Goal: Task Accomplishment & Management: Complete application form

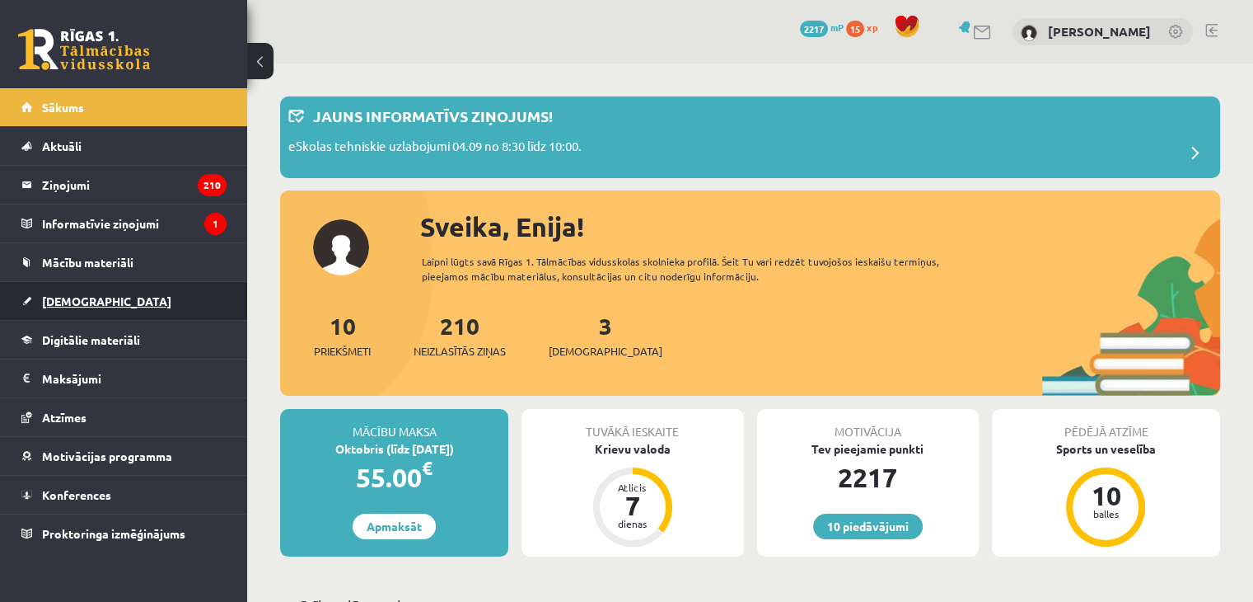
click at [77, 306] on link "[DEMOGRAPHIC_DATA]" at bounding box center [123, 301] width 205 height 38
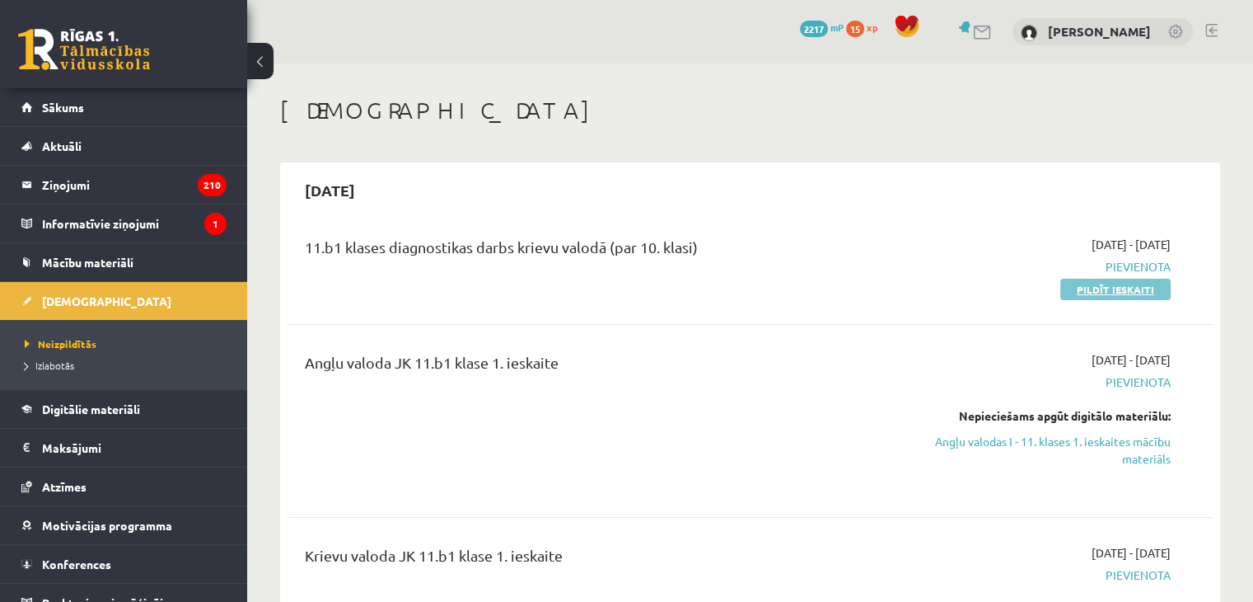
click at [1144, 286] on link "Pildīt ieskaiti" at bounding box center [1115, 289] width 110 height 21
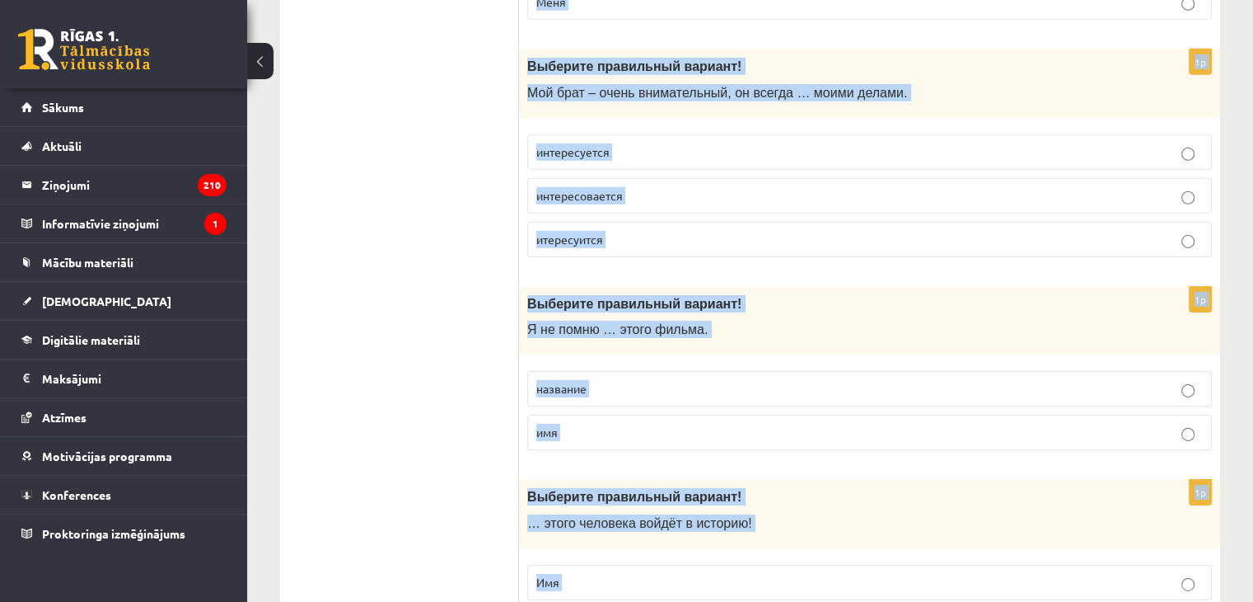
scroll to position [5316, 0]
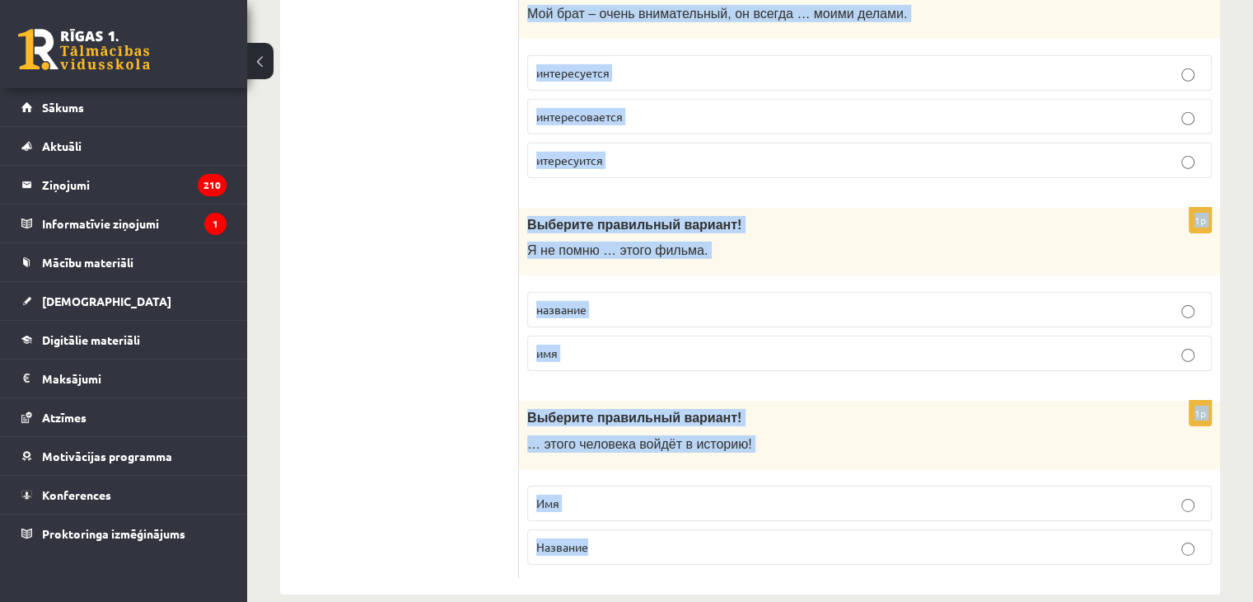
drag, startPoint x: 526, startPoint y: 209, endPoint x: 769, endPoint y: 611, distance: 469.2
copy form "Кто на ком женится? Кто за кого выходит замуж? Выберите правильный вариант! Мад…"
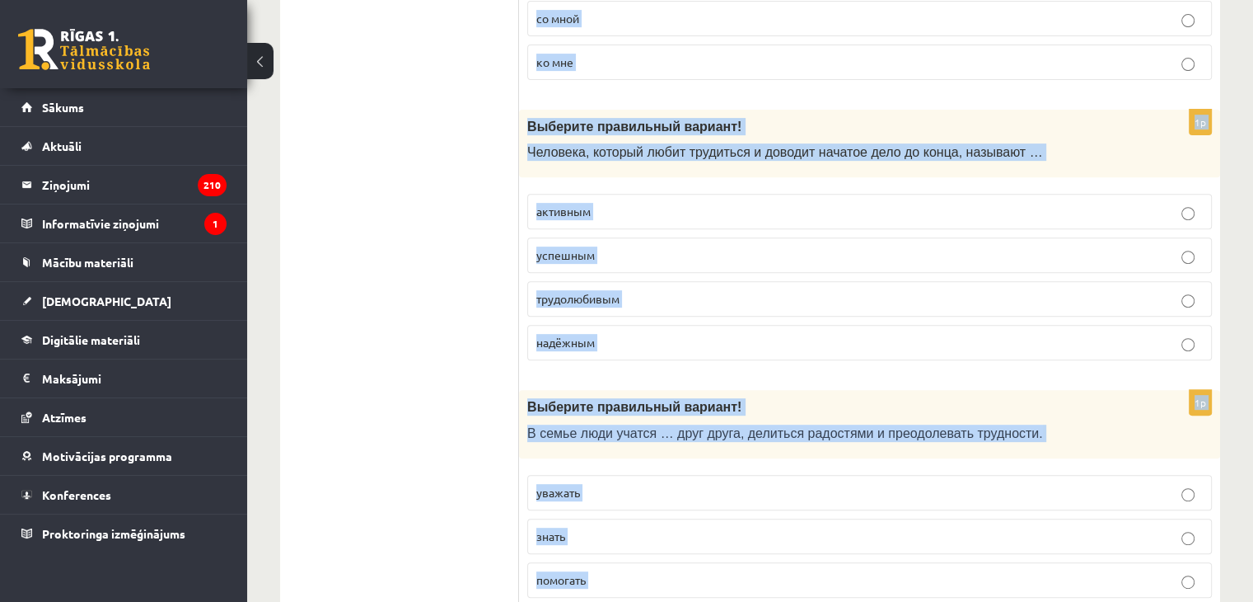
scroll to position [0, 0]
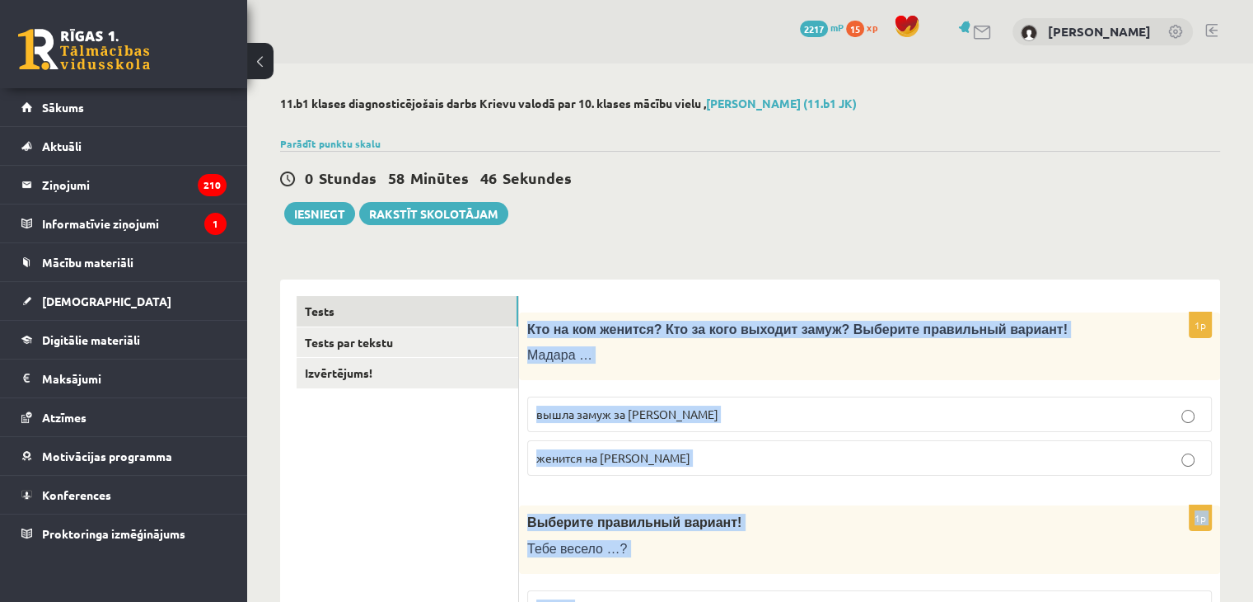
click at [978, 178] on div "0 Stundas 58 Minūtes 46 Sekundes" at bounding box center [750, 178] width 940 height 21
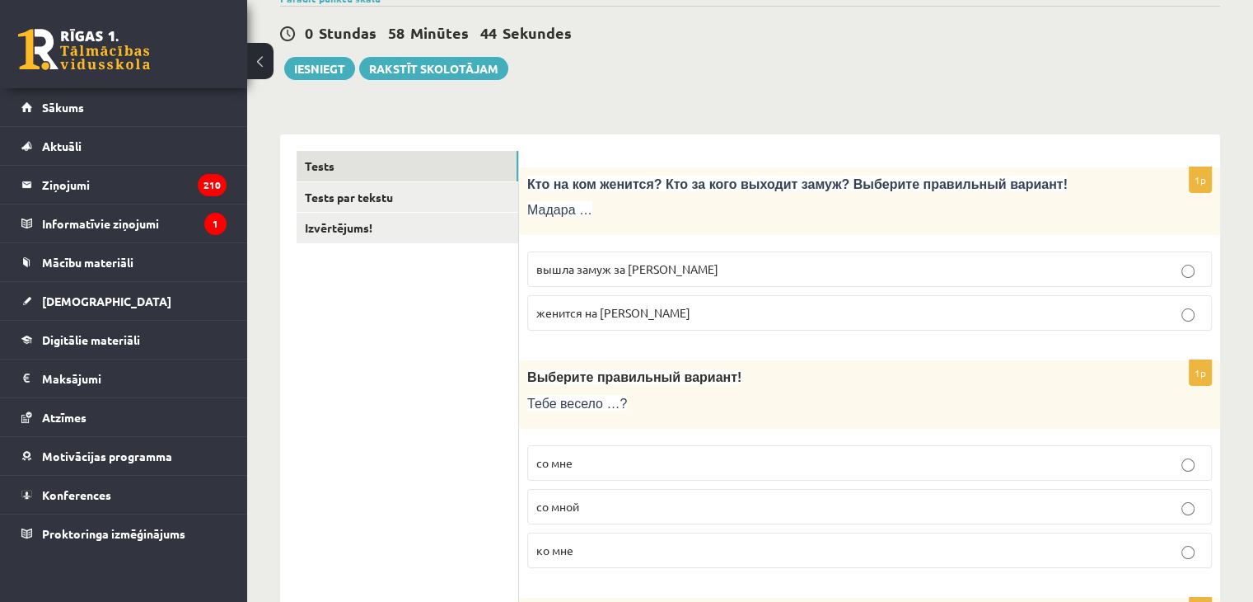
scroll to position [155, 0]
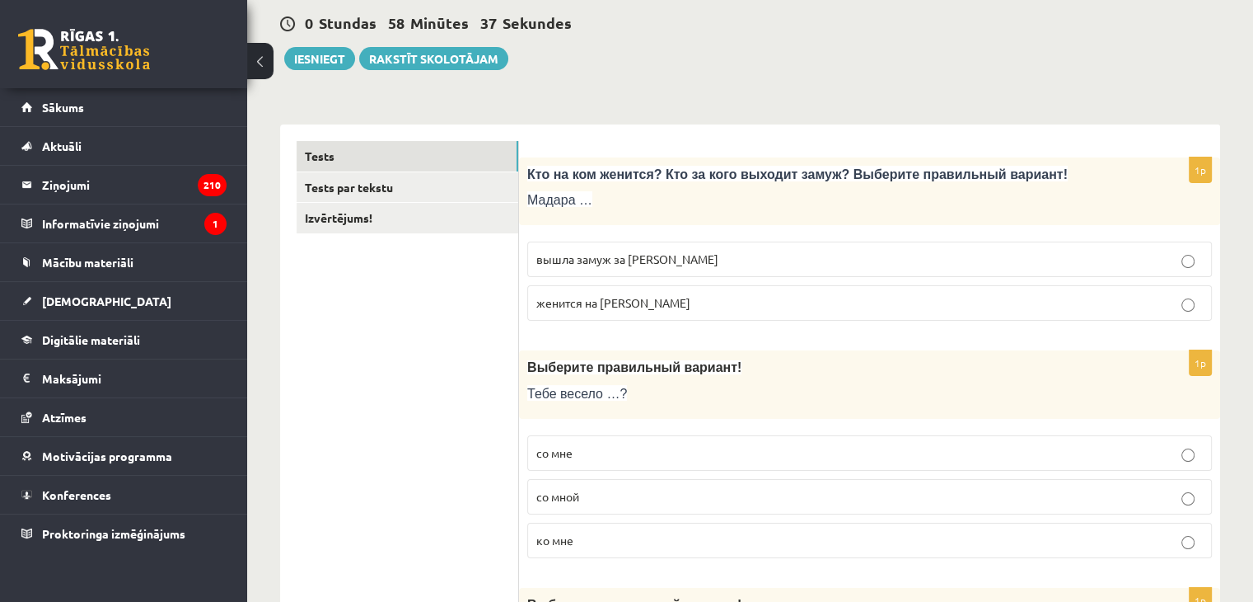
click at [745, 266] on p "вышла замуж за Марка" at bounding box center [869, 258] width 667 height 17
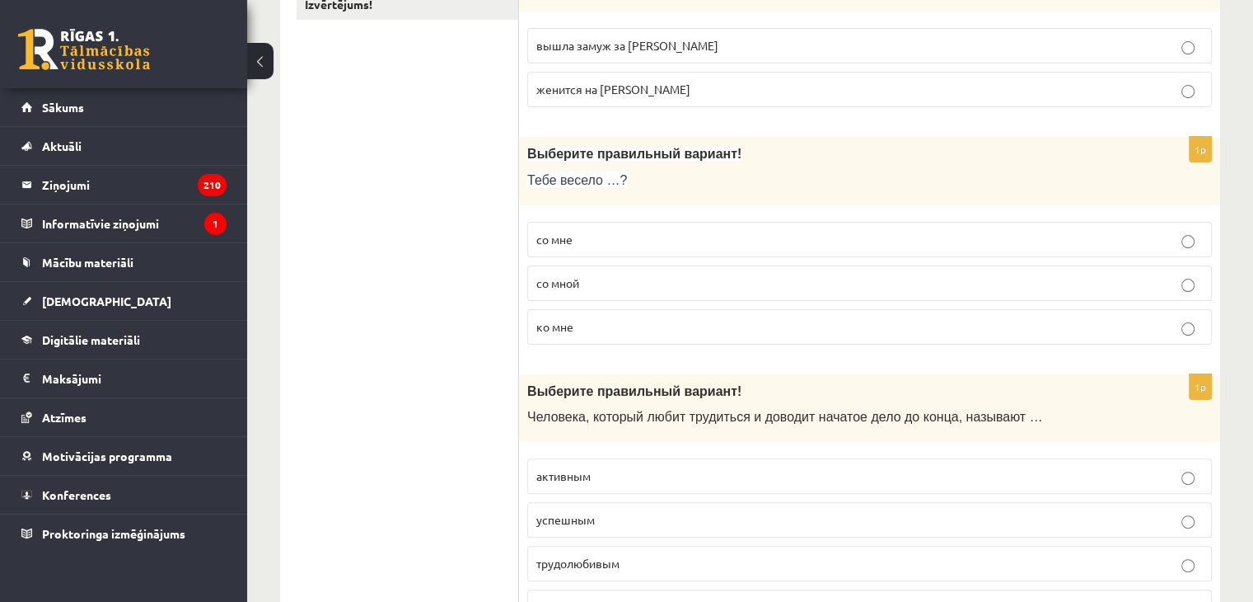
scroll to position [373, 0]
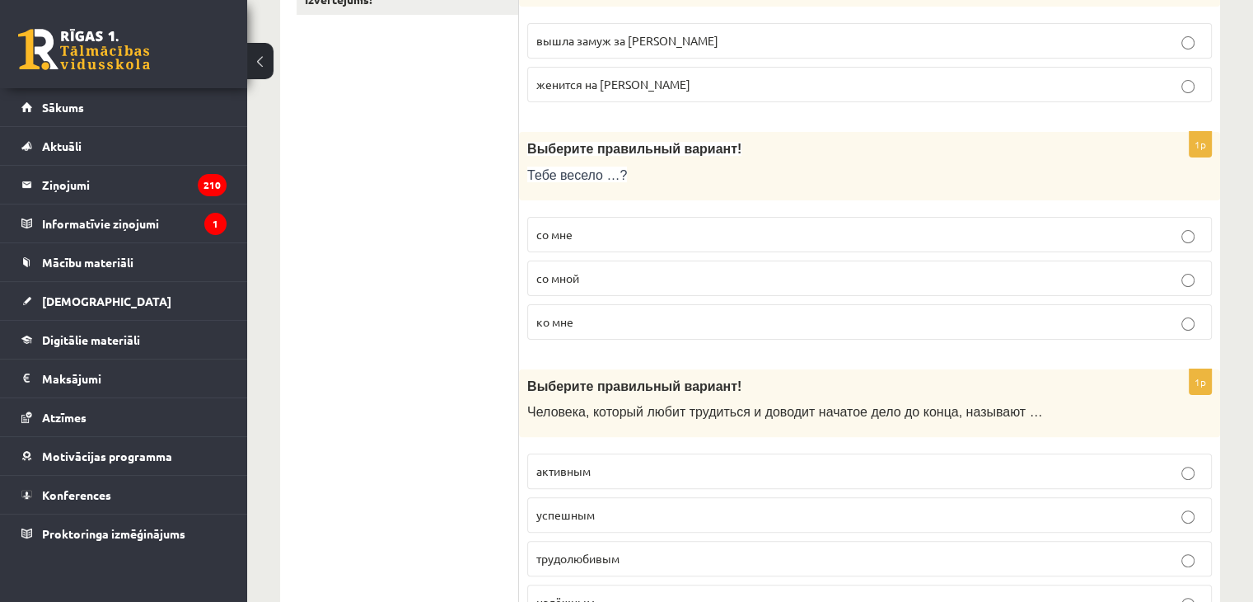
click at [599, 287] on label "со мной" at bounding box center [869, 277] width 685 height 35
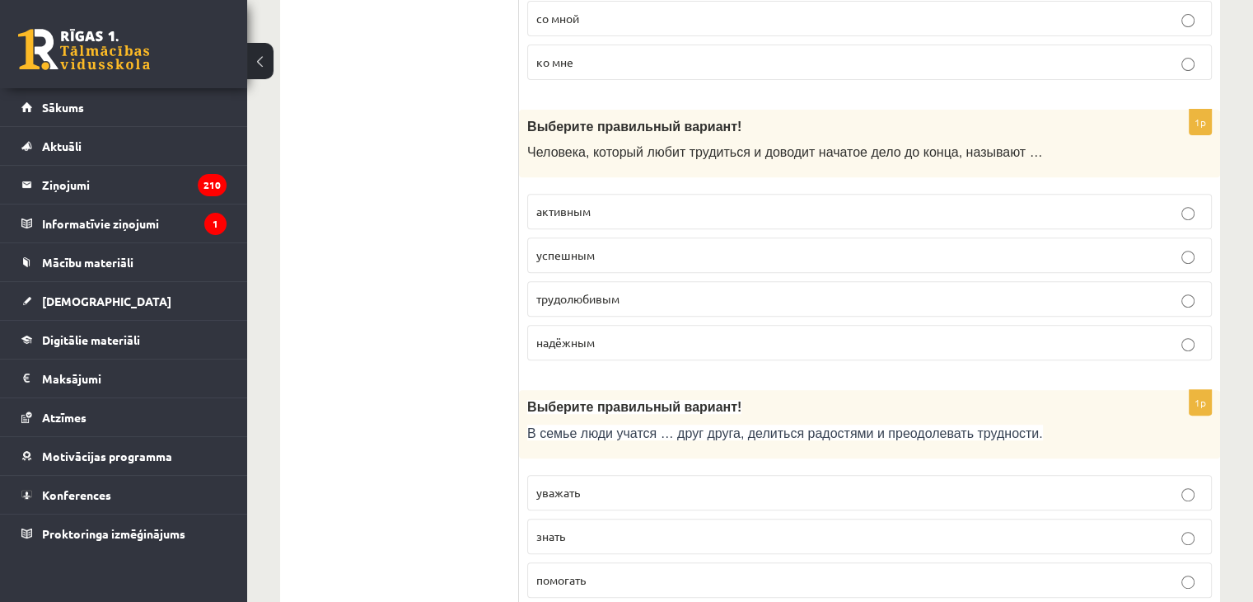
scroll to position [634, 0]
click at [782, 294] on p "трудолюбивым" at bounding box center [869, 296] width 667 height 17
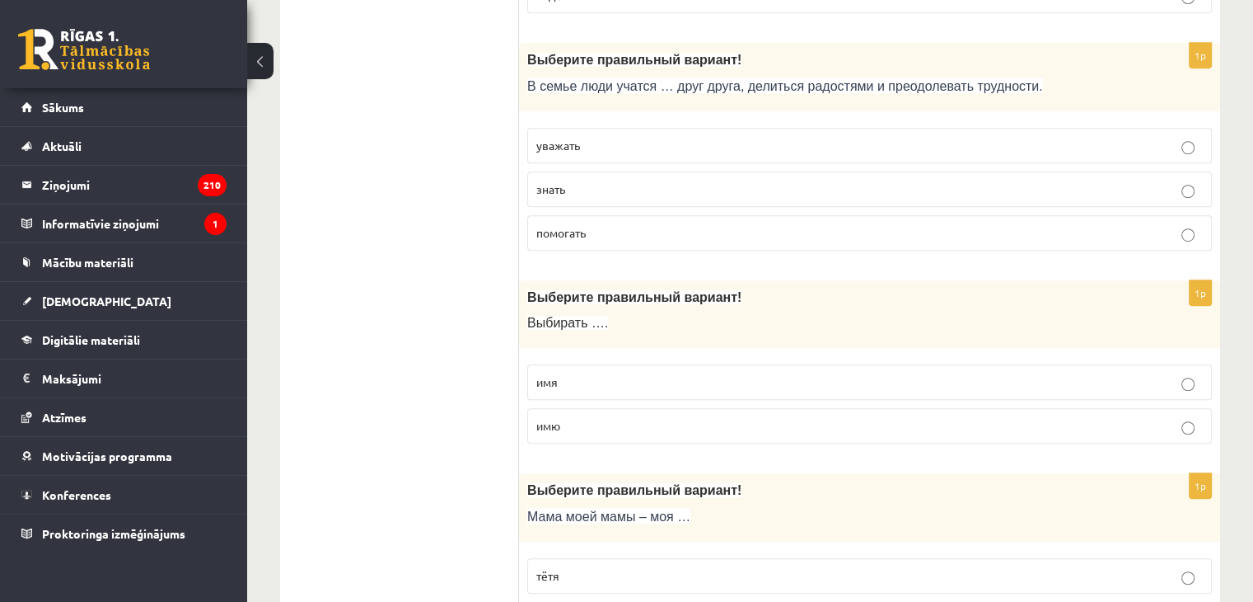
scroll to position [986, 0]
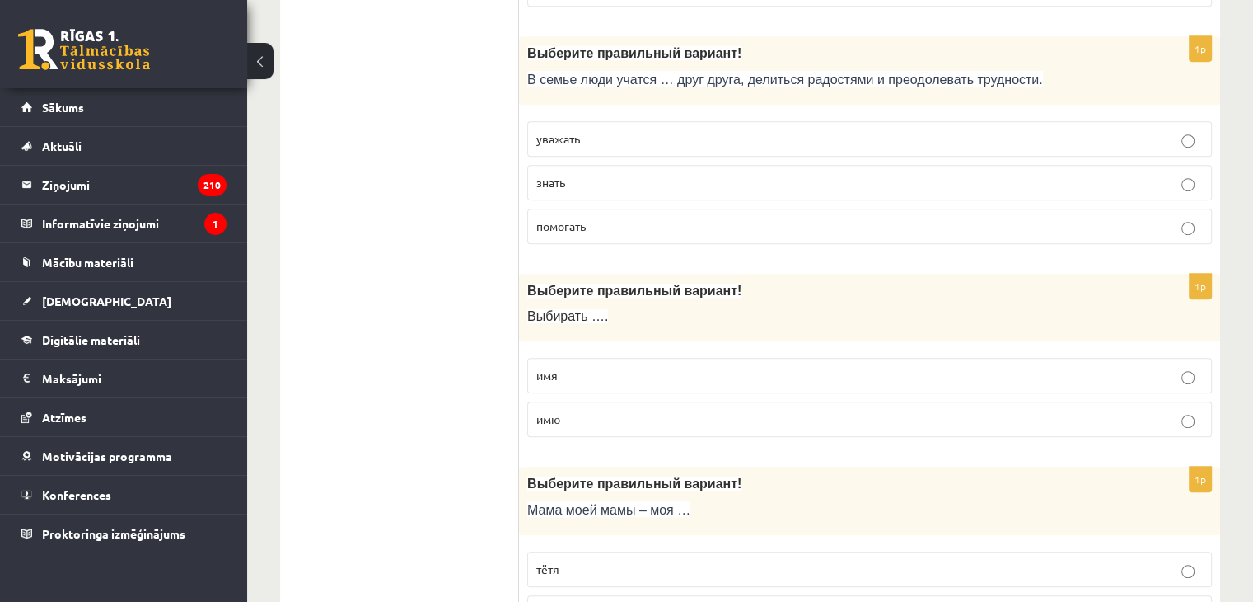
click at [869, 138] on p "уважать" at bounding box center [869, 138] width 667 height 17
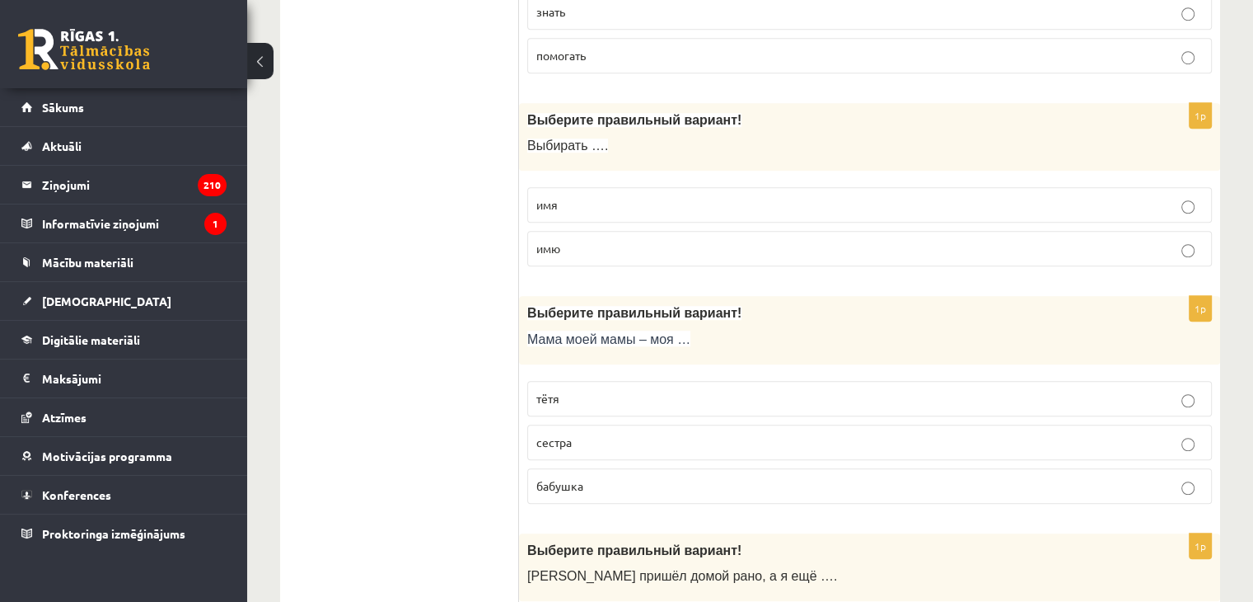
scroll to position [1174, 0]
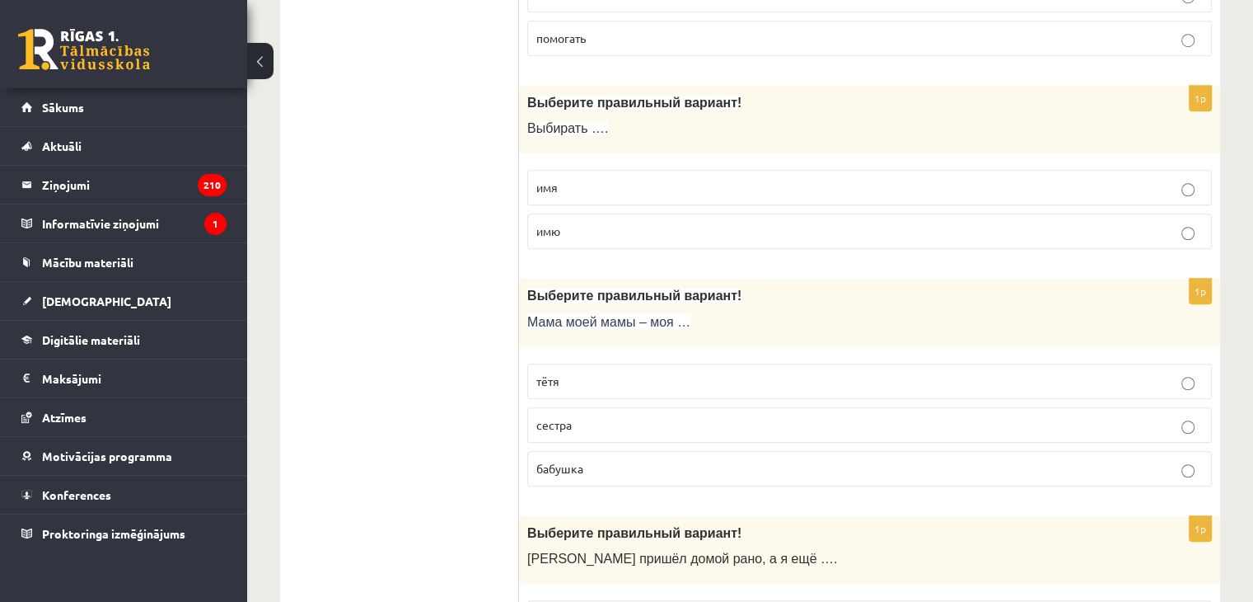
click at [966, 179] on p "имя" at bounding box center [869, 187] width 667 height 17
click at [801, 460] on p "бабушка" at bounding box center [869, 468] width 667 height 17
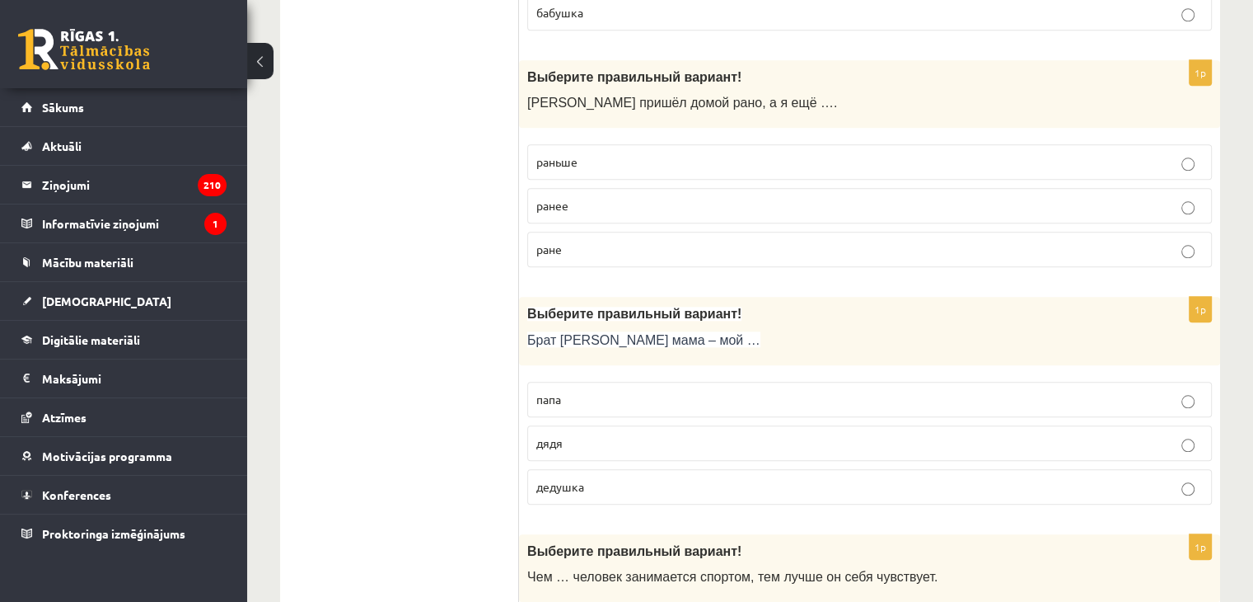
scroll to position [1636, 0]
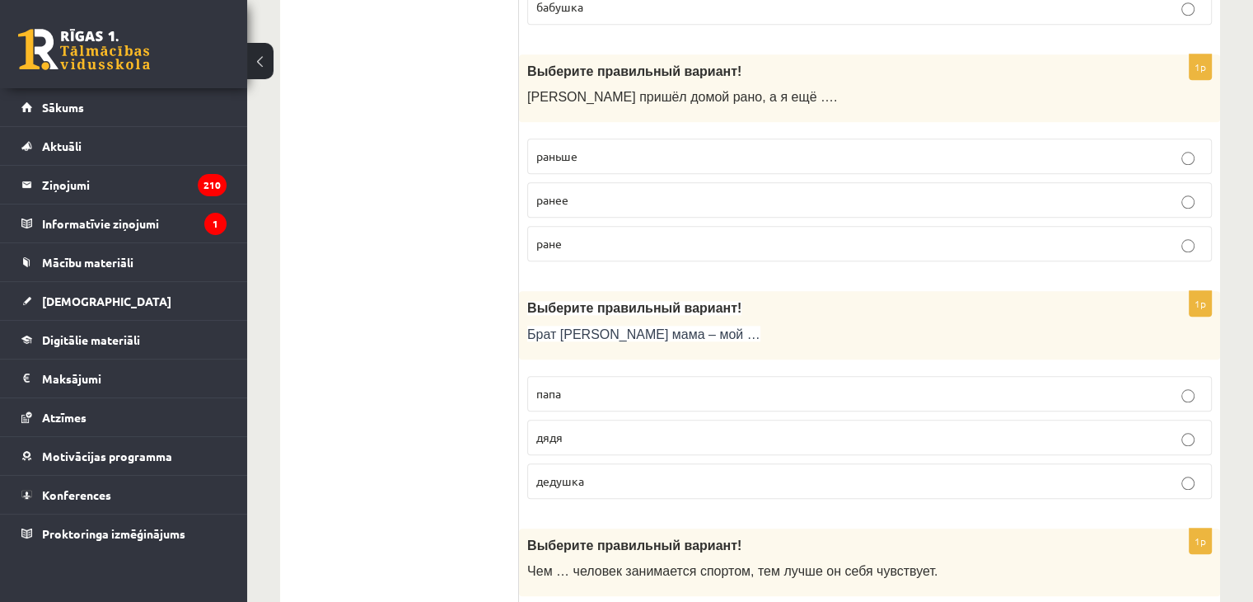
click at [1050, 149] on p "раньше" at bounding box center [869, 155] width 667 height 17
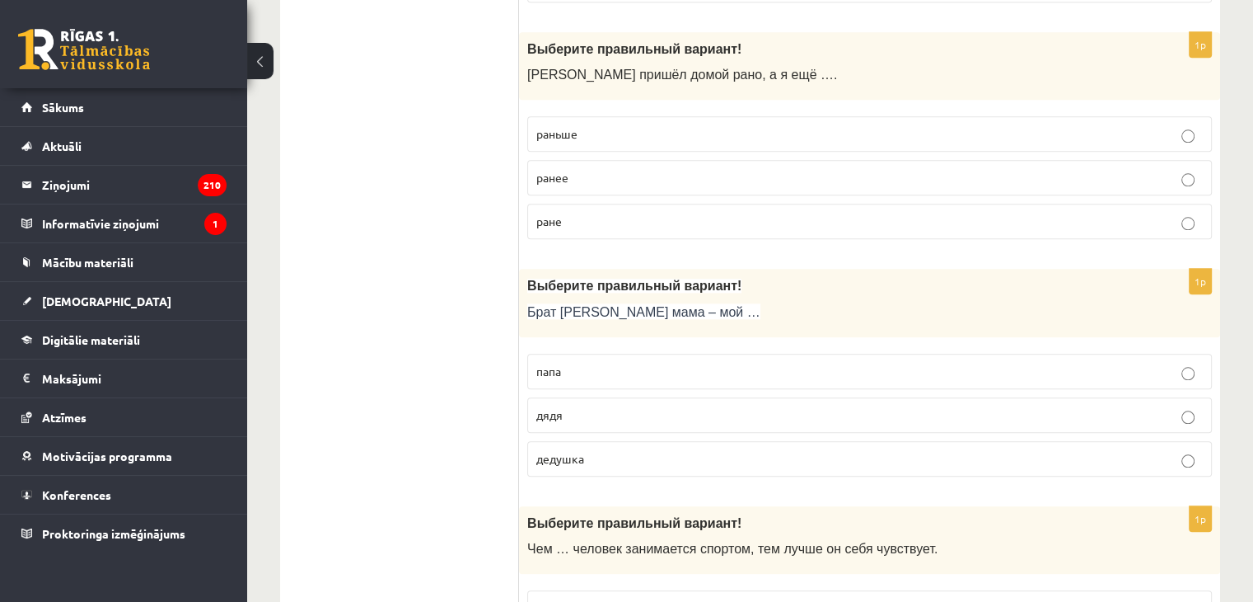
scroll to position [1701, 0]
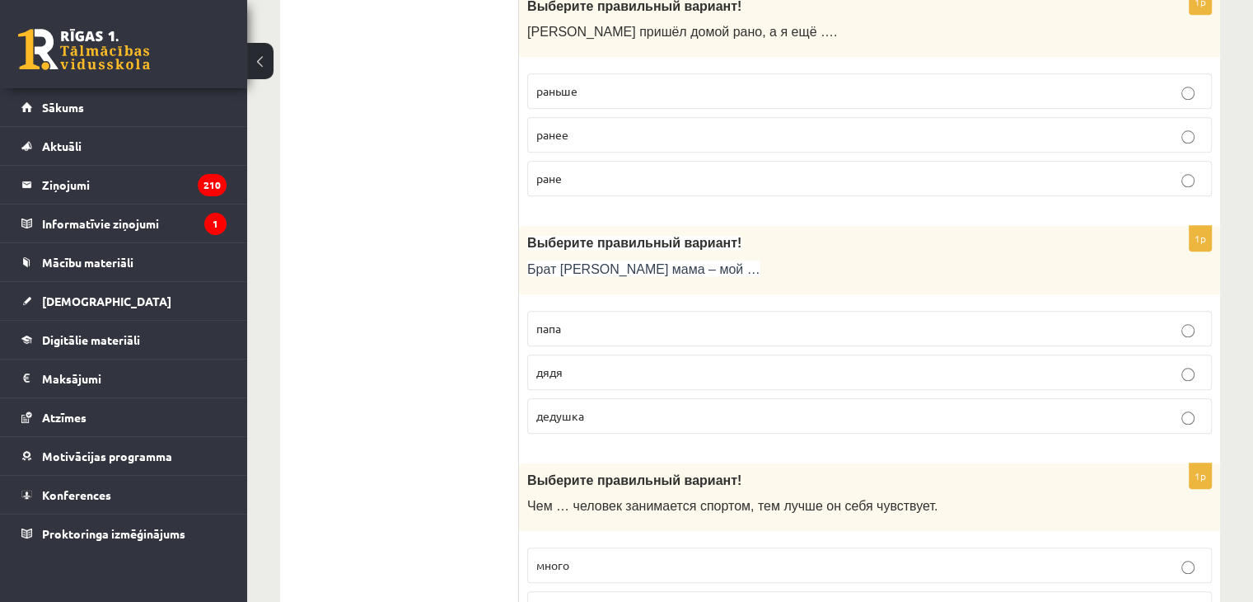
click at [679, 363] on p "дядя" at bounding box center [869, 371] width 667 height 17
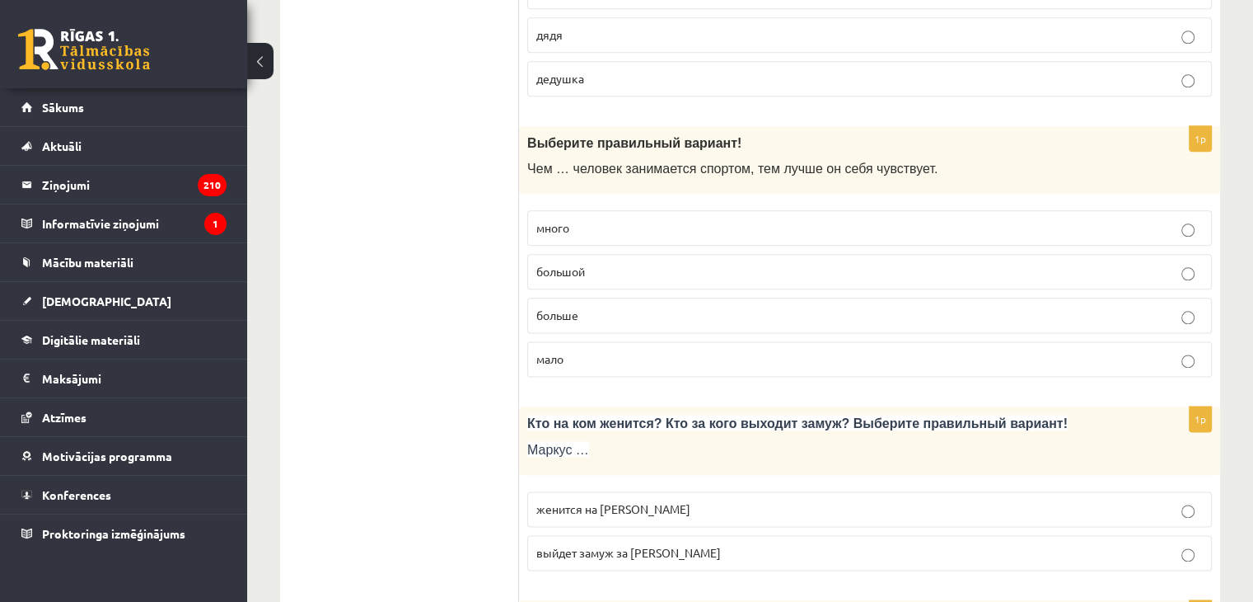
scroll to position [2044, 0]
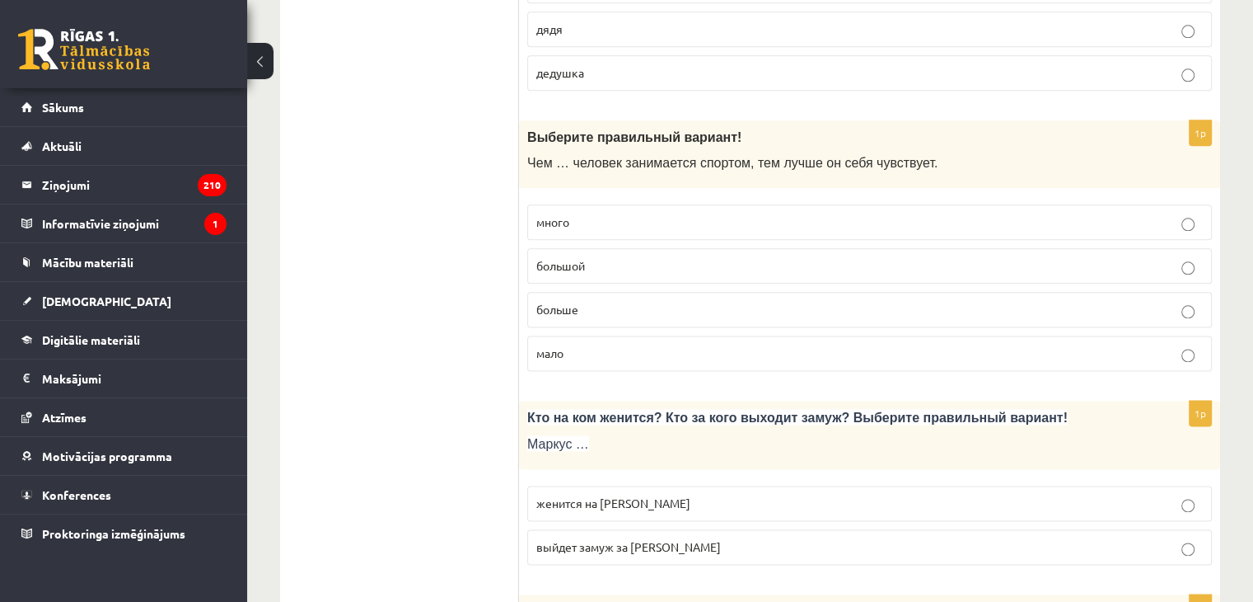
click at [560, 311] on label "больше" at bounding box center [869, 309] width 685 height 35
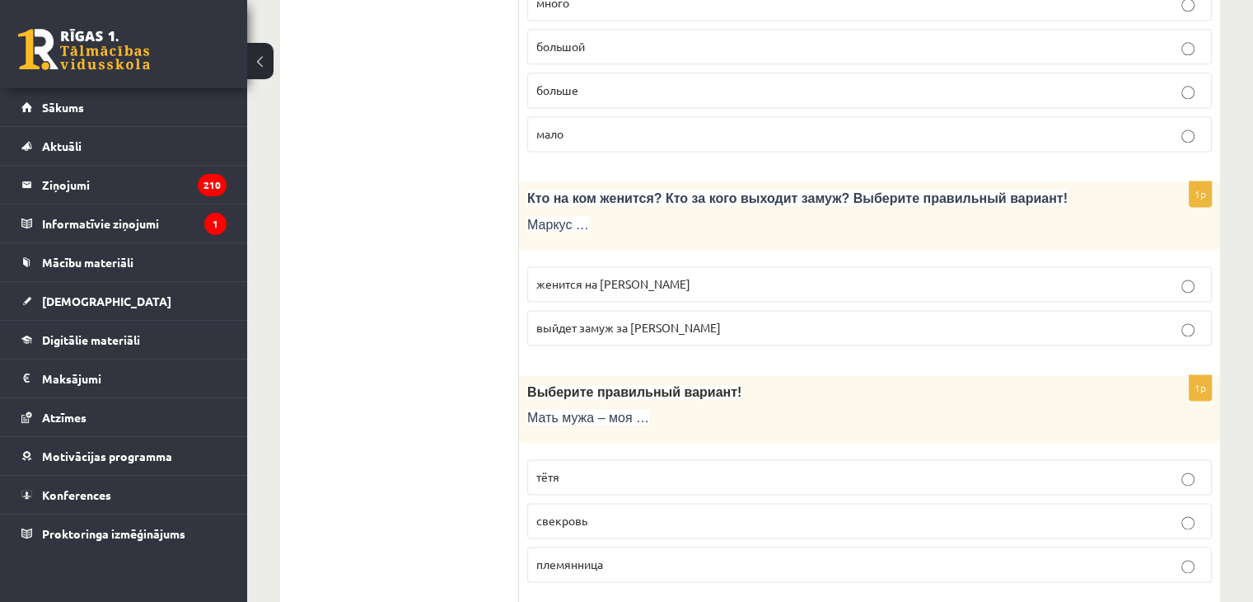
scroll to position [2291, 0]
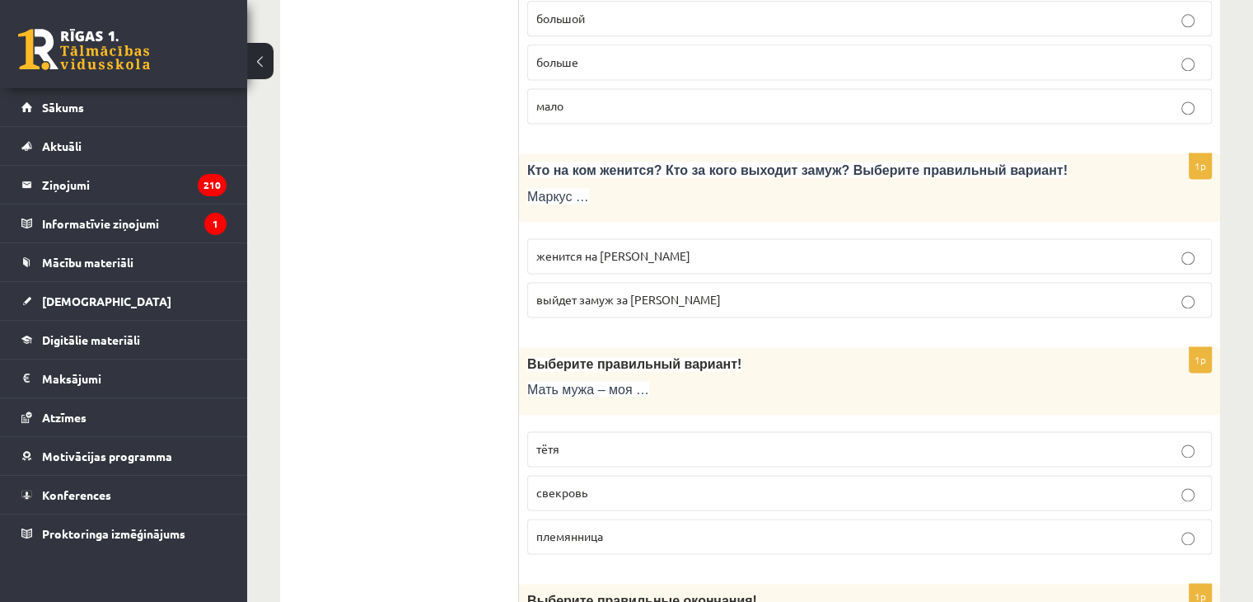
click at [557, 248] on span "женится на Агнии" at bounding box center [613, 255] width 154 height 15
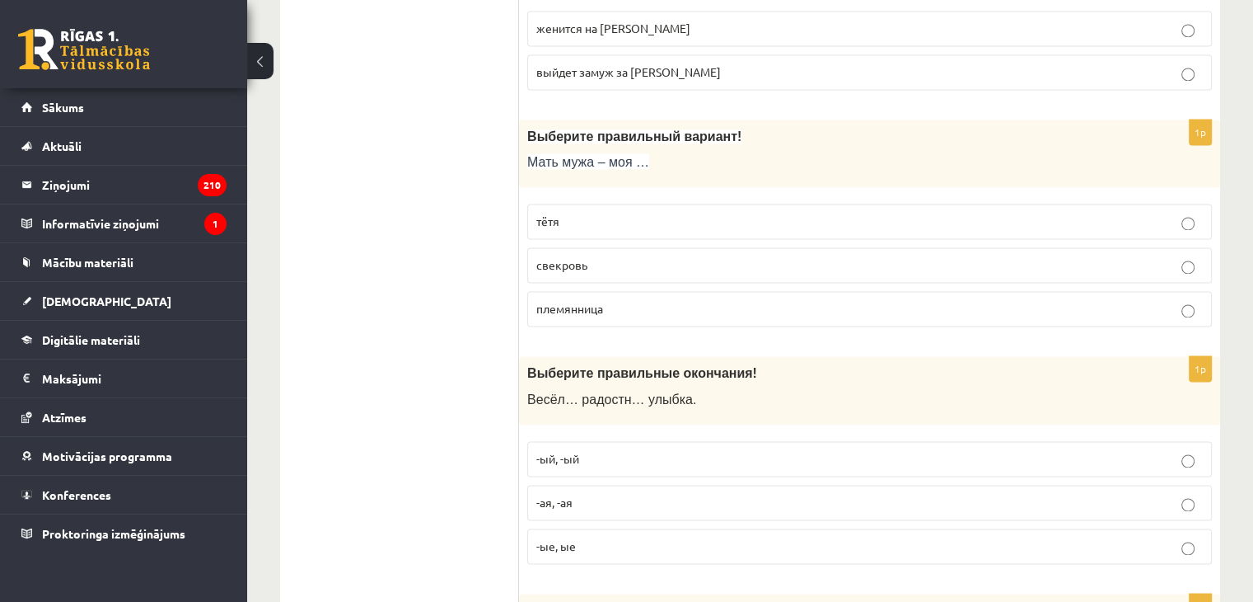
scroll to position [2537, 0]
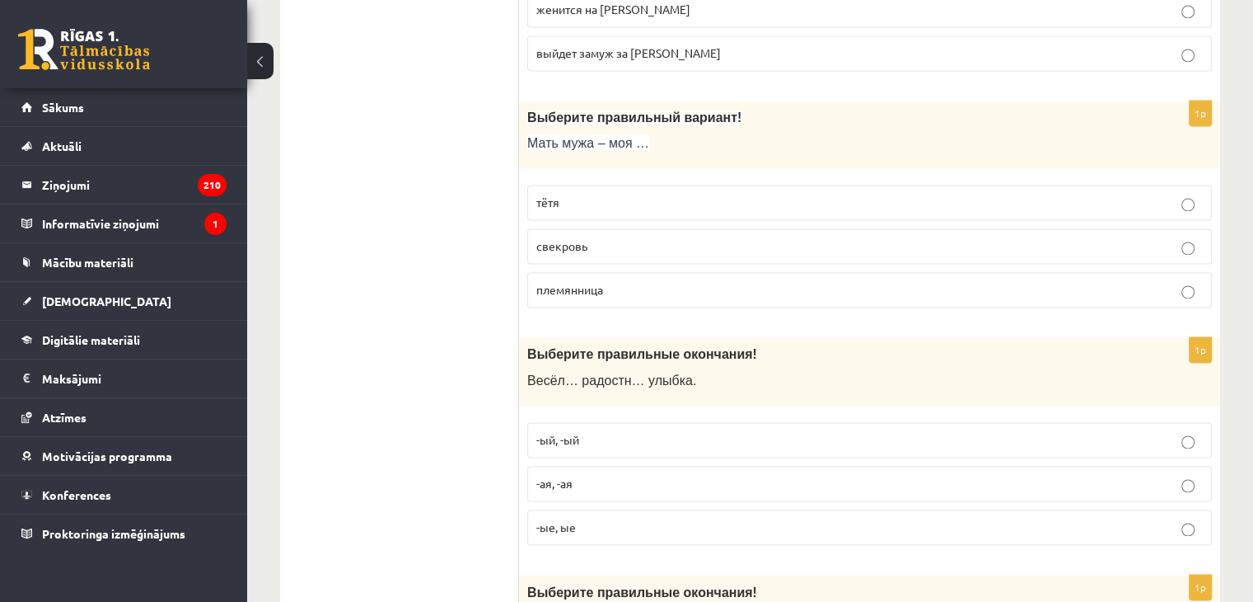
click at [633, 240] on p "свекровь" at bounding box center [869, 245] width 667 height 17
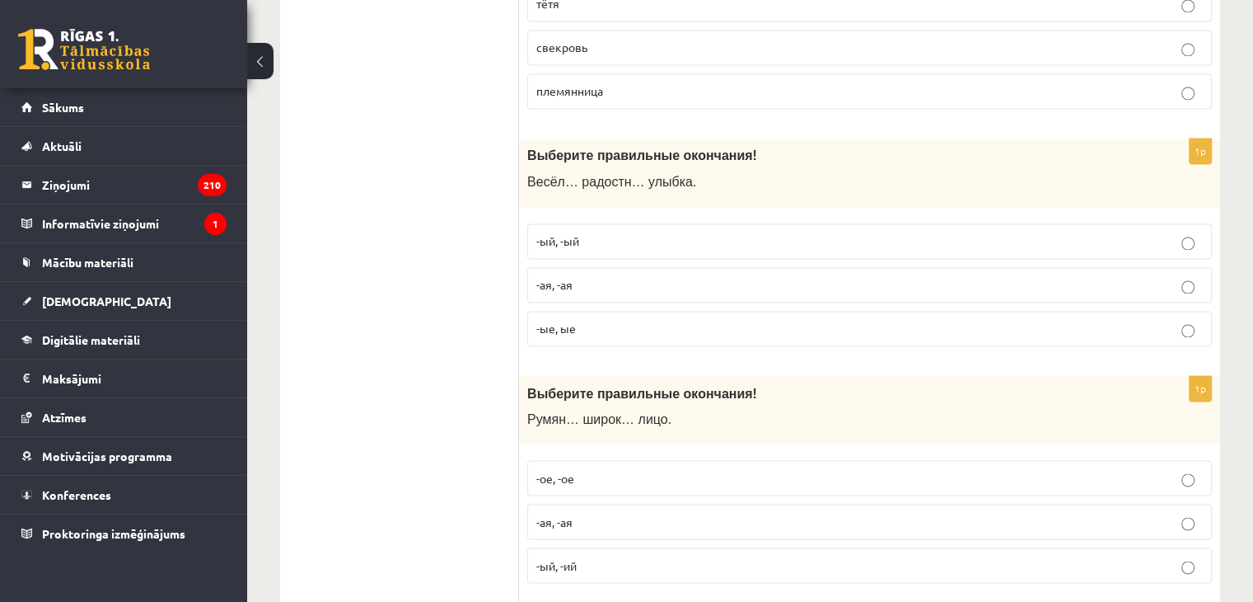
scroll to position [2741, 0]
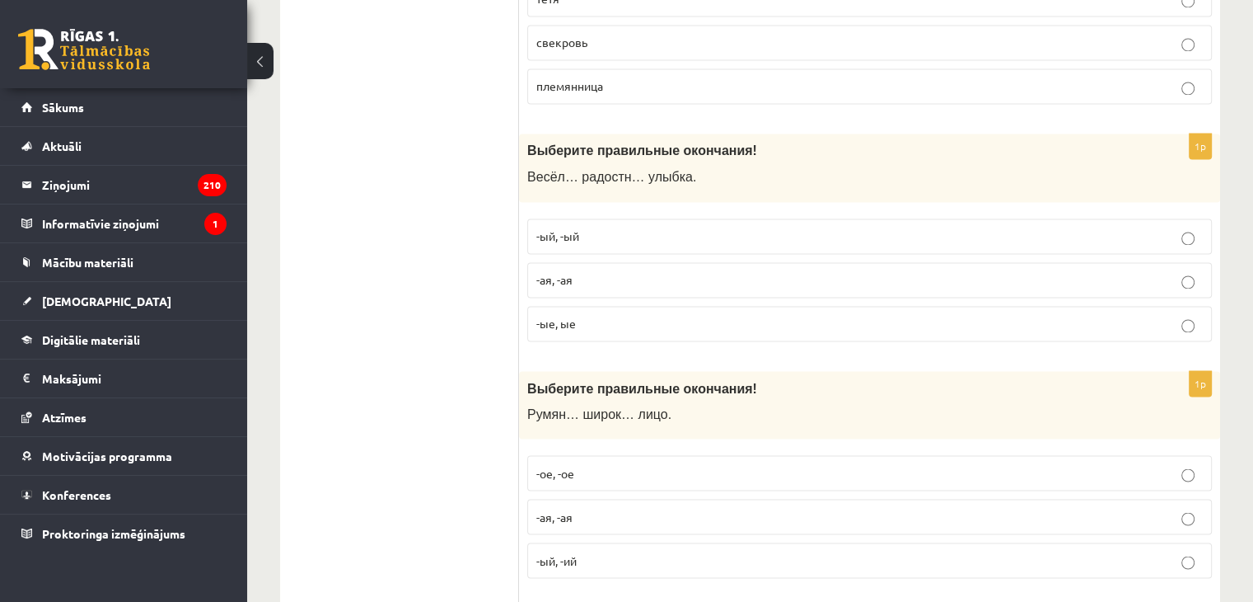
click at [592, 271] on p "-ая, -ая" at bounding box center [869, 279] width 667 height 17
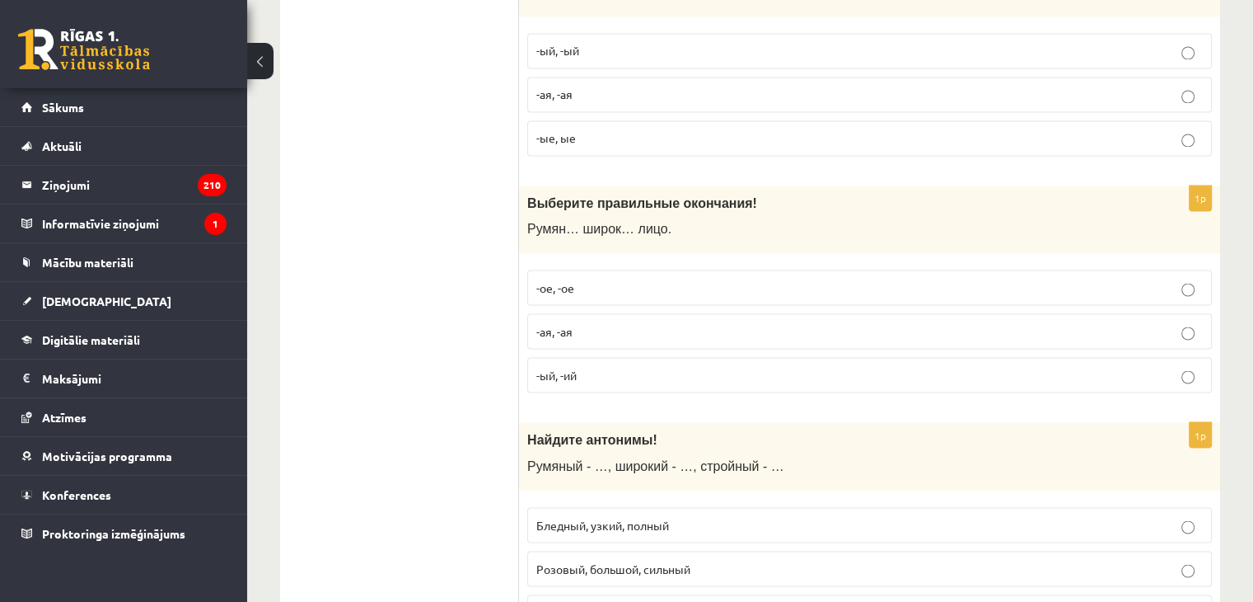
scroll to position [2927, 0]
click at [577, 278] on p "-ое, -ое" at bounding box center [869, 286] width 667 height 17
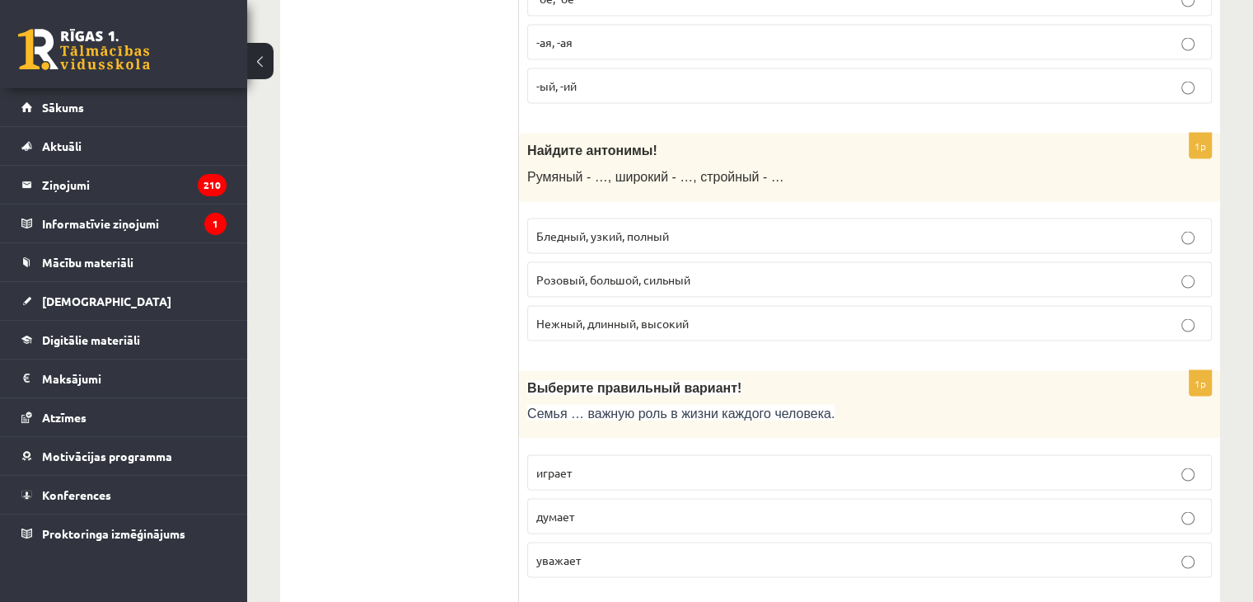
scroll to position [3230, 0]
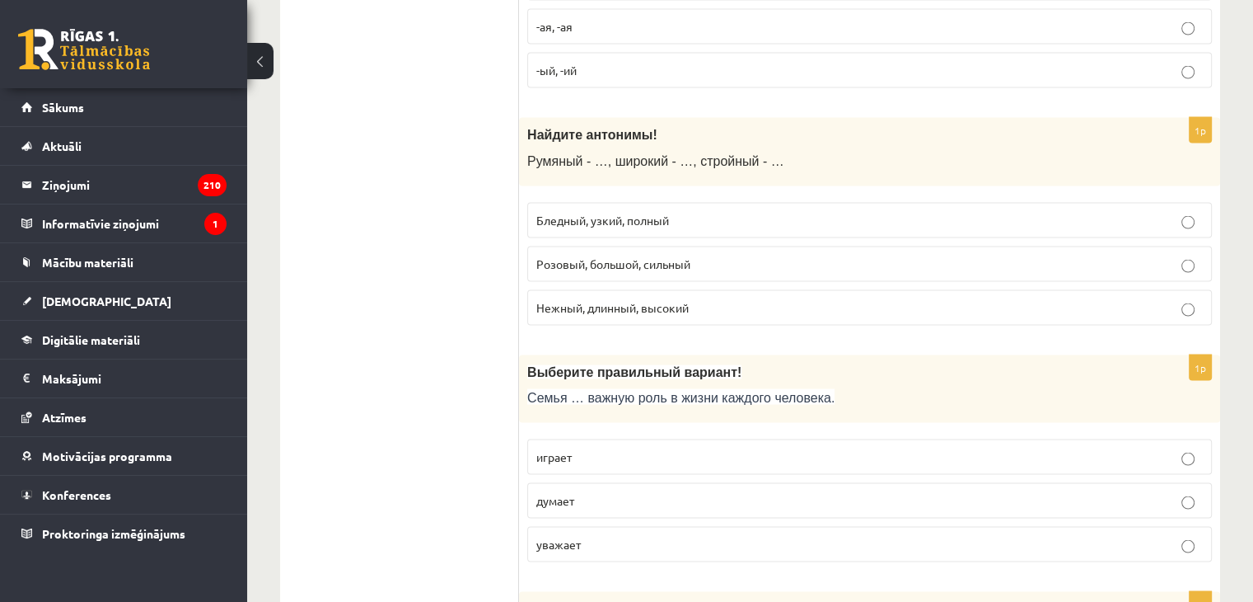
click at [667, 213] on span "Бледный, узкий, полный" at bounding box center [602, 220] width 133 height 15
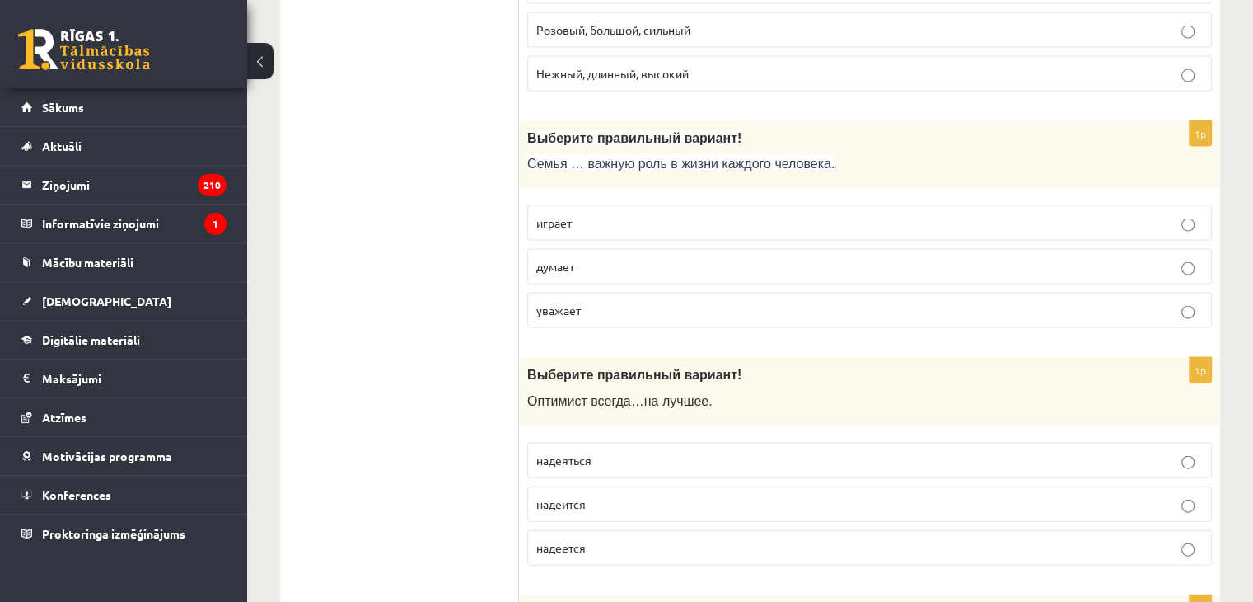
scroll to position [3467, 0]
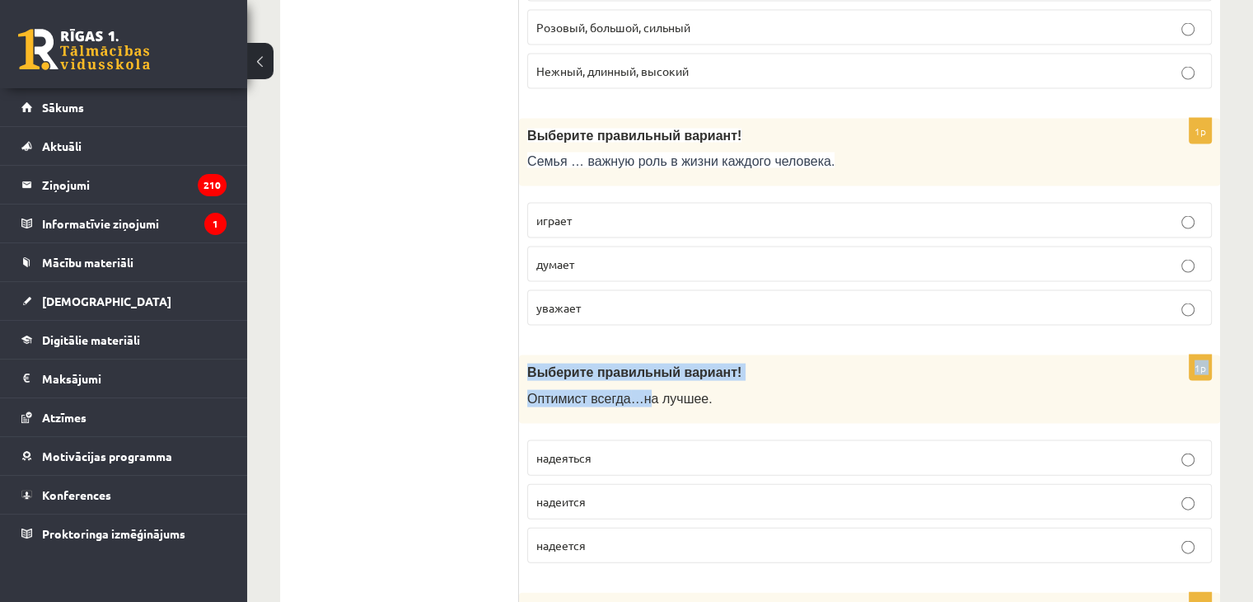
drag, startPoint x: 638, startPoint y: 406, endPoint x: 631, endPoint y: 288, distance: 118.8
click at [638, 269] on fieldset "играет думает уважает" at bounding box center [869, 262] width 685 height 136
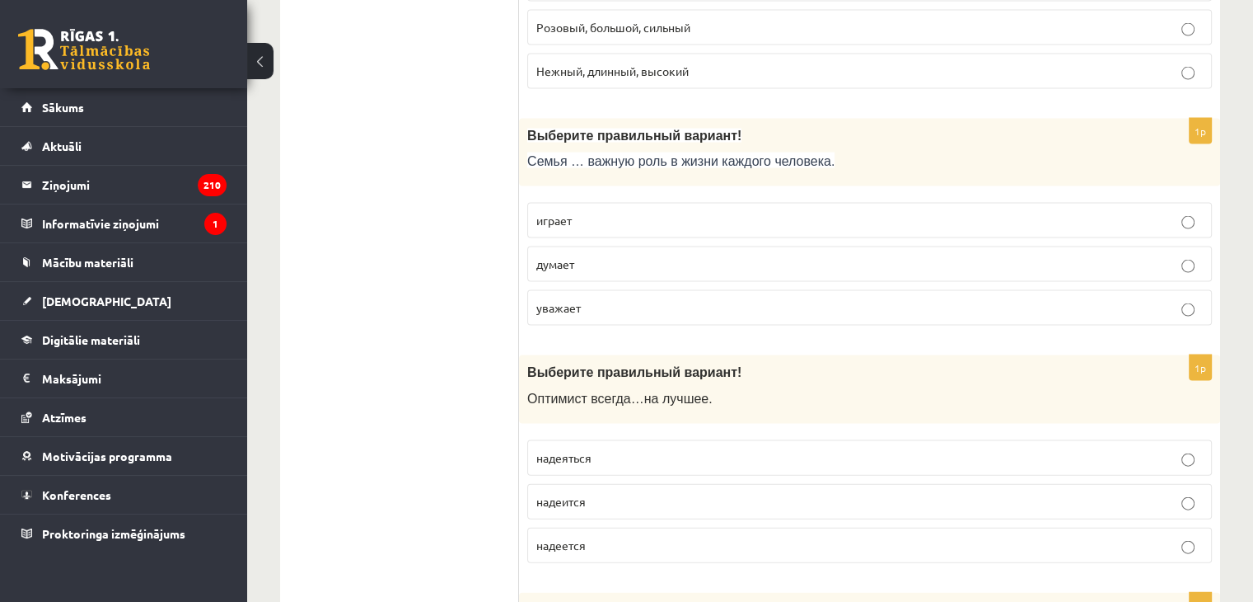
click at [751, 212] on p "играет" at bounding box center [869, 220] width 667 height 17
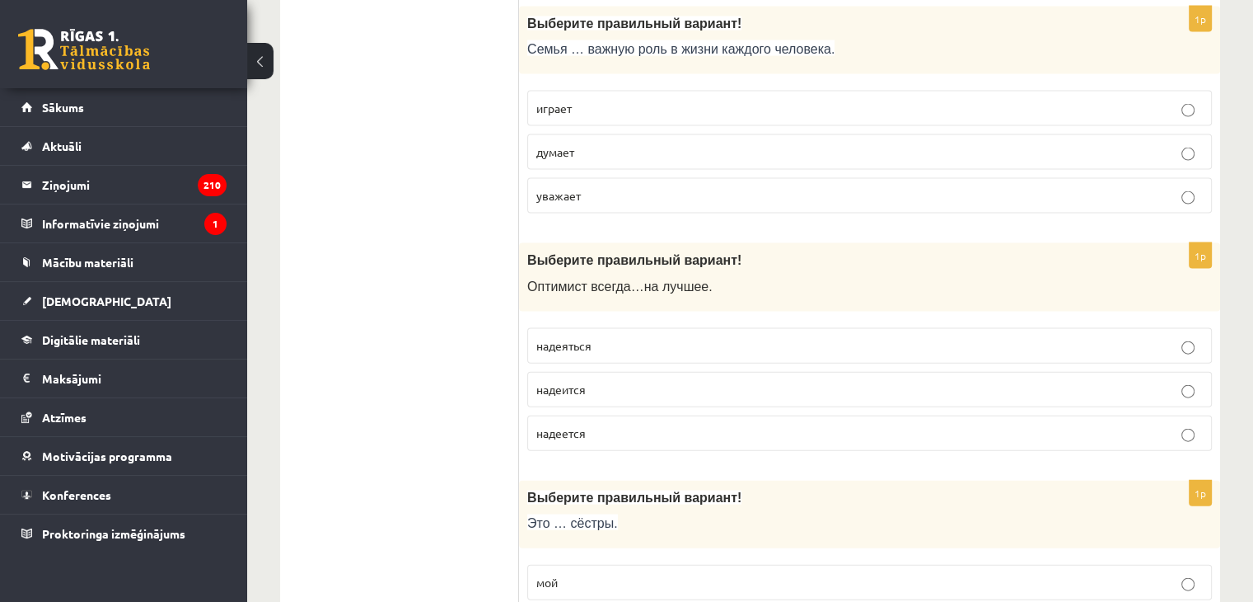
scroll to position [3589, 0]
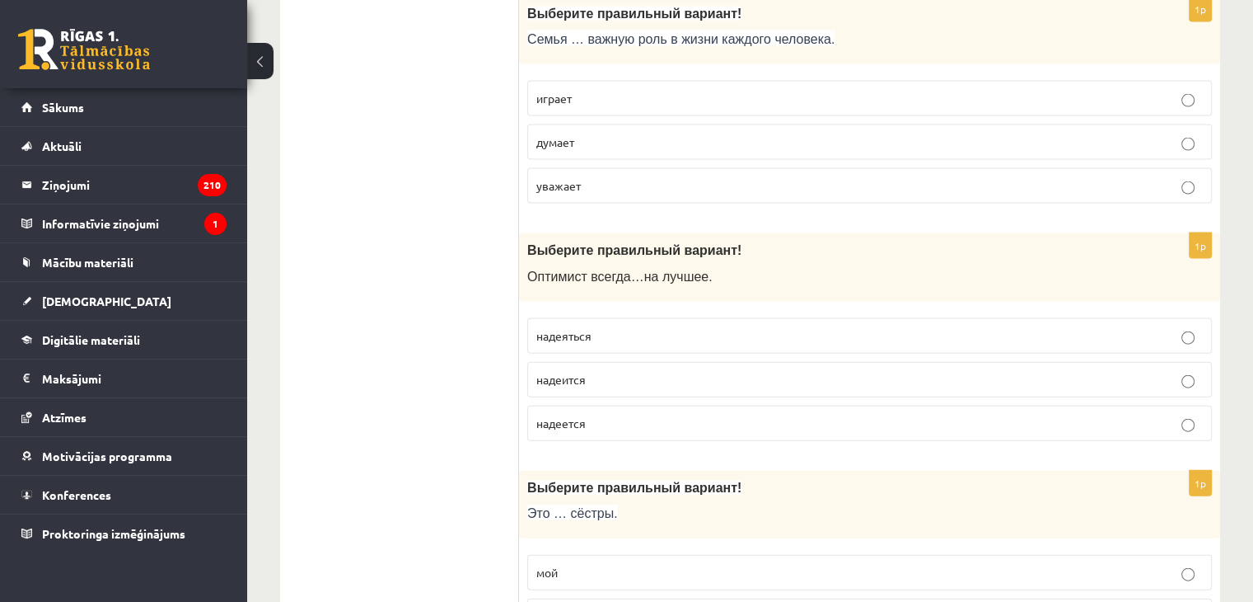
click at [686, 414] on p "надеется" at bounding box center [869, 422] width 667 height 17
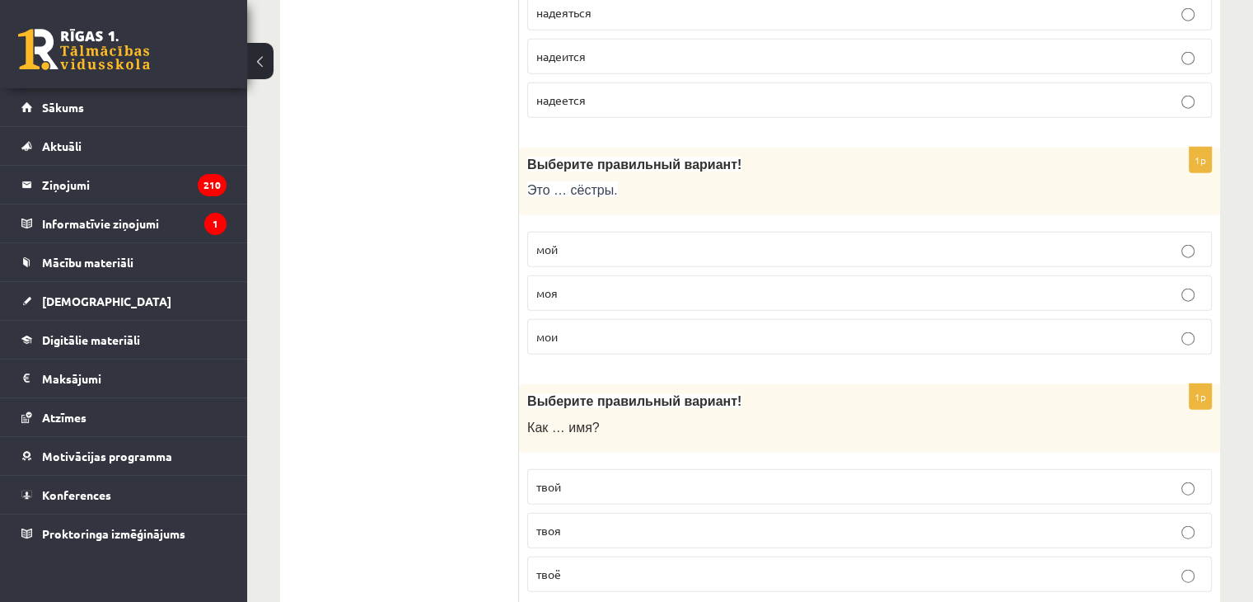
scroll to position [3921, 0]
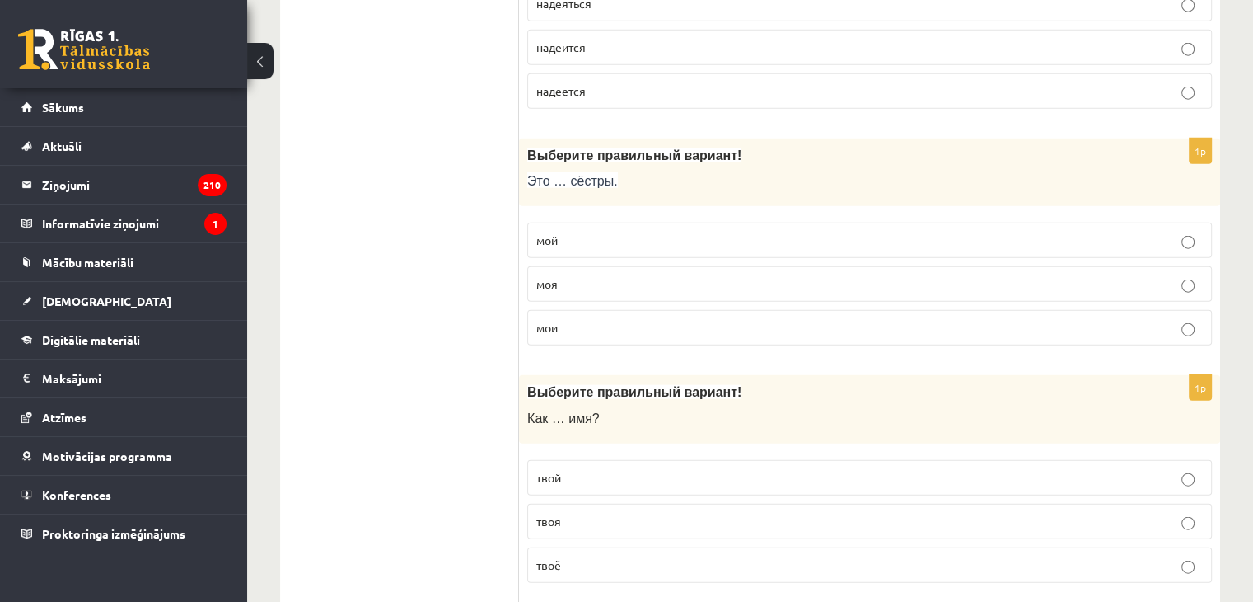
click at [638, 319] on p "мои" at bounding box center [869, 327] width 667 height 17
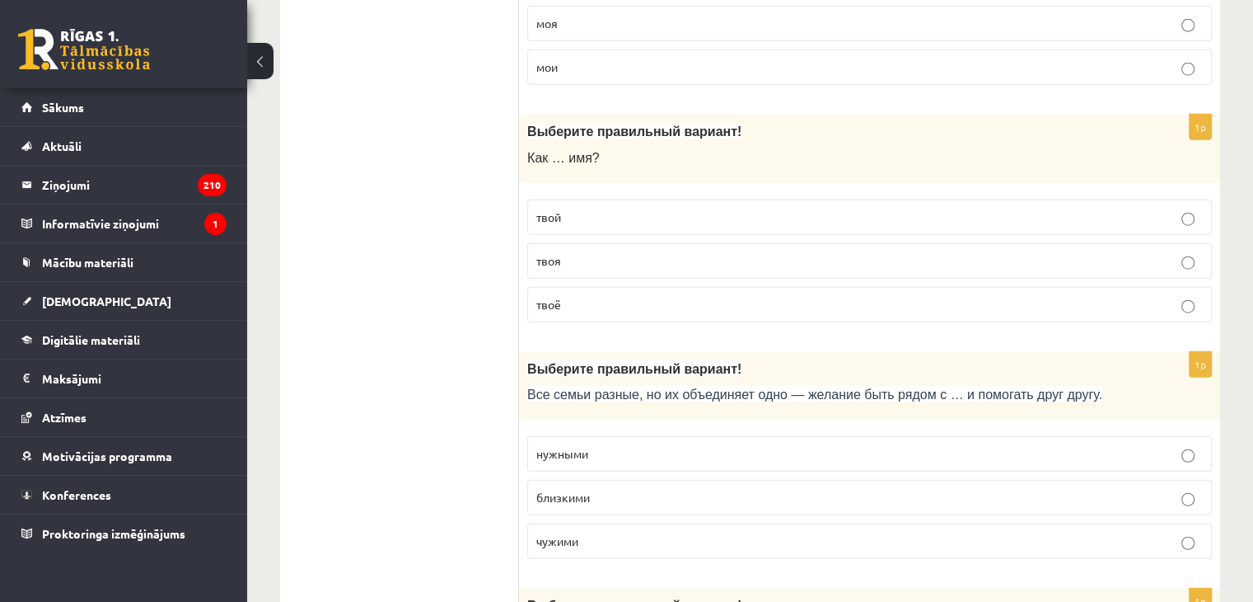
scroll to position [4182, 0]
click at [659, 295] on p "твоё" at bounding box center [869, 303] width 667 height 17
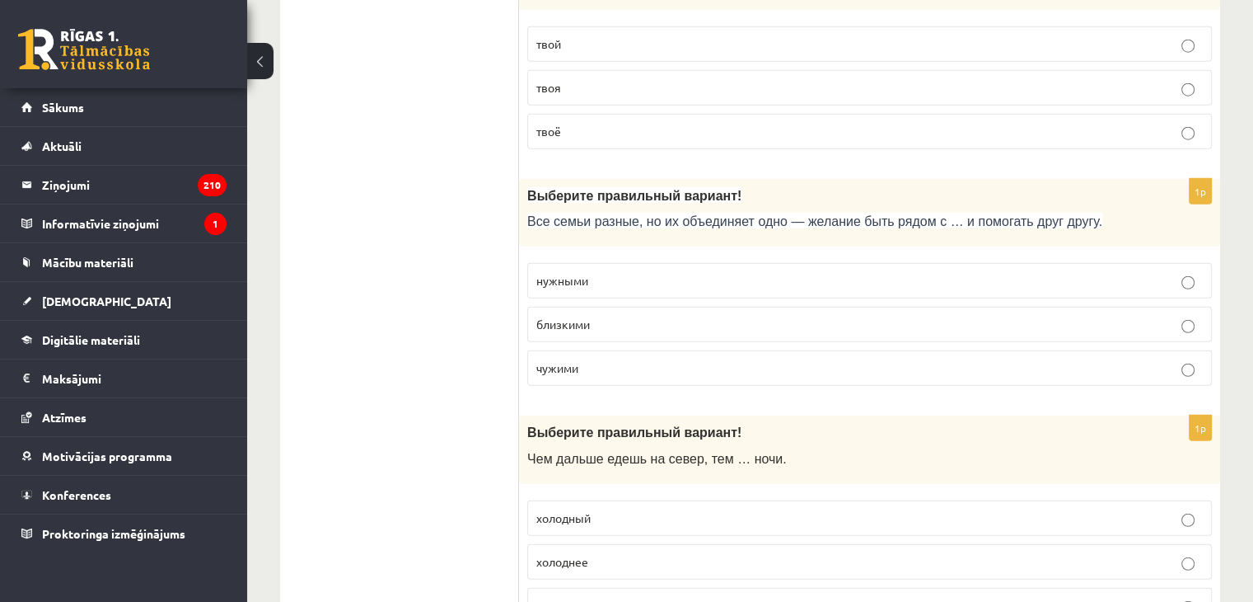
scroll to position [4364, 0]
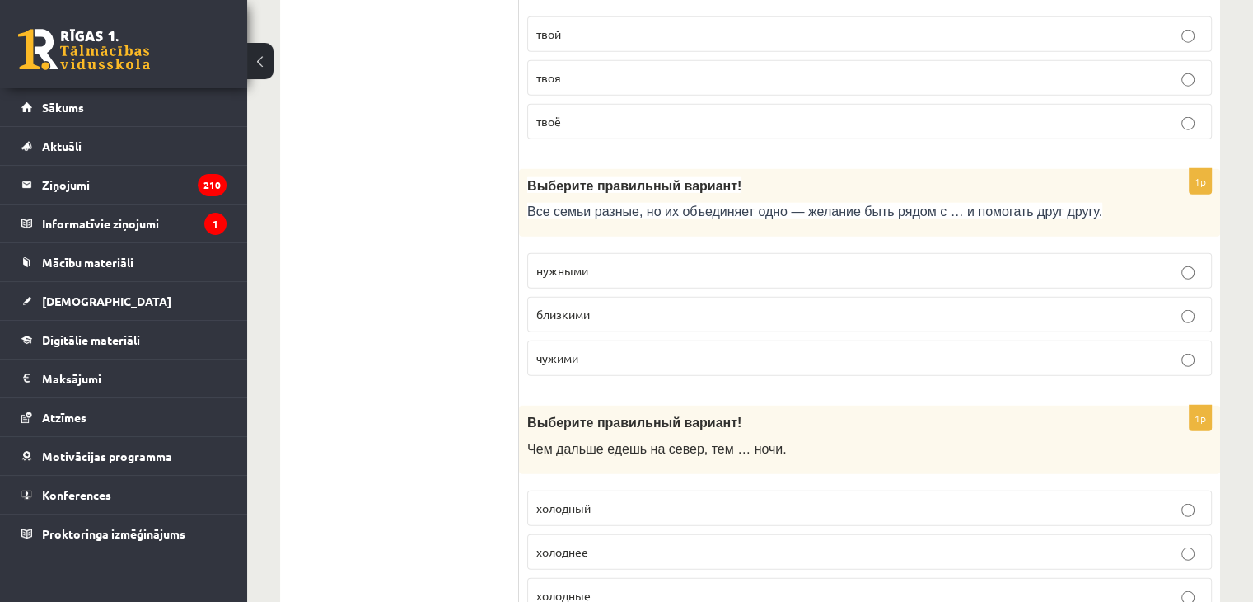
click at [589, 307] on span "близкими" at bounding box center [563, 314] width 54 height 15
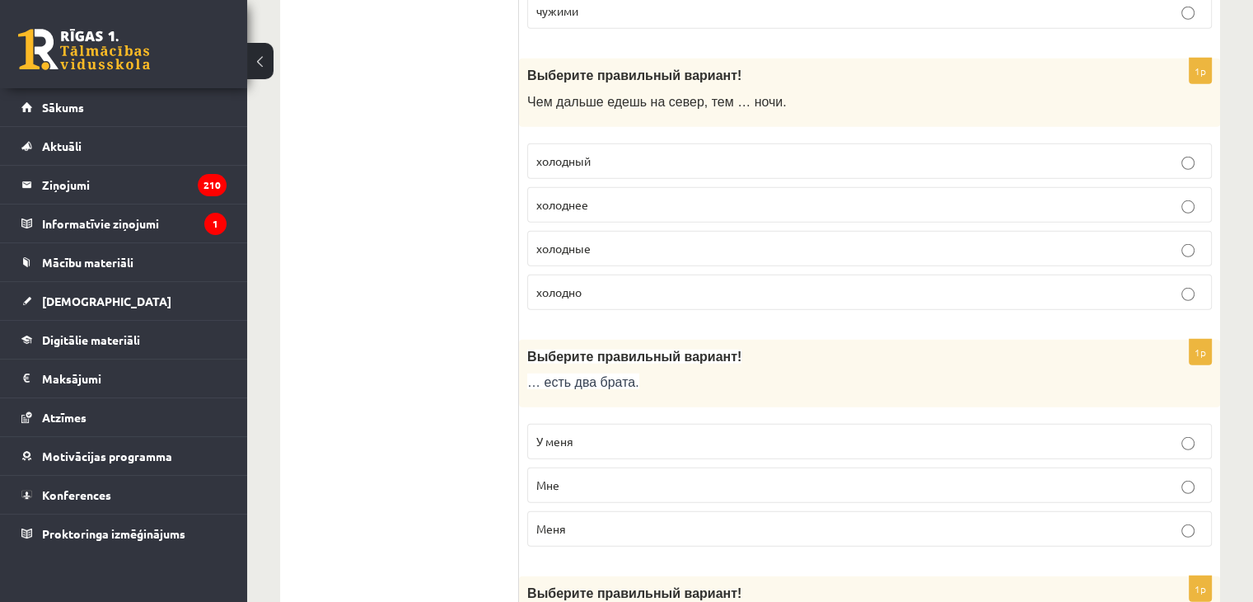
scroll to position [4712, 0]
click at [637, 194] on p "холоднее" at bounding box center [869, 202] width 667 height 17
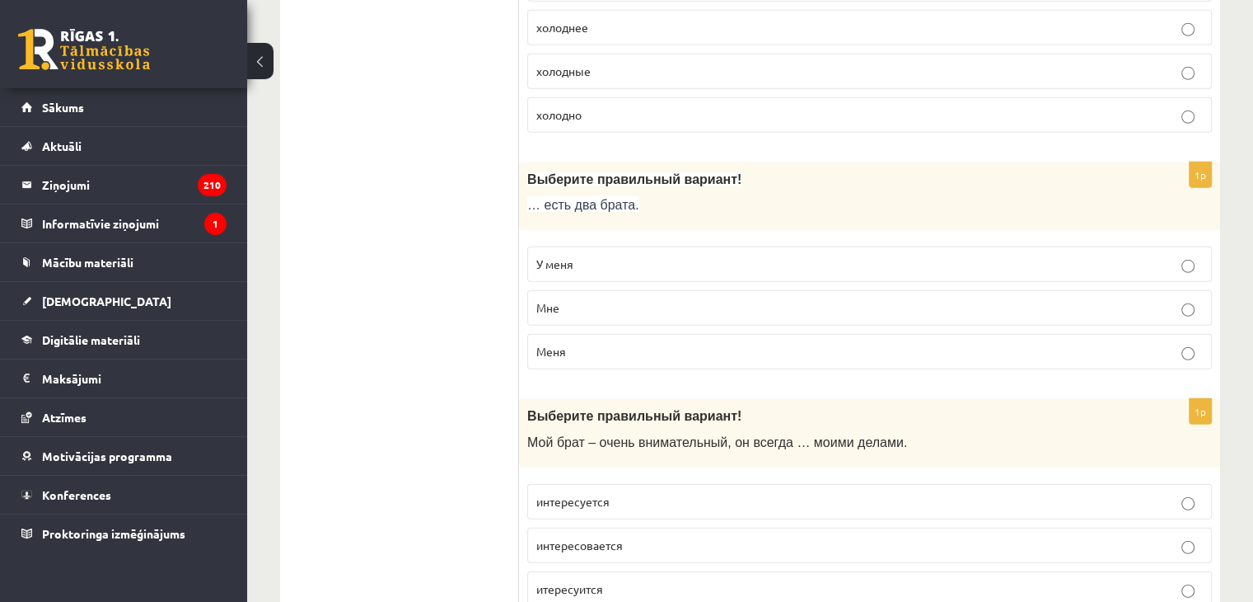
scroll to position [4899, 0]
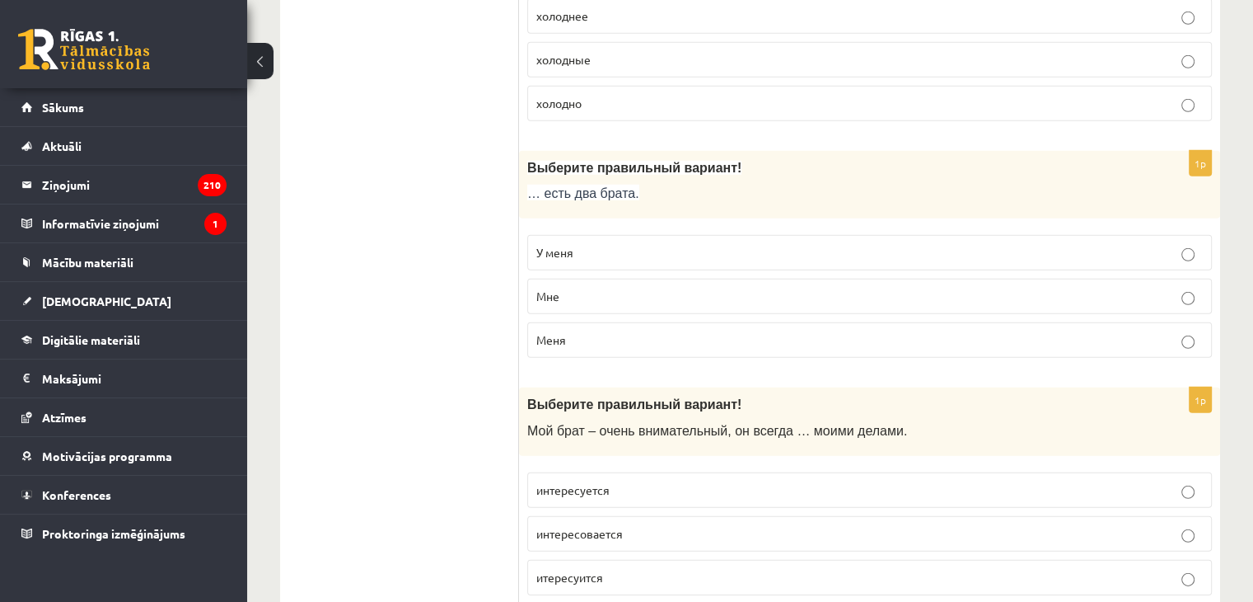
click at [653, 244] on p "У меня" at bounding box center [869, 252] width 667 height 17
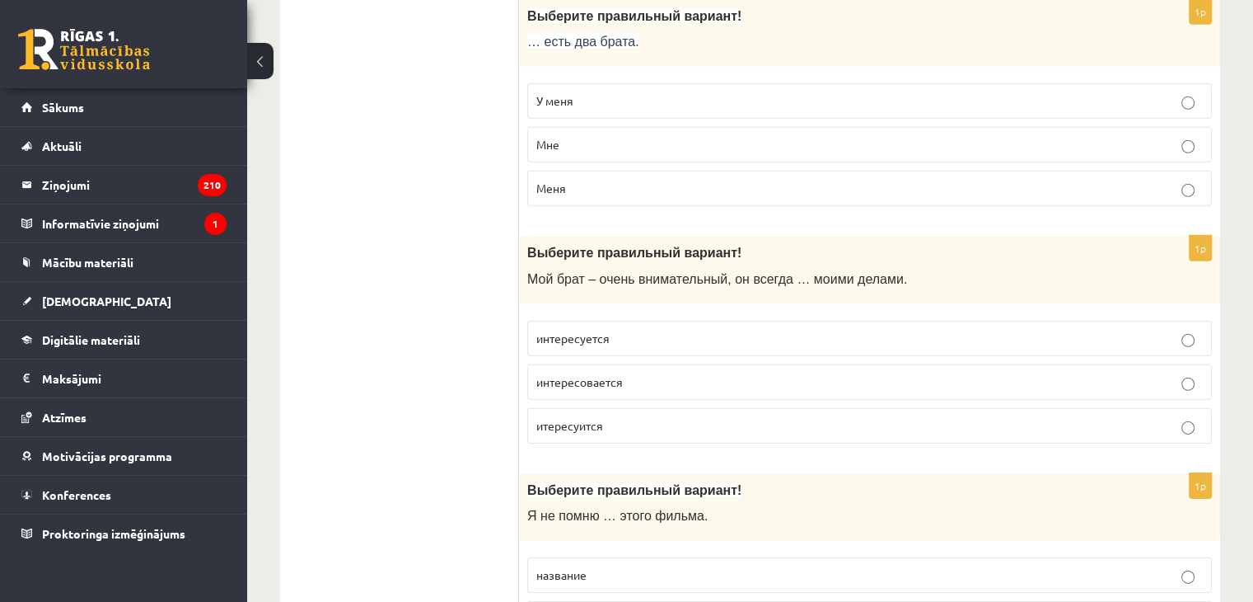
scroll to position [5067, 0]
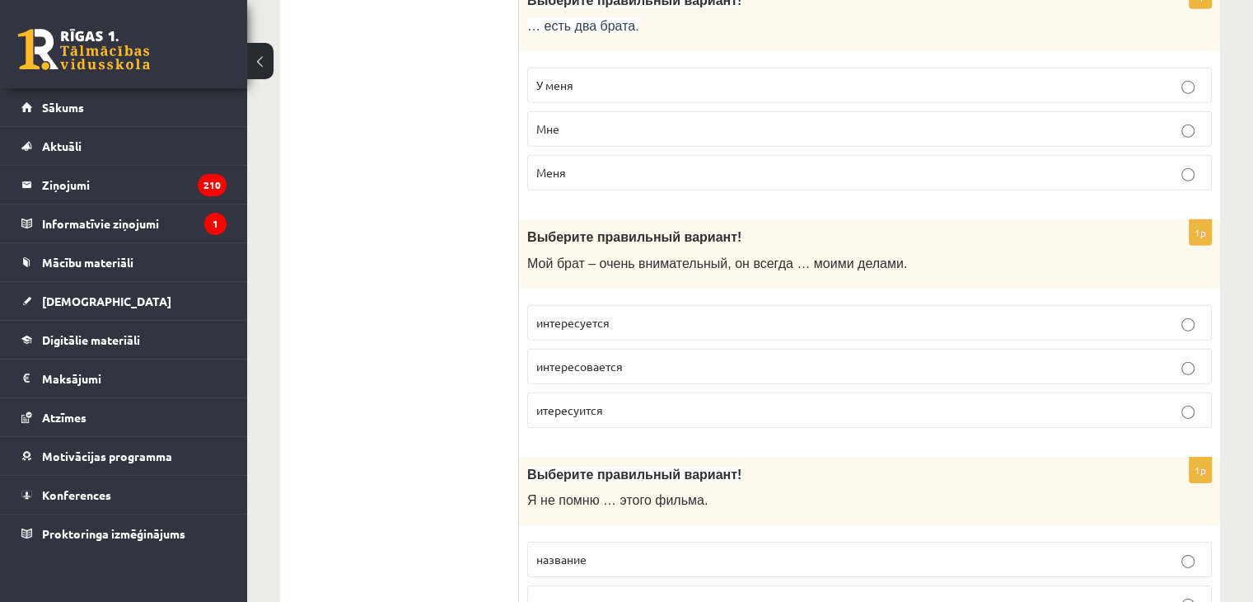
click at [563, 315] on span "интересуется" at bounding box center [572, 322] width 73 height 15
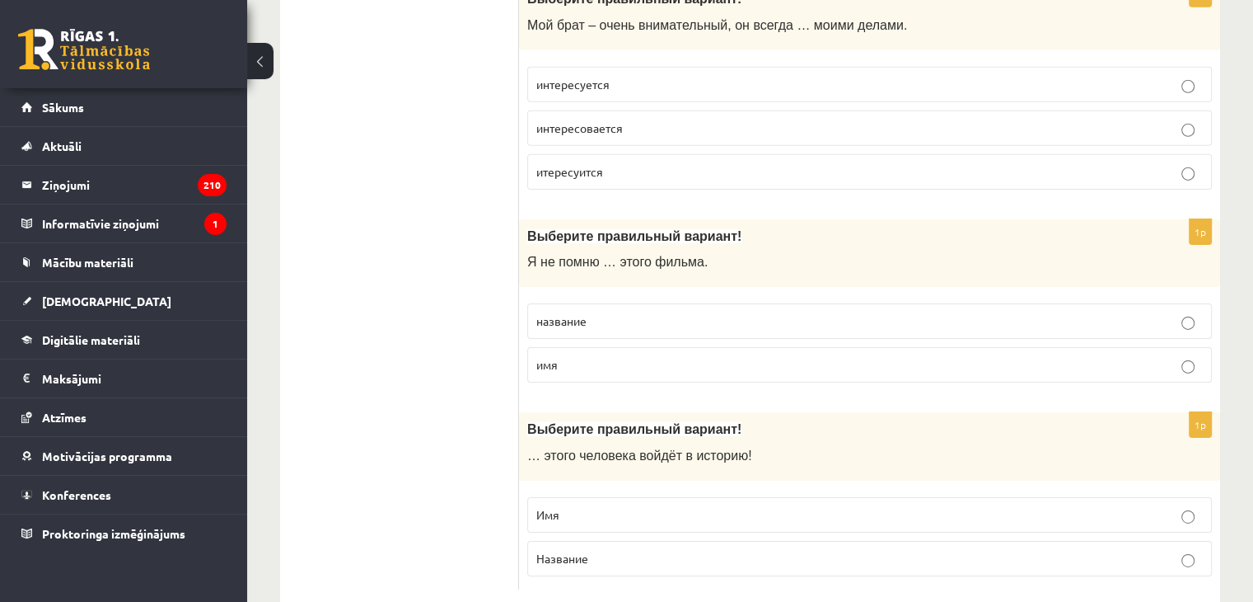
scroll to position [5316, 0]
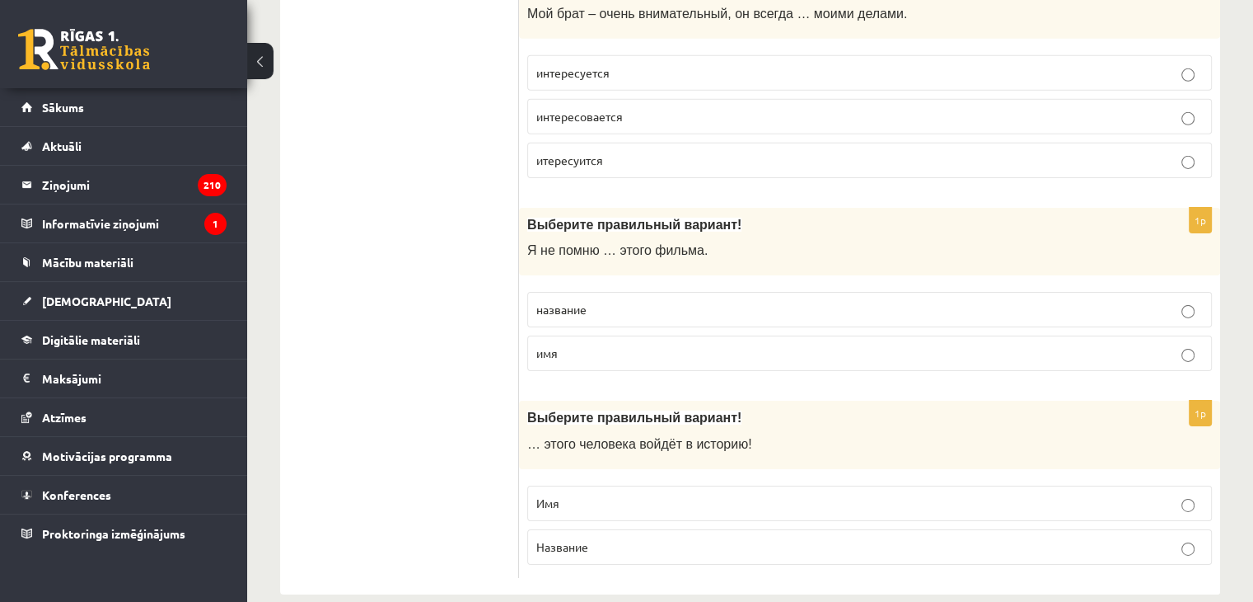
click at [555, 302] on span "название" at bounding box center [561, 309] width 50 height 15
click at [751, 485] on label "Имя" at bounding box center [869, 502] width 685 height 35
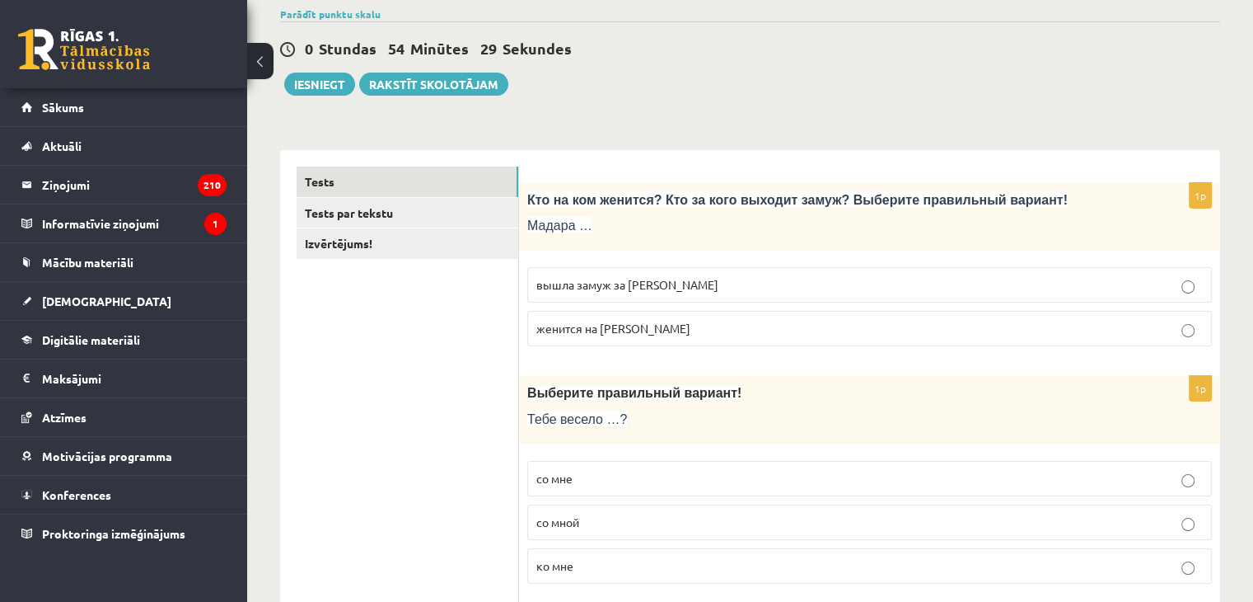
scroll to position [124, 0]
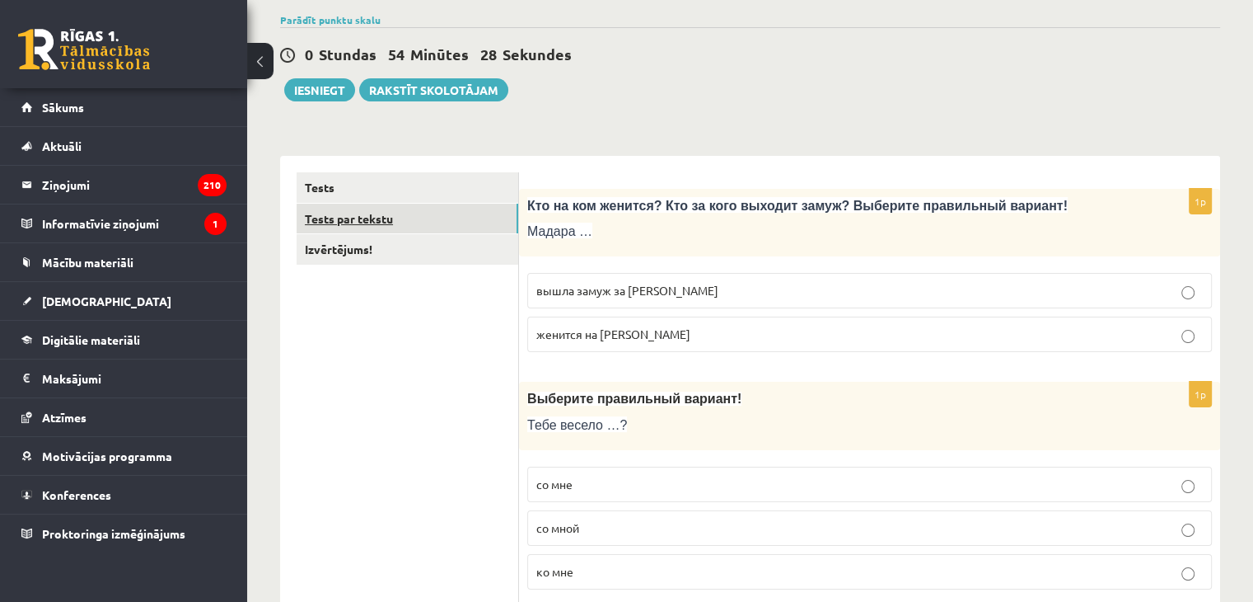
click at [328, 219] on link "Tests par tekstu" at bounding box center [408, 219] width 222 height 30
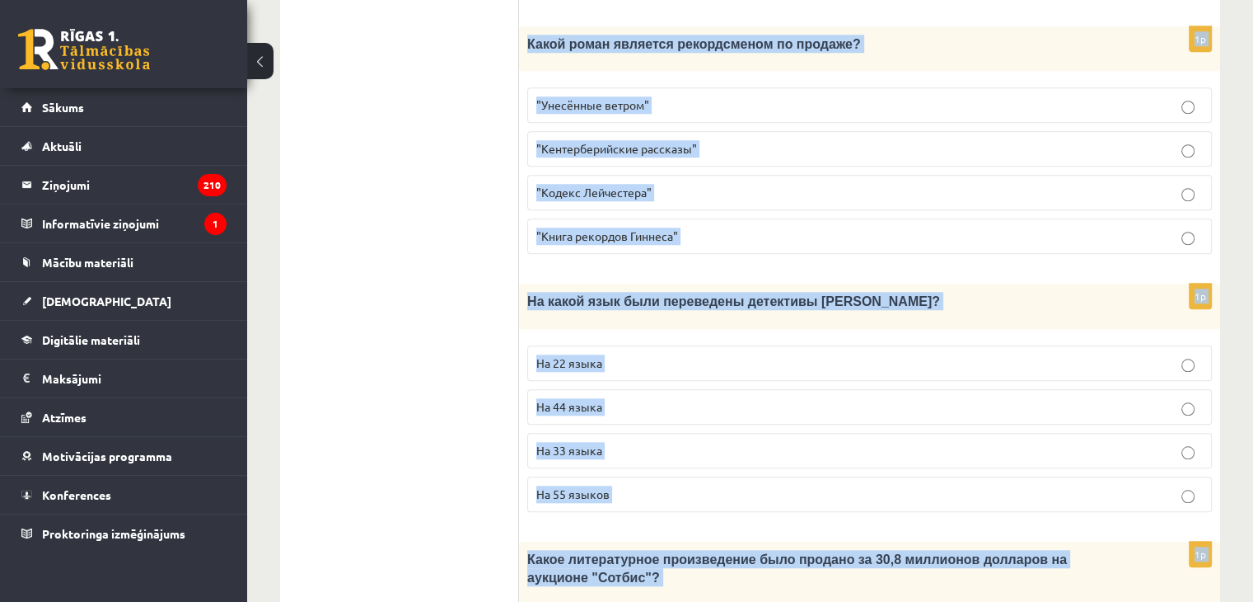
scroll to position [1619, 0]
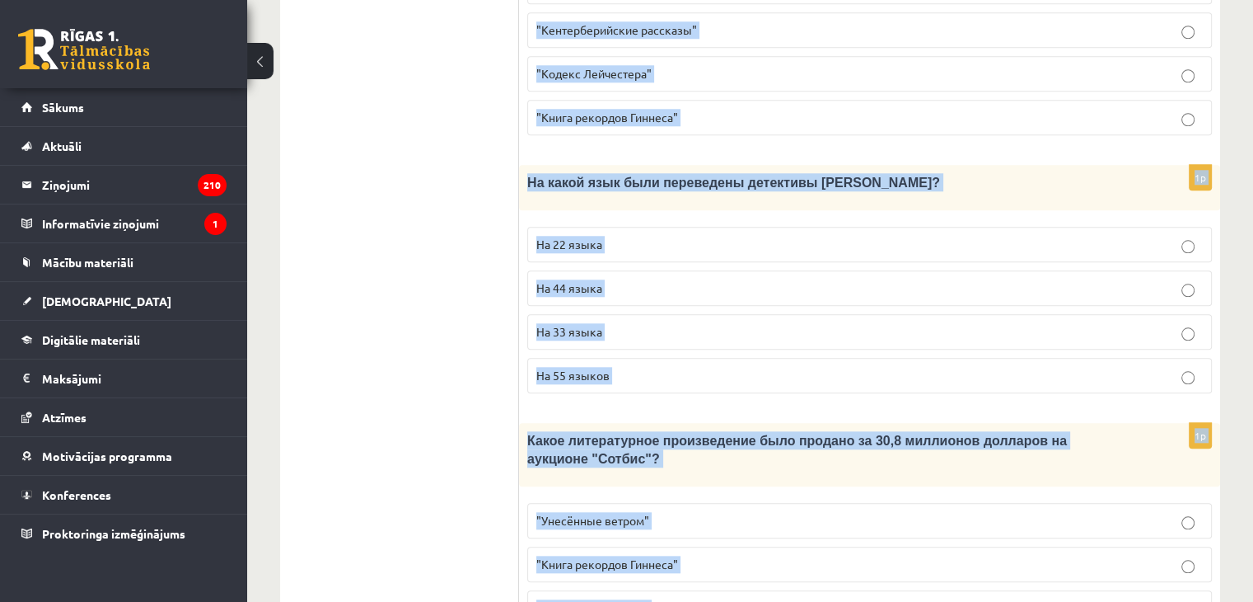
drag, startPoint x: 534, startPoint y: 71, endPoint x: 1148, endPoint y: 542, distance: 773.9
copy form "Прочитайте текст «Интересные факты о книгах», выберите правильный вариант! Инте…"
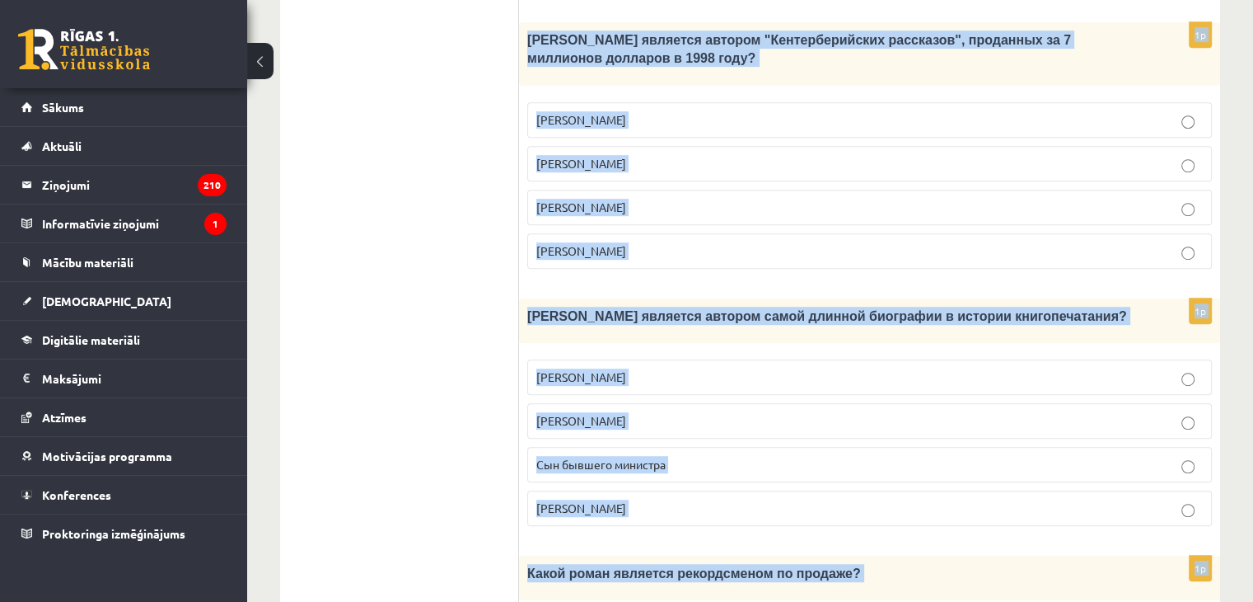
click at [417, 277] on ul "Tests Tests par tekstu Izvērtējums!" at bounding box center [408, 327] width 222 height 2006
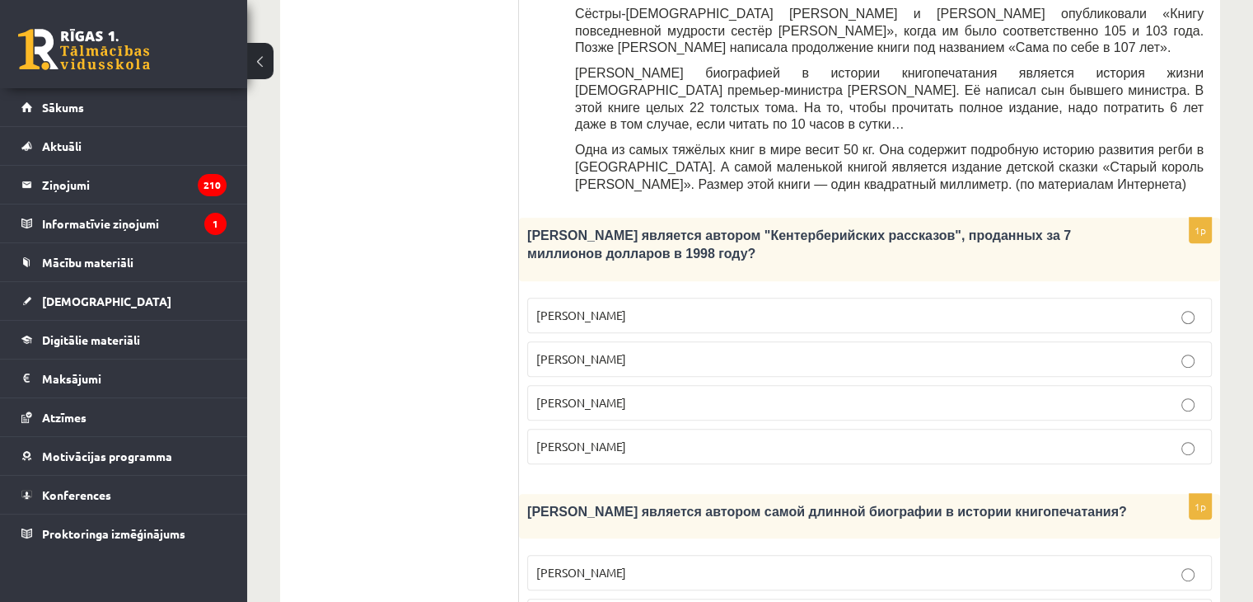
scroll to position [780, 0]
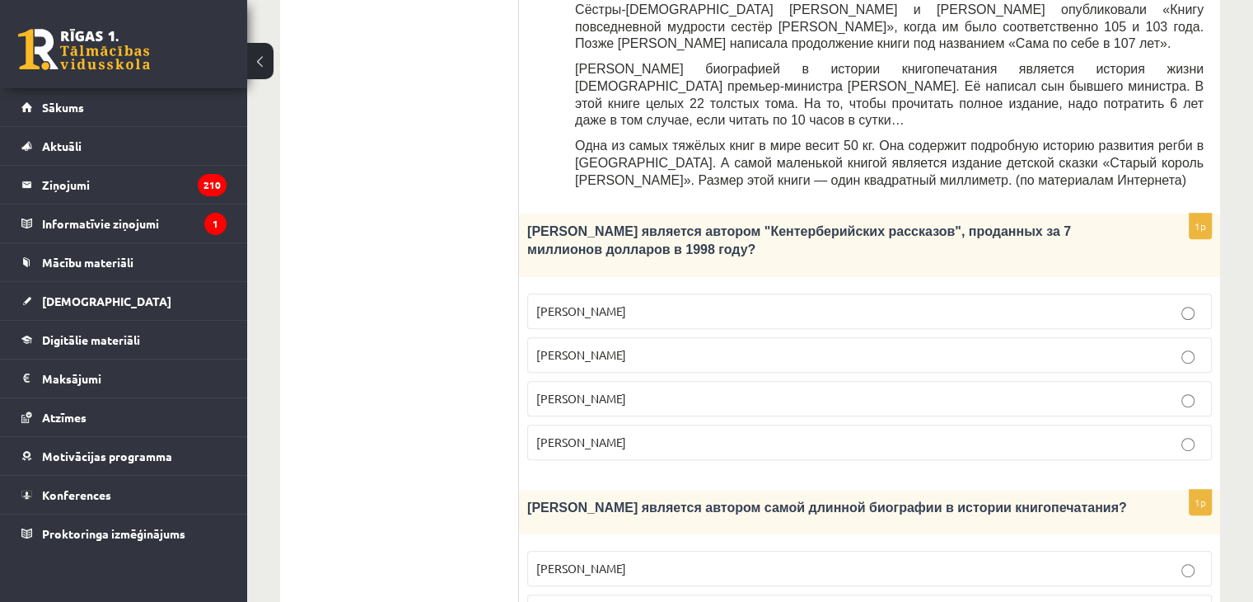
click at [670, 390] on p "Джефри Чосер" at bounding box center [869, 398] width 667 height 17
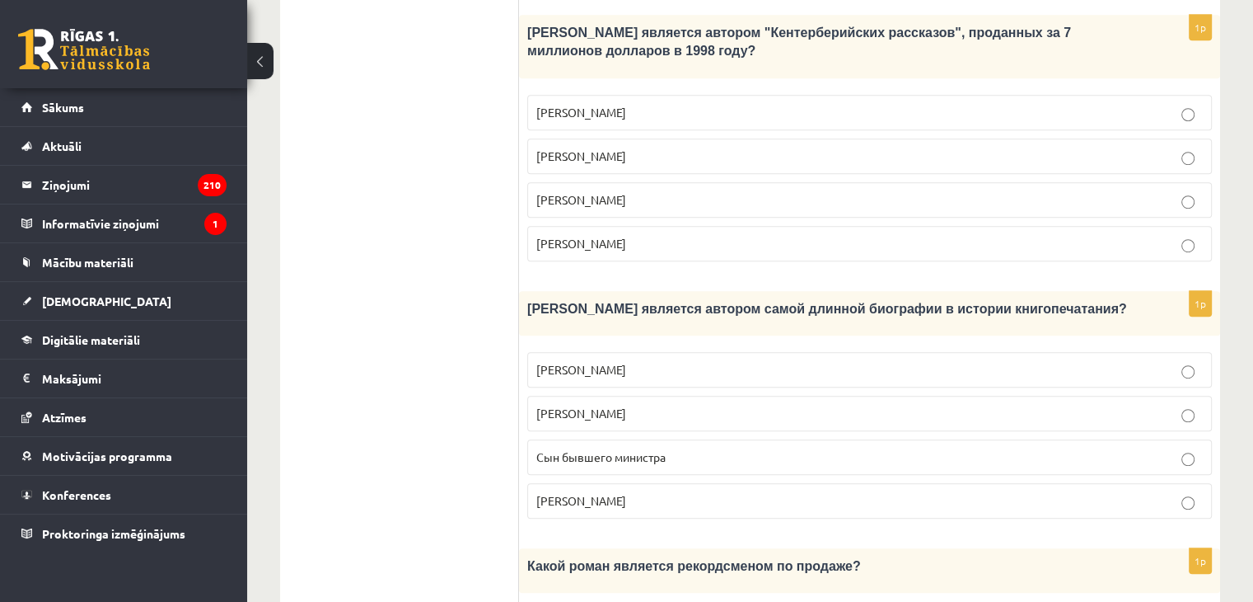
scroll to position [983, 0]
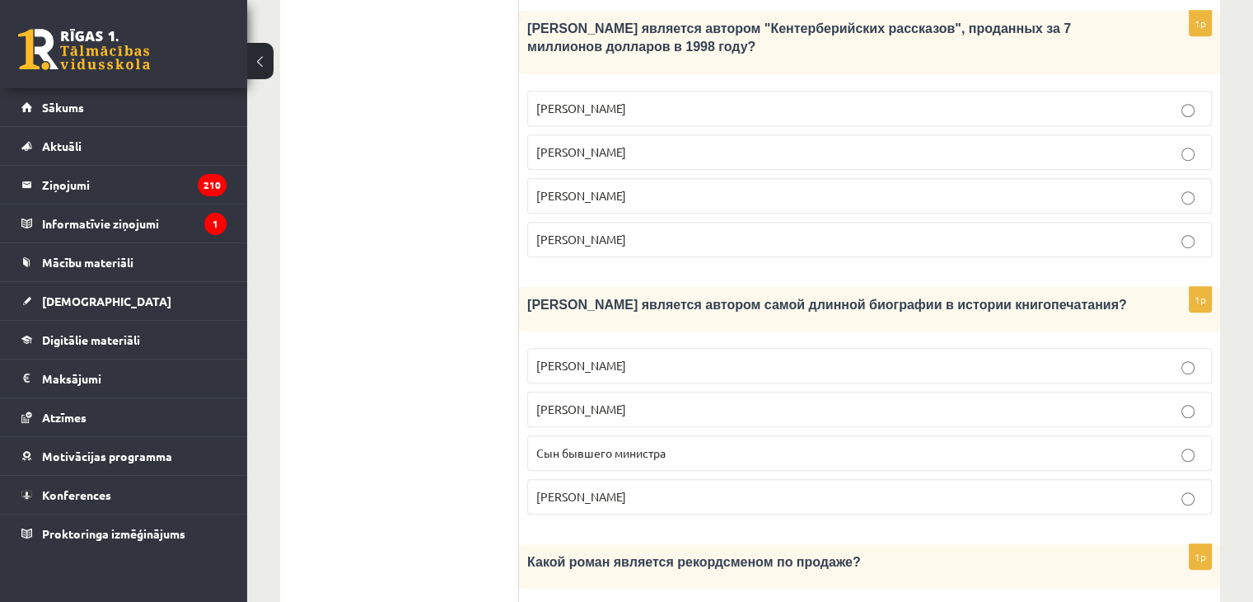
click at [641, 445] on span "Сын бывшего министра" at bounding box center [600, 452] width 129 height 15
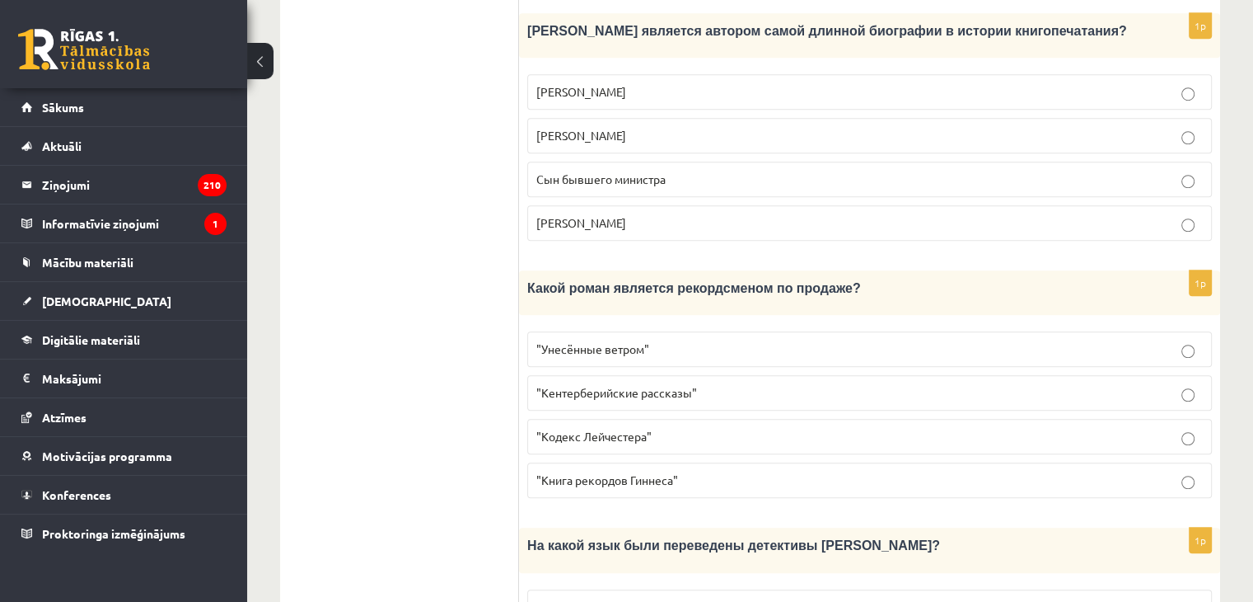
scroll to position [1260, 0]
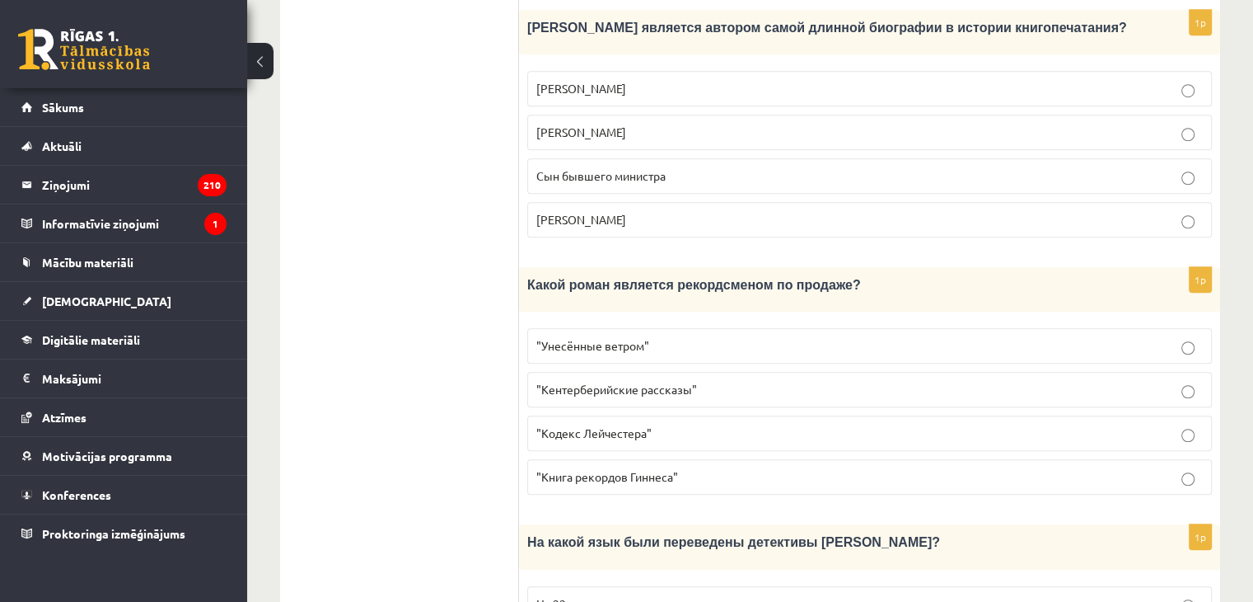
click at [569, 328] on label ""Унесённые ветром"" at bounding box center [869, 345] width 685 height 35
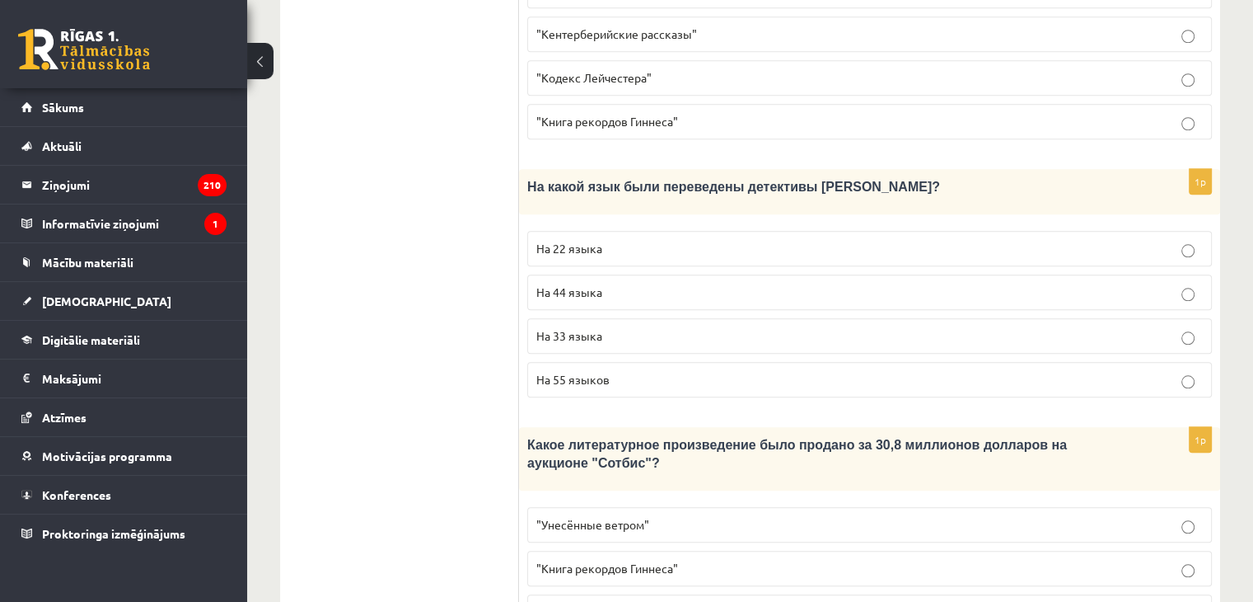
scroll to position [1619, 0]
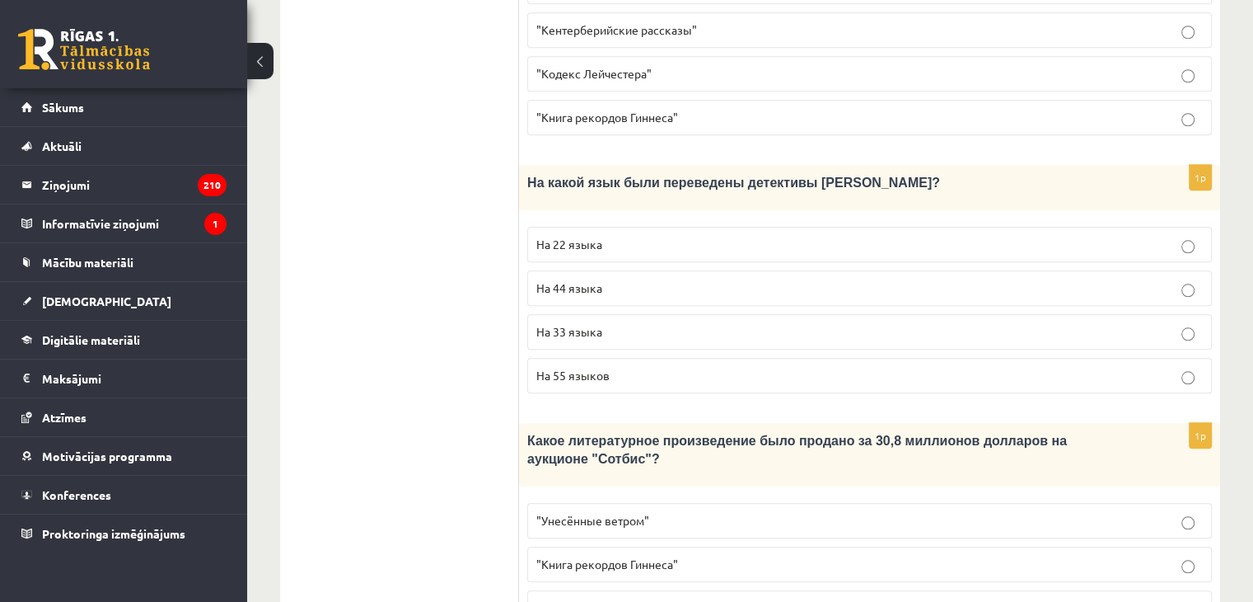
click at [592, 600] on span ""Кодекс Лейчестера"" at bounding box center [593, 607] width 115 height 15
click at [613, 279] on p "На 44 языка" at bounding box center [869, 287] width 667 height 17
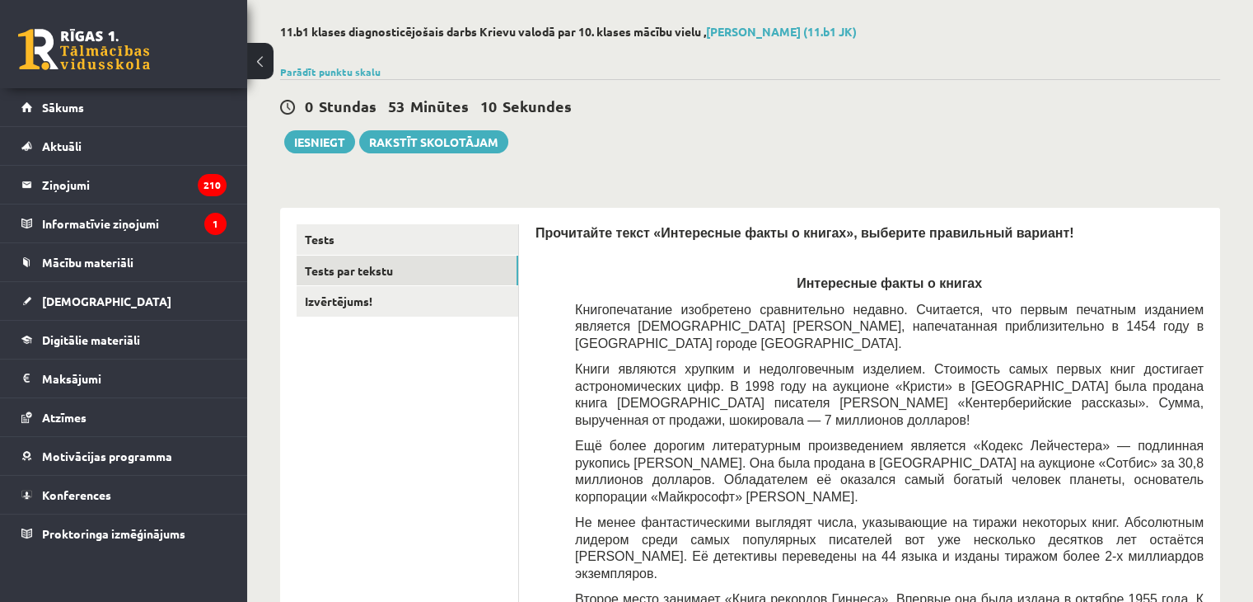
scroll to position [73, 0]
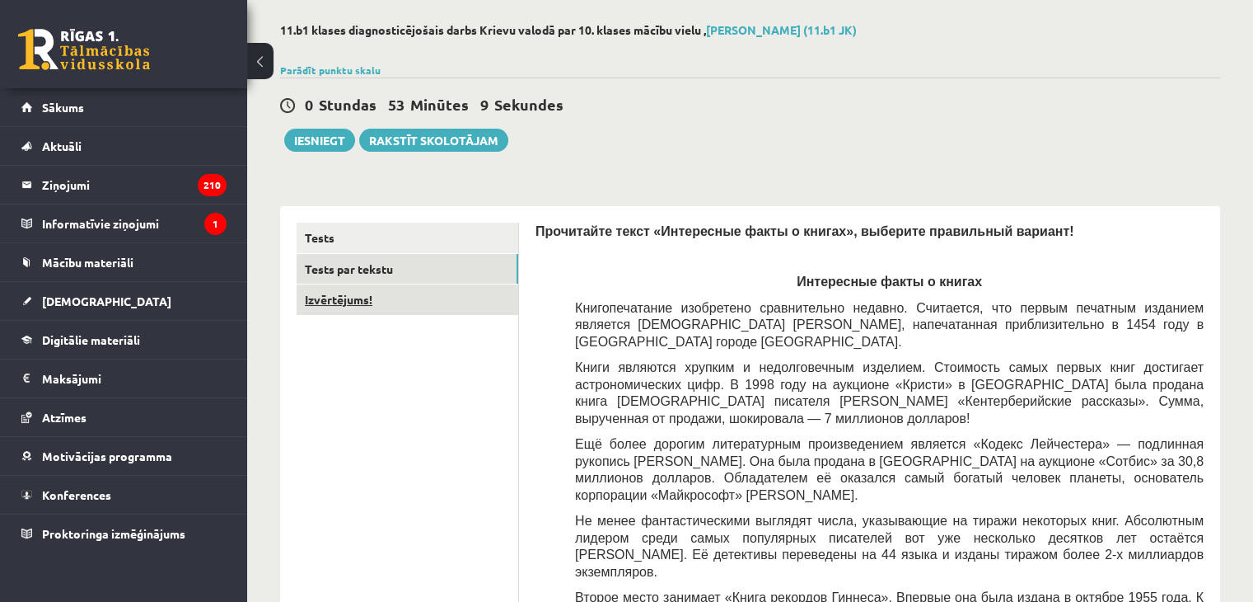
click at [360, 304] on link "Izvērtējums!" at bounding box center [408, 299] width 222 height 30
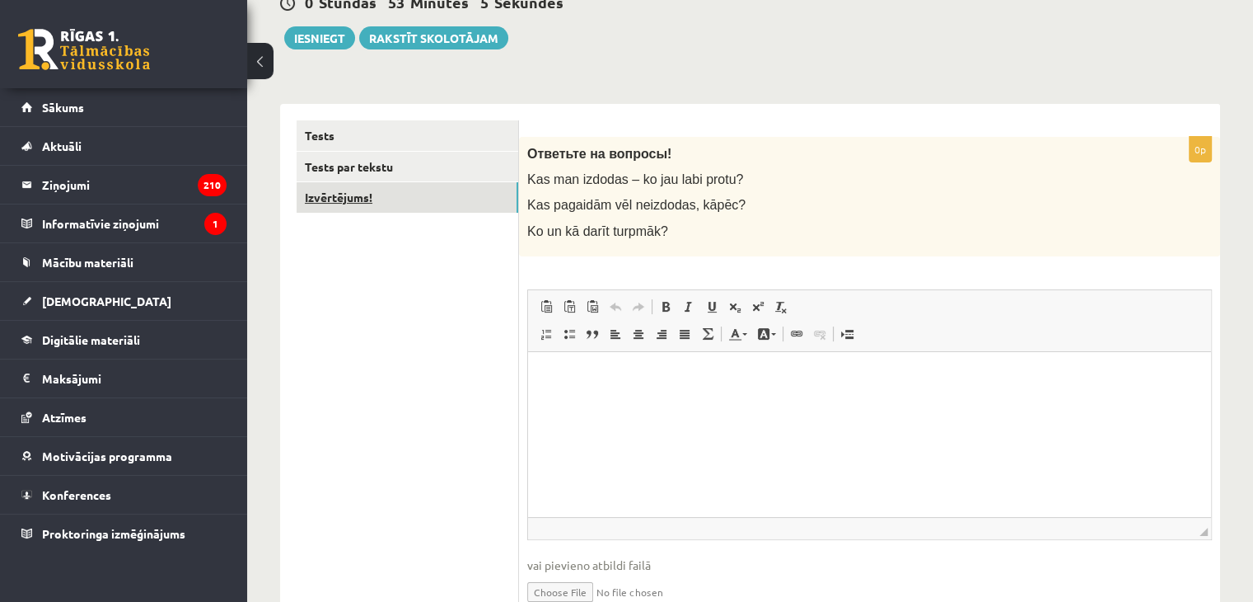
scroll to position [186, 0]
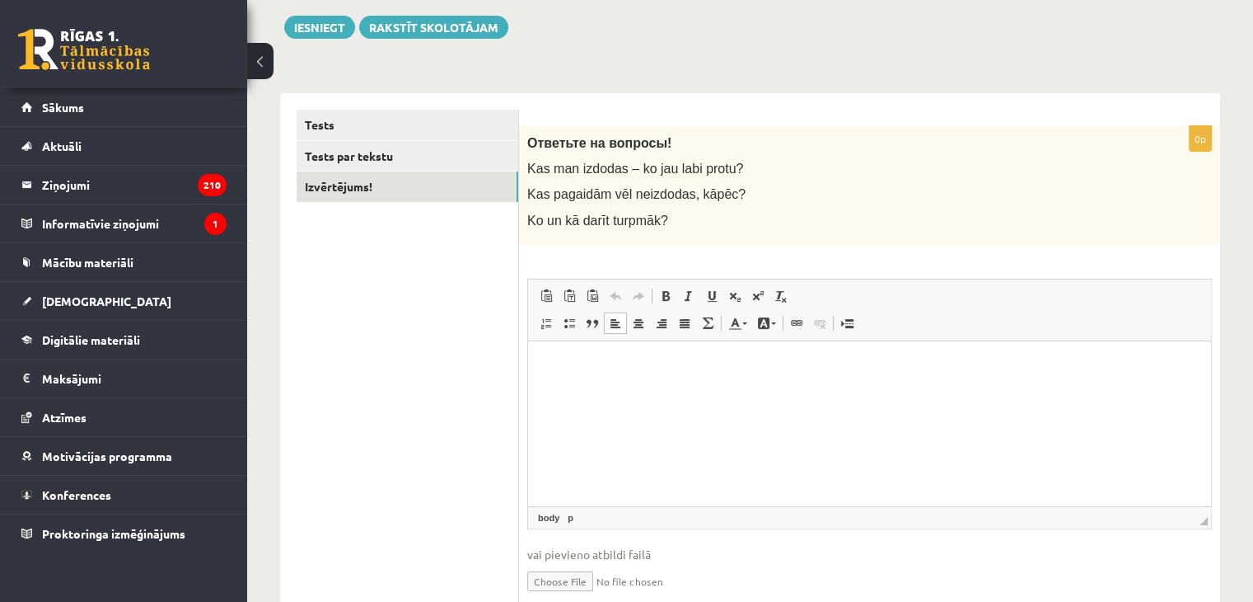
click at [569, 391] on html at bounding box center [869, 365] width 683 height 50
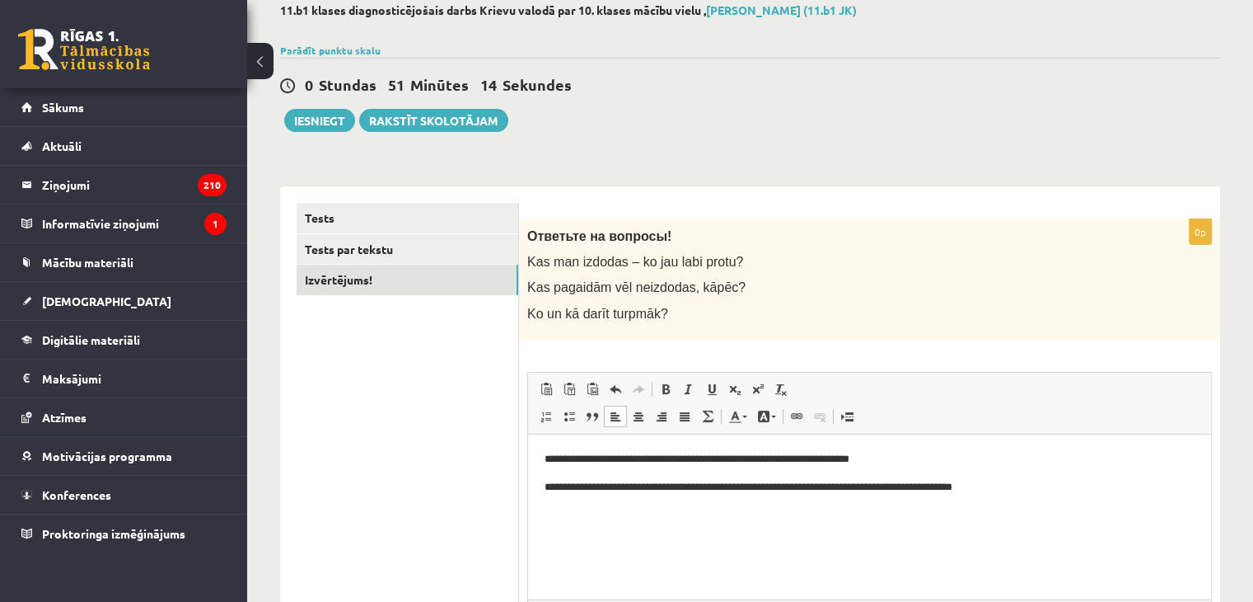
scroll to position [78, 0]
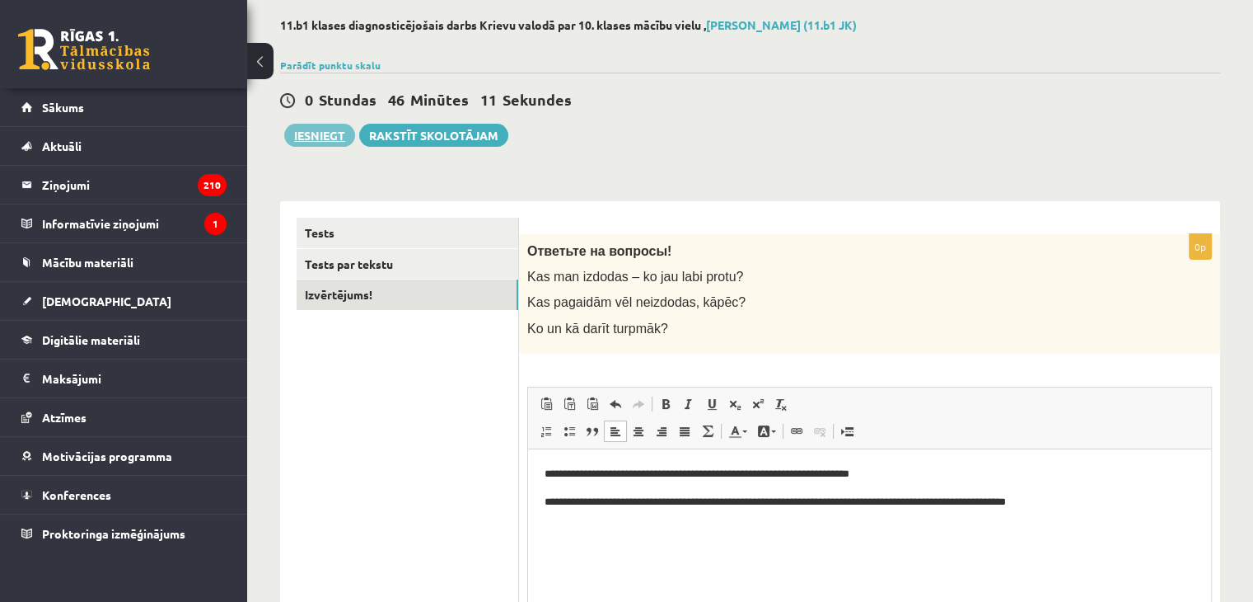
click at [322, 125] on button "Iesniegt" at bounding box center [319, 135] width 71 height 23
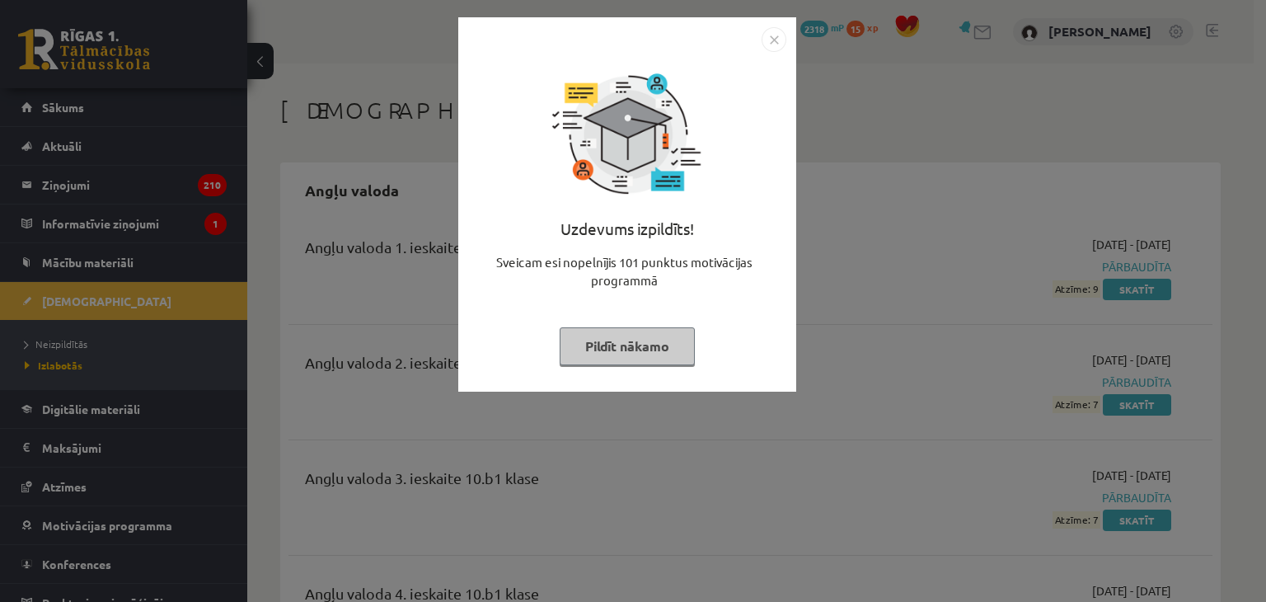
click at [659, 356] on button "Pildīt nākamo" at bounding box center [626, 346] width 135 height 38
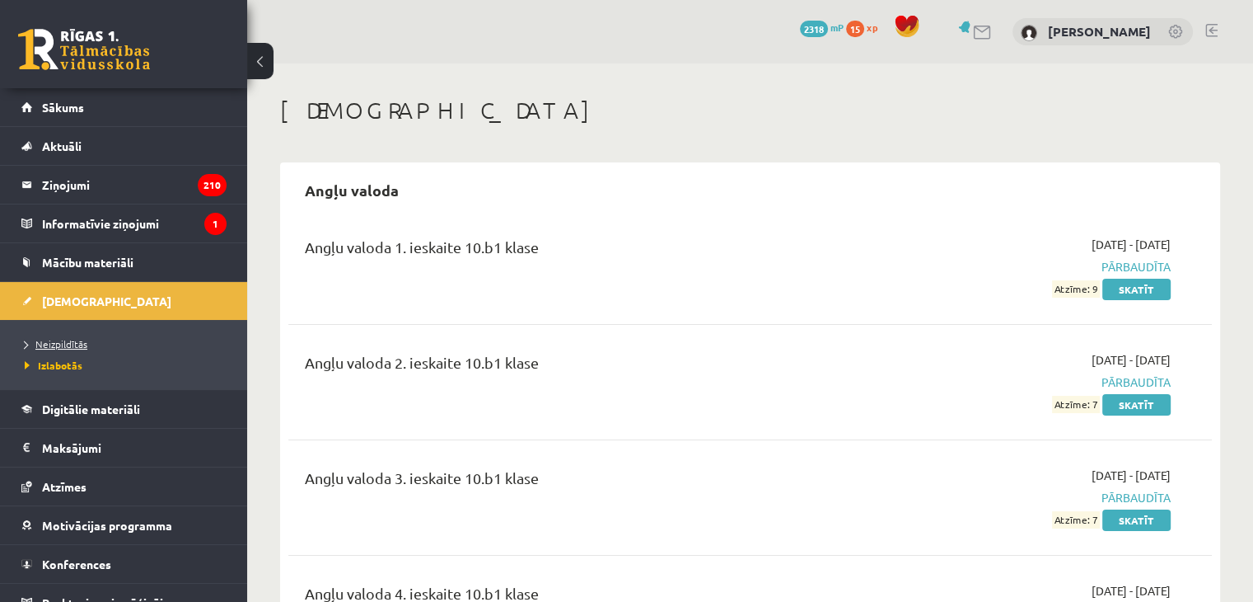
click at [63, 344] on span "Neizpildītās" at bounding box center [56, 343] width 63 height 13
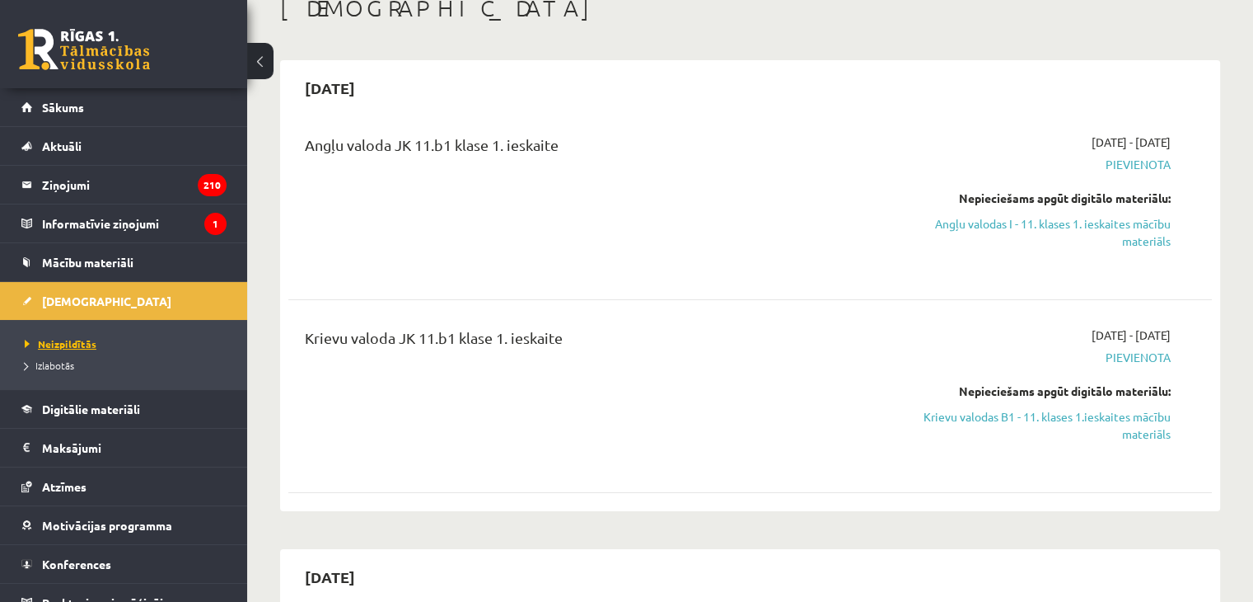
scroll to position [99, 0]
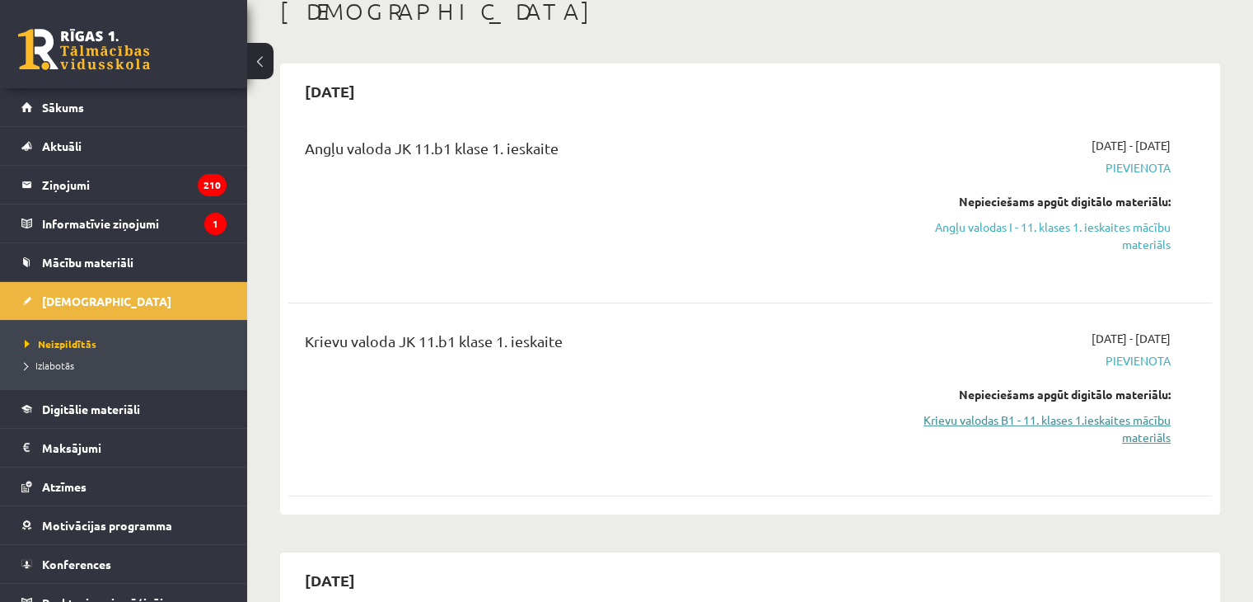
click at [1170, 442] on link "Krievu valodas B1 - 11. klases 1.ieskaites mācību materiāls" at bounding box center [1035, 428] width 272 height 35
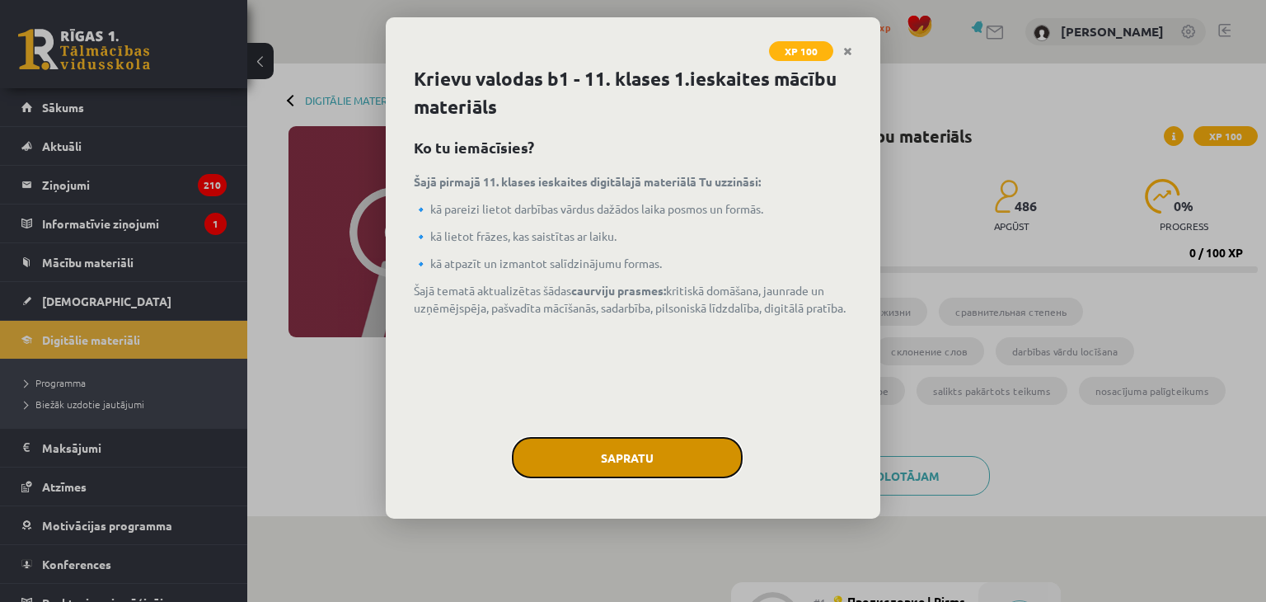
click at [582, 454] on button "Sapratu" at bounding box center [627, 457] width 231 height 41
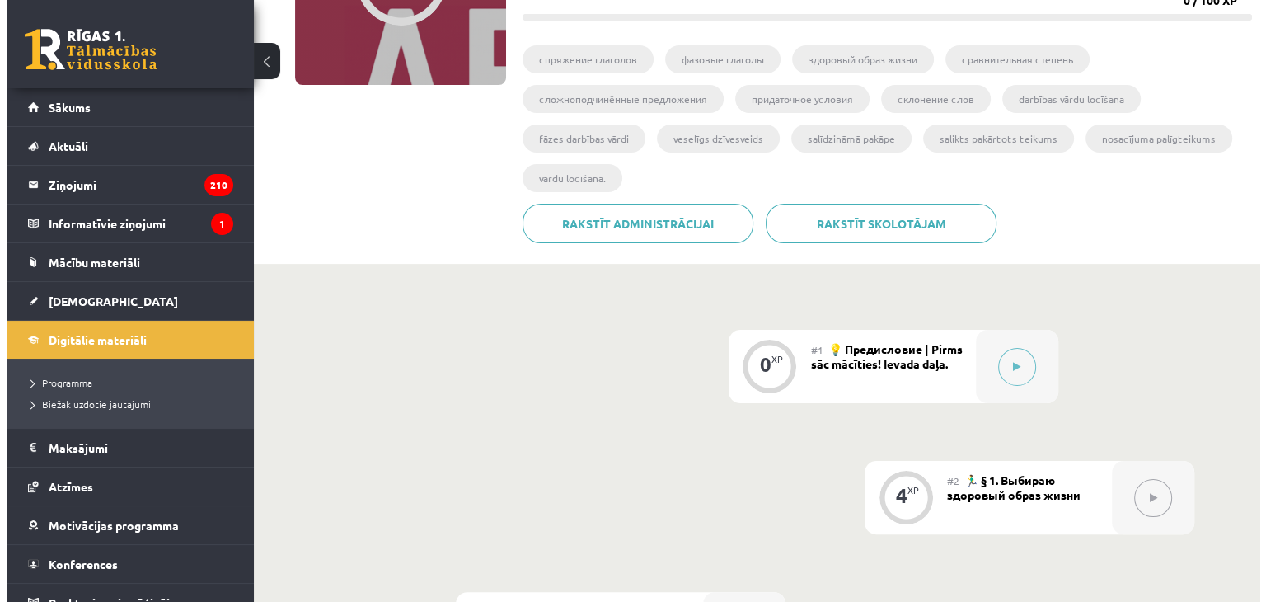
scroll to position [254, 0]
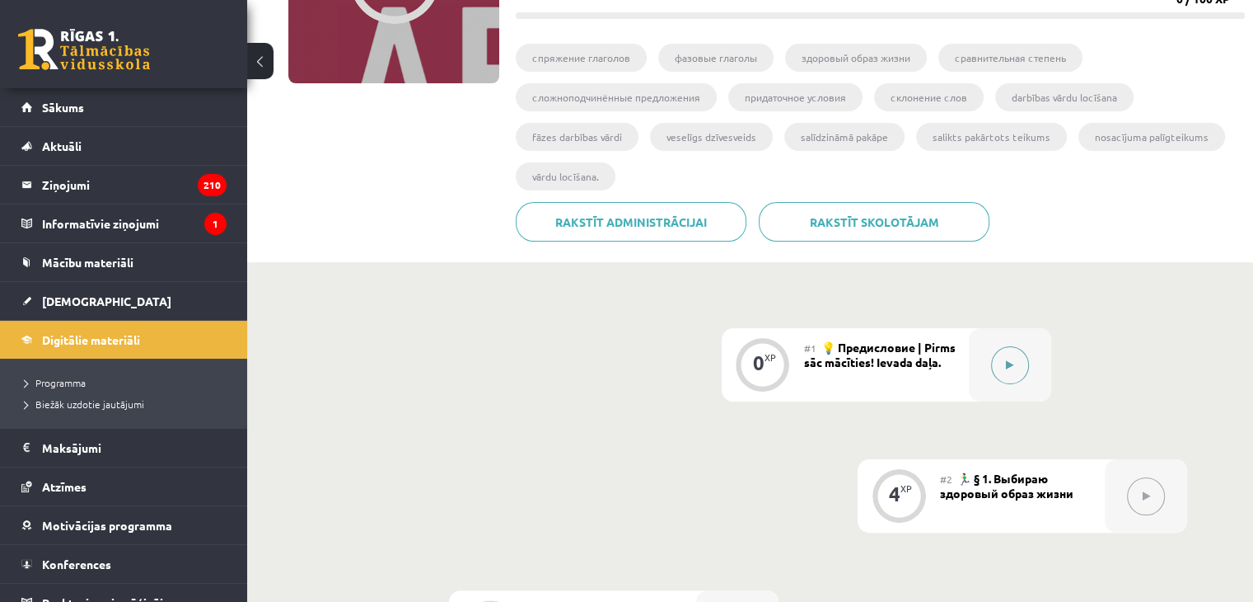
click at [1012, 380] on button at bounding box center [1010, 365] width 38 height 38
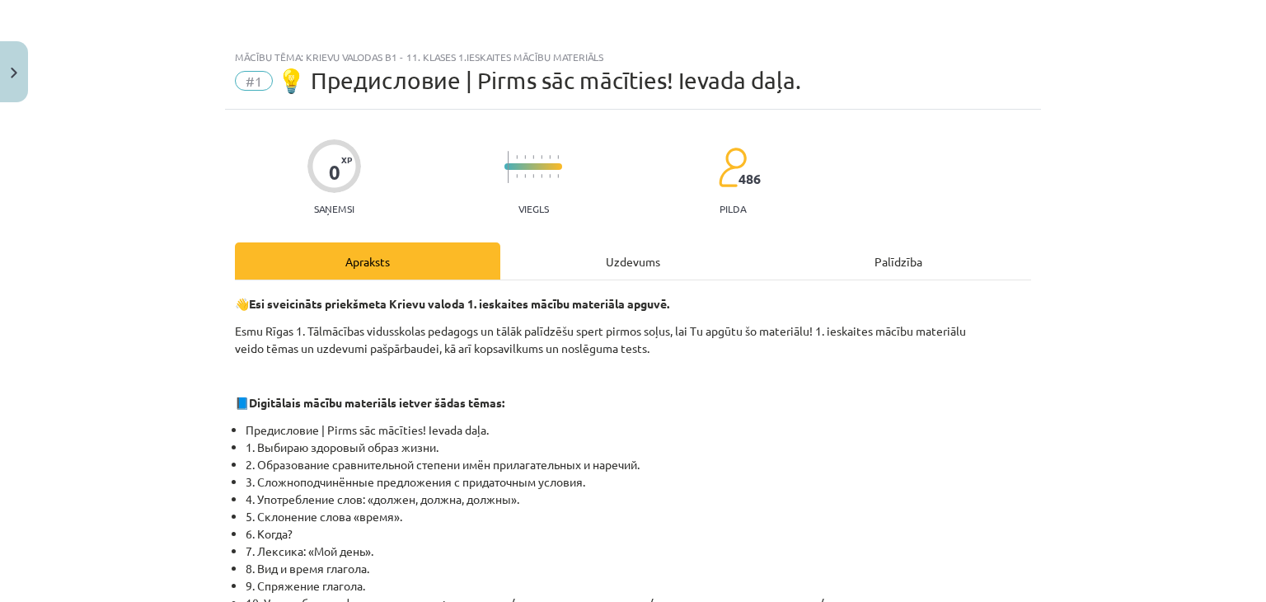
click at [646, 255] on div "Uzdevums" at bounding box center [632, 260] width 265 height 37
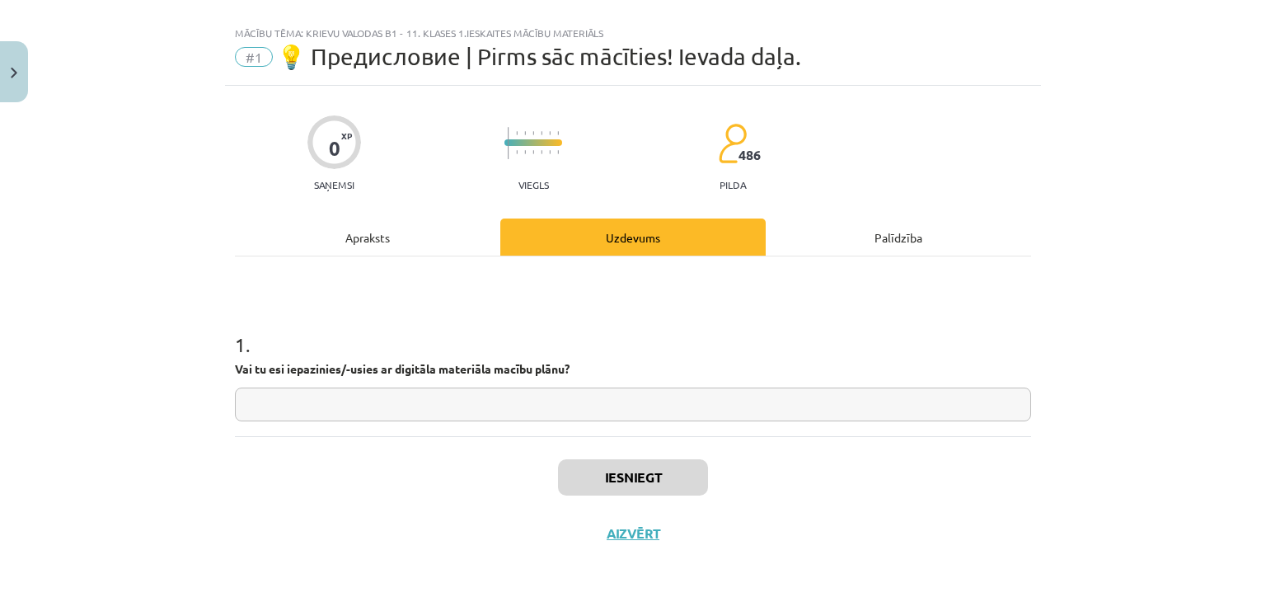
click at [794, 405] on input "text" at bounding box center [633, 404] width 796 height 34
type input "**"
click at [442, 251] on div "Apraksts" at bounding box center [367, 236] width 265 height 37
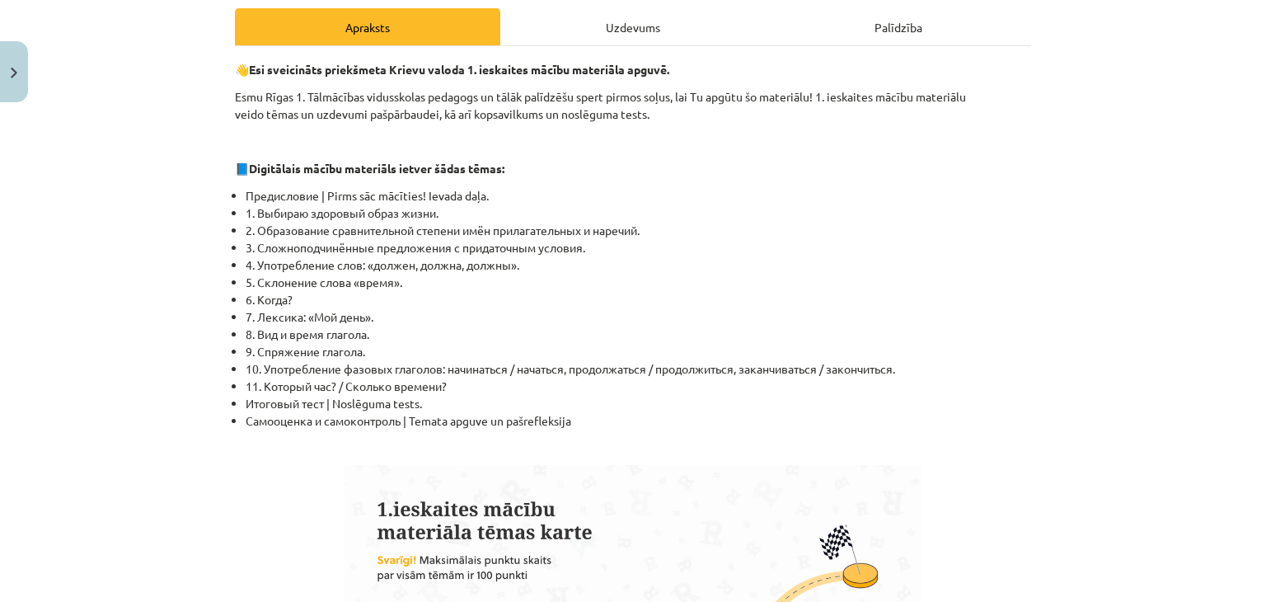
scroll to position [225, 0]
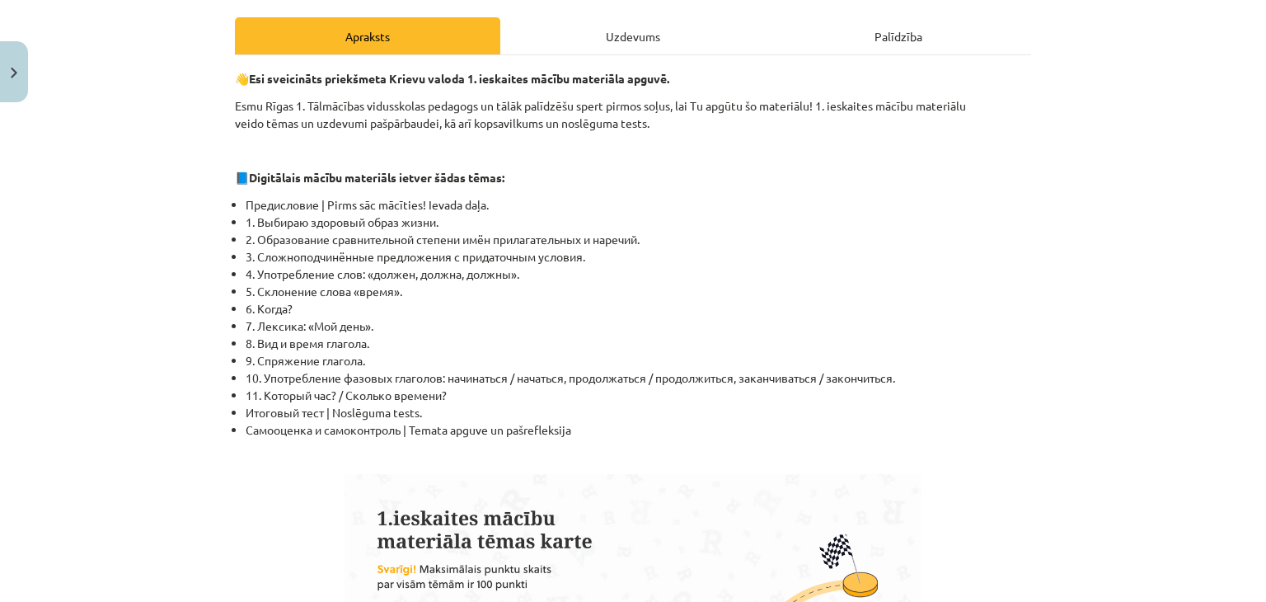
click at [634, 33] on div "Uzdevums" at bounding box center [632, 35] width 265 height 37
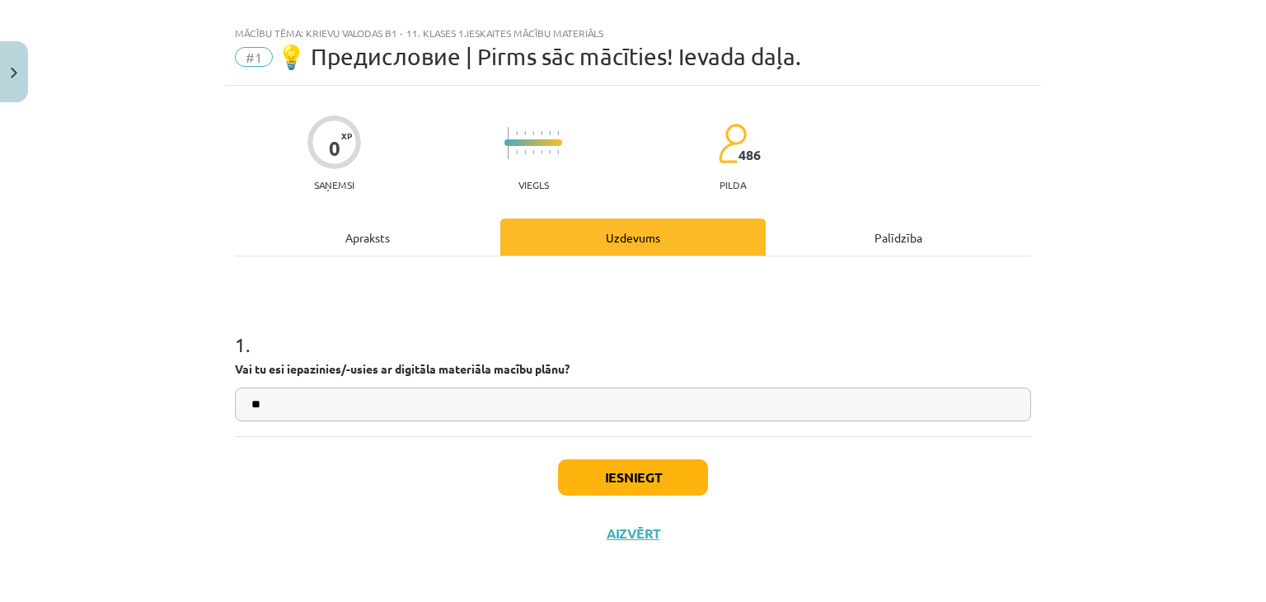
click at [654, 477] on button "Iesniegt" at bounding box center [633, 477] width 150 height 36
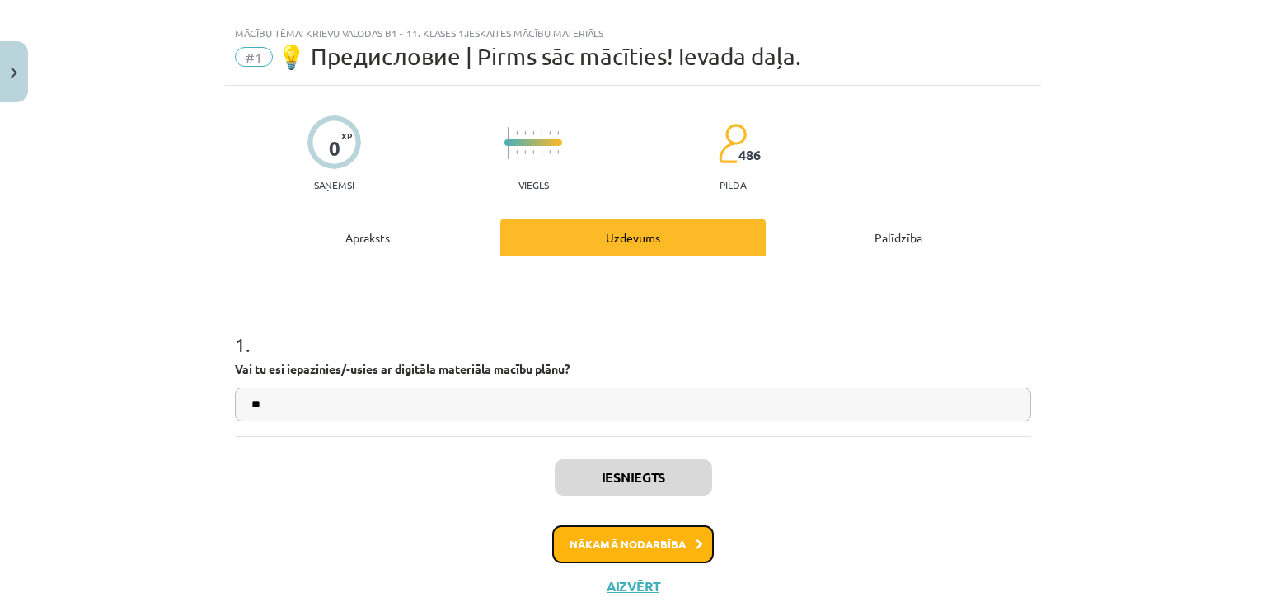
click at [609, 532] on button "Nākamā nodarbība" at bounding box center [633, 544] width 162 height 38
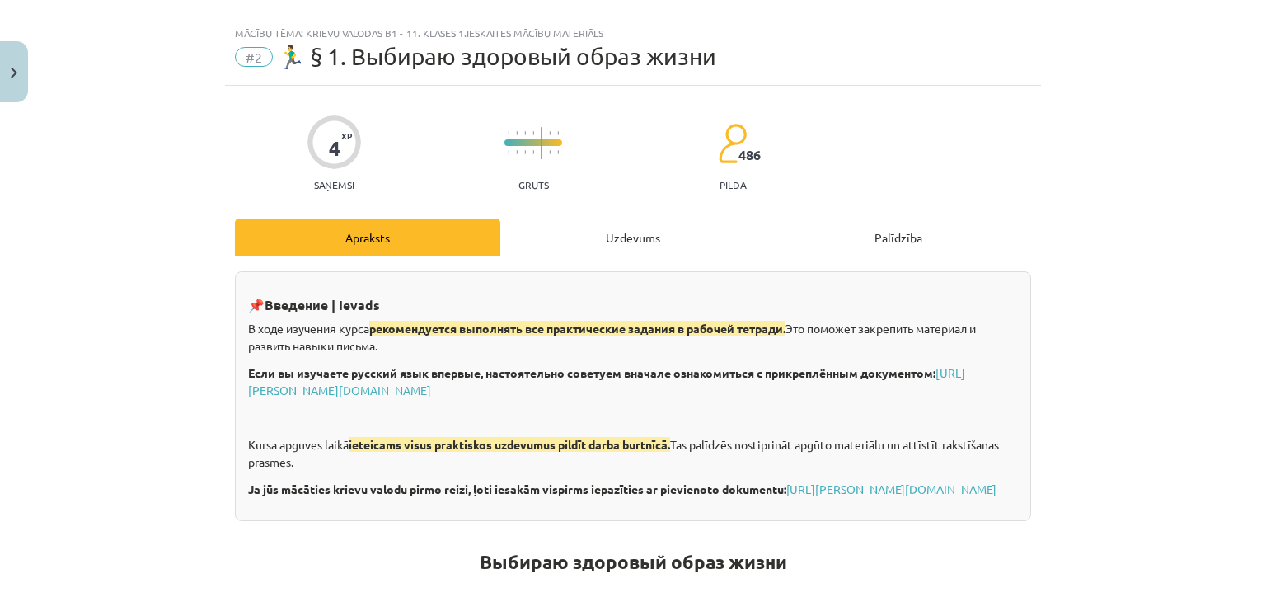
scroll to position [41, 0]
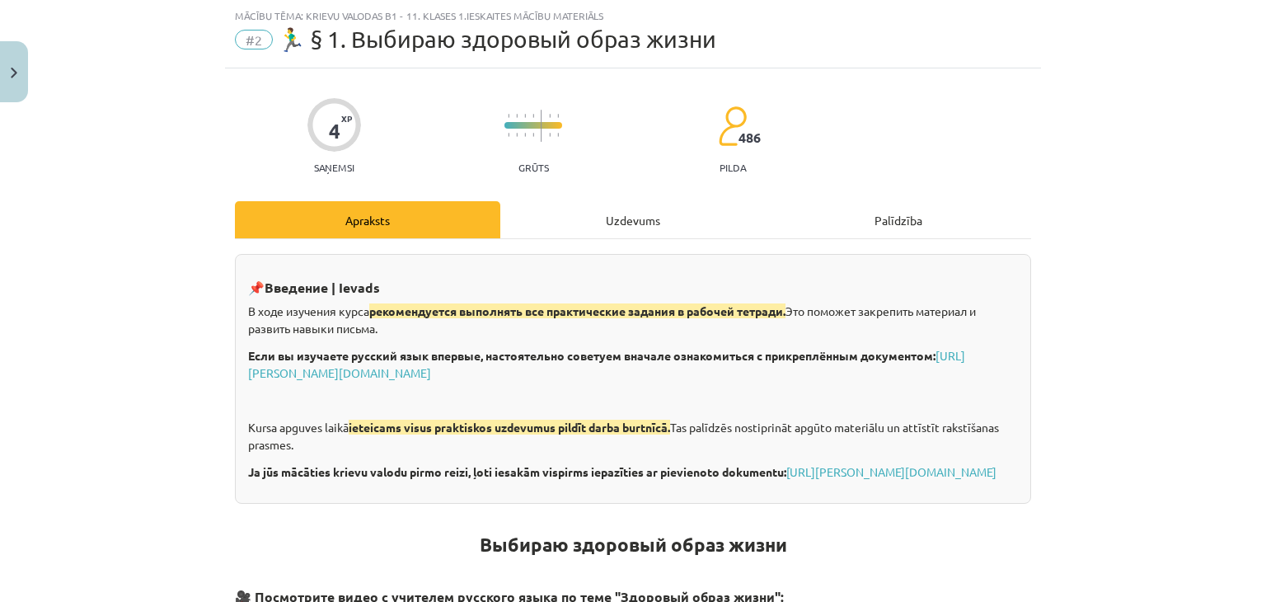
click at [609, 222] on div "Uzdevums" at bounding box center [632, 219] width 265 height 37
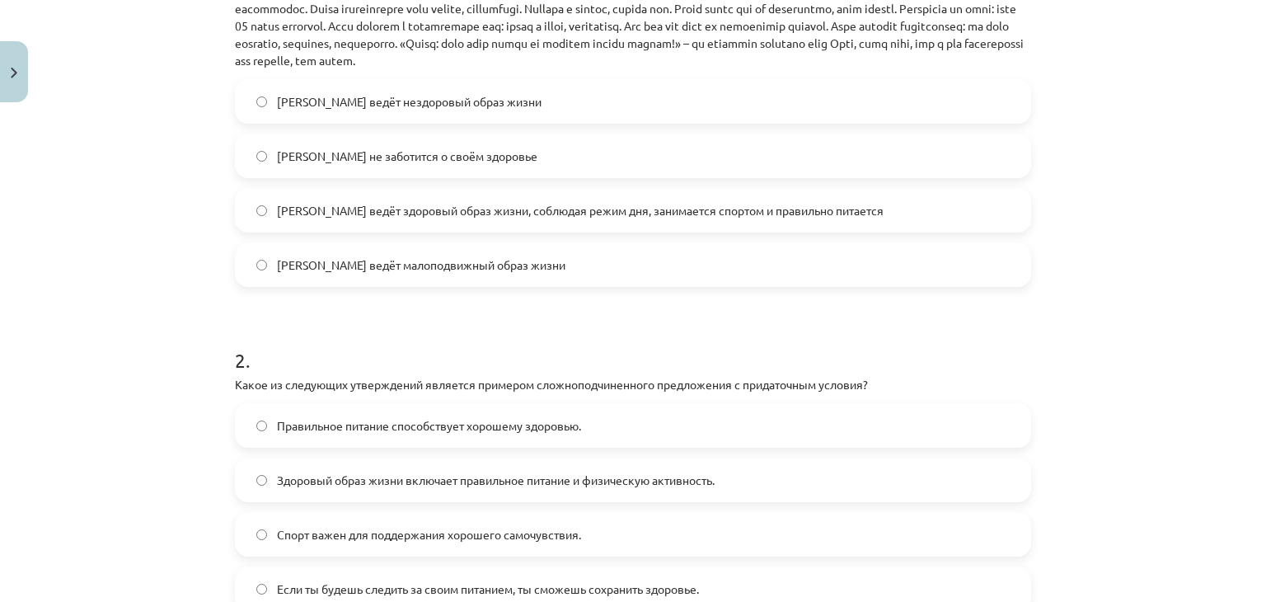
scroll to position [629, 0]
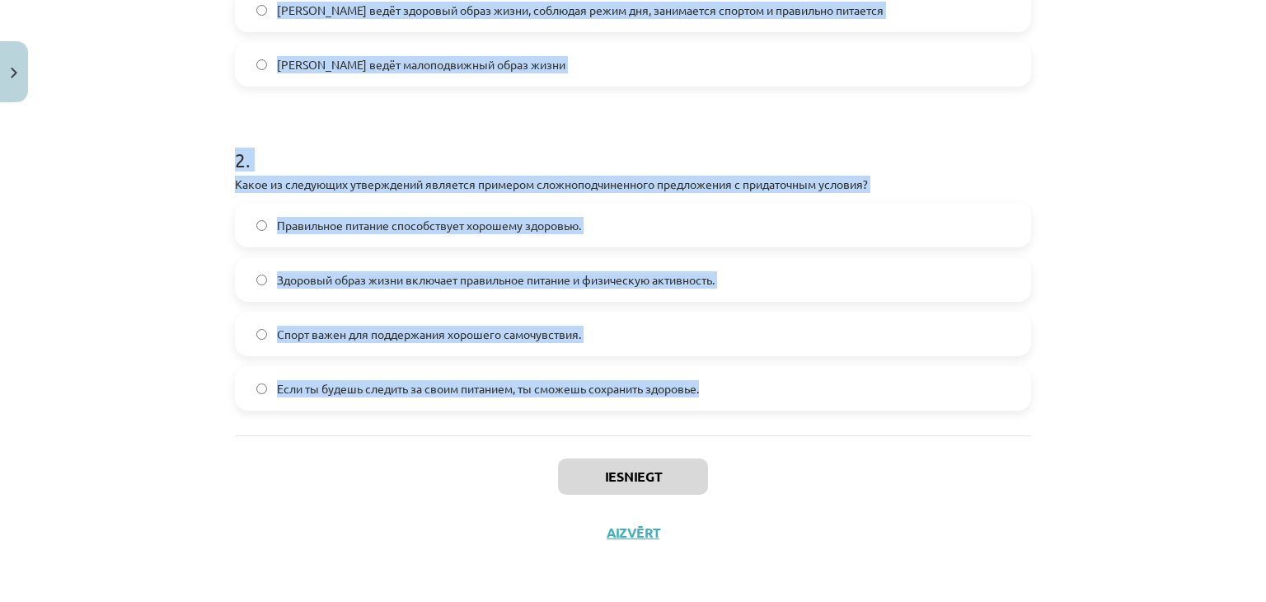
drag, startPoint x: 224, startPoint y: 137, endPoint x: 727, endPoint y: 410, distance: 571.9
click at [727, 410] on div "4 XP Saņemsi Grūts 486 pilda Apraksts Uzdevums Palīdzība 1 . Прочитайте текст и…" at bounding box center [633, 20] width 816 height 1079
copy form "Loremipsum dolor s ametcons ad elitse "Doeiu tempo incid utlab Etdo, magna aliq…"
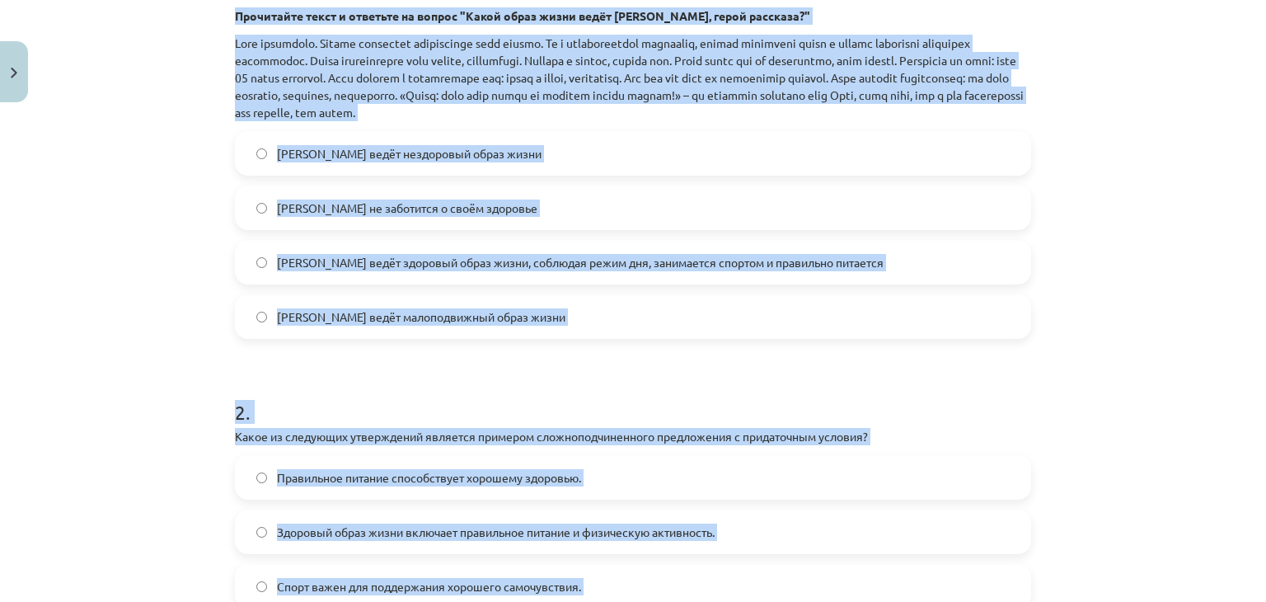
scroll to position [374, 0]
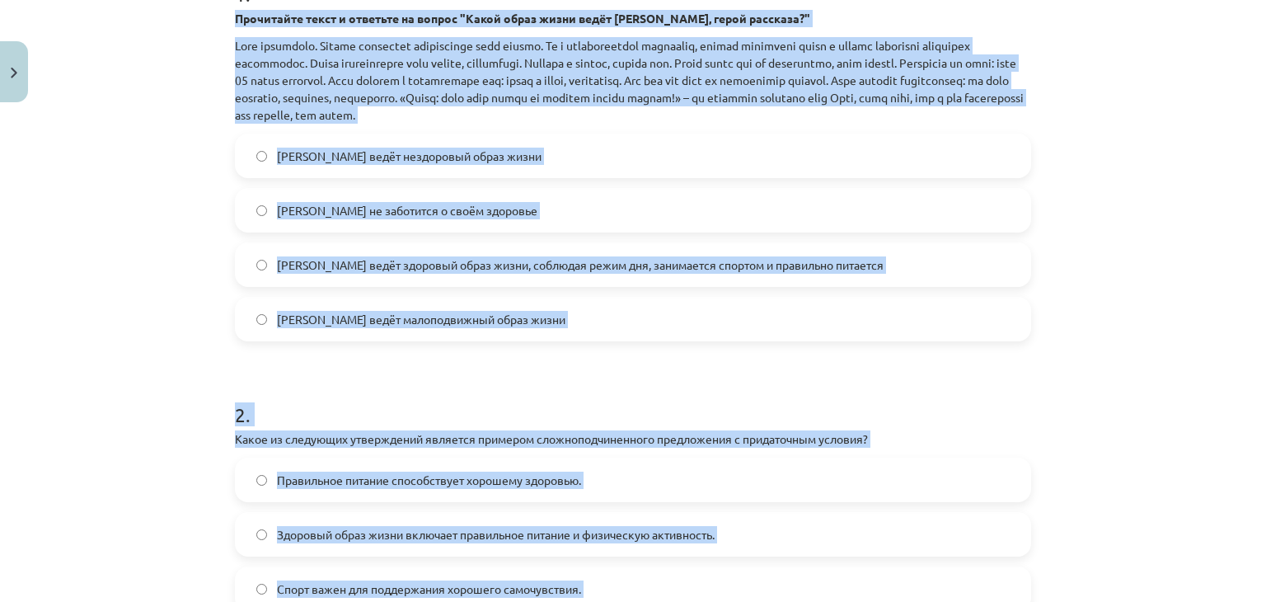
click at [770, 396] on h1 "2 ." at bounding box center [633, 399] width 796 height 51
click at [802, 356] on form "1 . Прочитайте текст и ответьте на вопрос "Какой образ жизни ведёт [PERSON_NAME…" at bounding box center [633, 309] width 796 height 711
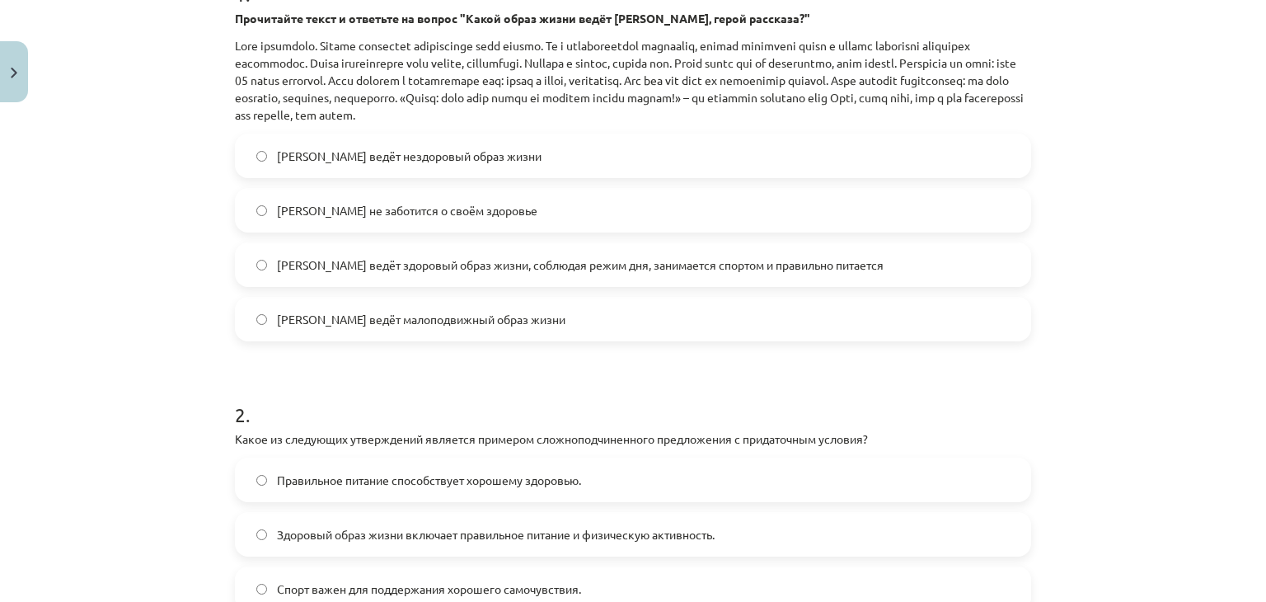
click at [681, 283] on label "[PERSON_NAME] ведёт здоровый образ жизни, соблюдая режим дня, занимается спорто…" at bounding box center [632, 264] width 793 height 41
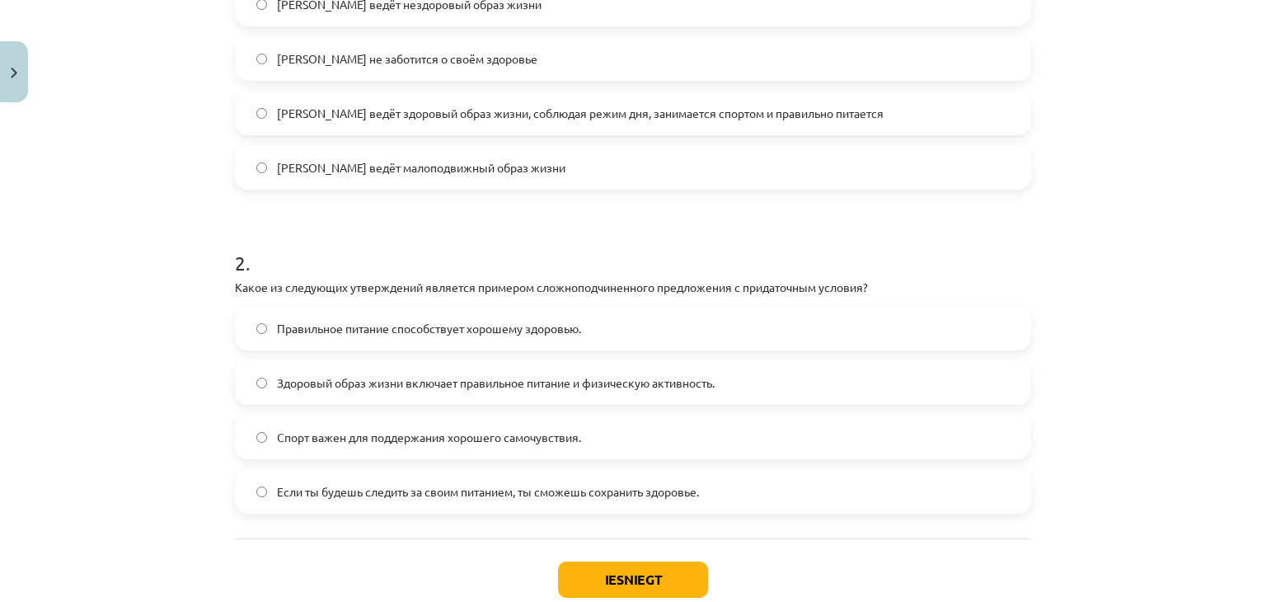
scroll to position [629, 0]
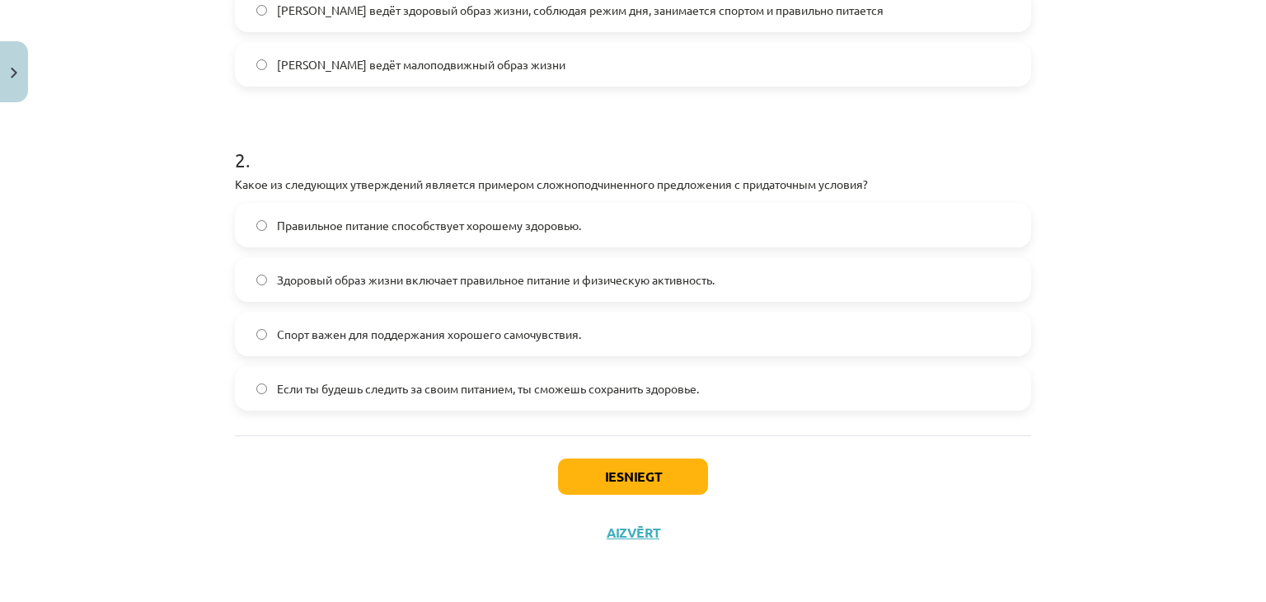
click at [880, 390] on label "Если ты будешь следить за своим питанием, ты сможешь сохранить здоровье." at bounding box center [632, 388] width 793 height 41
click at [660, 465] on button "Iesniegt" at bounding box center [633, 476] width 150 height 36
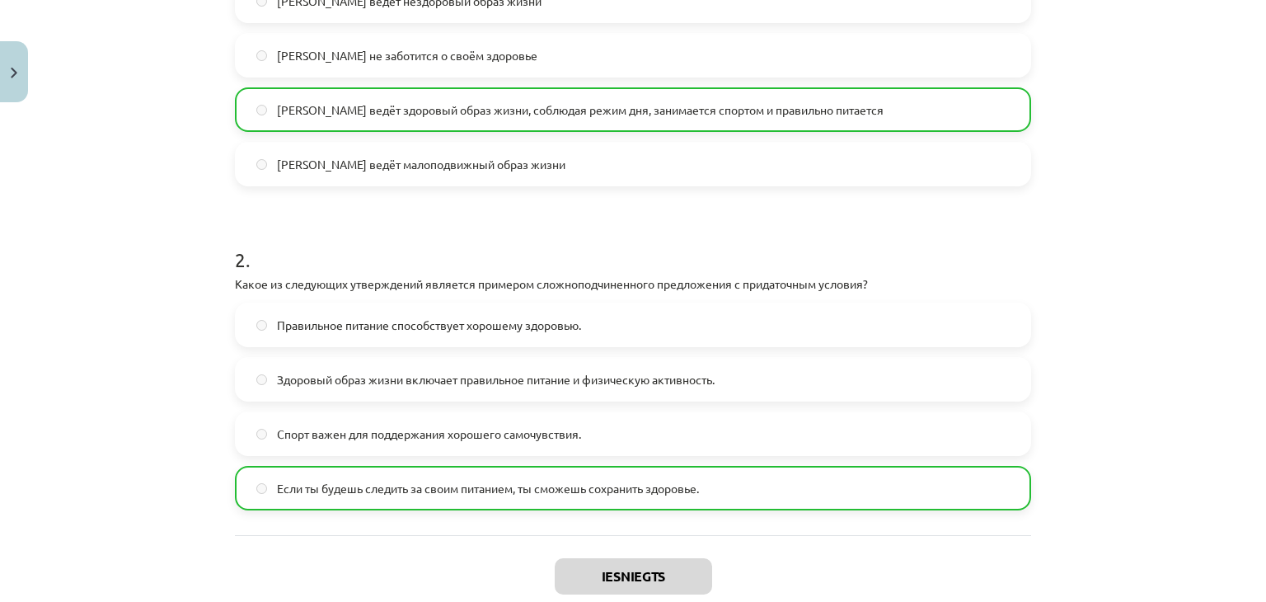
scroll to position [680, 0]
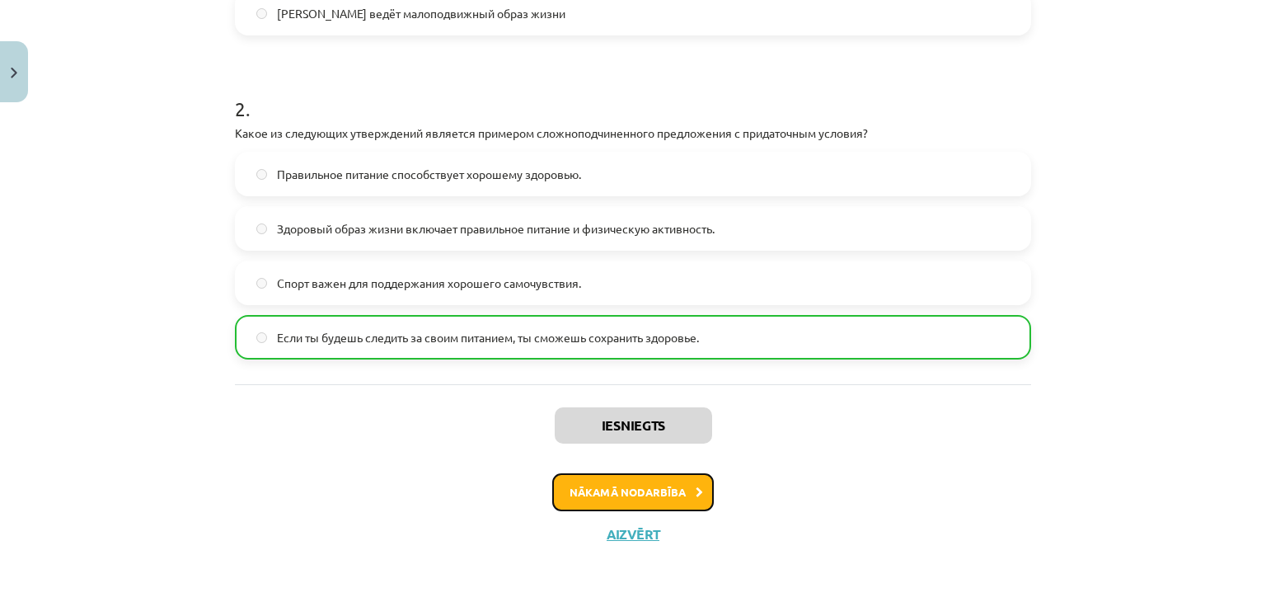
click at [649, 500] on button "Nākamā nodarbība" at bounding box center [633, 492] width 162 height 38
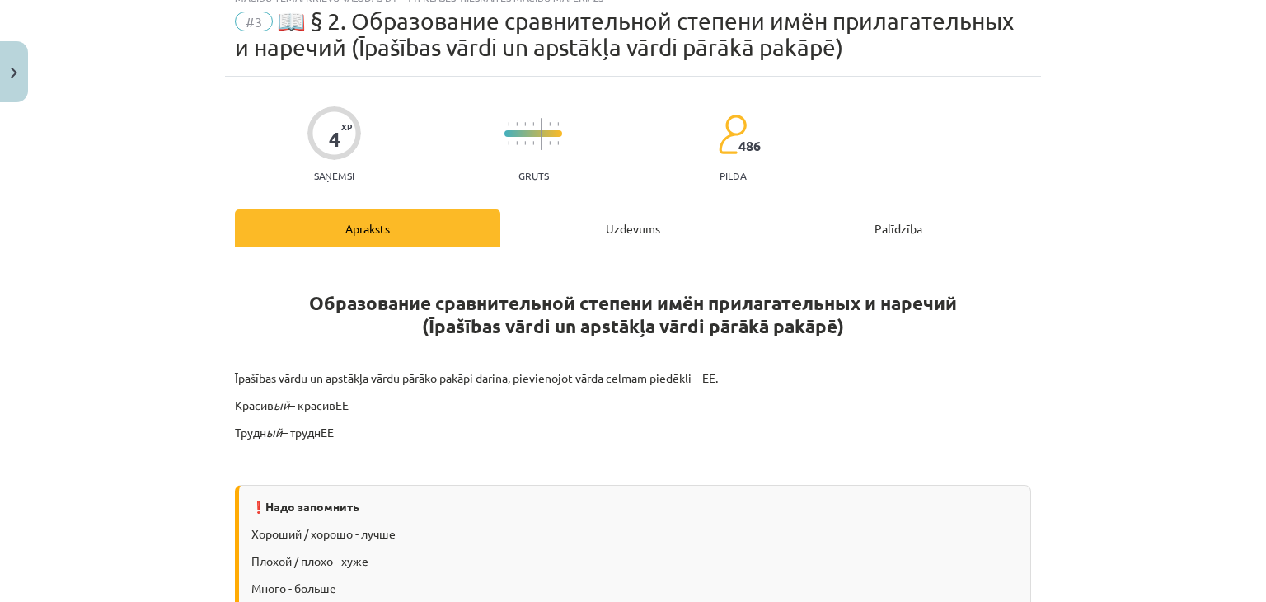
scroll to position [41, 0]
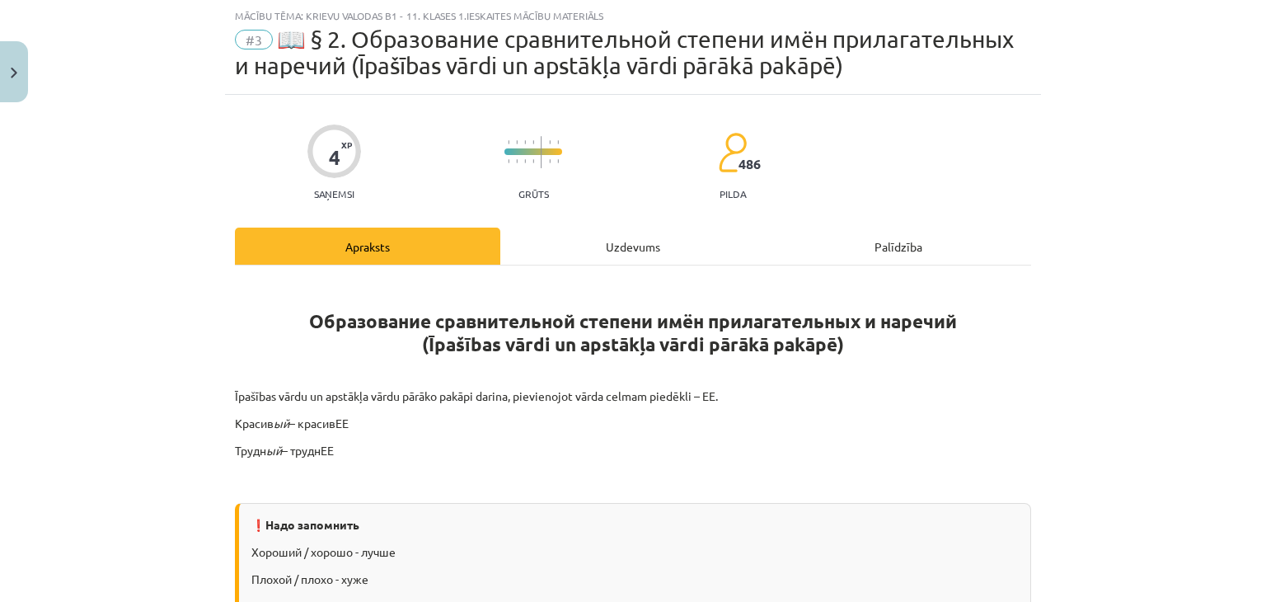
click at [646, 258] on div "Uzdevums" at bounding box center [632, 245] width 265 height 37
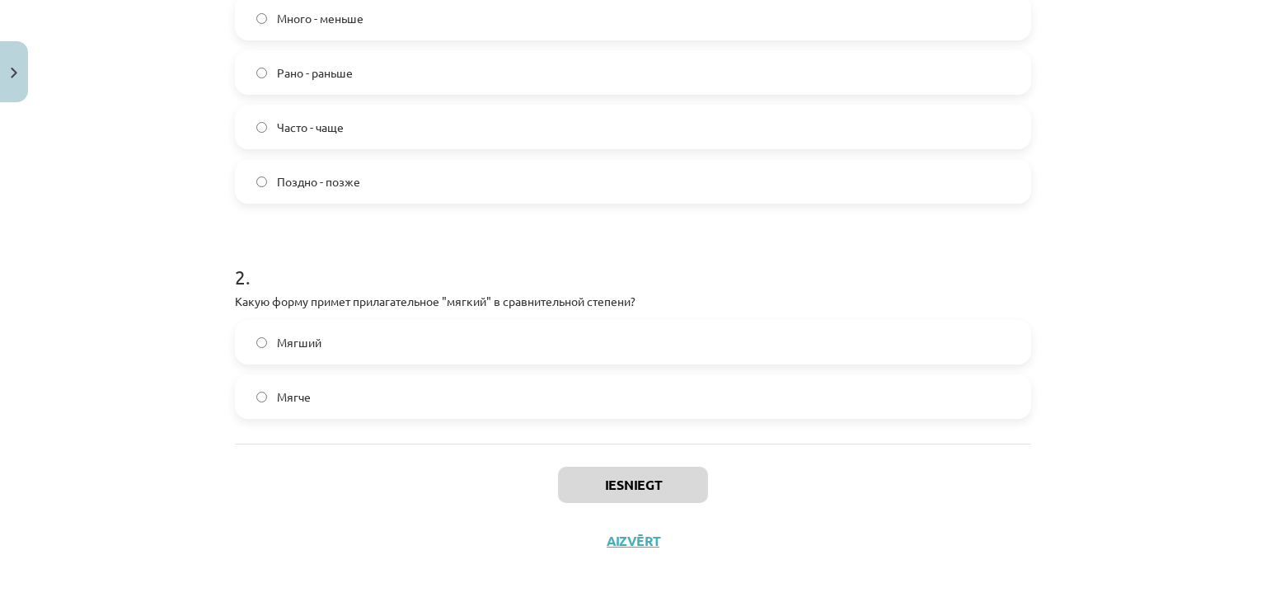
scroll to position [449, 0]
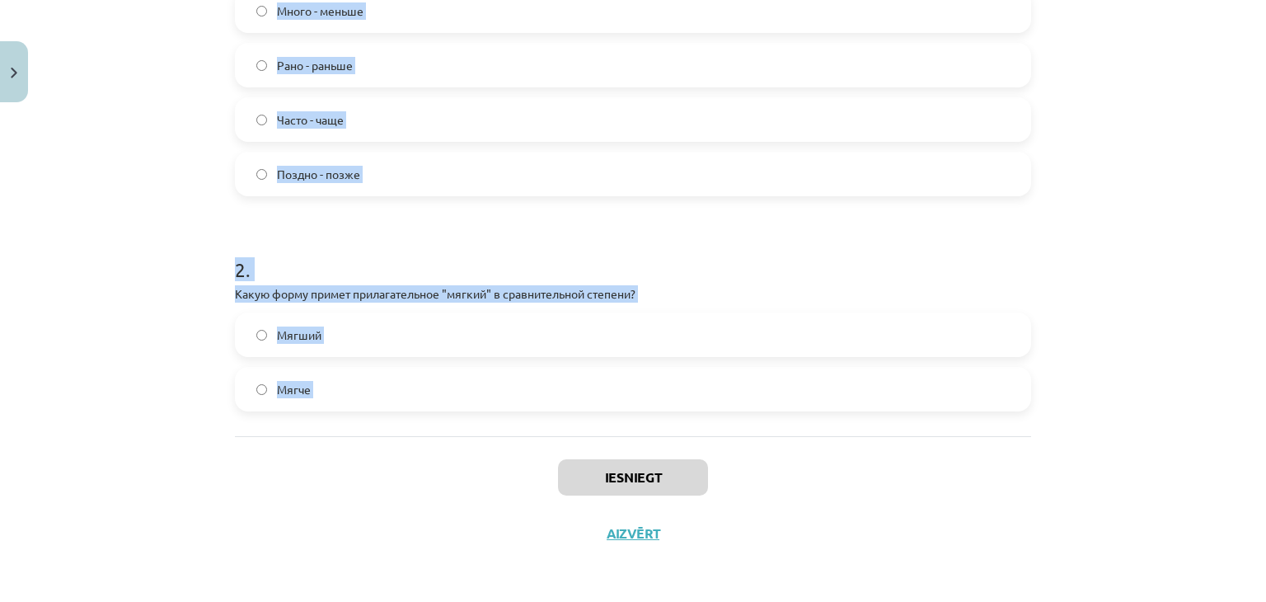
drag, startPoint x: 218, startPoint y: 373, endPoint x: 442, endPoint y: 459, distance: 240.0
click at [442, 459] on div "4 XP Saņemsi Grūts 486 pilda Apraksts Uzdevums Palīdzība 1 . Какой из следующих…" at bounding box center [633, 124] width 816 height 874
copy form "Какой из следующих наречий неправильно поставлен в форму сравнительной степени?…"
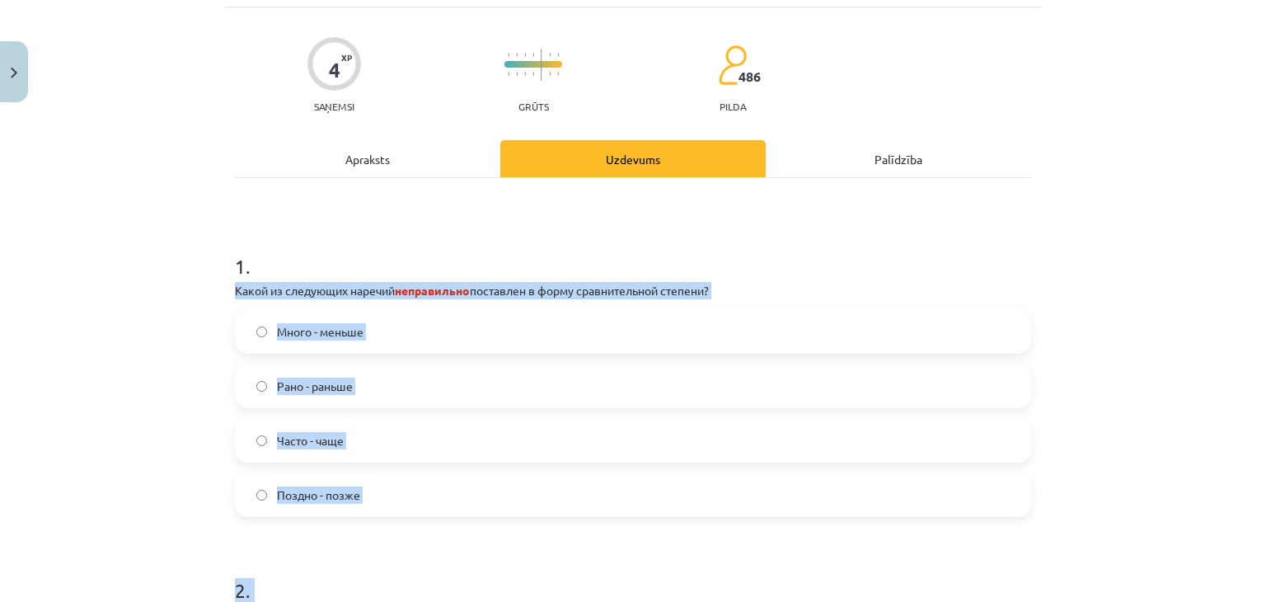
scroll to position [129, 0]
click at [771, 250] on h1 "1 ." at bounding box center [633, 250] width 796 height 51
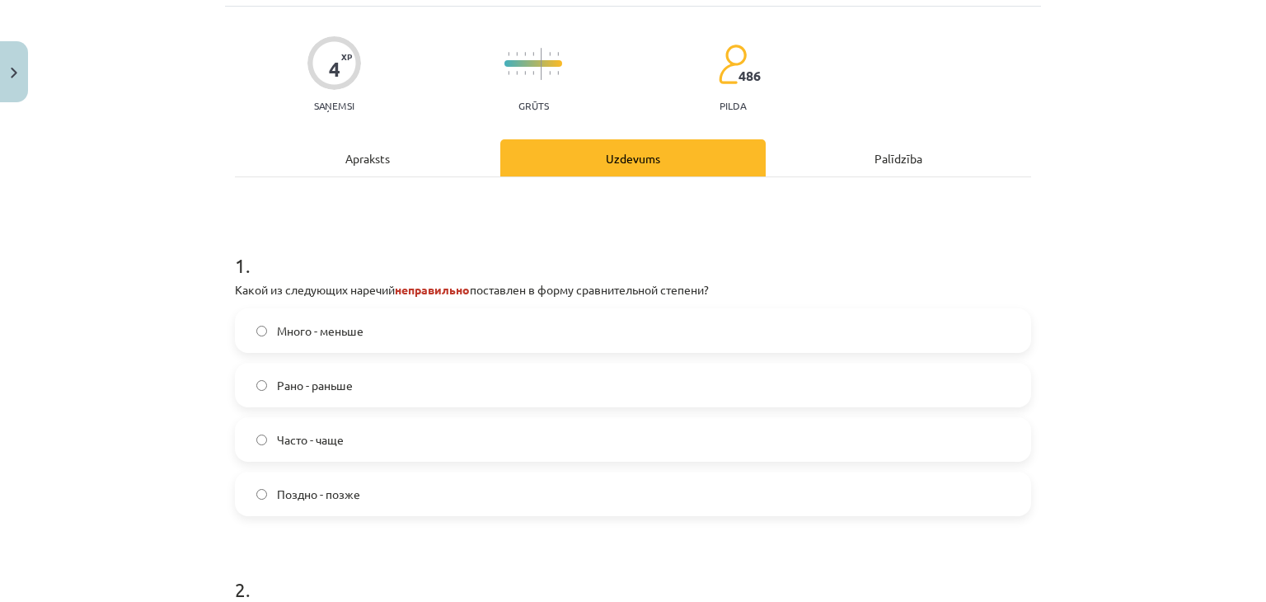
click at [702, 339] on label "Много - меньше" at bounding box center [632, 330] width 793 height 41
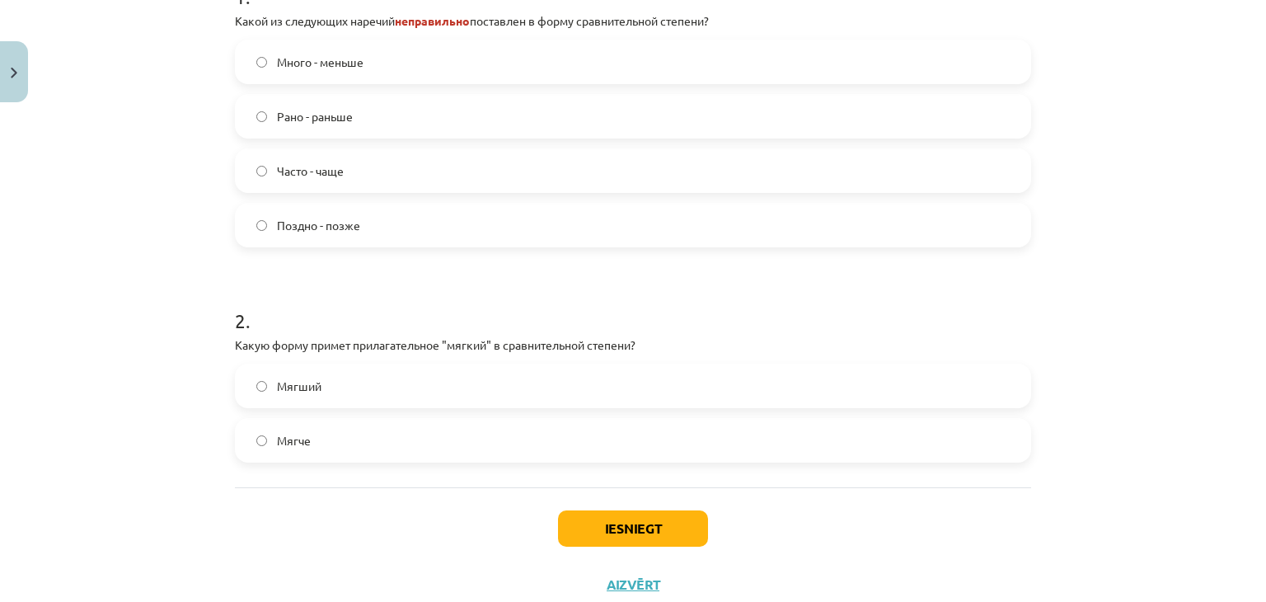
scroll to position [449, 0]
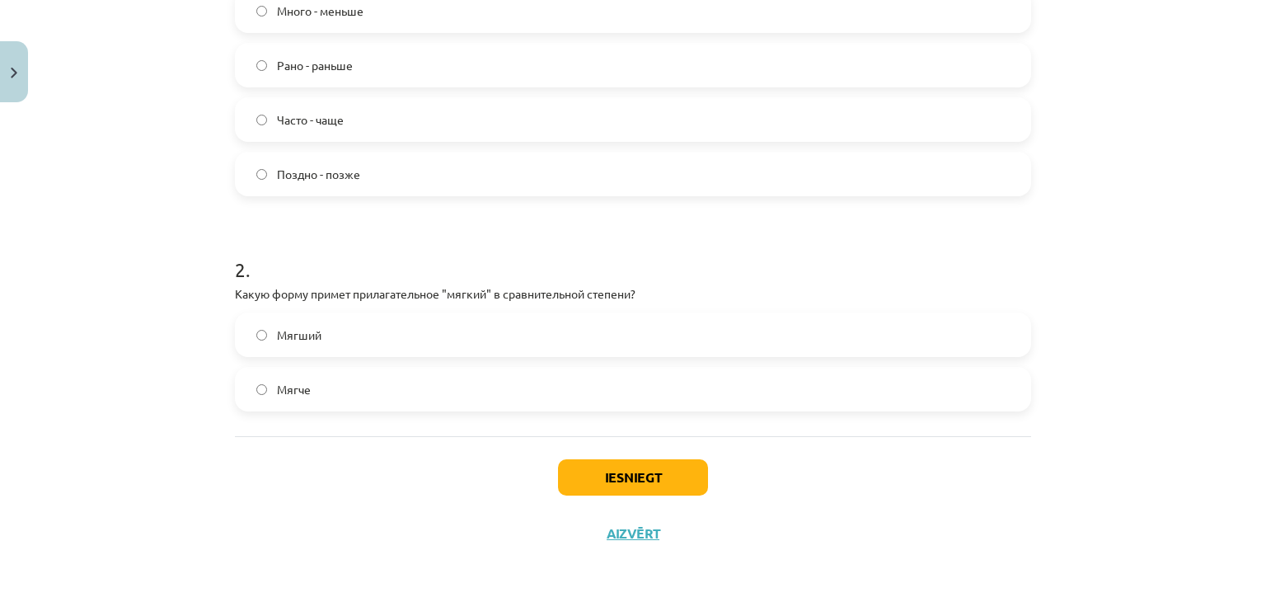
click at [459, 424] on div "1 . Какой из следующих наречий неправильно поставлен в форму сравнительной степ…" at bounding box center [633, 146] width 796 height 578
click at [588, 402] on label "Мягче" at bounding box center [632, 388] width 793 height 41
click at [620, 476] on button "Iesniegt" at bounding box center [633, 477] width 150 height 36
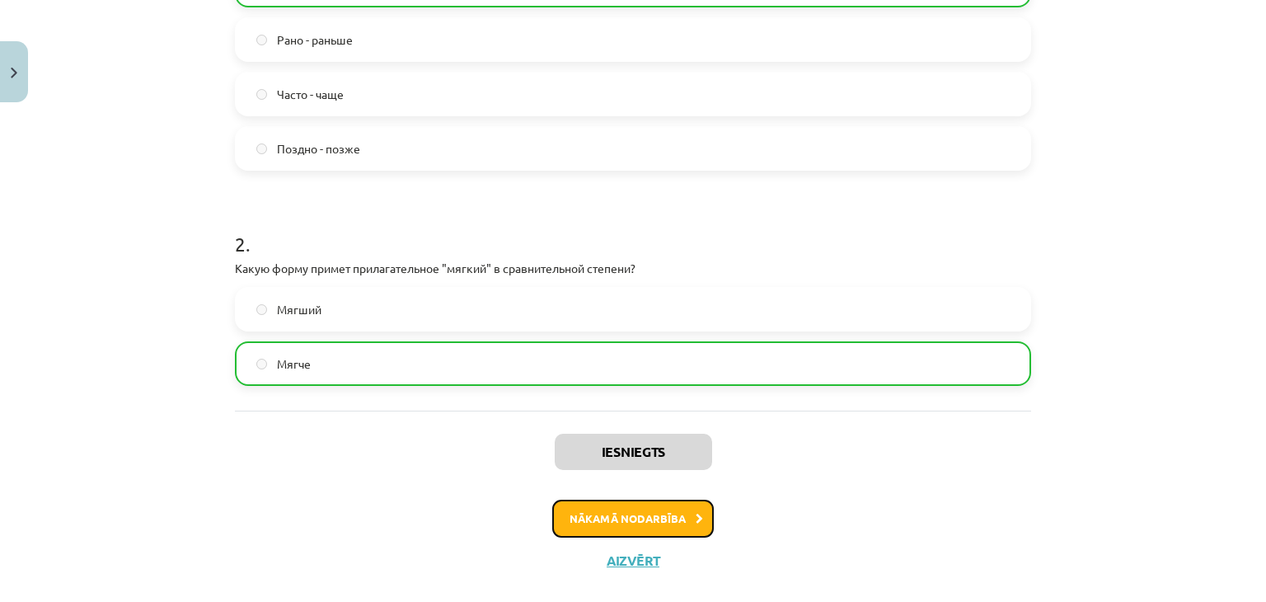
click at [676, 503] on button "Nākamā nodarbība" at bounding box center [633, 518] width 162 height 38
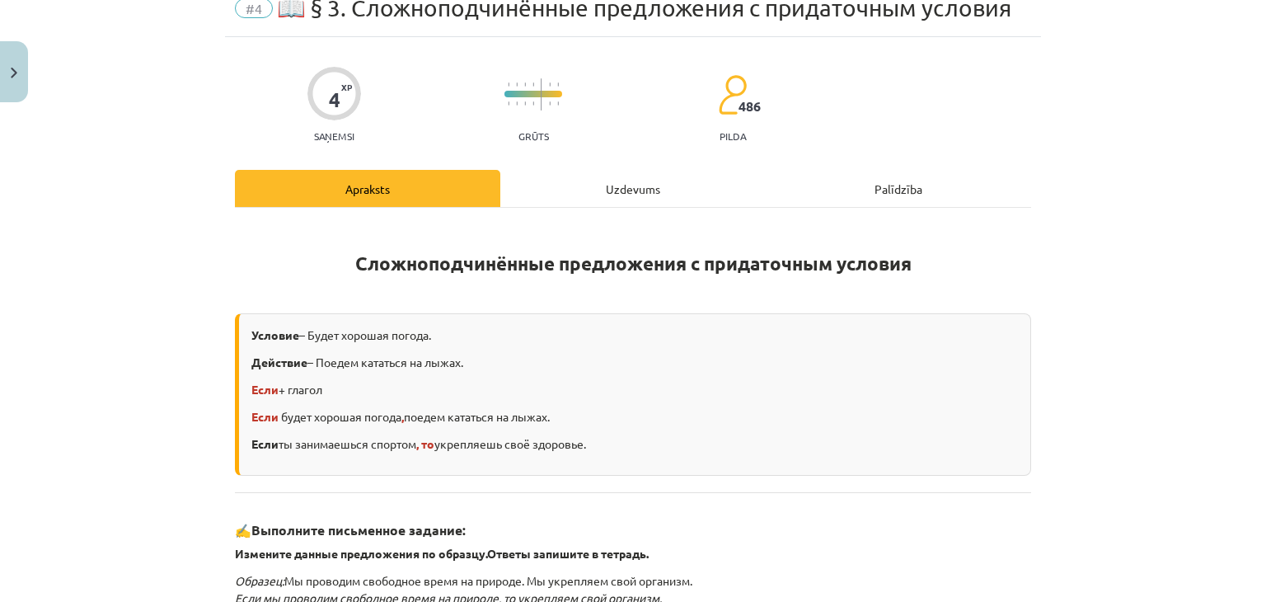
scroll to position [41, 0]
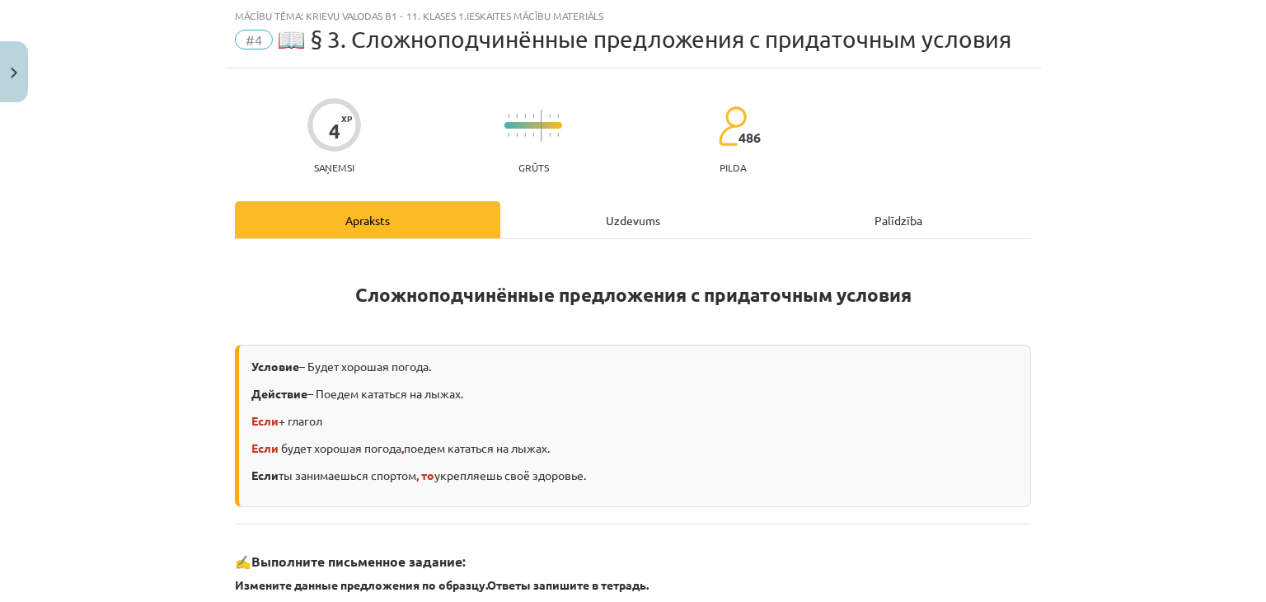
click at [660, 214] on div "Uzdevums" at bounding box center [632, 219] width 265 height 37
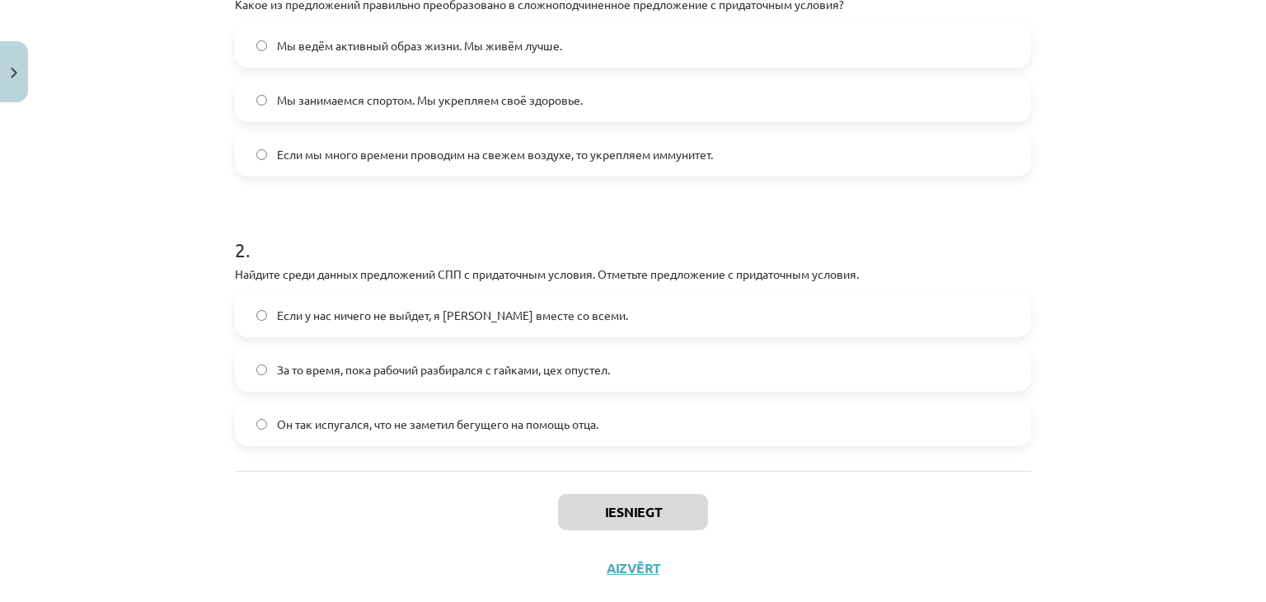
scroll to position [423, 0]
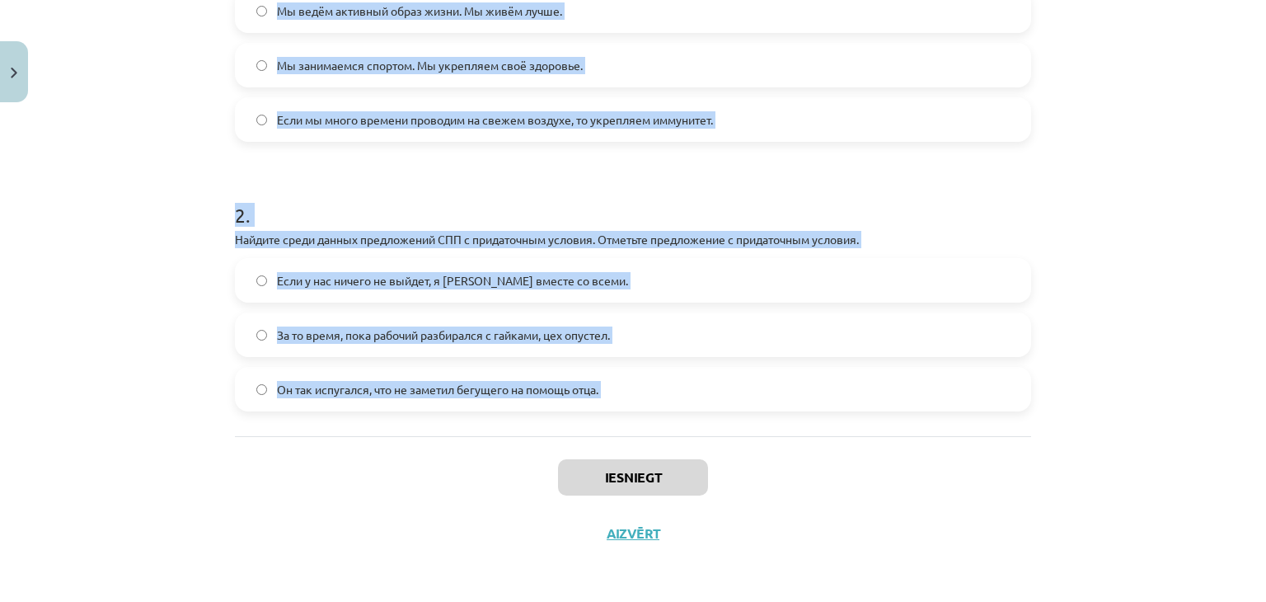
drag, startPoint x: 221, startPoint y: 363, endPoint x: 569, endPoint y: 441, distance: 357.1
click at [569, 441] on div "4 XP Saņemsi Grūts 486 pilda Apraksts Uzdevums Palīdzība 1 . Какое из предложен…" at bounding box center [633, 124] width 816 height 874
copy form "Какое из предложений правильно преобразовано в сложноподчиненное предложение с …"
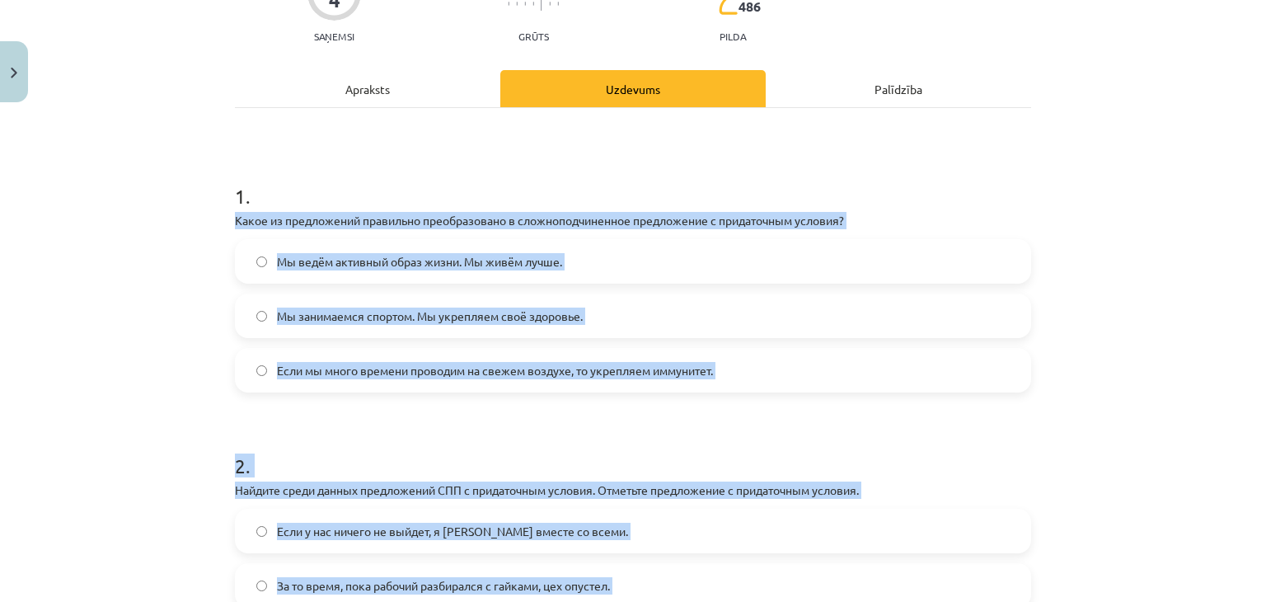
scroll to position [174, 0]
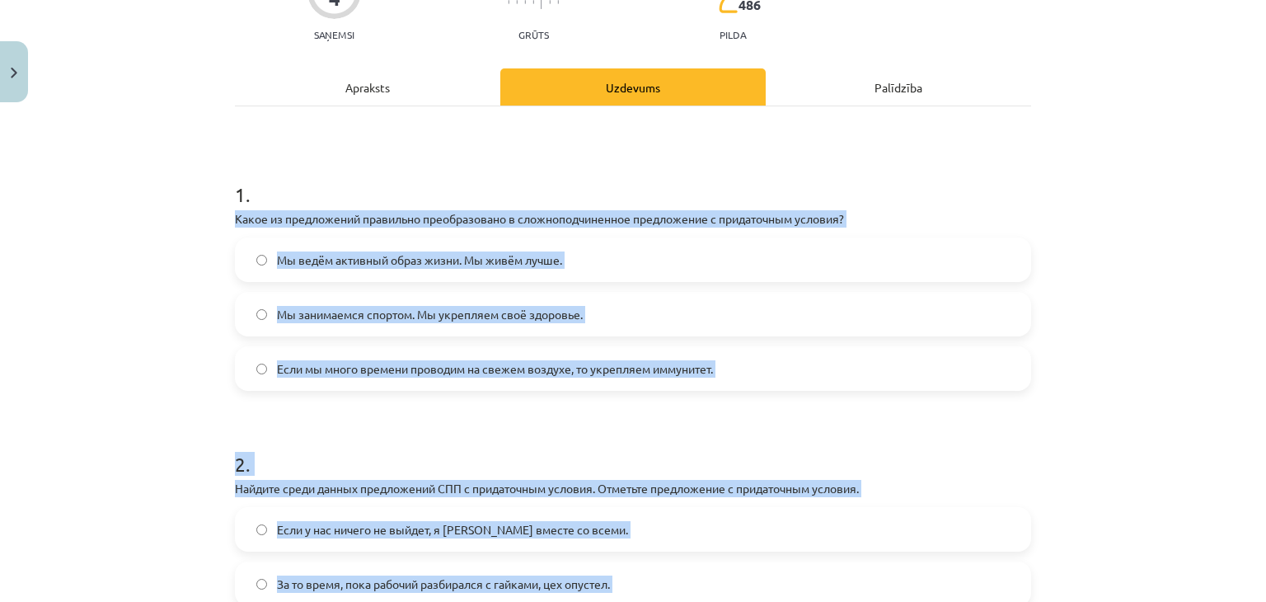
click at [880, 147] on div "1 . Какое из предложений правильно преобразовано в сложноподчиненное предложени…" at bounding box center [633, 395] width 796 height 578
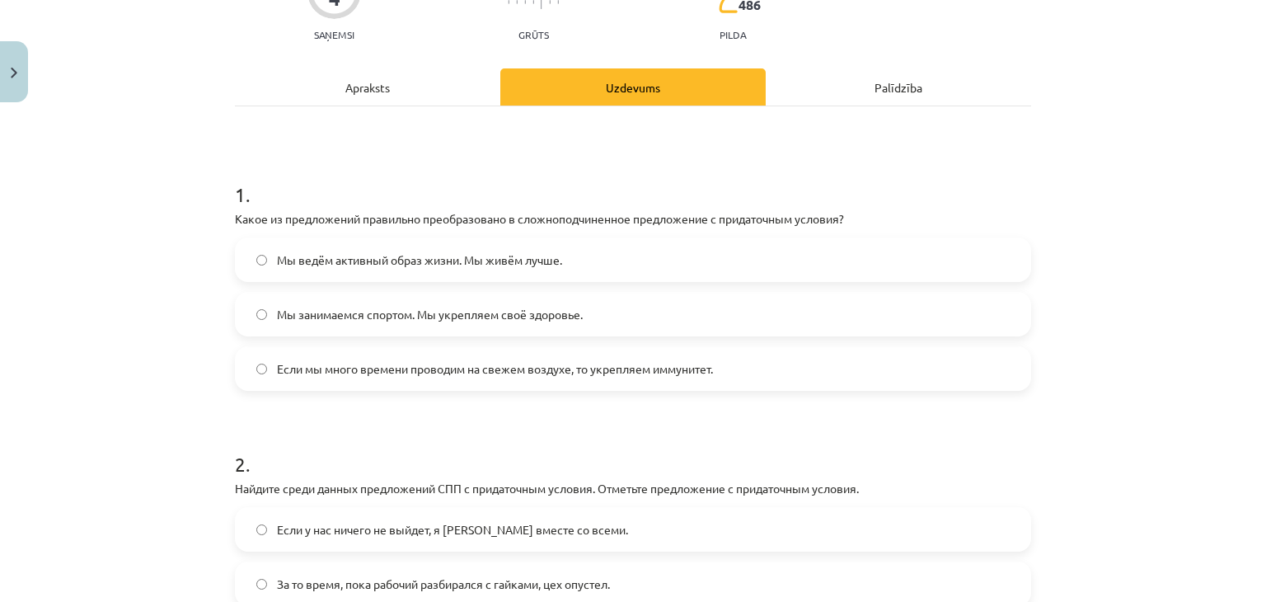
click at [639, 385] on label "Если мы много времени проводим на свежем воздухе, то укрепляем иммунитет." at bounding box center [632, 368] width 793 height 41
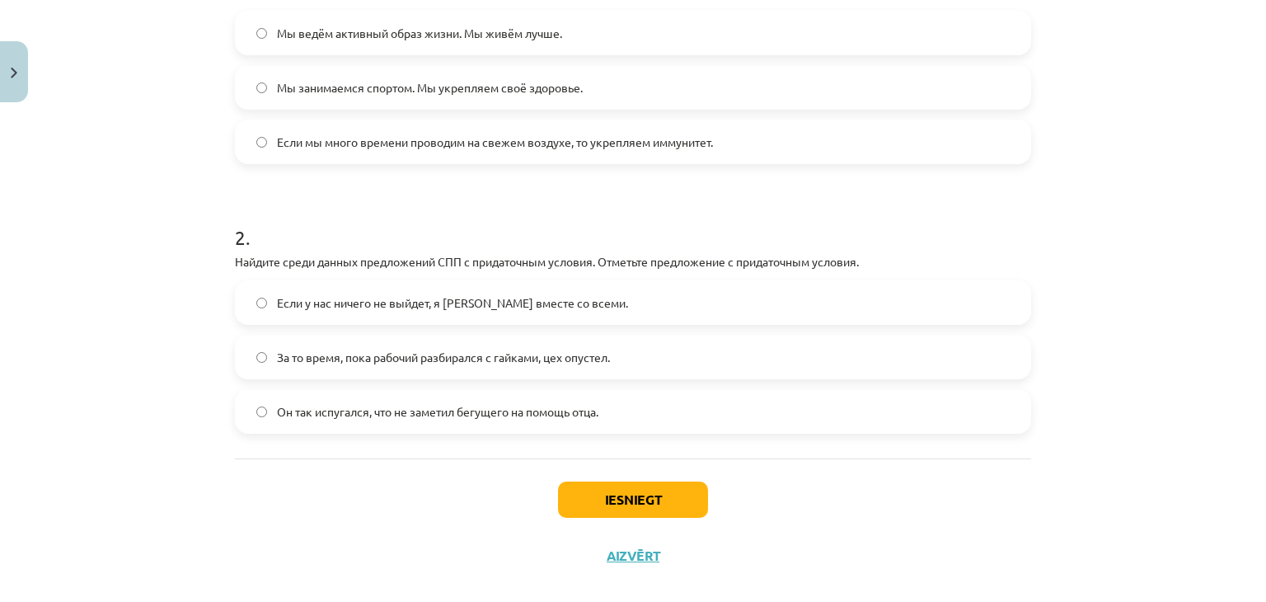
scroll to position [423, 0]
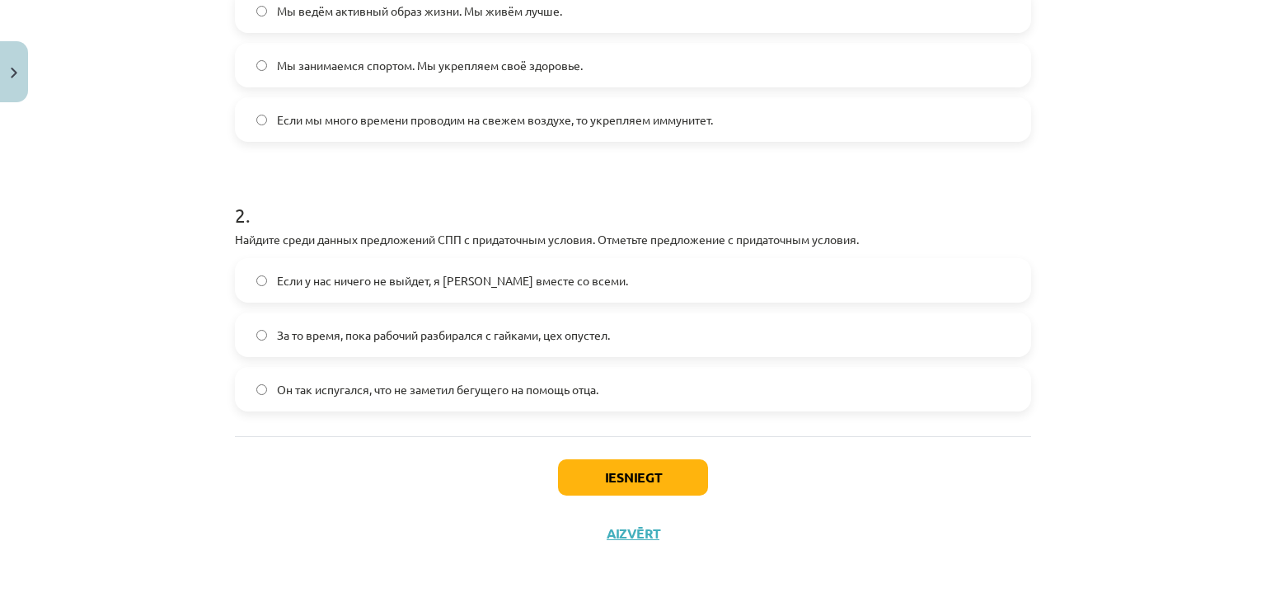
click at [695, 263] on label "Если у нас ничего не выйдет, я [PERSON_NAME] вместе со всеми." at bounding box center [632, 280] width 793 height 41
click at [637, 462] on button "Iesniegt" at bounding box center [633, 477] width 150 height 36
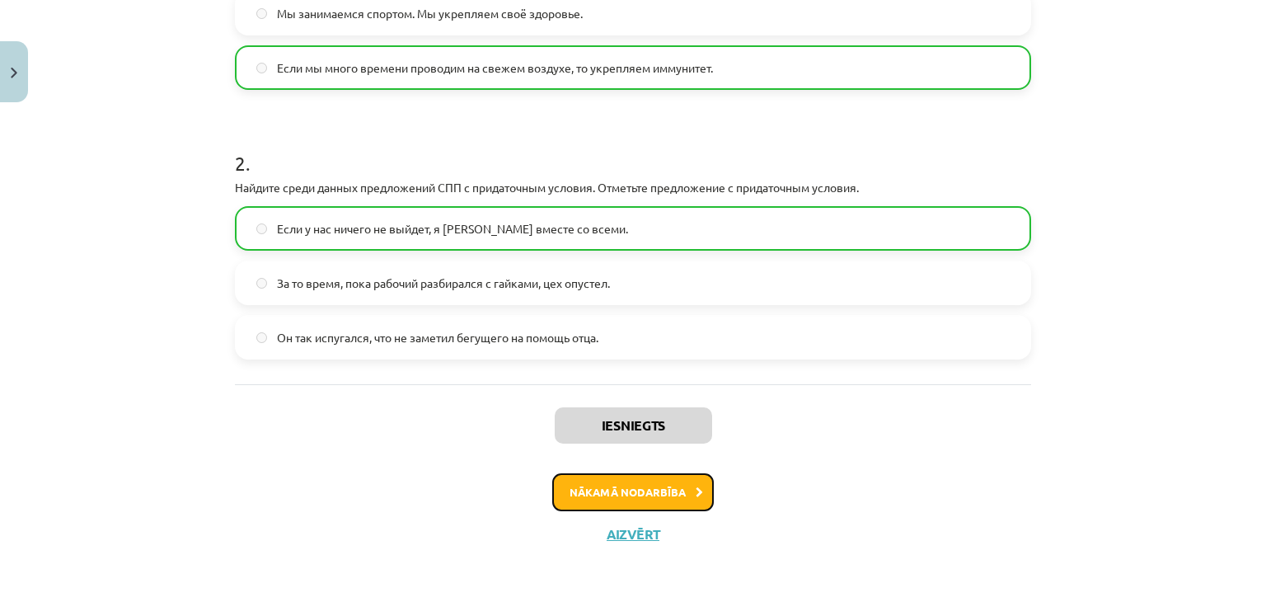
click at [667, 484] on button "Nākamā nodarbība" at bounding box center [633, 492] width 162 height 38
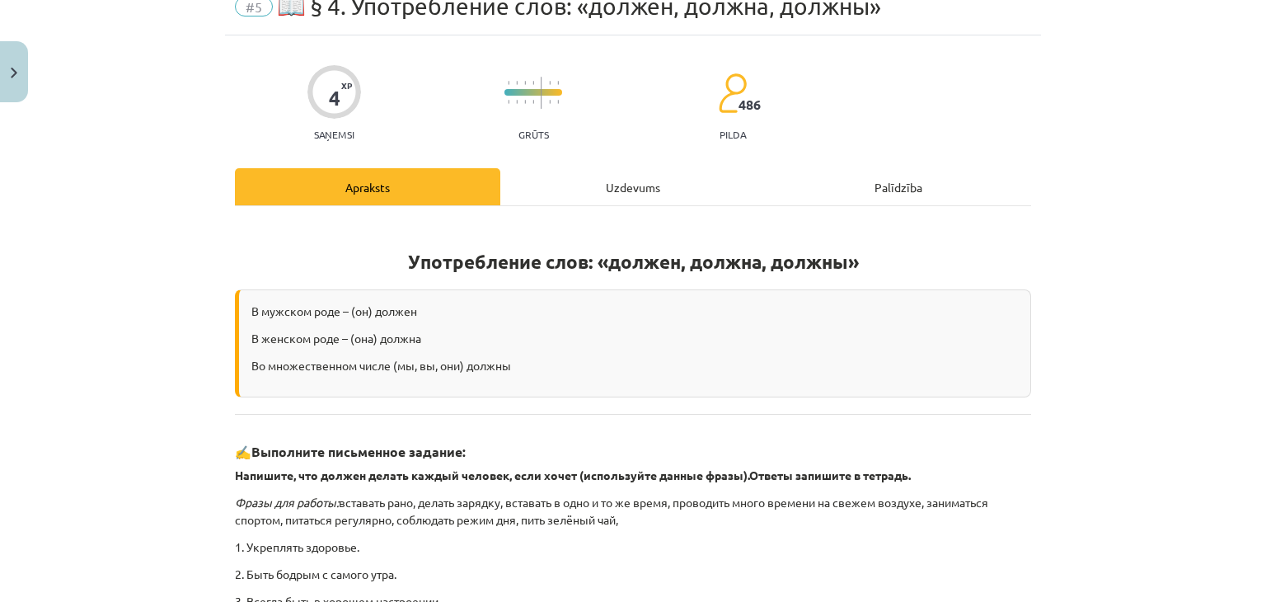
scroll to position [41, 0]
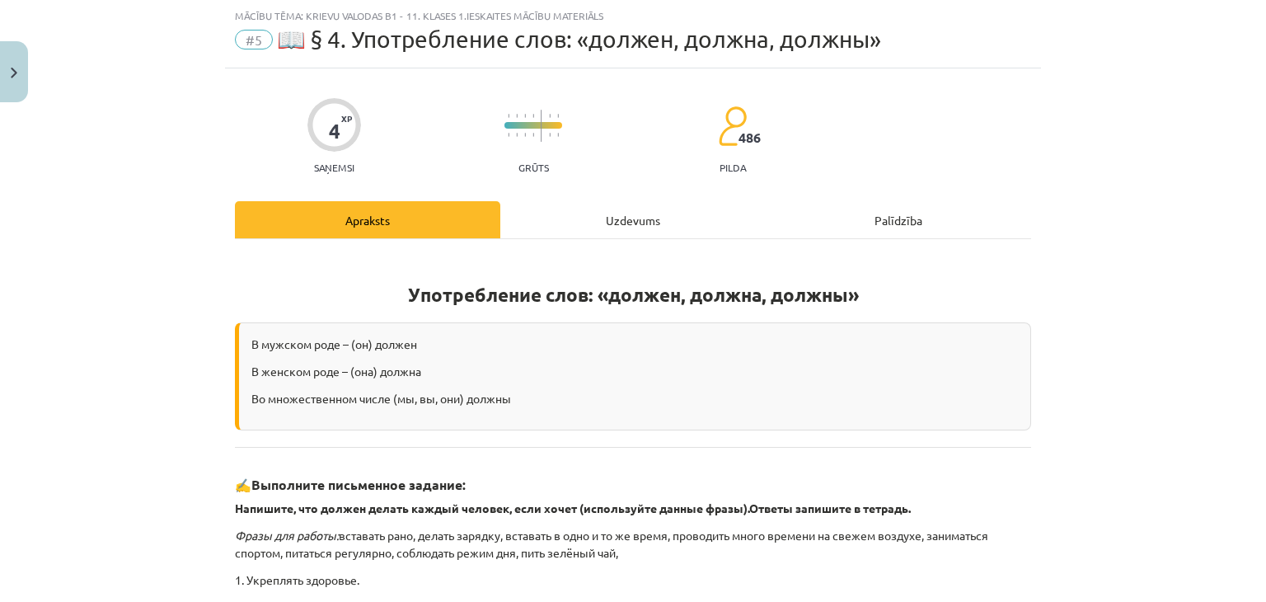
click at [667, 214] on div "Uzdevums" at bounding box center [632, 219] width 265 height 37
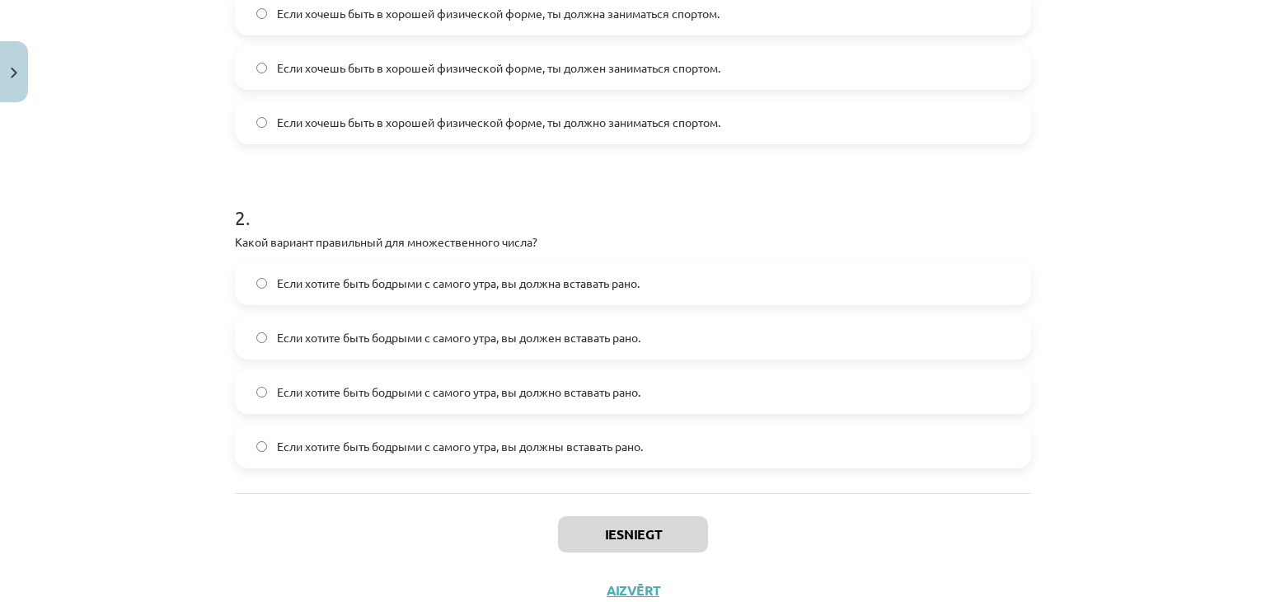
scroll to position [531, 0]
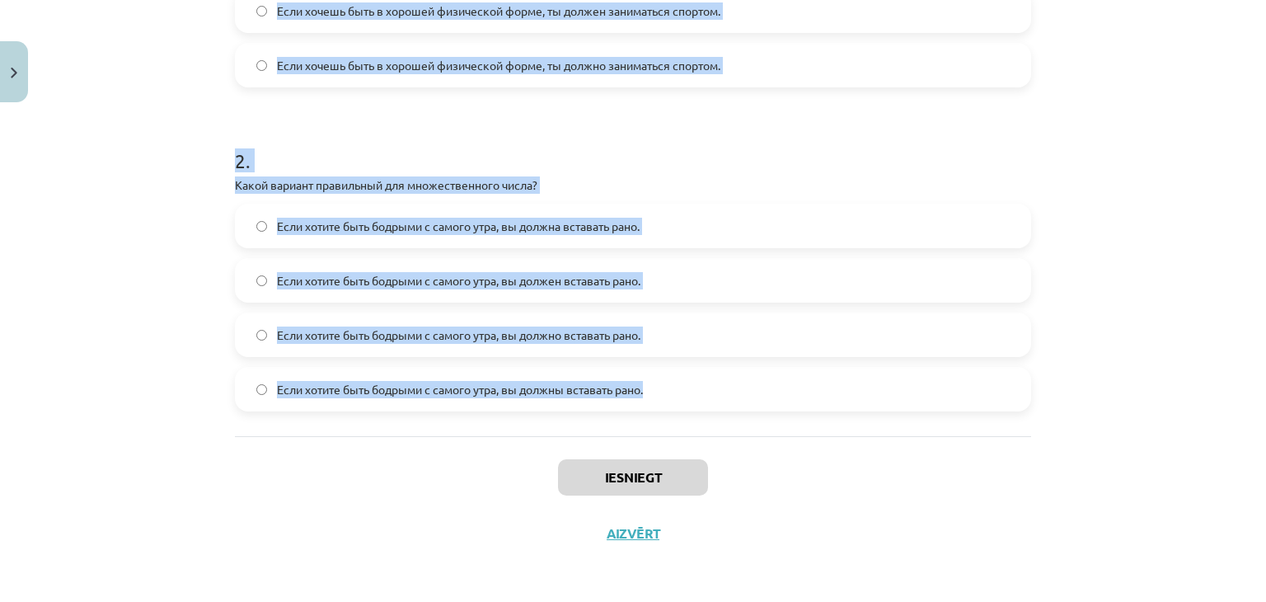
drag, startPoint x: 220, startPoint y: 327, endPoint x: 672, endPoint y: 414, distance: 460.6
click at [672, 414] on div "4 XP Saņemsi Grūts 486 pilda Apraksts Uzdevums Palīdzība 1 . Какое из предложен…" at bounding box center [633, 69] width 816 height 983
copy form "5 . Lorem ip dolorsitame consectet adipiscing elits doeiusm "tempor" inc "utlab…"
click at [1068, 168] on div "Mācību tēma: Krievu valodas b1 - 11. klases 1.ieskaites mācību materiāls #5 📖 §…" at bounding box center [633, 301] width 1266 height 602
click at [1051, 138] on div "Mācību tēma: Krievu valodas b1 - 11. klases 1.ieskaites mācību materiāls #5 📖 §…" at bounding box center [633, 301] width 1266 height 602
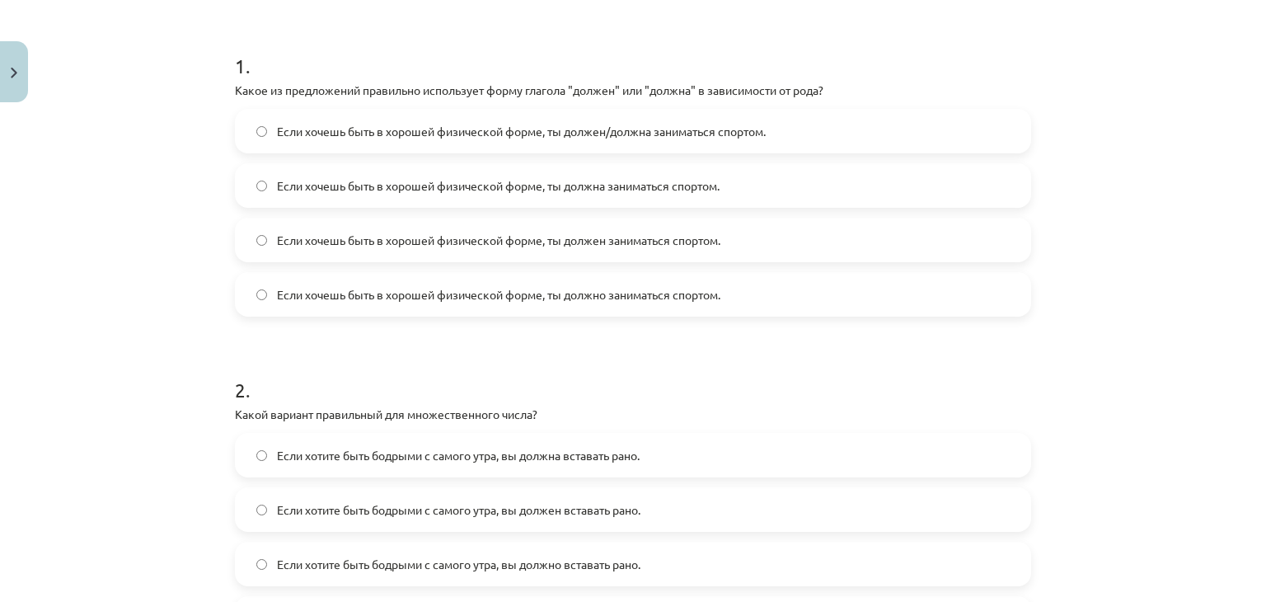
scroll to position [297, 0]
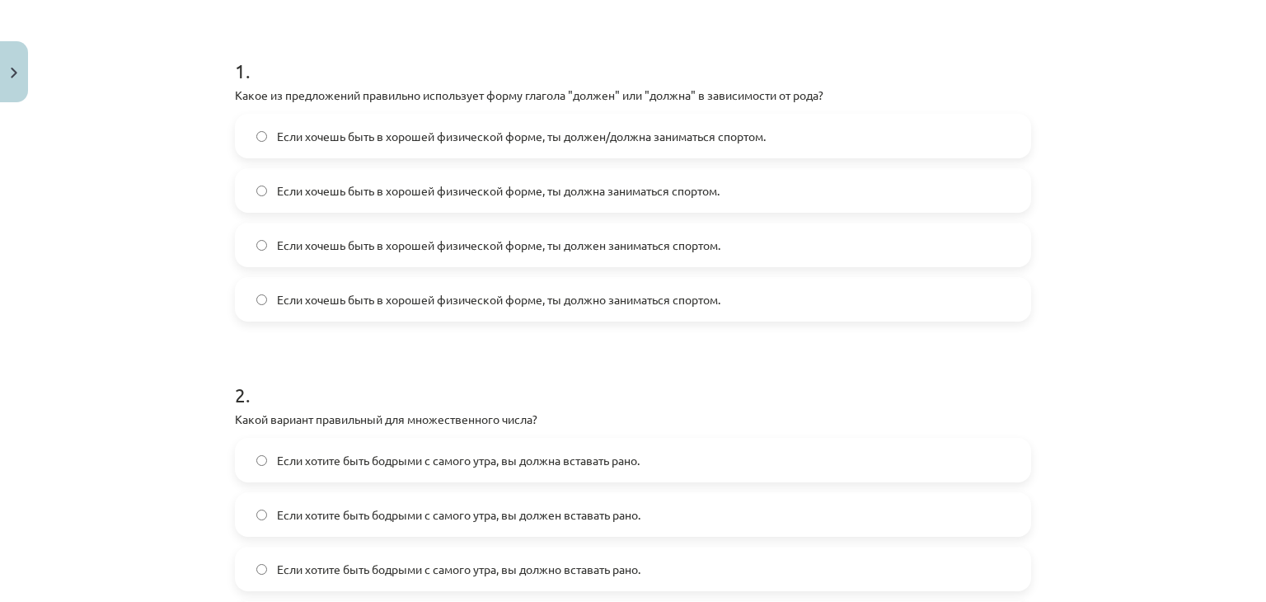
click at [831, 140] on label "Если хочешь быть в хорошей физической форме, ты должен/должна заниматься спорто…" at bounding box center [632, 135] width 793 height 41
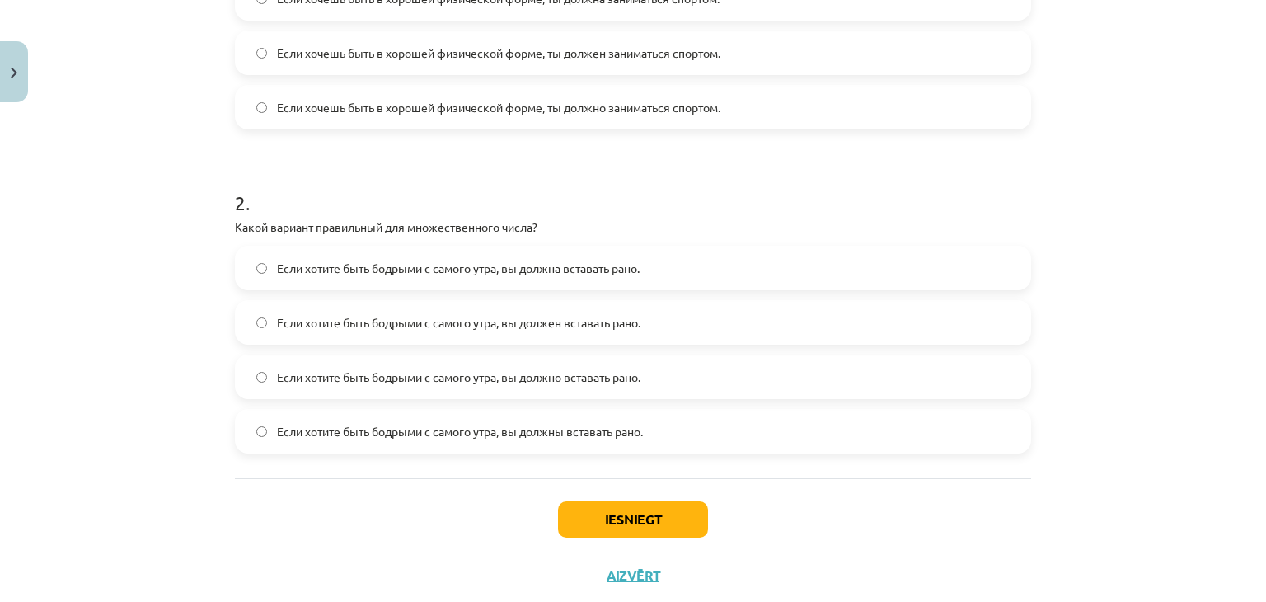
scroll to position [531, 0]
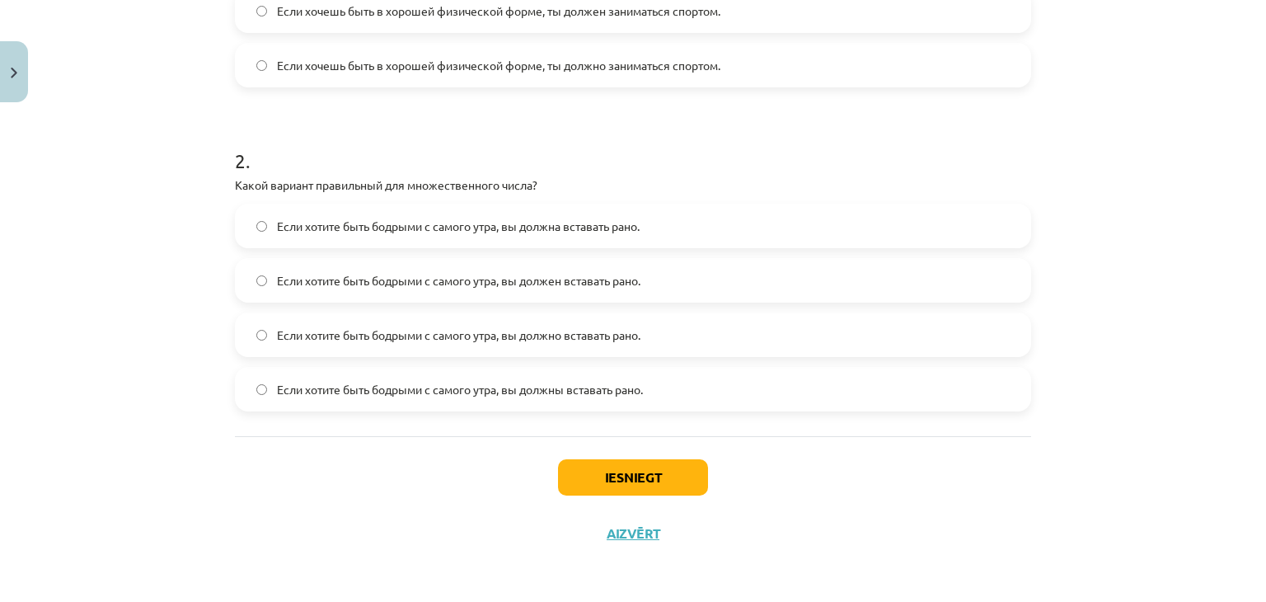
click at [786, 384] on label "Если хотите быть бодрыми с самого утра, вы должны вставать рано." at bounding box center [632, 388] width 793 height 41
click at [669, 481] on button "Iesniegt" at bounding box center [633, 477] width 150 height 36
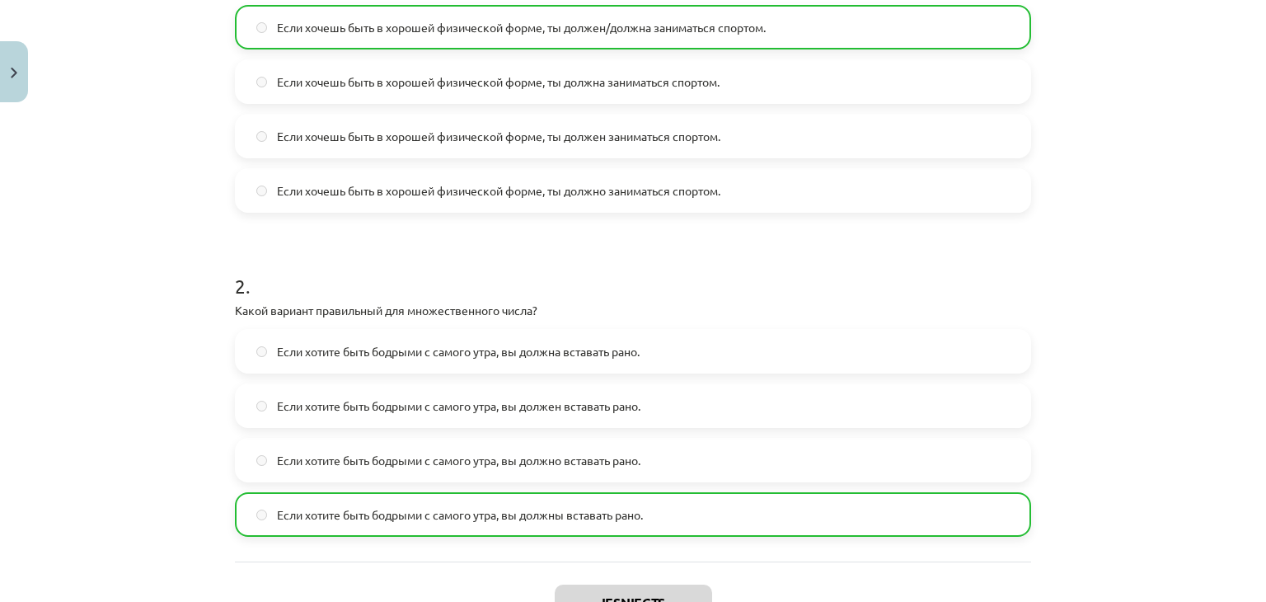
scroll to position [583, 0]
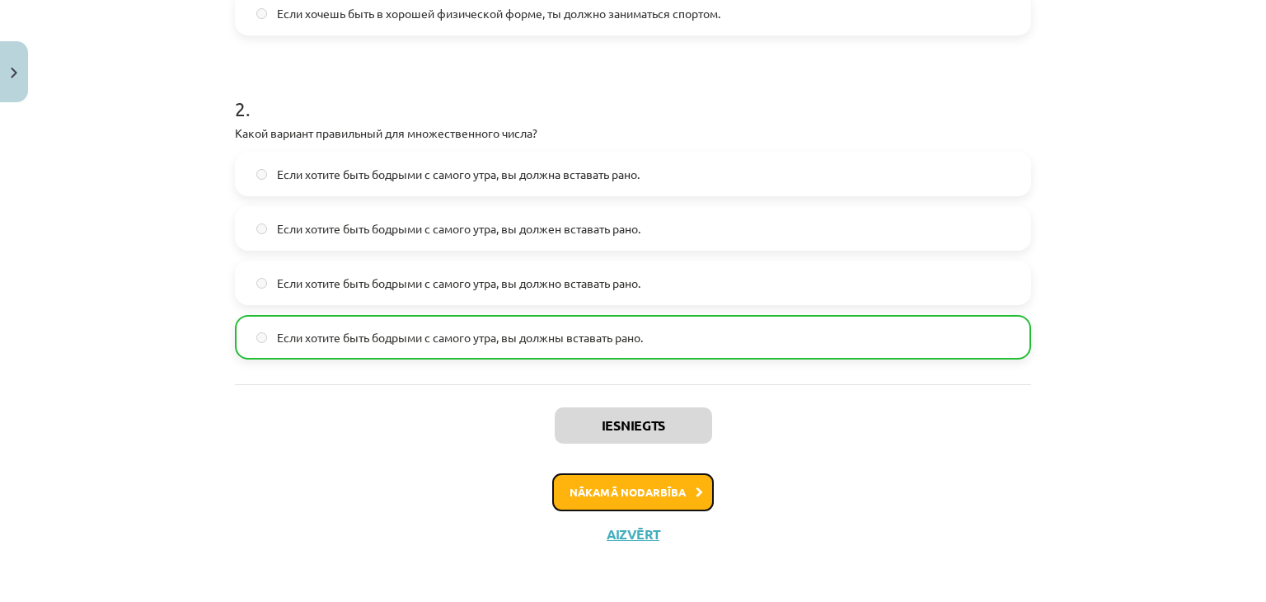
click at [654, 508] on button "Nākamā nodarbība" at bounding box center [633, 492] width 162 height 38
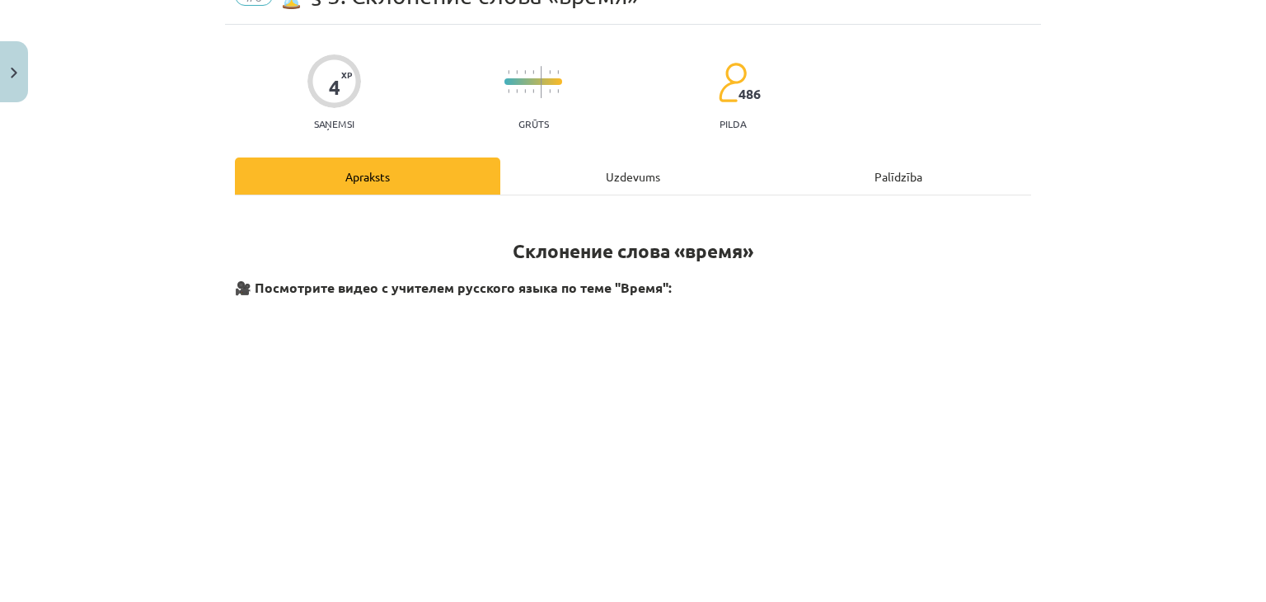
scroll to position [41, 0]
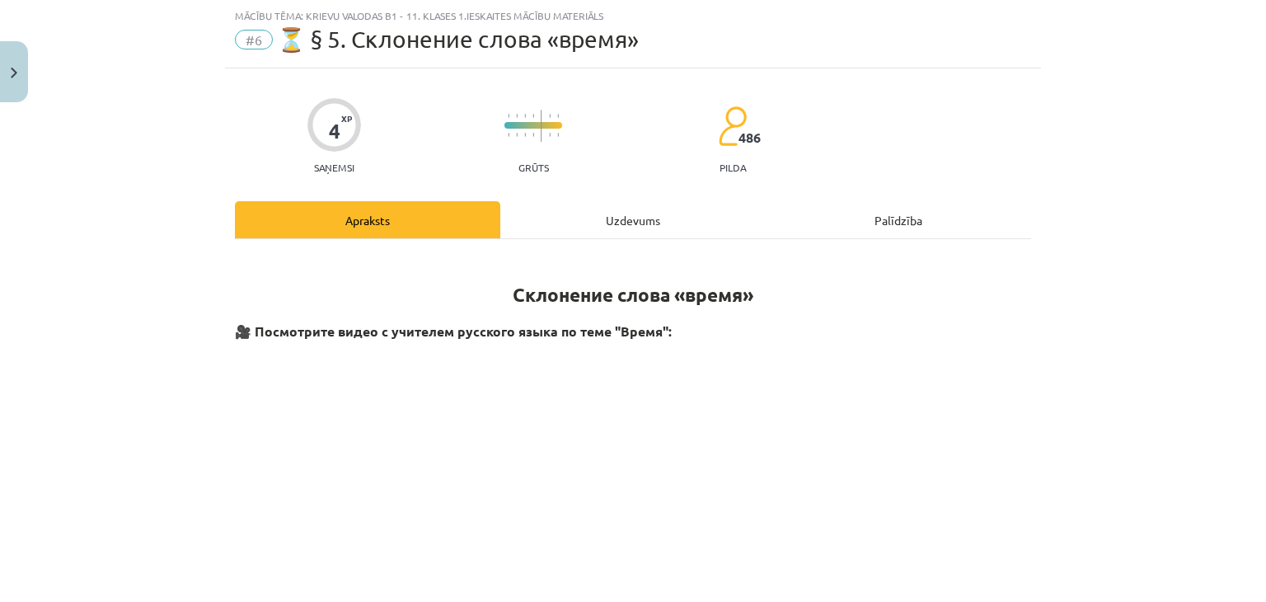
click at [640, 213] on div "Uzdevums" at bounding box center [632, 219] width 265 height 37
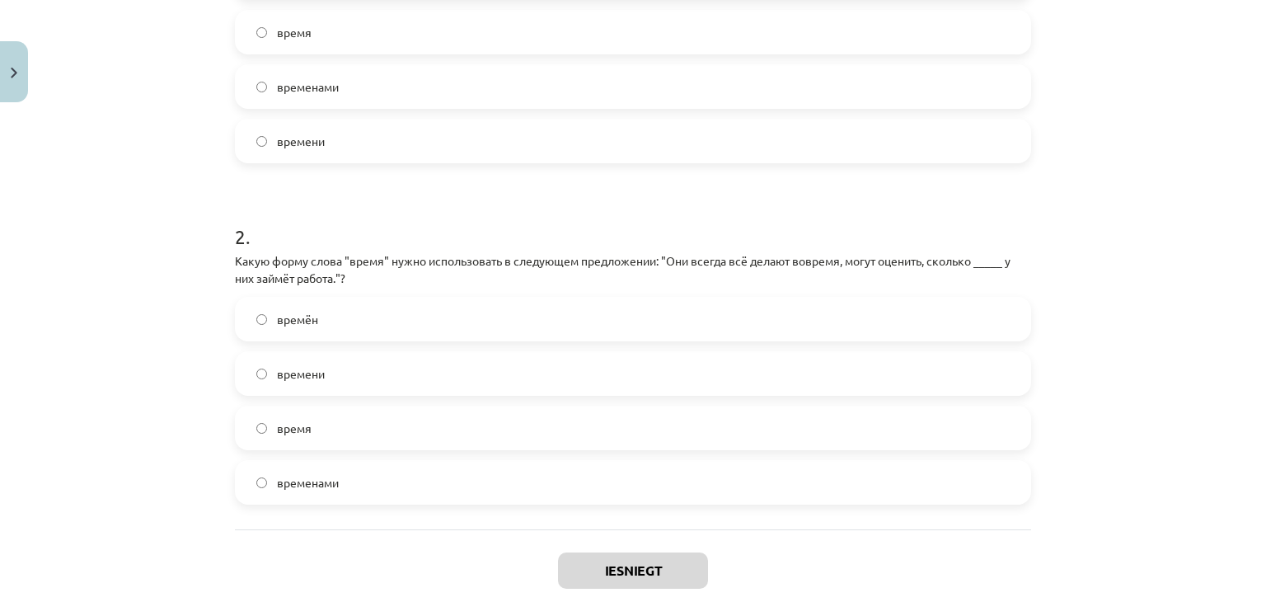
scroll to position [550, 0]
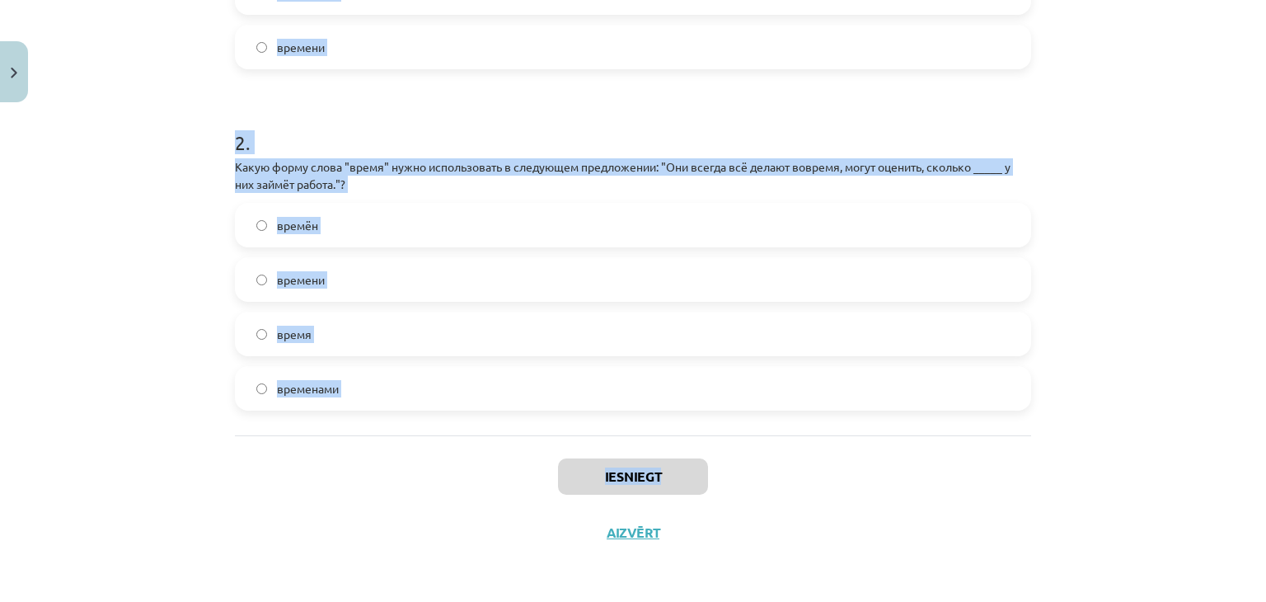
drag, startPoint x: 218, startPoint y: 200, endPoint x: 672, endPoint y: 451, distance: 519.3
click at [672, 451] on div "4 XP Saņemsi Grūts 486 pilda Apraksts Uzdevums Palīdzība 1 . Какую форму слова …" at bounding box center [633, 60] width 816 height 1000
copy div "Какую форму слова "время" нужно использовать в предложении: "Нужно заранее реши…"
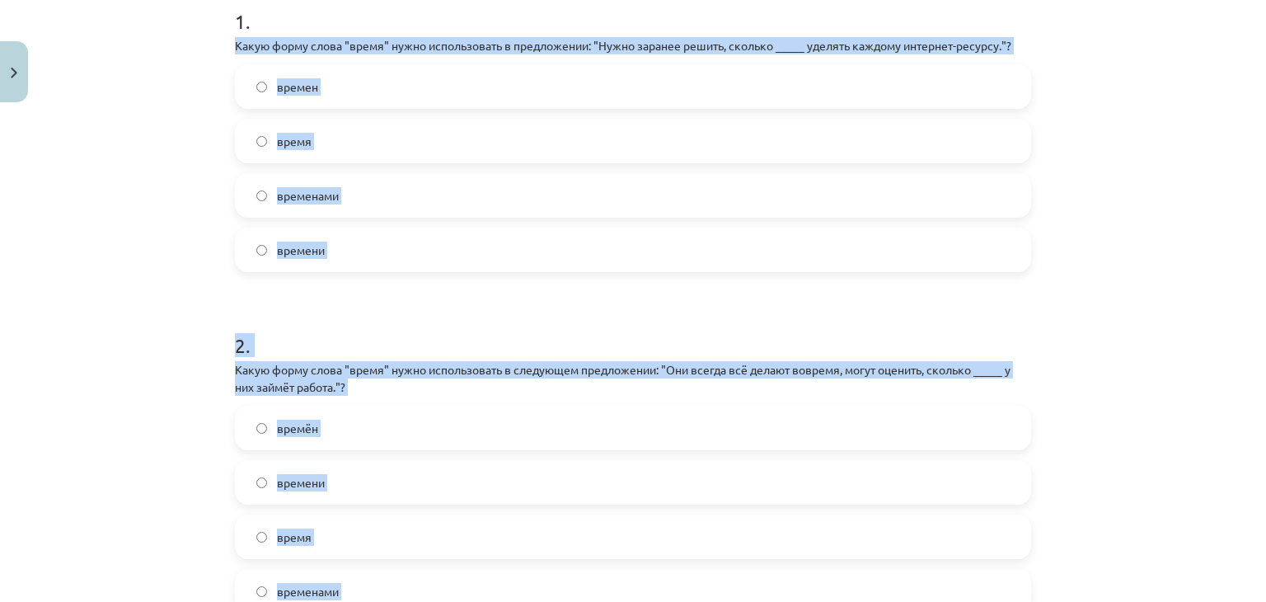
scroll to position [341, 0]
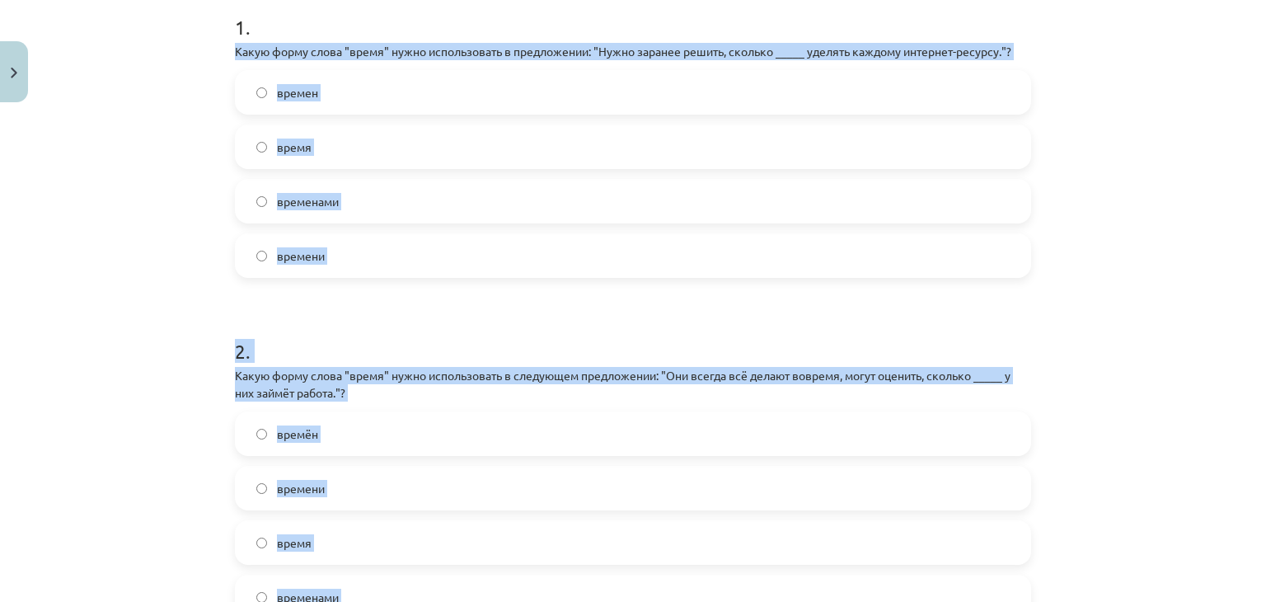
click at [1163, 311] on div "Mācību tēma: Krievu valodas b1 - 11. klases 1.ieskaites mācību materiāls #6 ⏳ §…" at bounding box center [633, 301] width 1266 height 602
click at [1224, 295] on div "Mācību tēma: Krievu valodas b1 - 11. klases 1.ieskaites mācību materiāls #6 ⏳ §…" at bounding box center [633, 301] width 1266 height 602
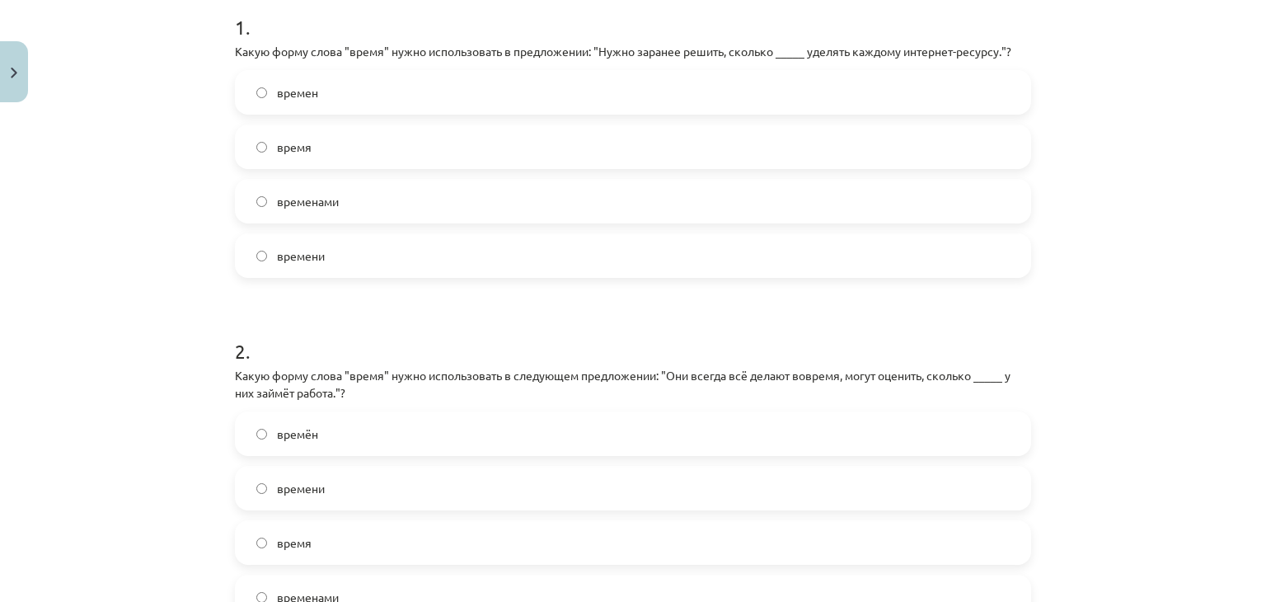
click at [626, 261] on label "времени" at bounding box center [632, 255] width 793 height 41
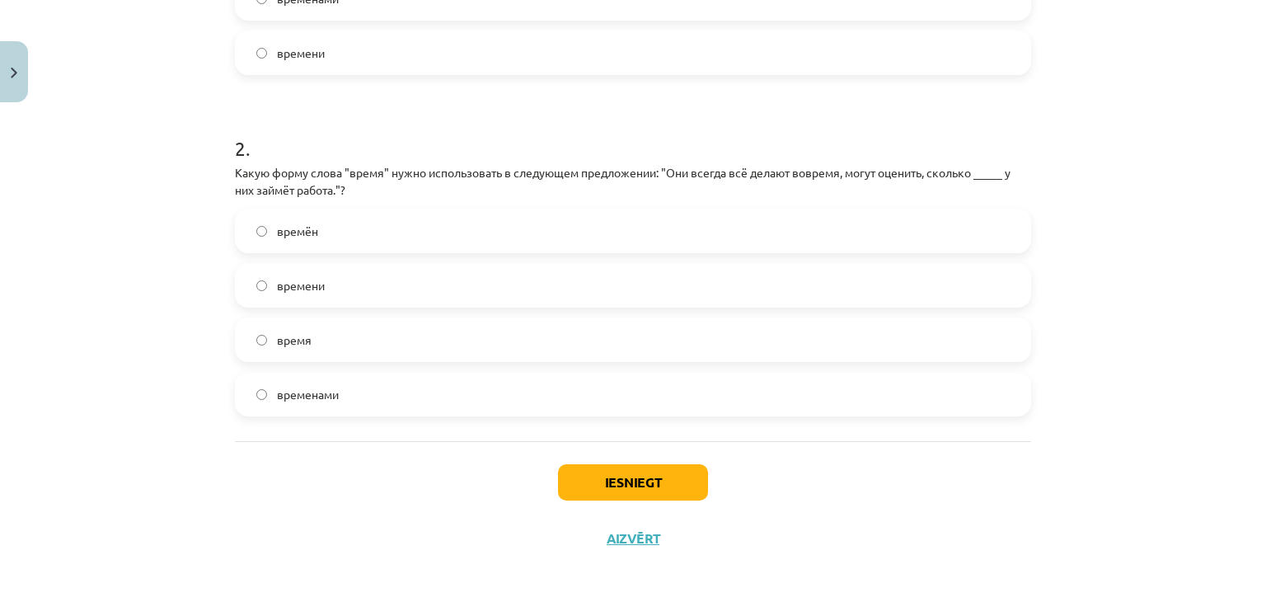
scroll to position [550, 0]
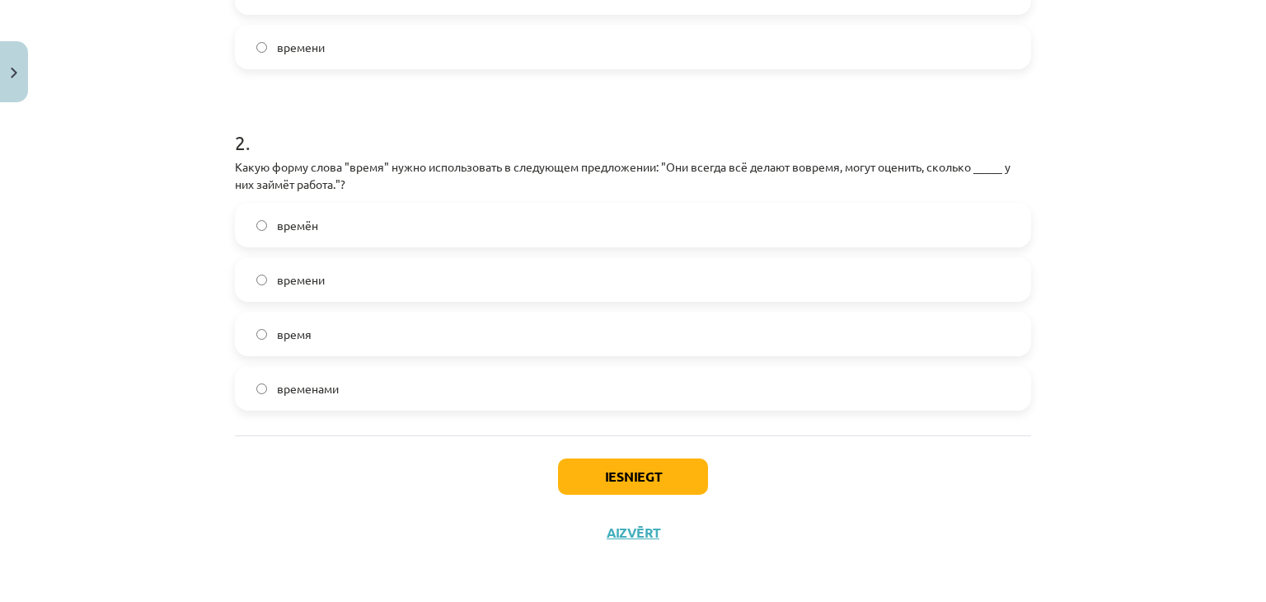
click at [583, 313] on label "время" at bounding box center [632, 333] width 793 height 41
click at [620, 283] on label "времени" at bounding box center [632, 279] width 793 height 41
click at [661, 478] on button "Iesniegt" at bounding box center [633, 476] width 150 height 36
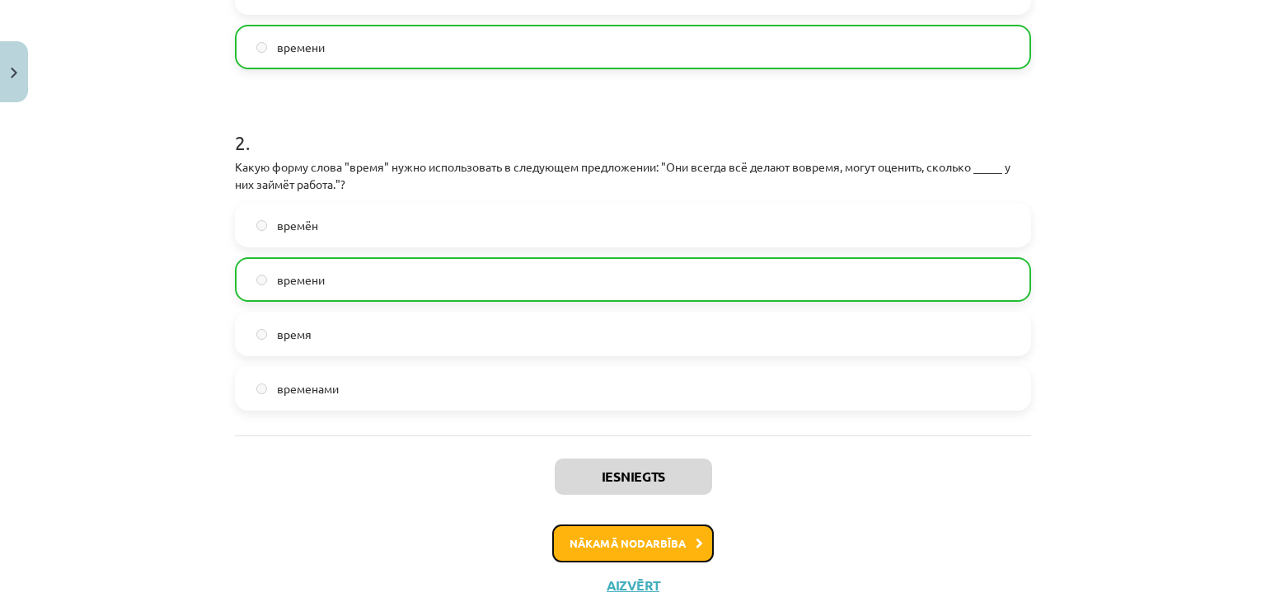
click at [653, 547] on button "Nākamā nodarbība" at bounding box center [633, 543] width 162 height 38
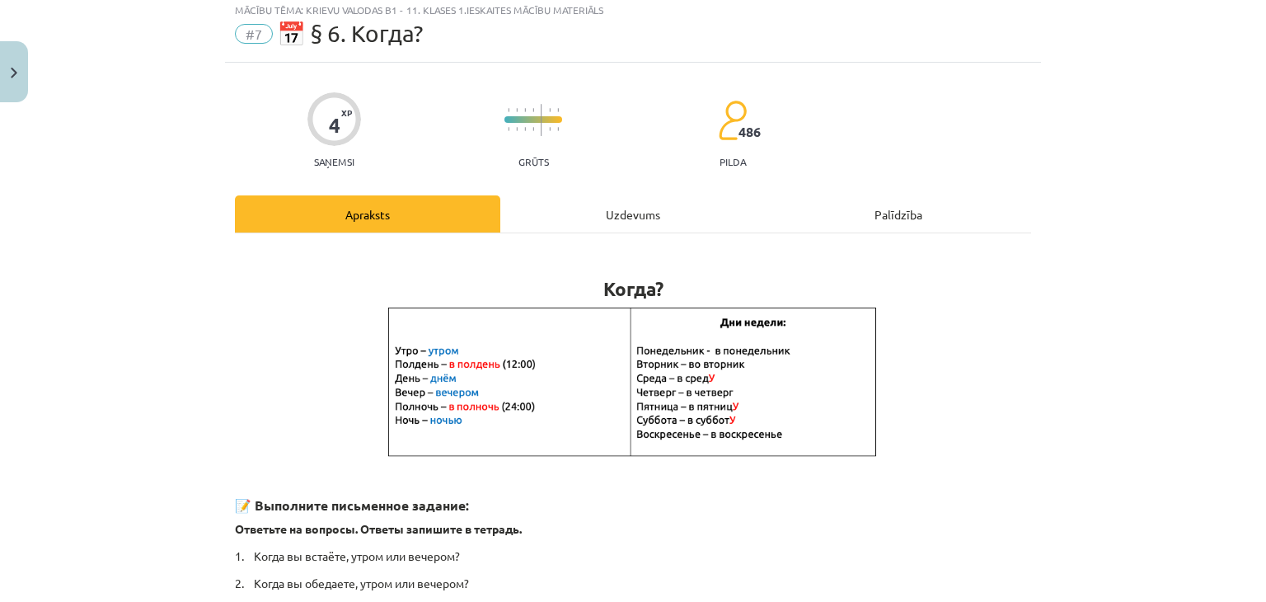
scroll to position [41, 0]
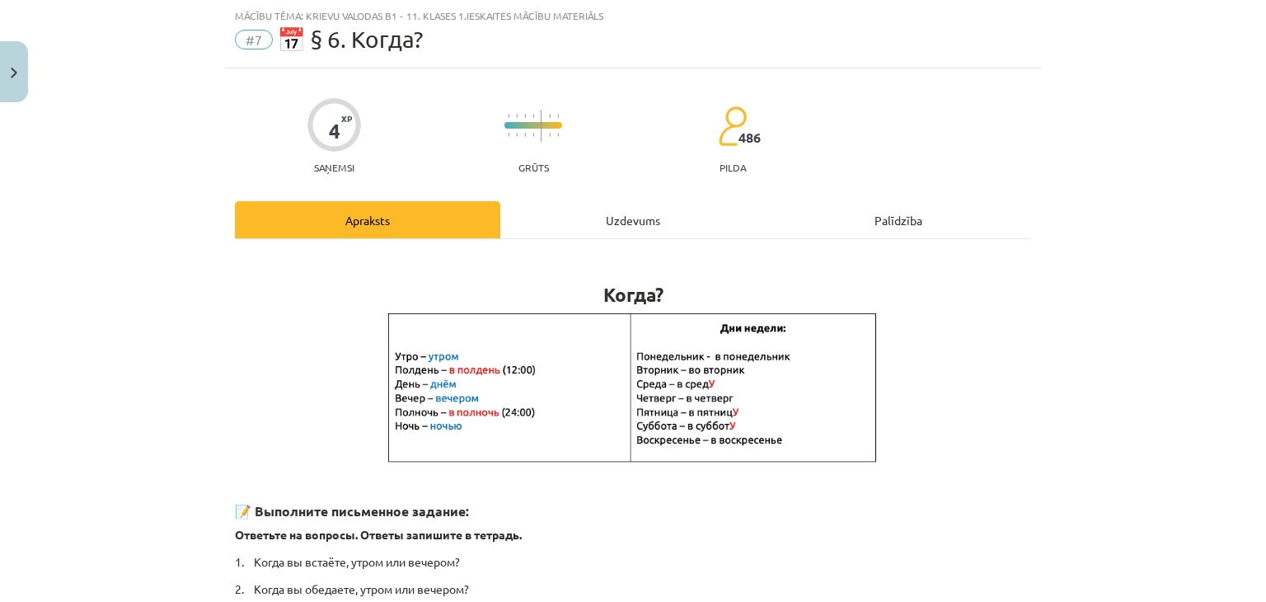
click at [623, 180] on div "4 XP Saņemsi Grūts 486 pilda Apraksts Uzdevums Palīdzība Когда? 📝 Выполните пис…" at bounding box center [633, 475] width 816 height 815
click at [629, 223] on div "Uzdevums" at bounding box center [632, 219] width 265 height 37
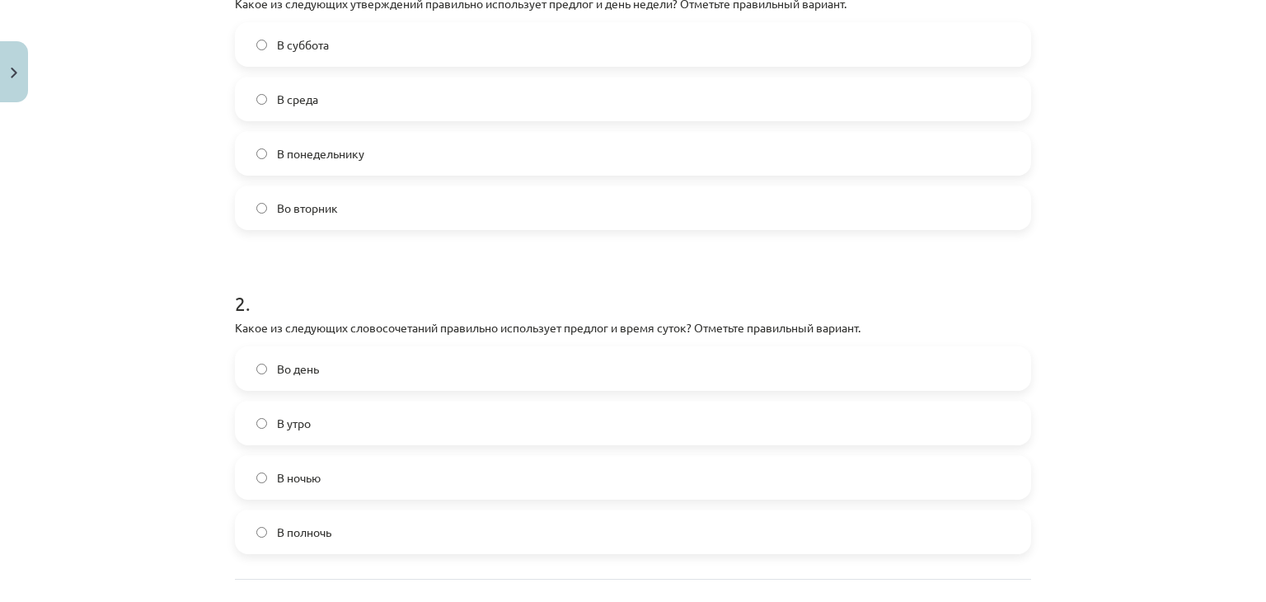
scroll to position [531, 0]
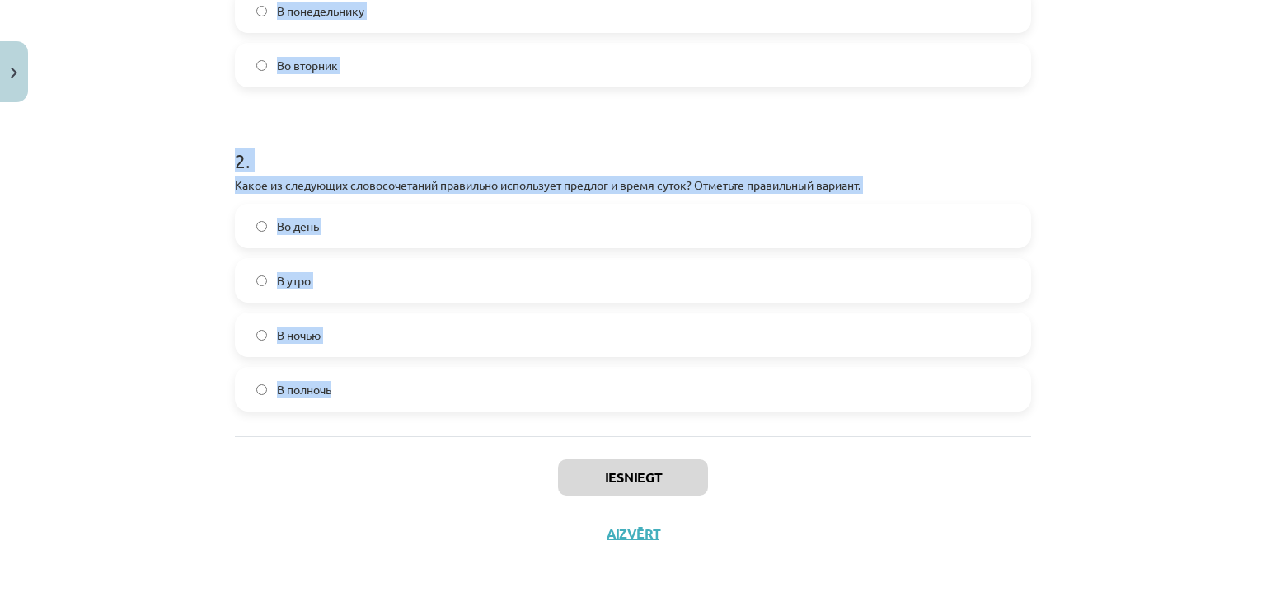
drag, startPoint x: 228, startPoint y: 353, endPoint x: 471, endPoint y: 375, distance: 244.0
click at [471, 375] on form "1 . Какое из следующих утверждений правильно использует предлог и день недели? …" at bounding box center [633, 103] width 796 height 615
copy form "Какое из следующих утверждений правильно использует предлог и день недели? Отме…"
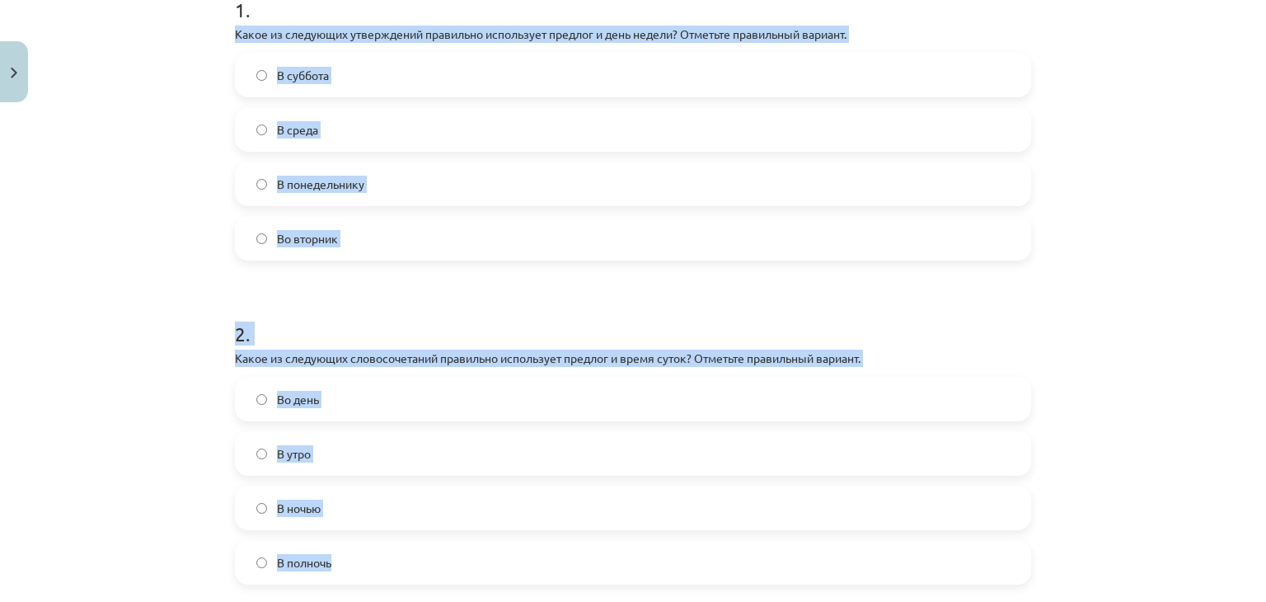
scroll to position [307, 0]
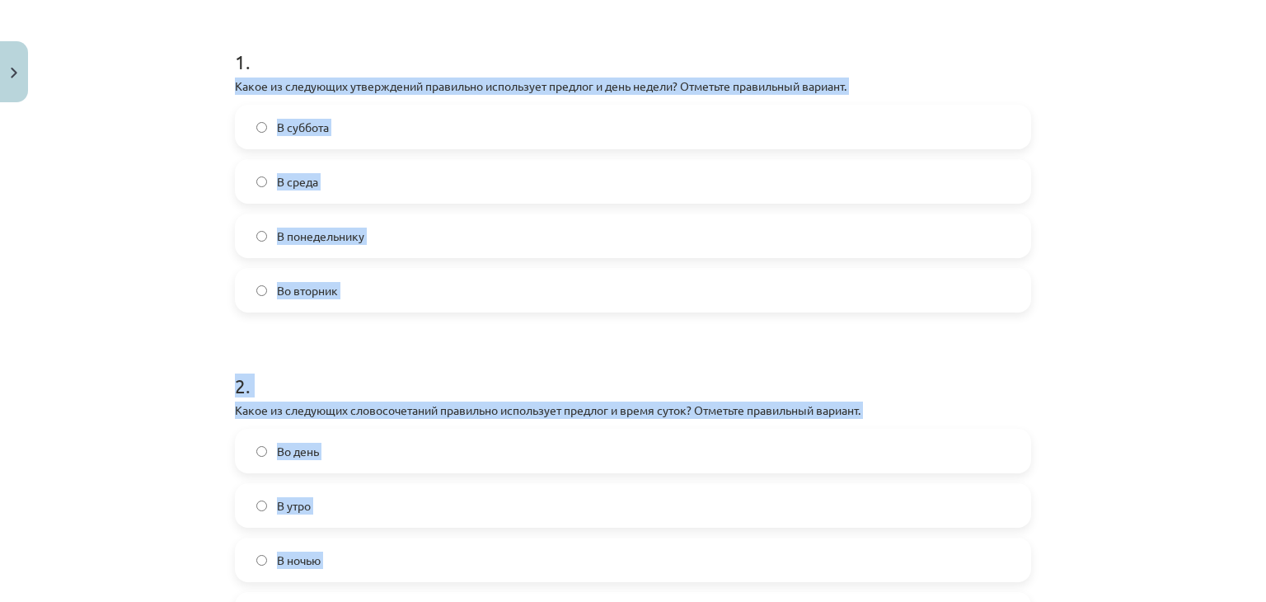
click at [768, 332] on form "1 . Какое из следующих утверждений правильно использует предлог и день недели? …" at bounding box center [633, 328] width 796 height 615
click at [773, 372] on h1 "2 ." at bounding box center [633, 370] width 796 height 51
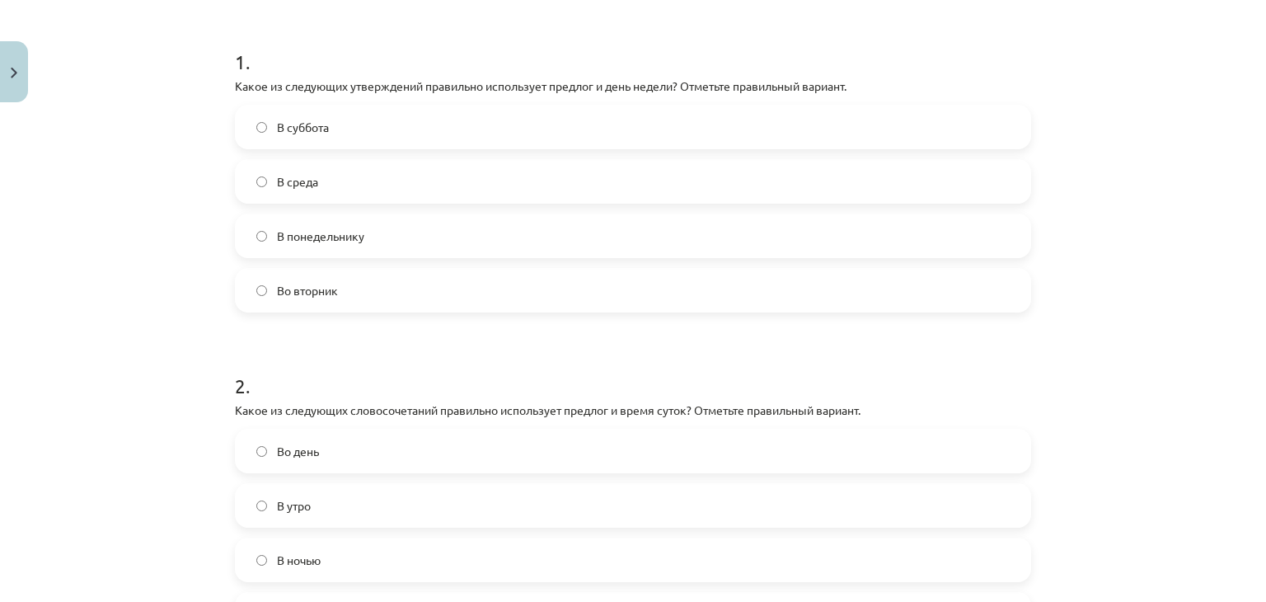
click at [606, 294] on label "Во вторник" at bounding box center [632, 289] width 793 height 41
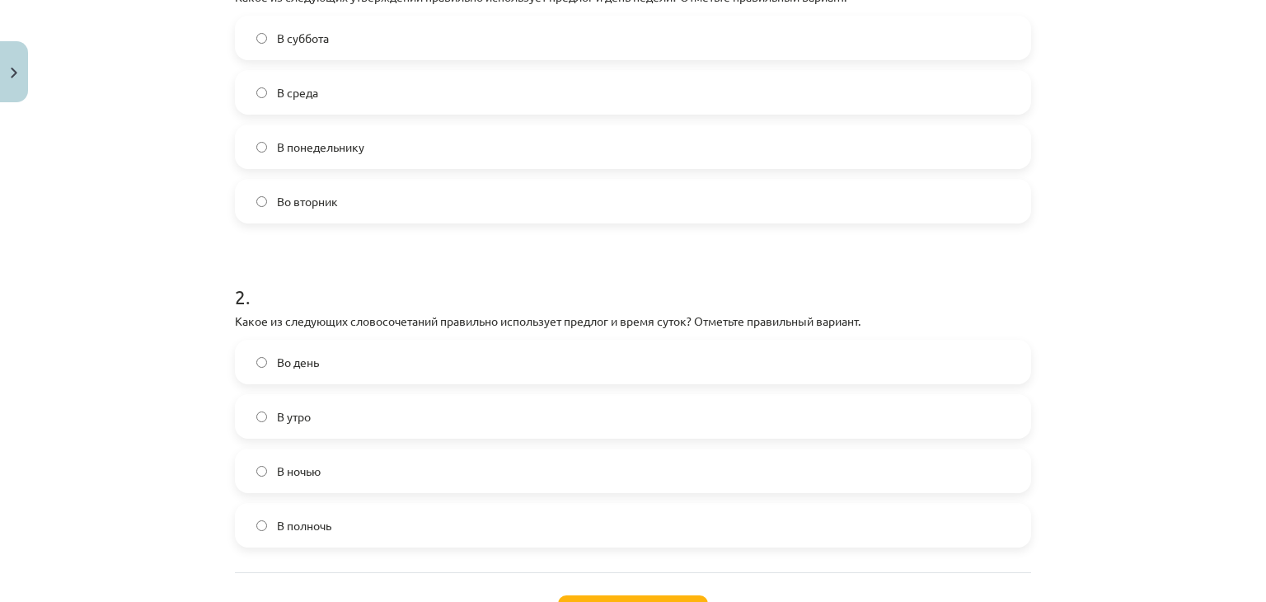
scroll to position [424, 0]
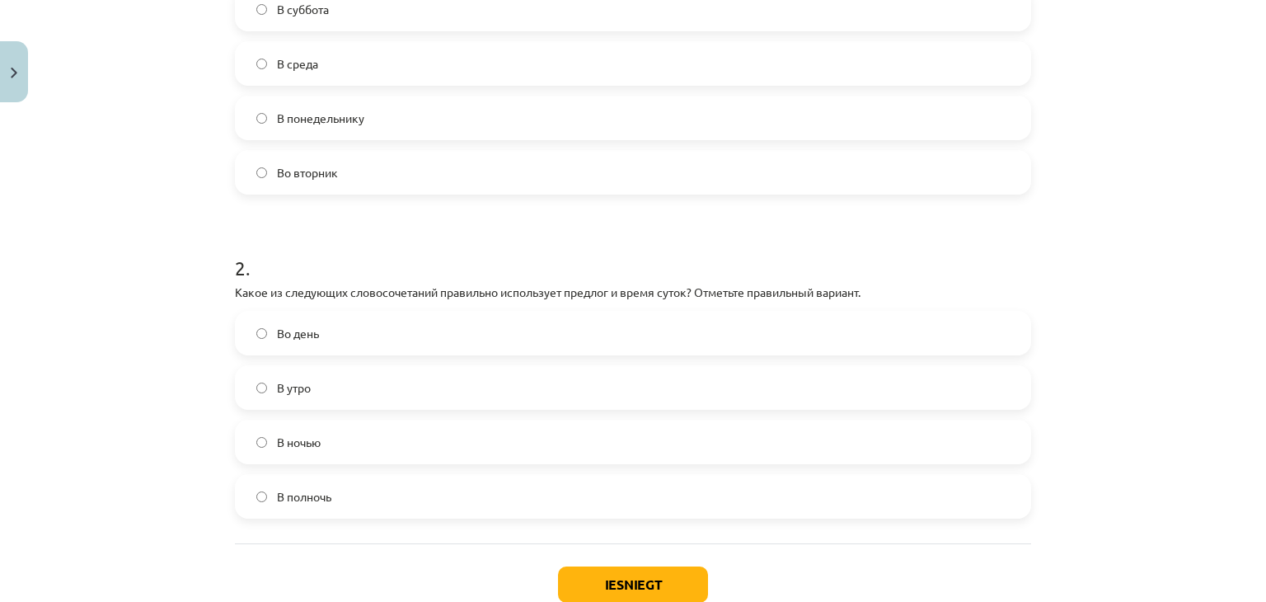
click at [468, 499] on label "В полночь" at bounding box center [632, 495] width 793 height 41
click at [627, 574] on button "Iesniegt" at bounding box center [633, 584] width 150 height 36
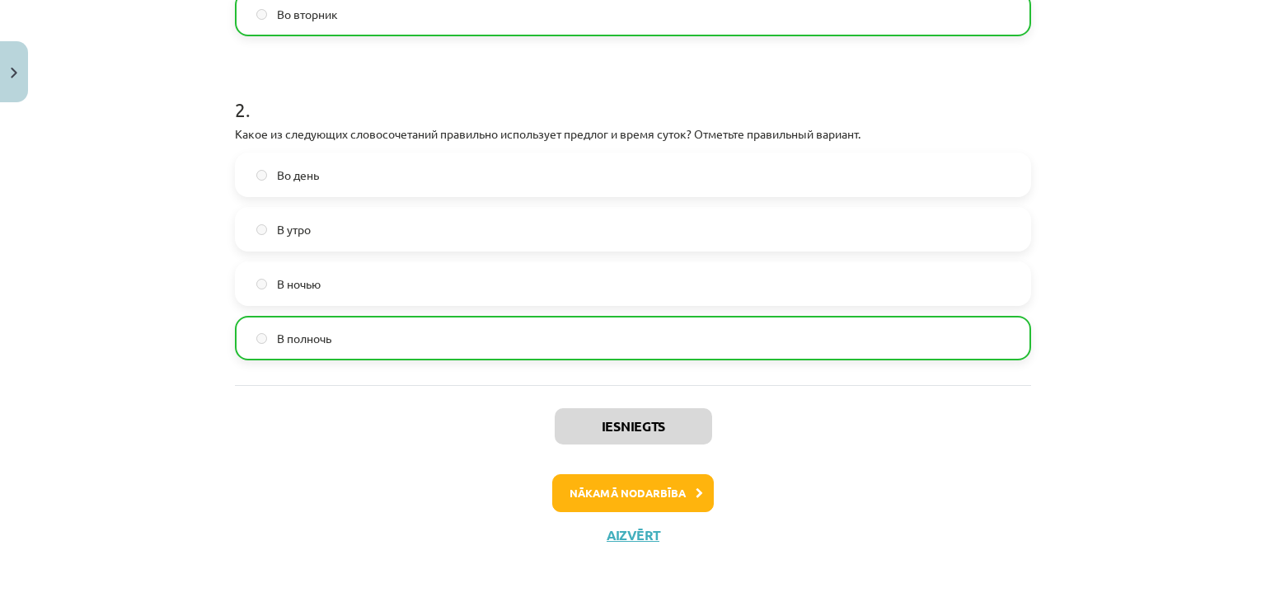
scroll to position [583, 0]
click at [653, 501] on button "Nākamā nodarbība" at bounding box center [633, 492] width 162 height 38
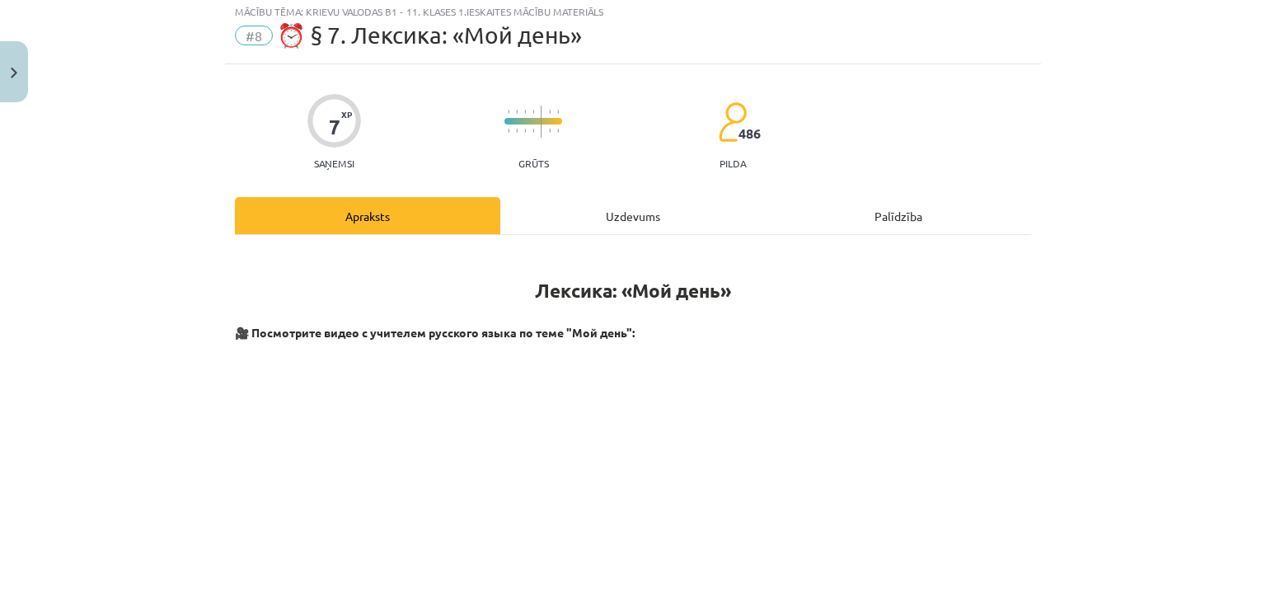
scroll to position [41, 0]
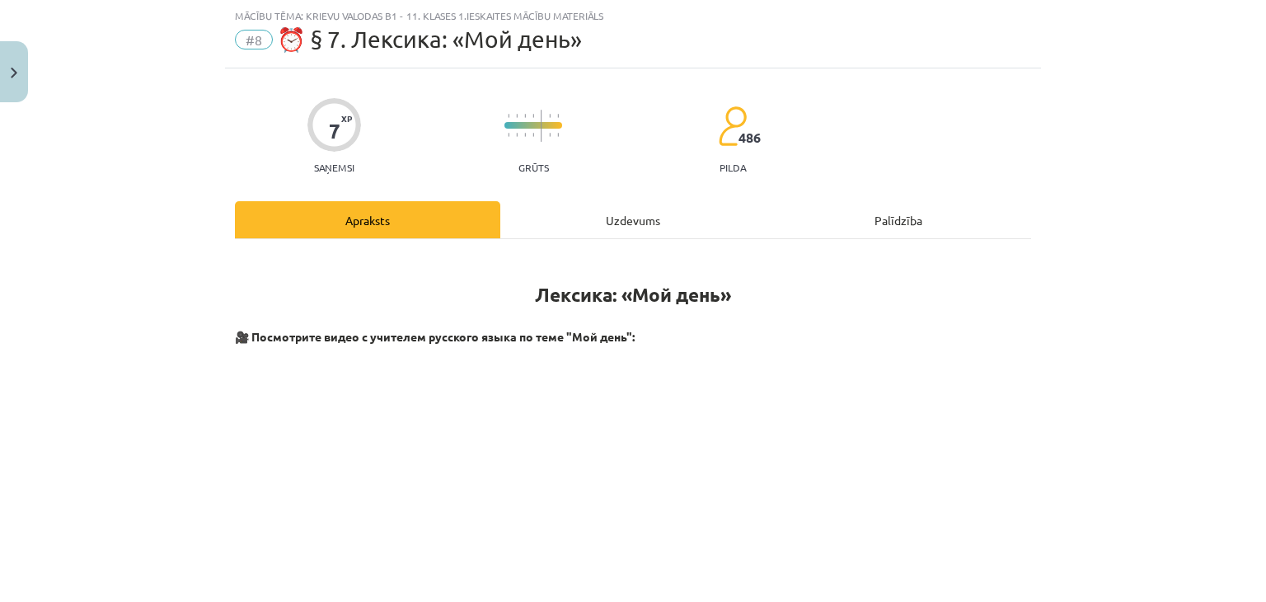
click at [653, 201] on div "Uzdevums" at bounding box center [632, 219] width 265 height 37
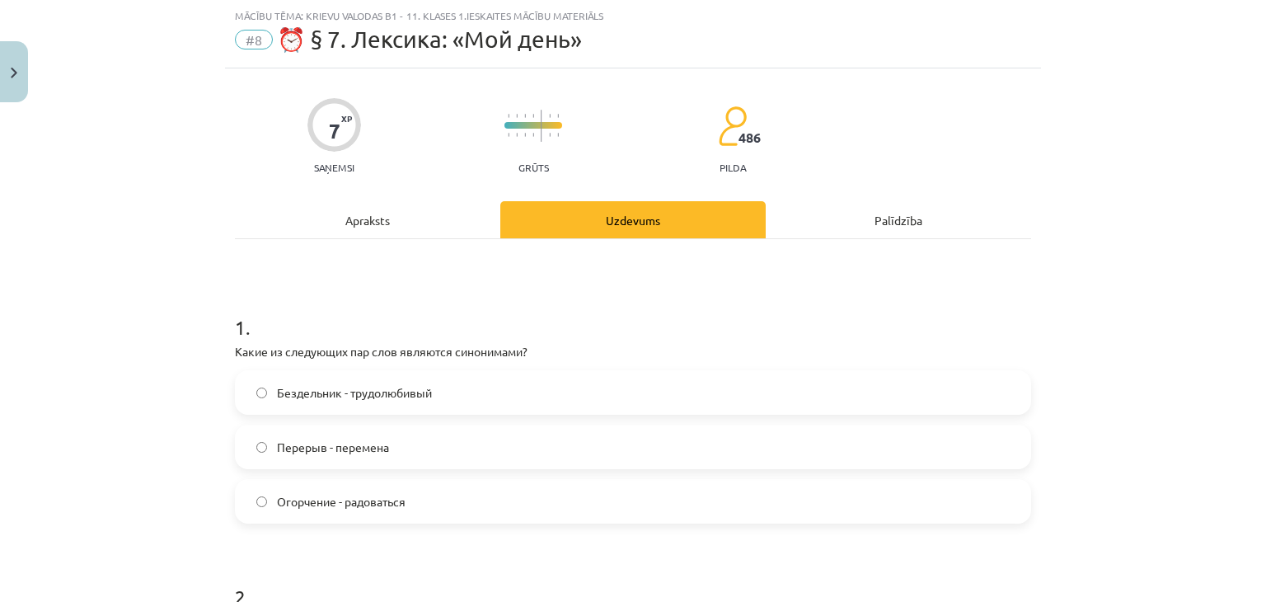
click at [653, 201] on div "Uzdevums" at bounding box center [632, 219] width 265 height 37
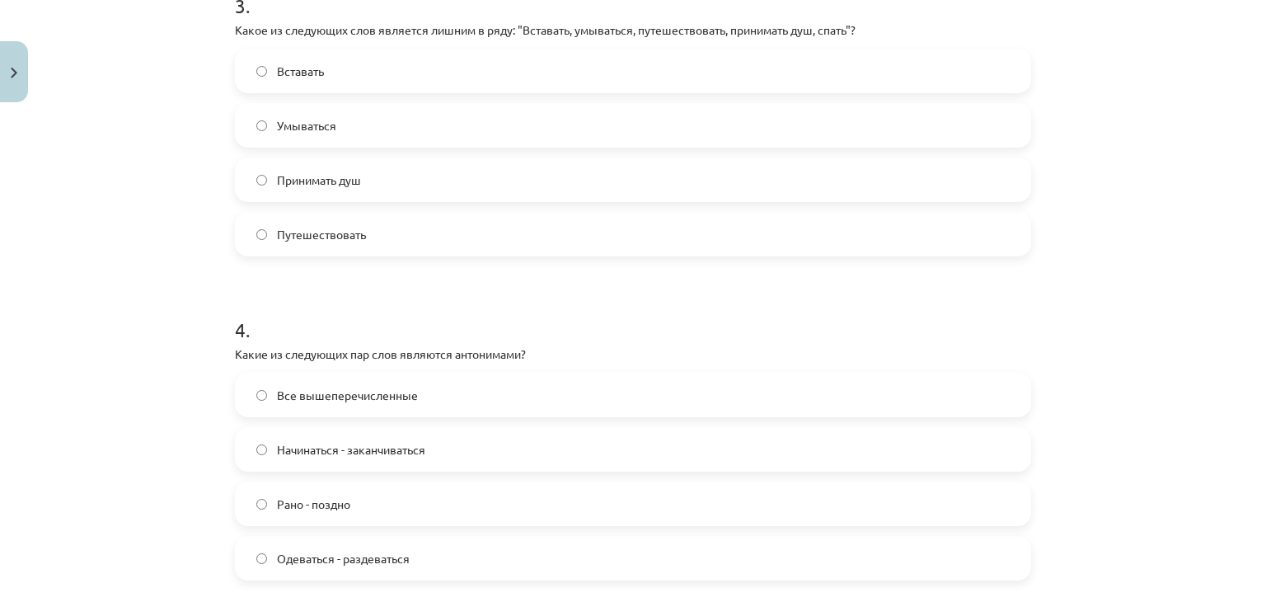
scroll to position [1121, 0]
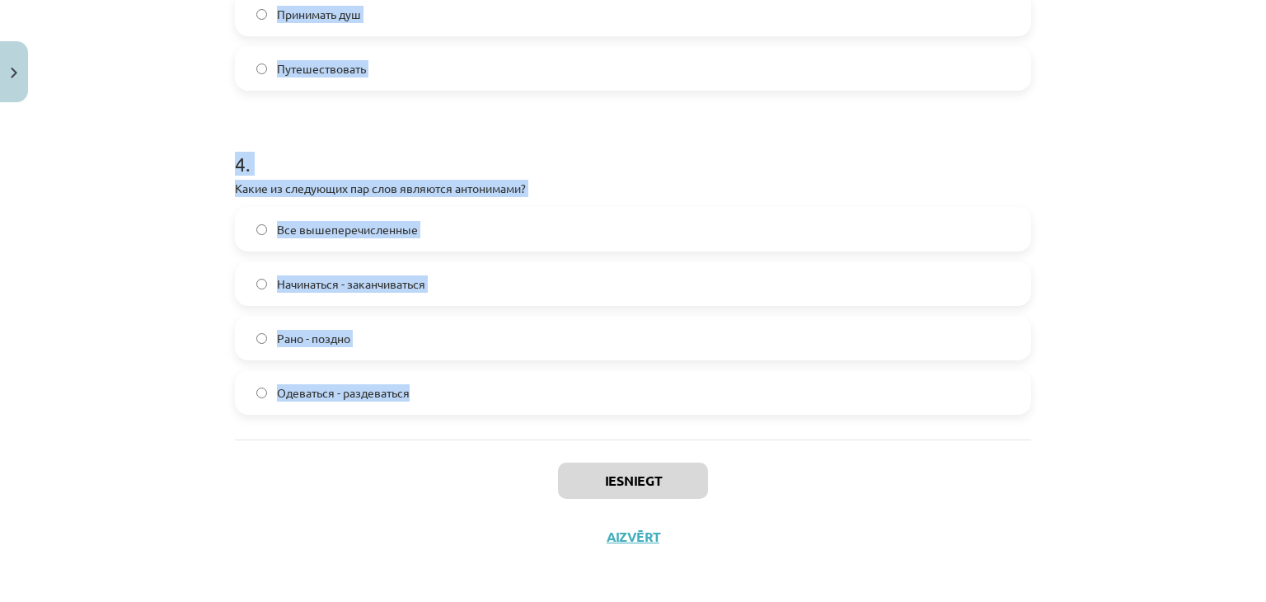
drag, startPoint x: 221, startPoint y: 349, endPoint x: 550, endPoint y: 416, distance: 336.5
copy form "Какие из следующих пар слов являются синонимами? Бездельник - трудолюбивый Пере…"
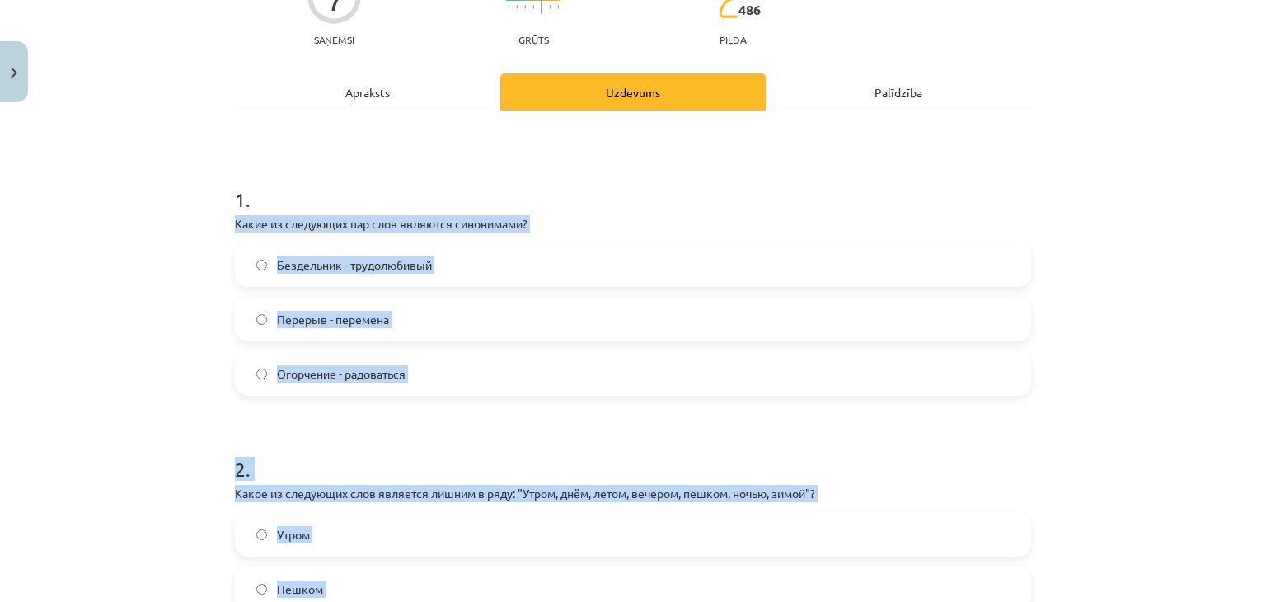
scroll to position [205, 0]
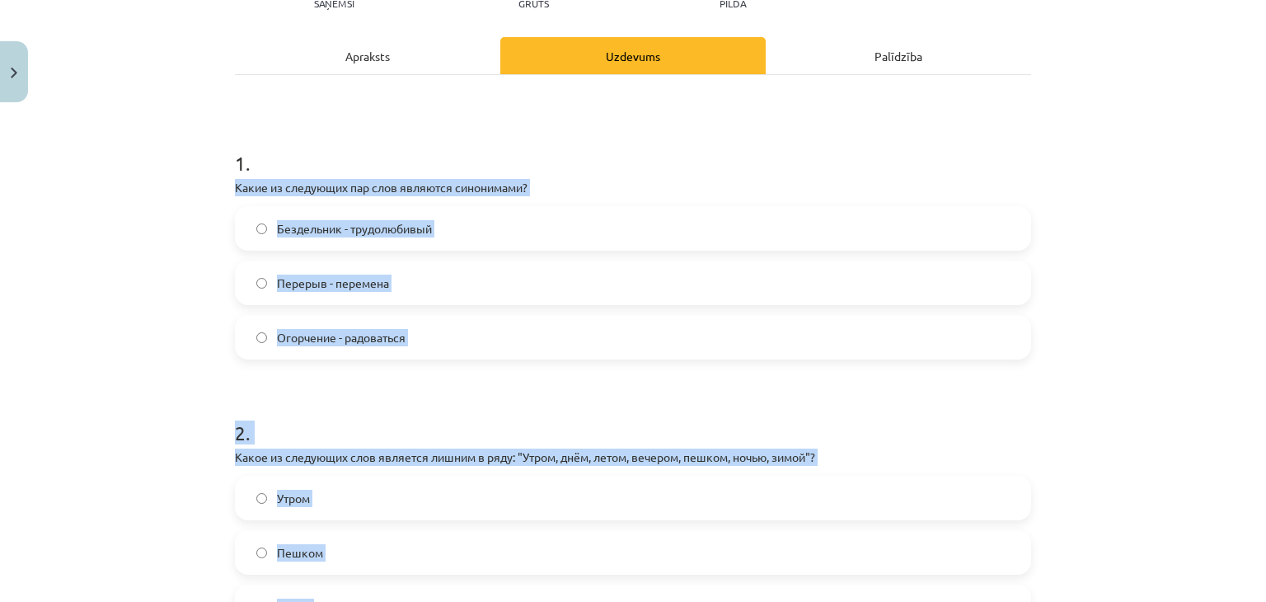
click at [1148, 316] on div "Mācību tēma: Krievu valodas b1 - 11. klases 1.ieskaites mācību materiāls #8 ⏰ §…" at bounding box center [633, 301] width 1266 height 602
click at [872, 401] on h1 "2 ." at bounding box center [633, 417] width 796 height 51
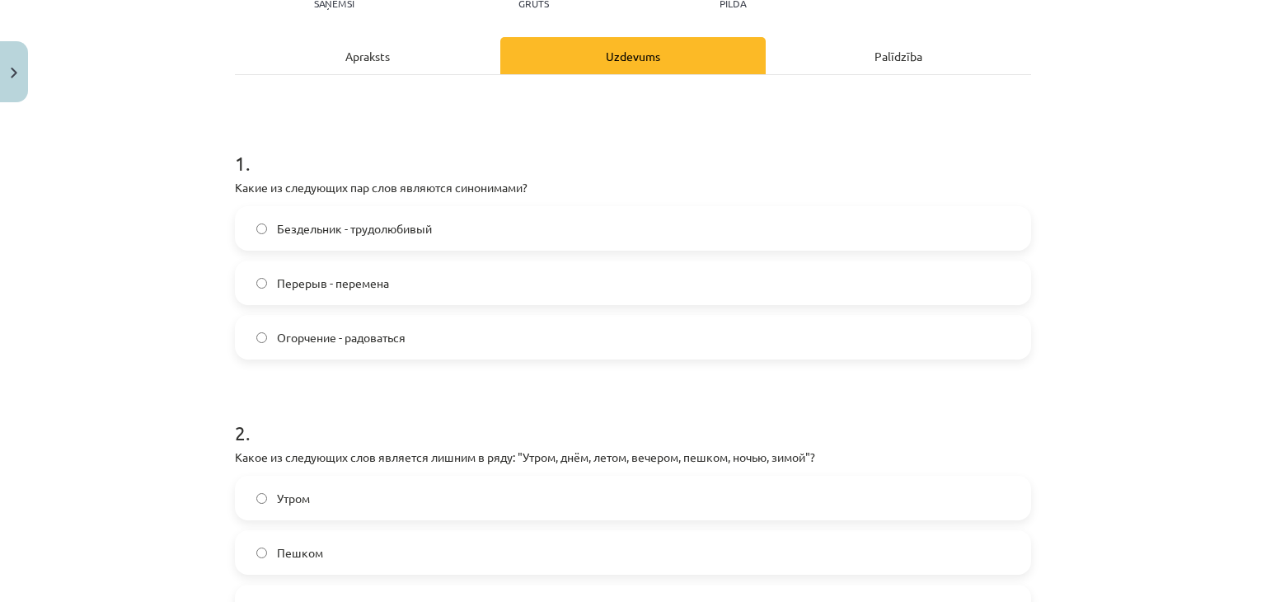
click at [808, 288] on label "Перерыв - перемена" at bounding box center [632, 282] width 793 height 41
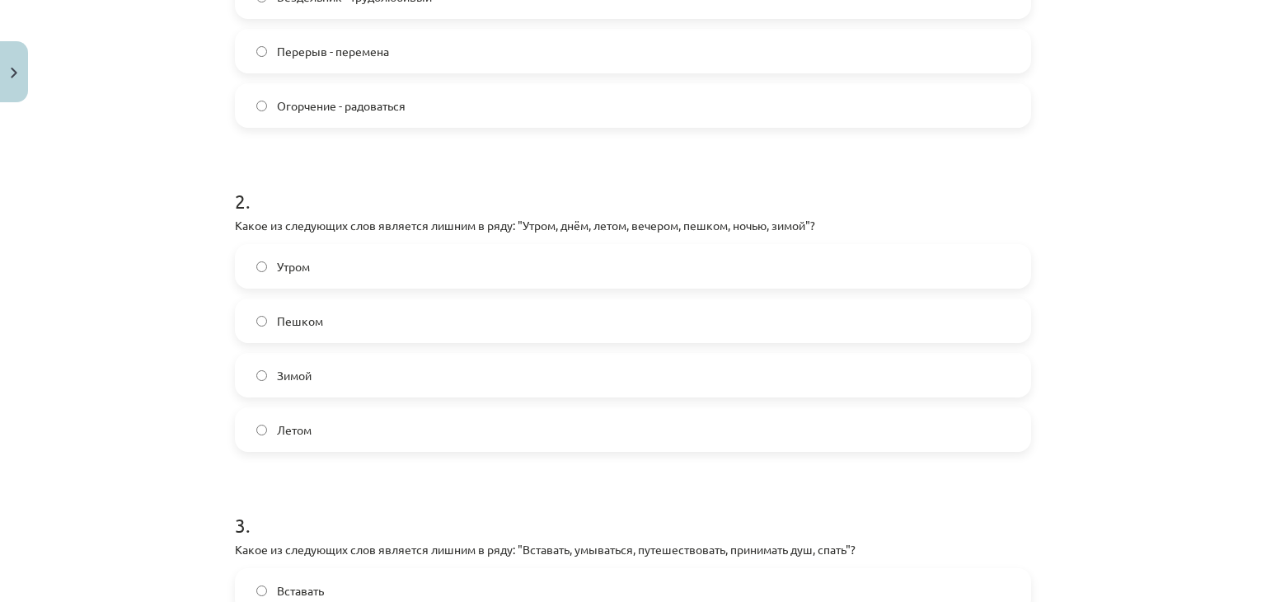
scroll to position [475, 0]
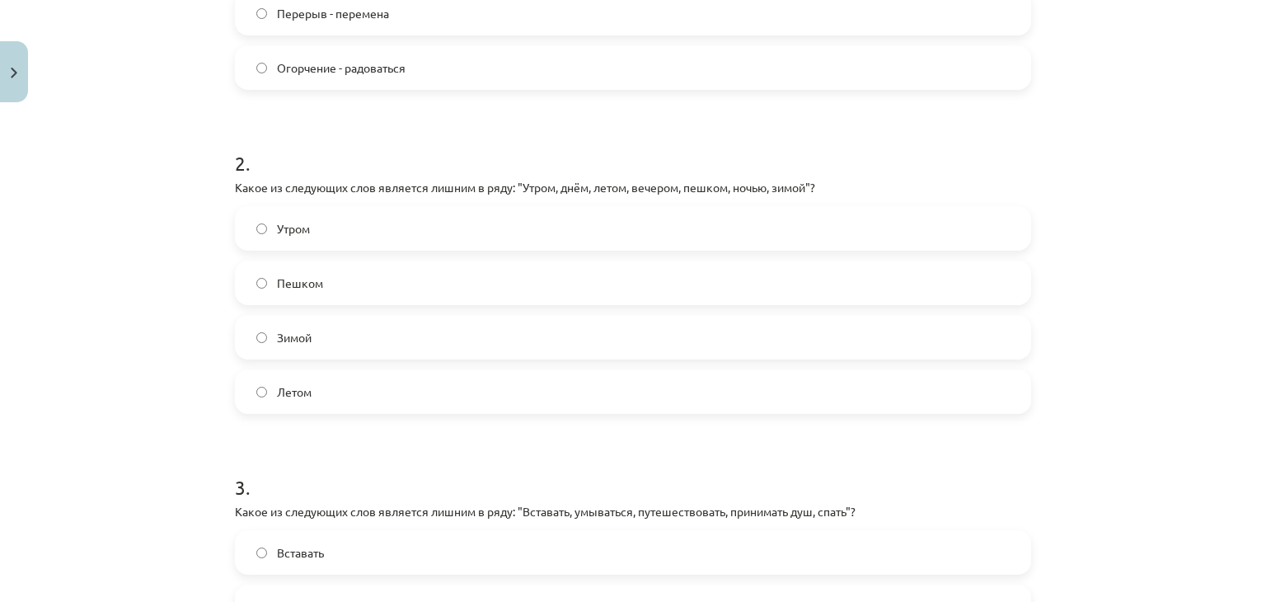
click at [567, 297] on label "Пешком" at bounding box center [632, 282] width 793 height 41
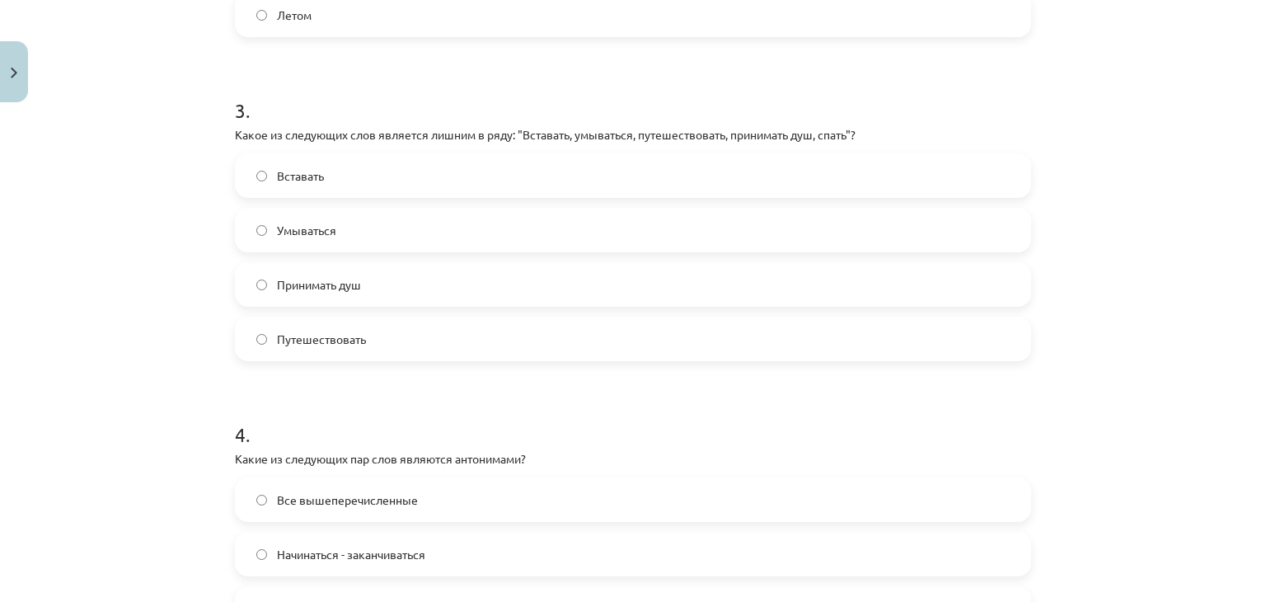
scroll to position [854, 0]
click at [498, 369] on form "1 . Какие из следующих пар слов являются синонимами? Бездельник - трудолюбивый …" at bounding box center [633, 78] width 796 height 1208
click at [552, 335] on label "Путешествовать" at bounding box center [632, 336] width 793 height 41
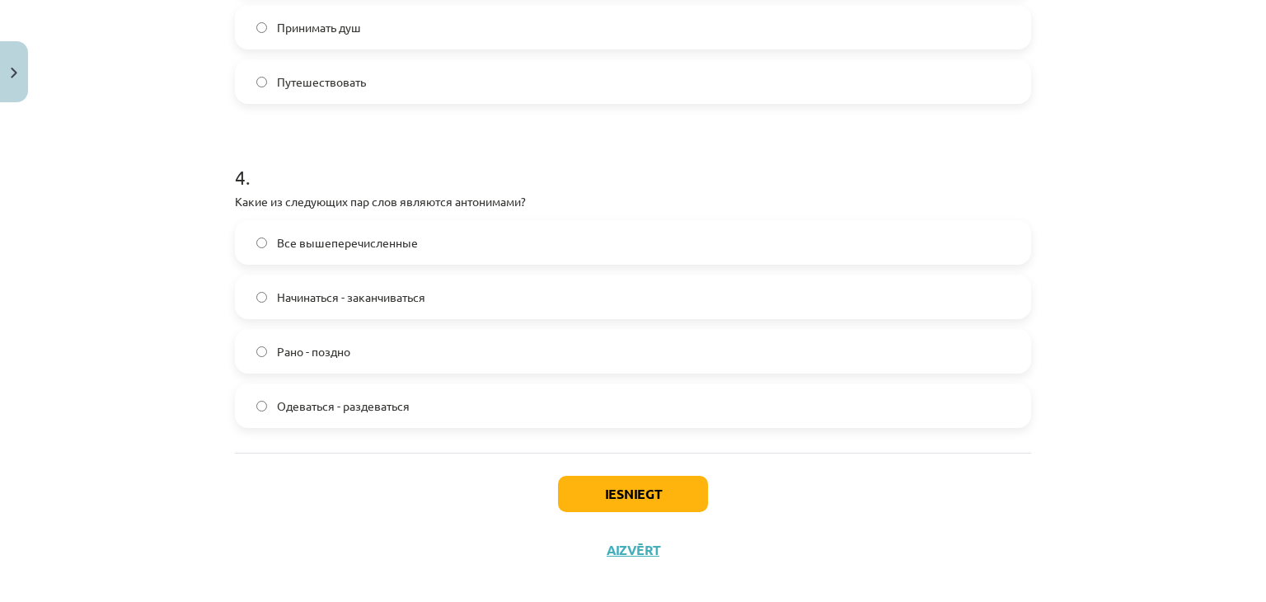
scroll to position [1125, 0]
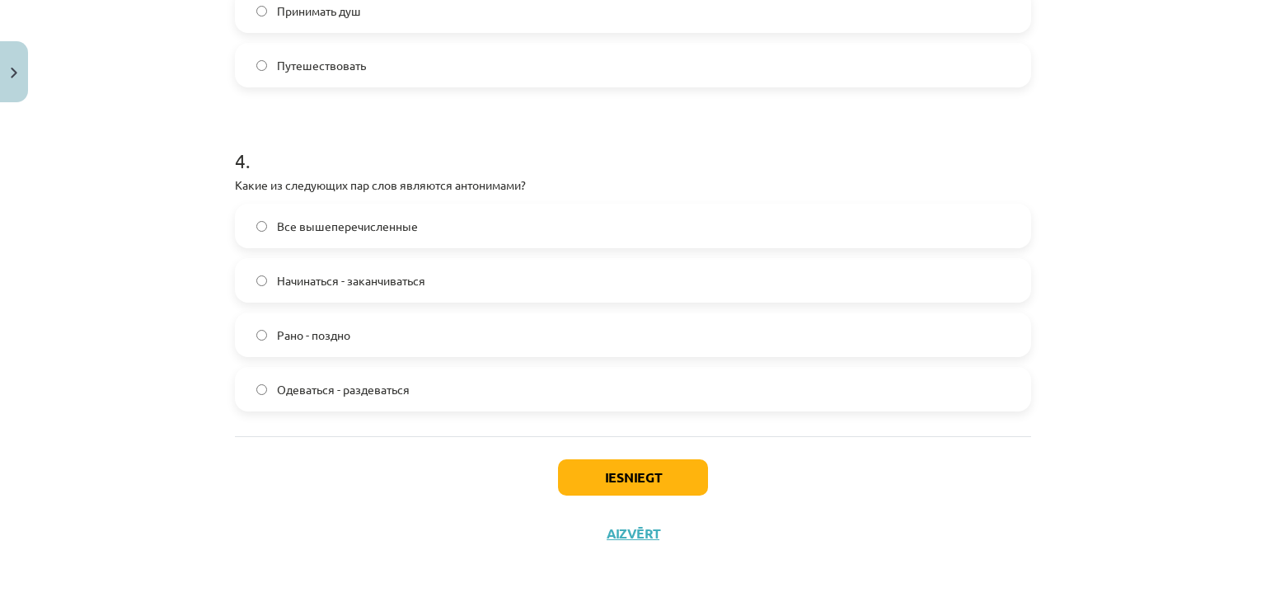
click at [606, 243] on label "Все вышеперечисленные" at bounding box center [632, 225] width 793 height 41
click at [639, 471] on button "Iesniegt" at bounding box center [633, 477] width 150 height 36
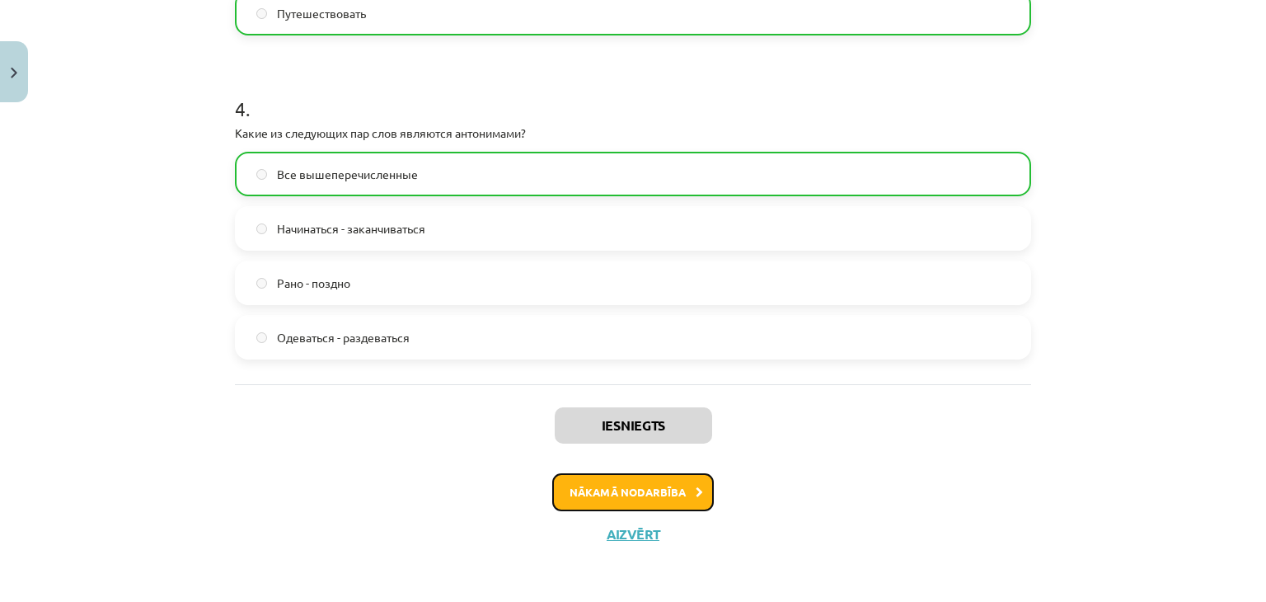
click at [666, 481] on button "Nākamā nodarbība" at bounding box center [633, 492] width 162 height 38
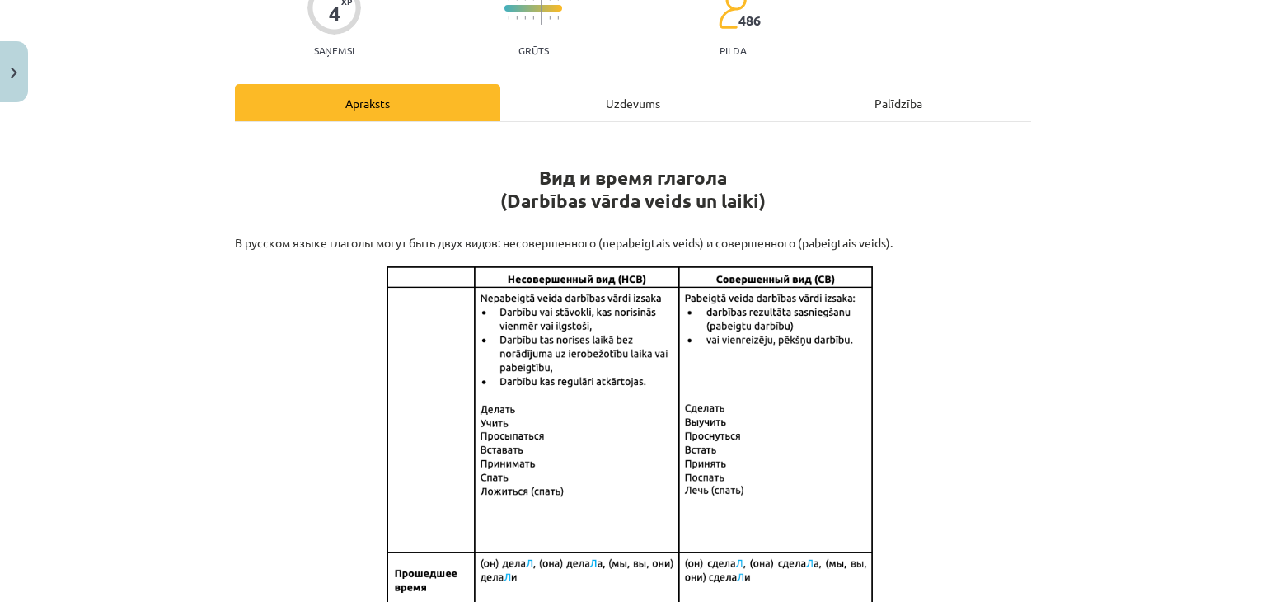
scroll to position [41, 0]
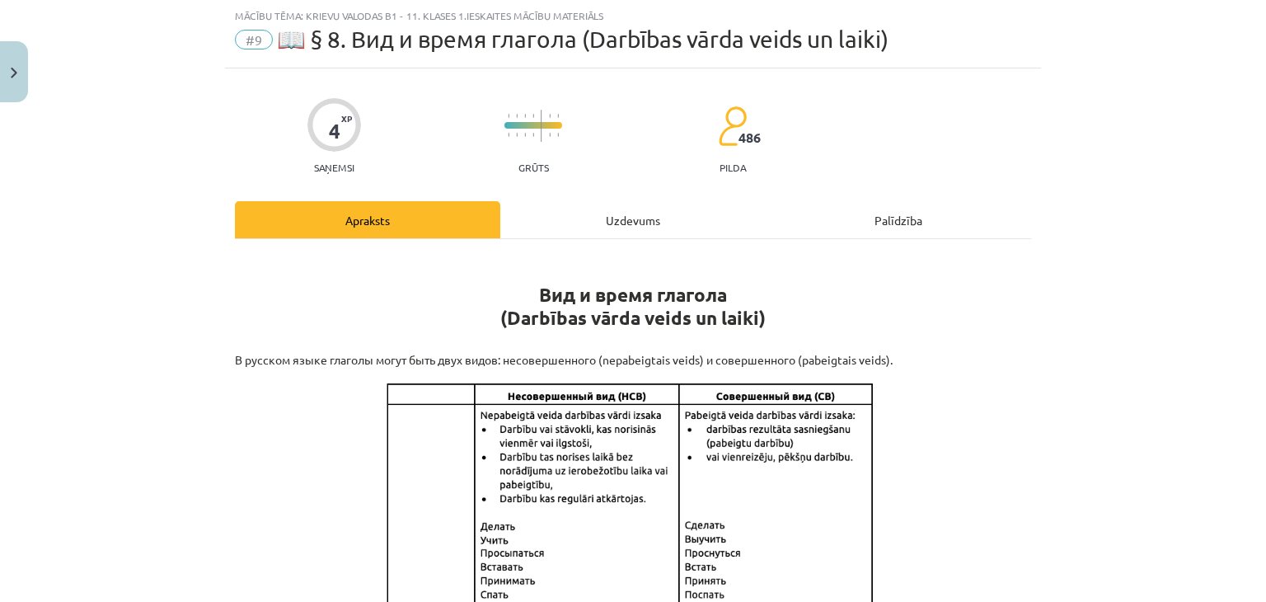
click at [603, 221] on div "Uzdevums" at bounding box center [632, 219] width 265 height 37
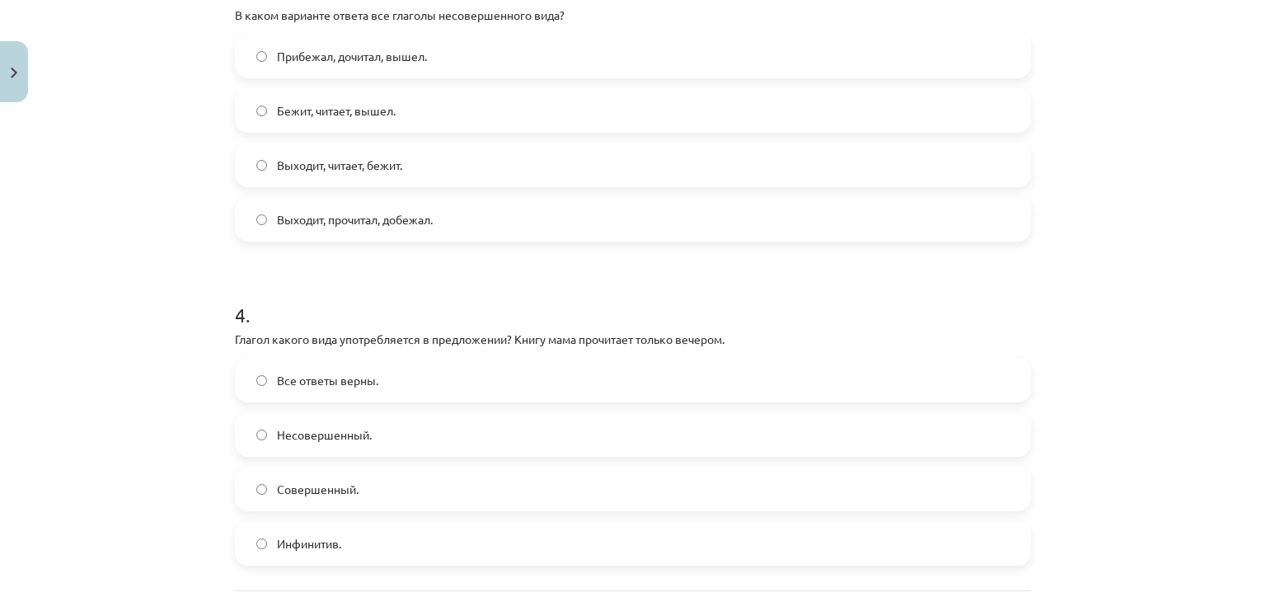
scroll to position [1180, 0]
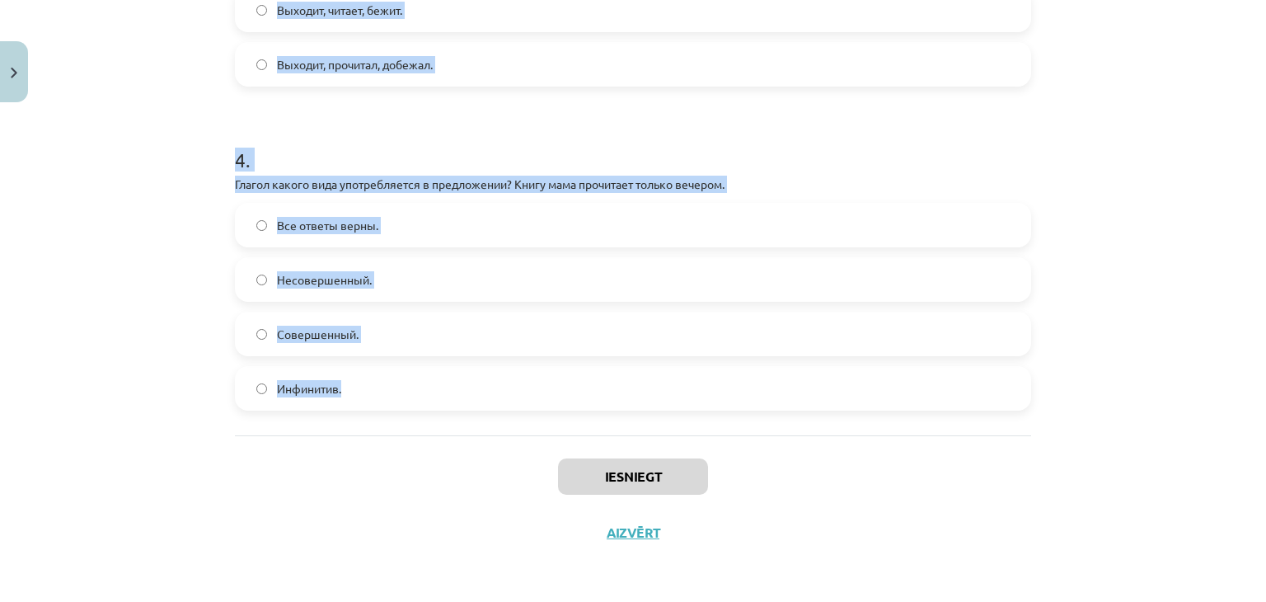
drag, startPoint x: 222, startPoint y: 351, endPoint x: 475, endPoint y: 433, distance: 265.8
copy form "L ipsum dolorsit ametco adi elitsed doeiusmodtem inci? Utlabore, etdo, magnaal.…"
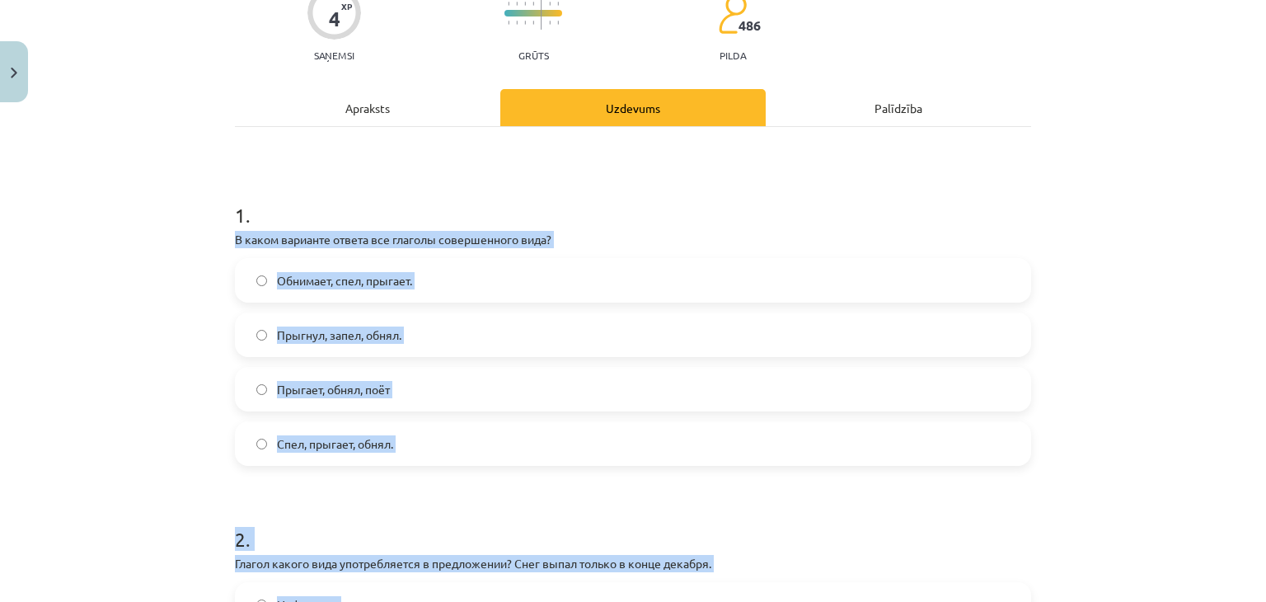
scroll to position [157, 0]
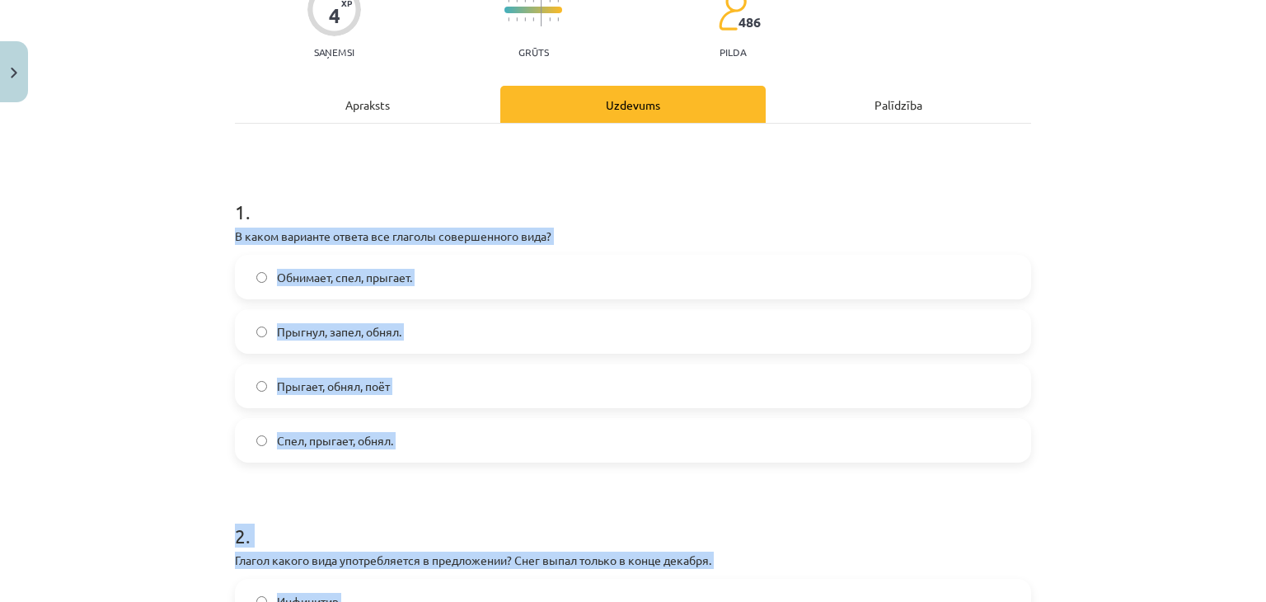
click at [966, 208] on h1 "1 ." at bounding box center [633, 196] width 796 height 51
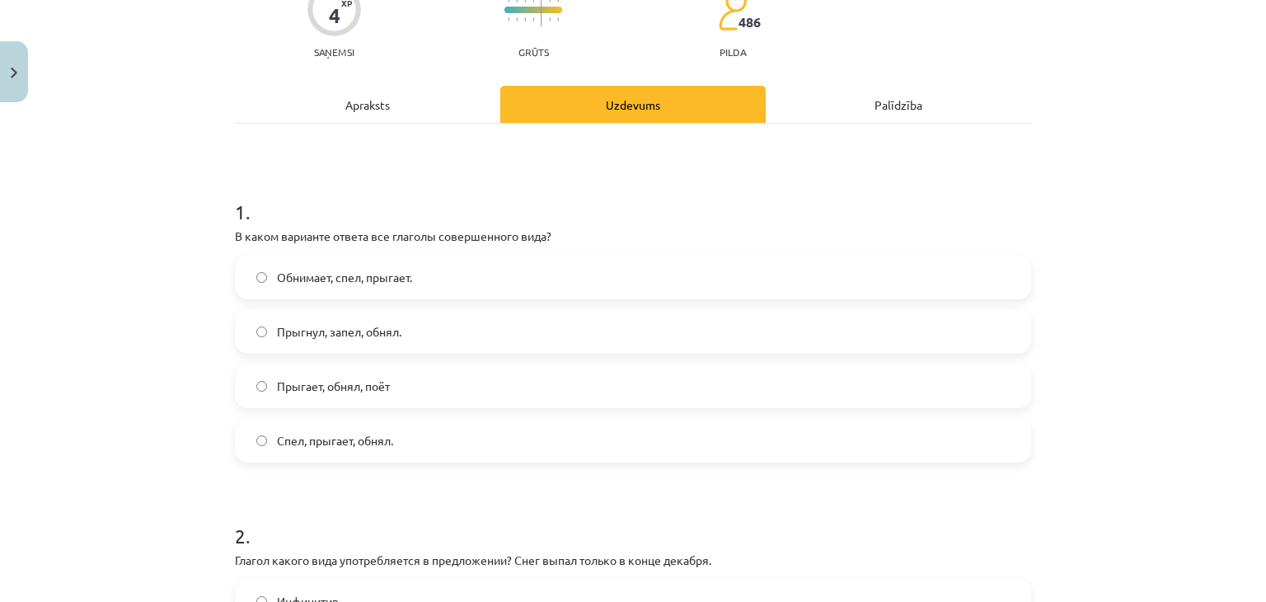
click at [761, 343] on label "Прыгнул, запел, обнял." at bounding box center [632, 331] width 793 height 41
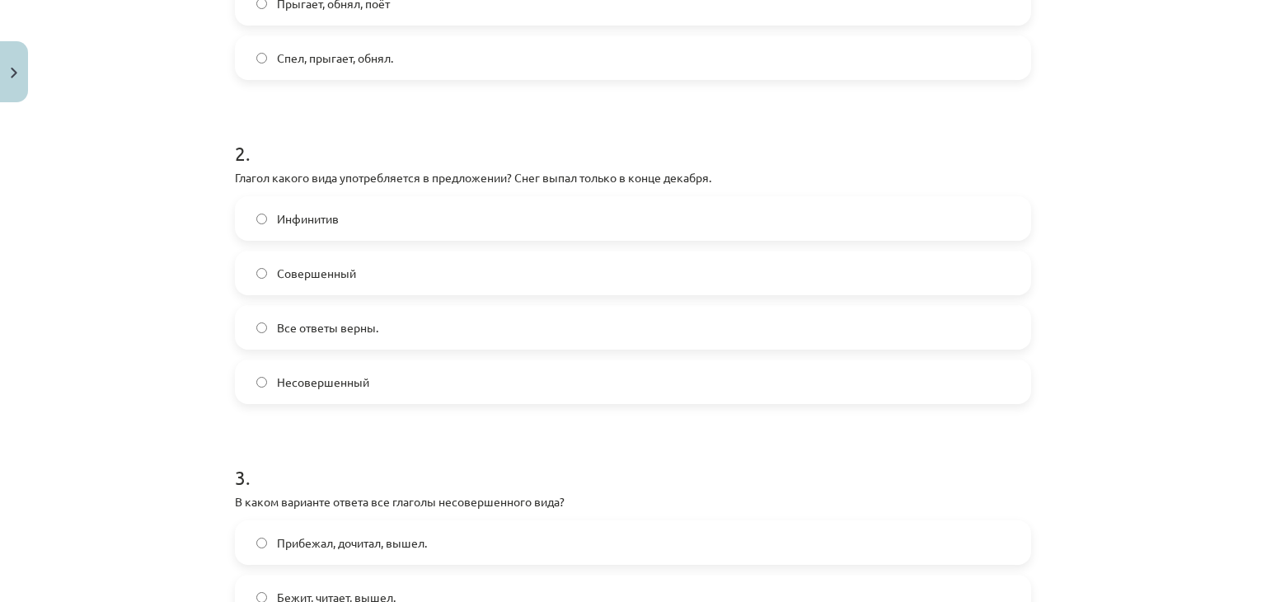
scroll to position [563, 0]
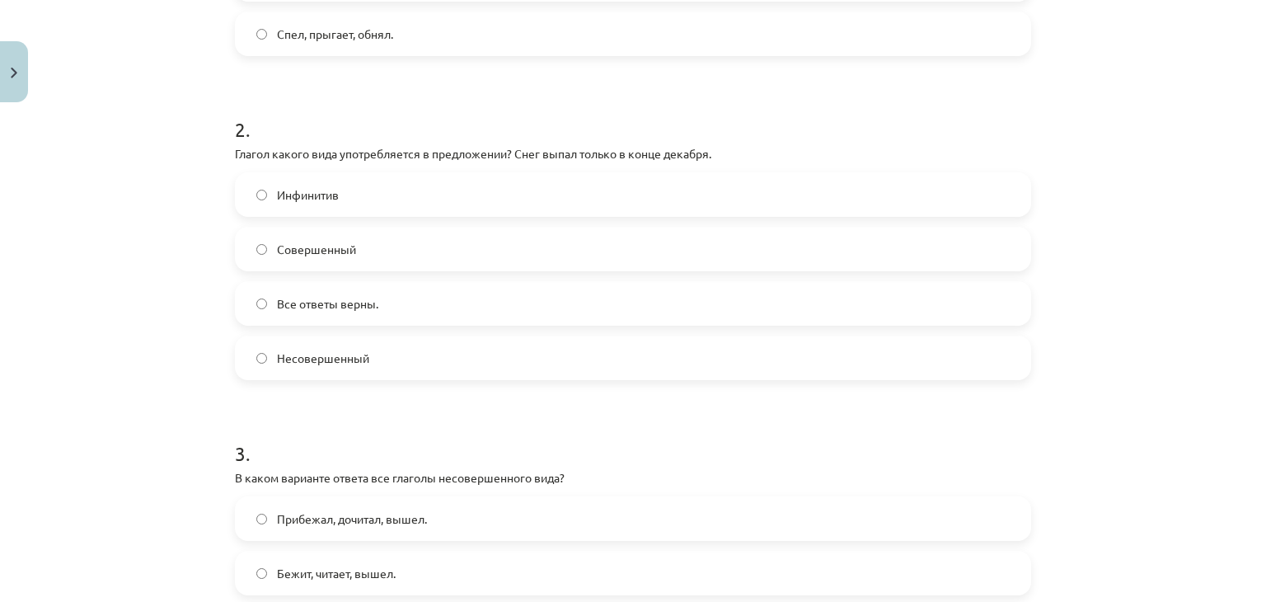
click at [501, 265] on label "Совершенный" at bounding box center [632, 248] width 793 height 41
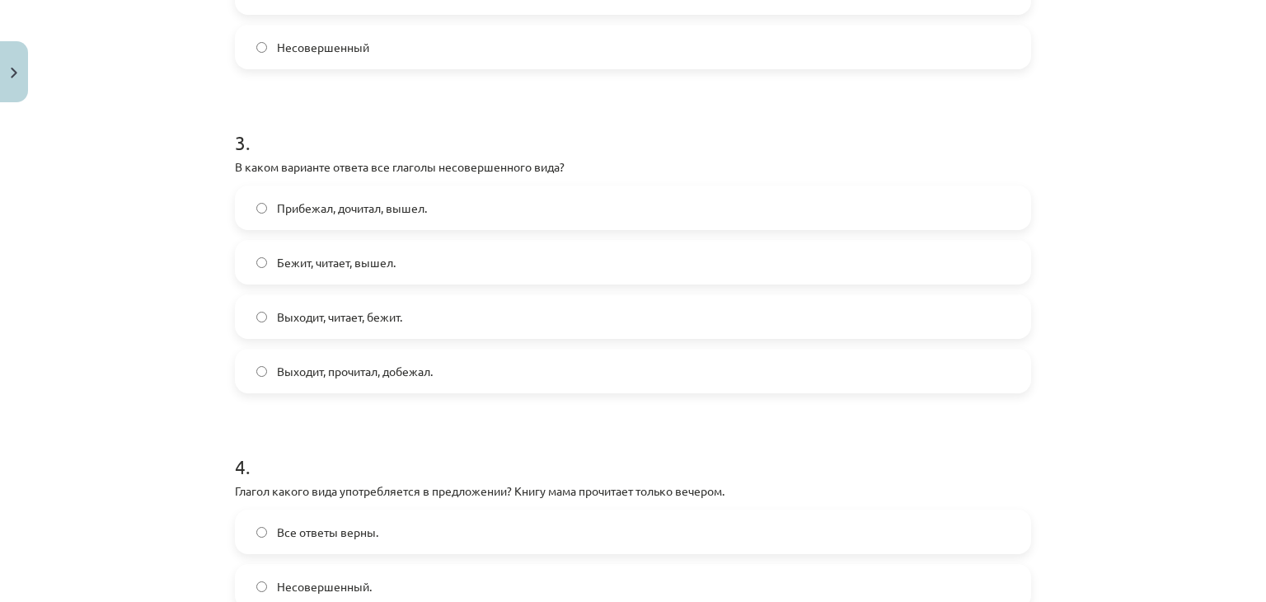
scroll to position [923, 0]
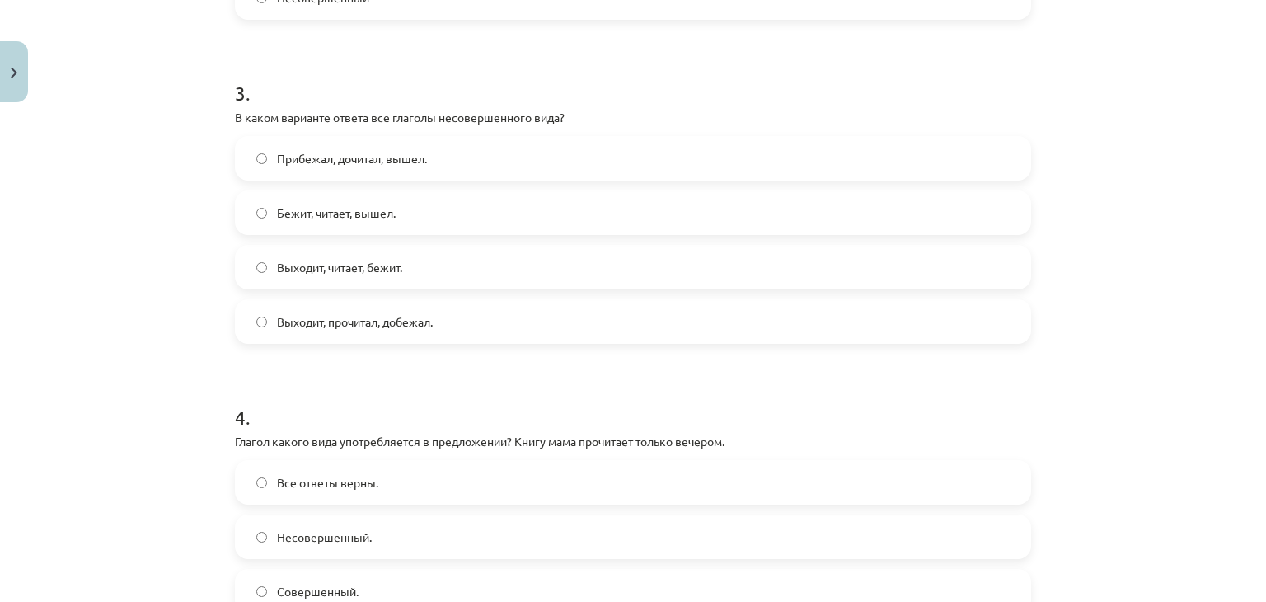
click at [653, 258] on label "Выходит, читает, бежит." at bounding box center [632, 266] width 793 height 41
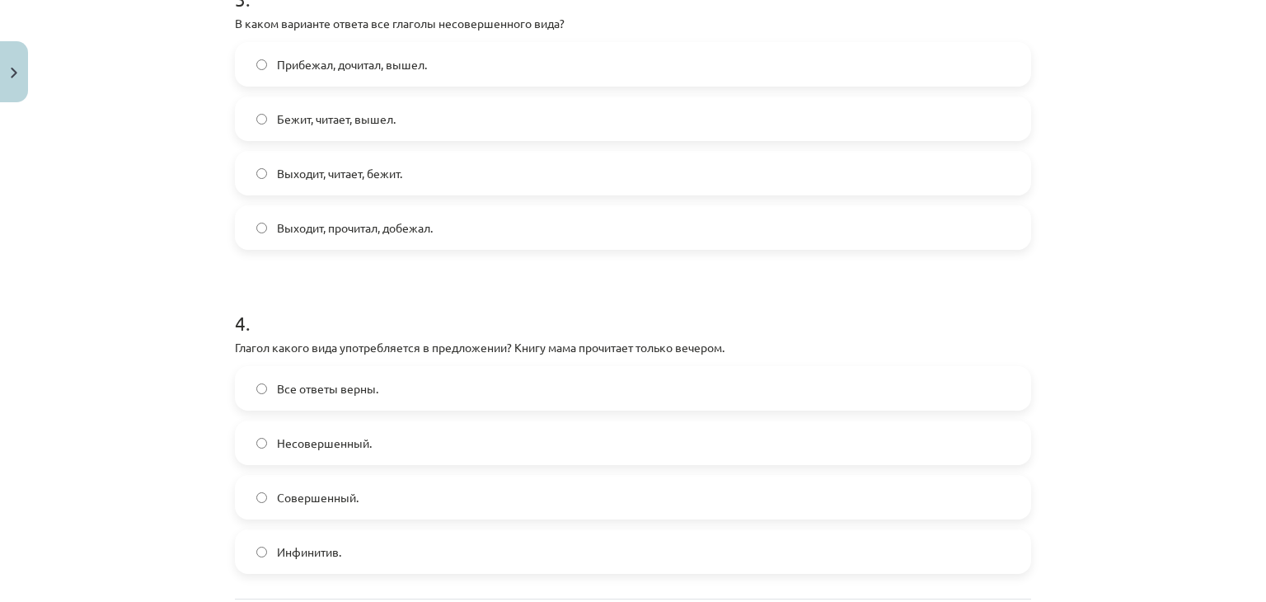
scroll to position [1180, 0]
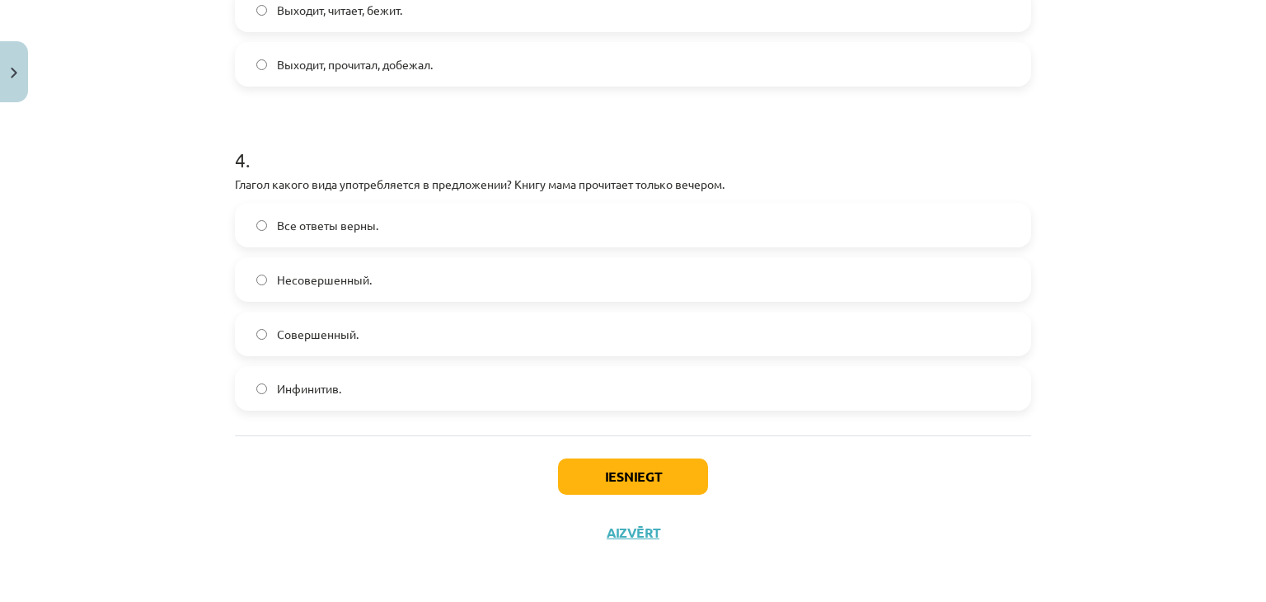
click at [518, 352] on label "Совершенный." at bounding box center [632, 333] width 793 height 41
click at [631, 471] on button "Iesniegt" at bounding box center [633, 476] width 150 height 36
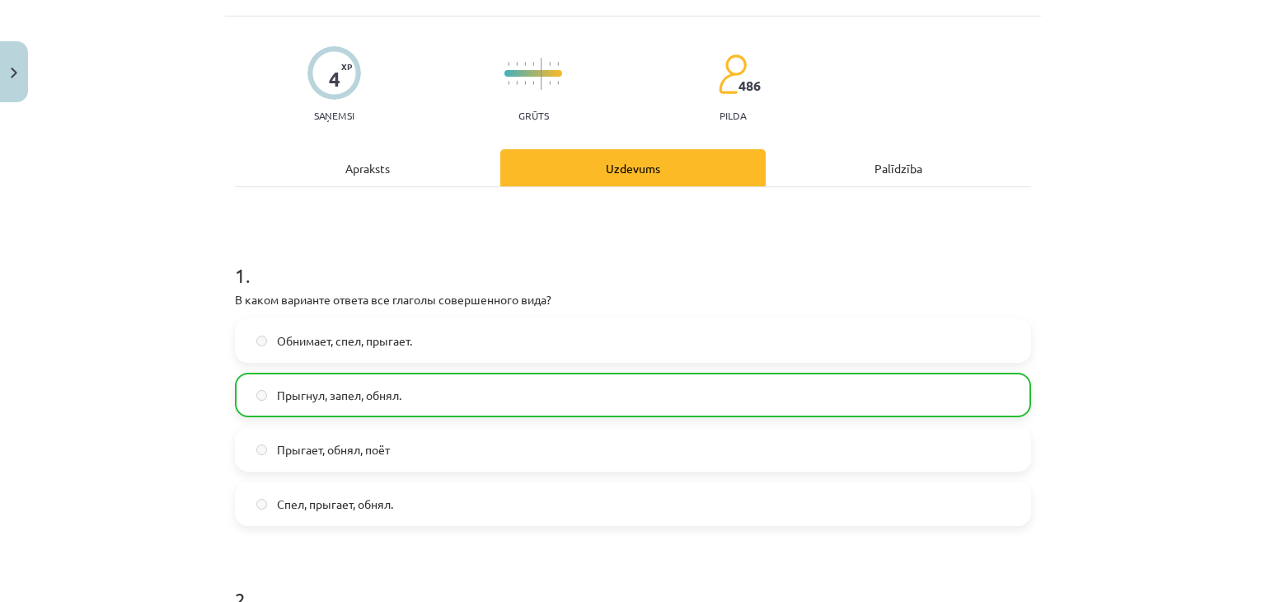
scroll to position [0, 0]
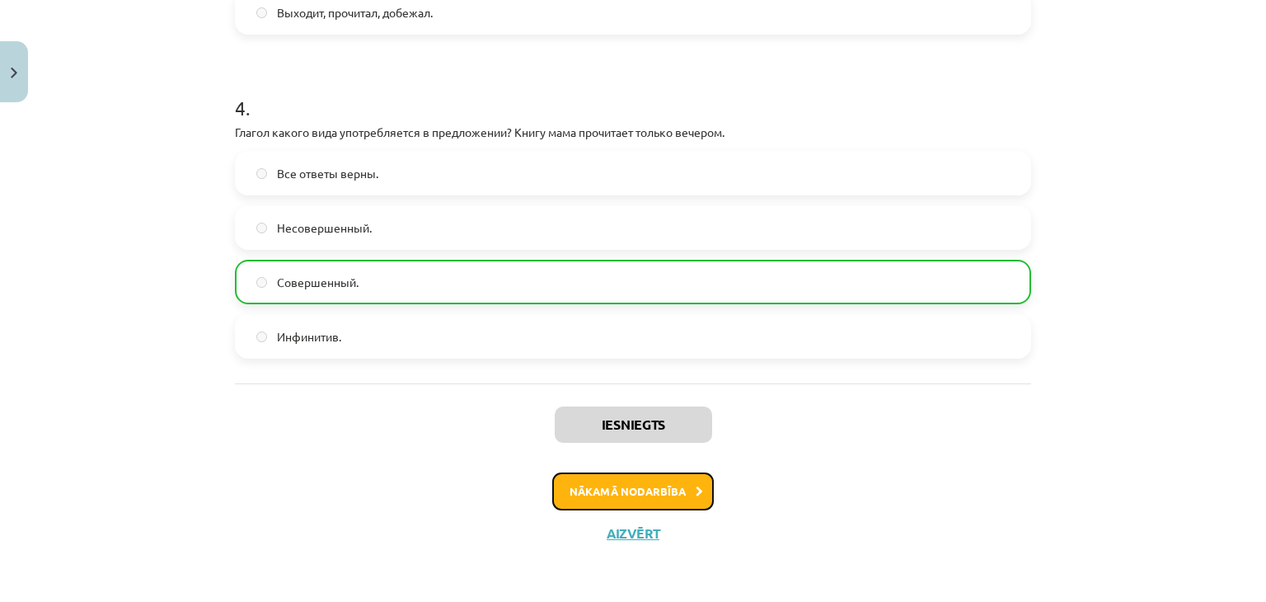
click at [651, 488] on button "Nākamā nodarbība" at bounding box center [633, 491] width 162 height 38
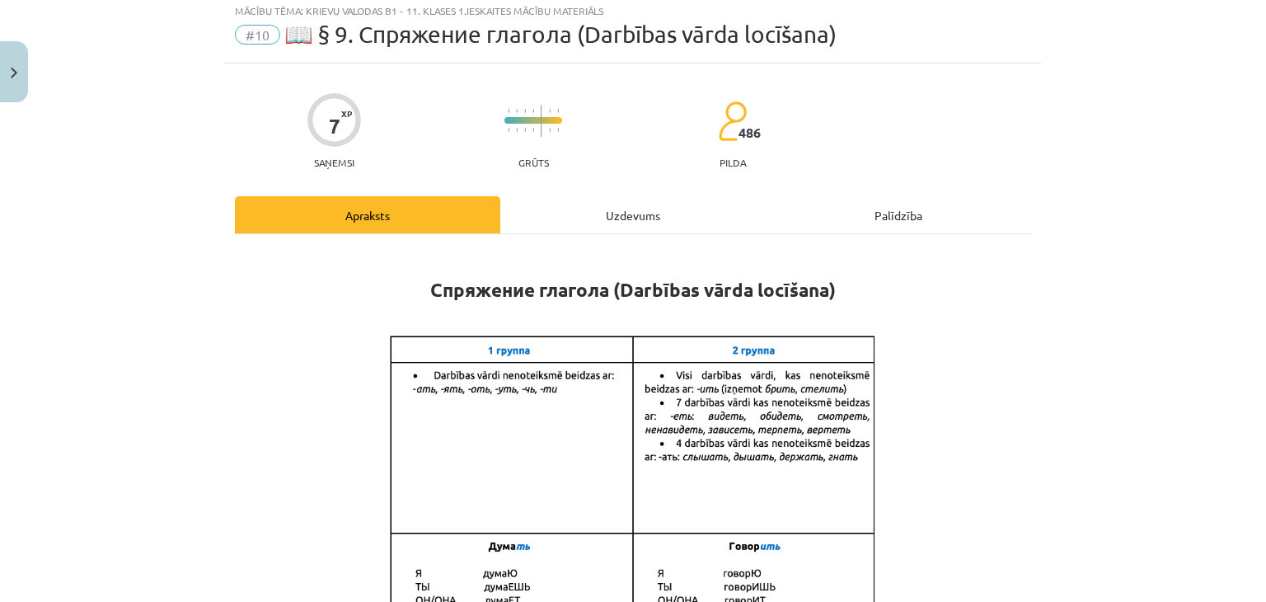
scroll to position [41, 0]
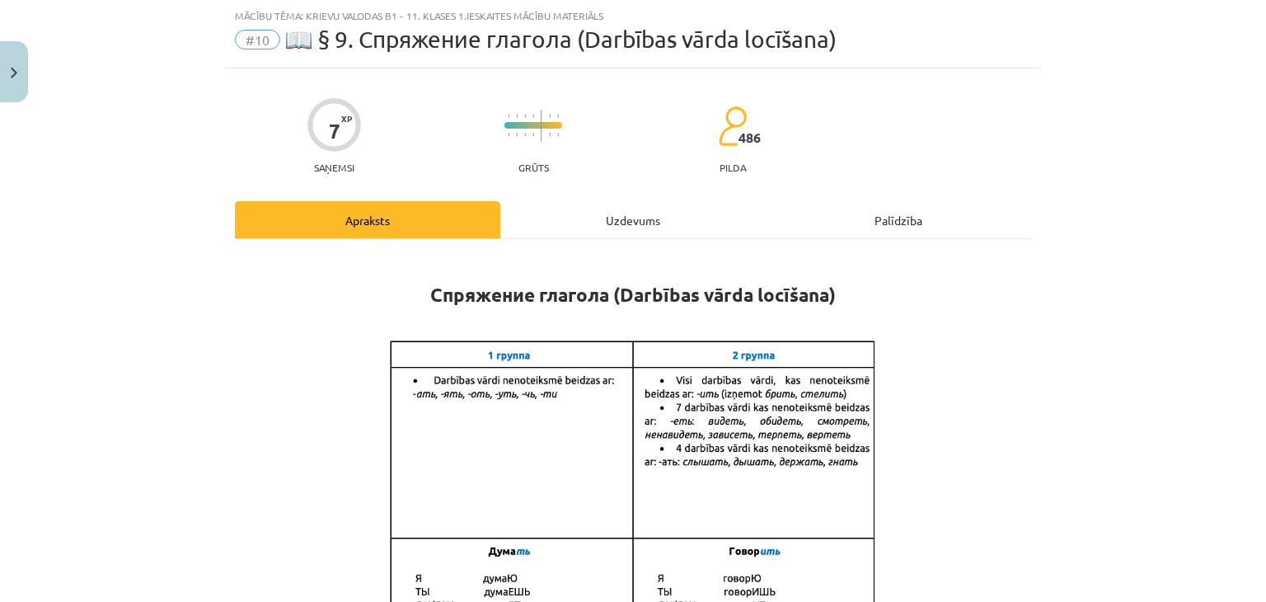
click at [623, 213] on div "Uzdevums" at bounding box center [632, 219] width 265 height 37
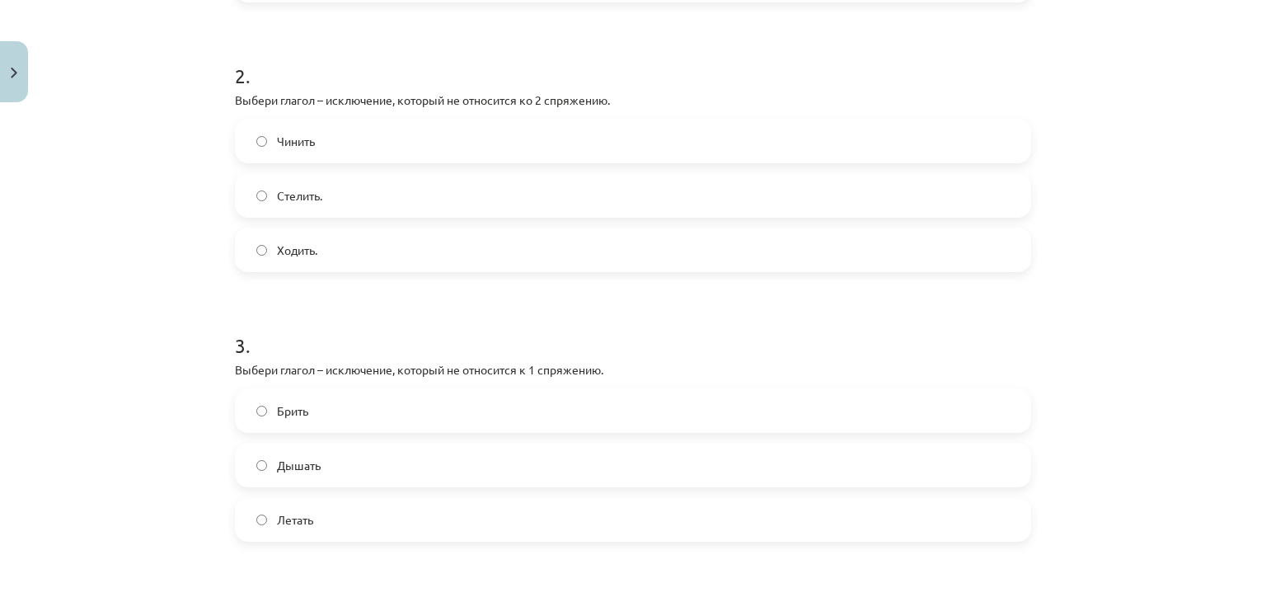
scroll to position [962, 0]
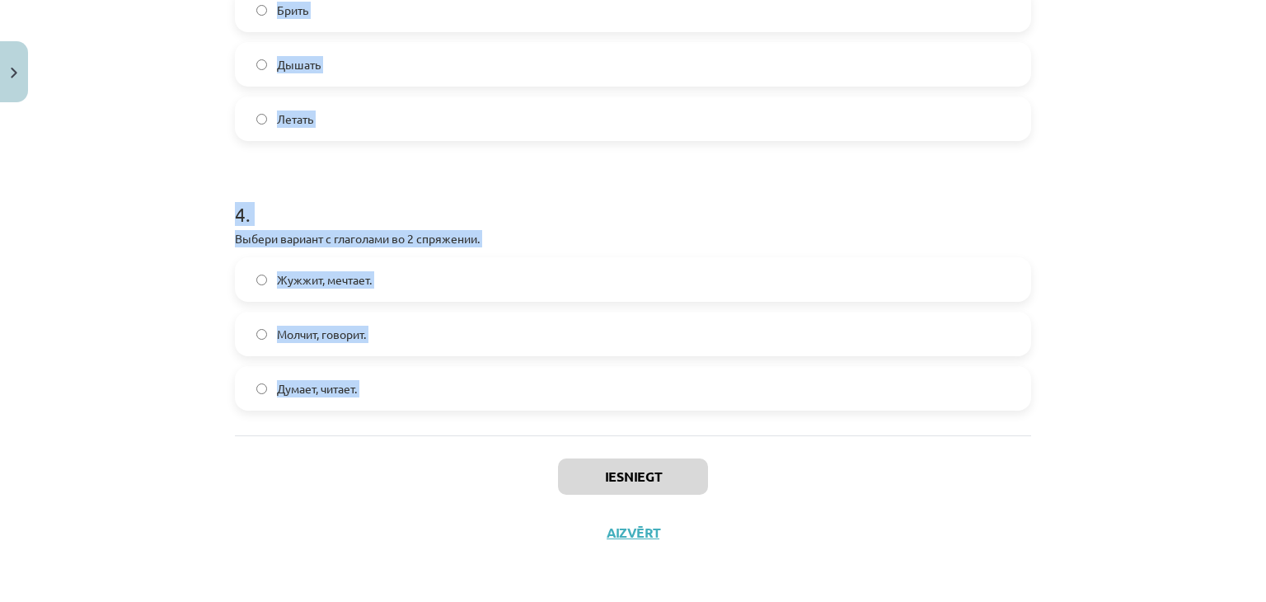
drag, startPoint x: 226, startPoint y: 328, endPoint x: 481, endPoint y: 441, distance: 279.3
copy form "1 . Выбери вариант,в котором все глаголы относятся к 1 спряжению. Жужжит, мечта…"
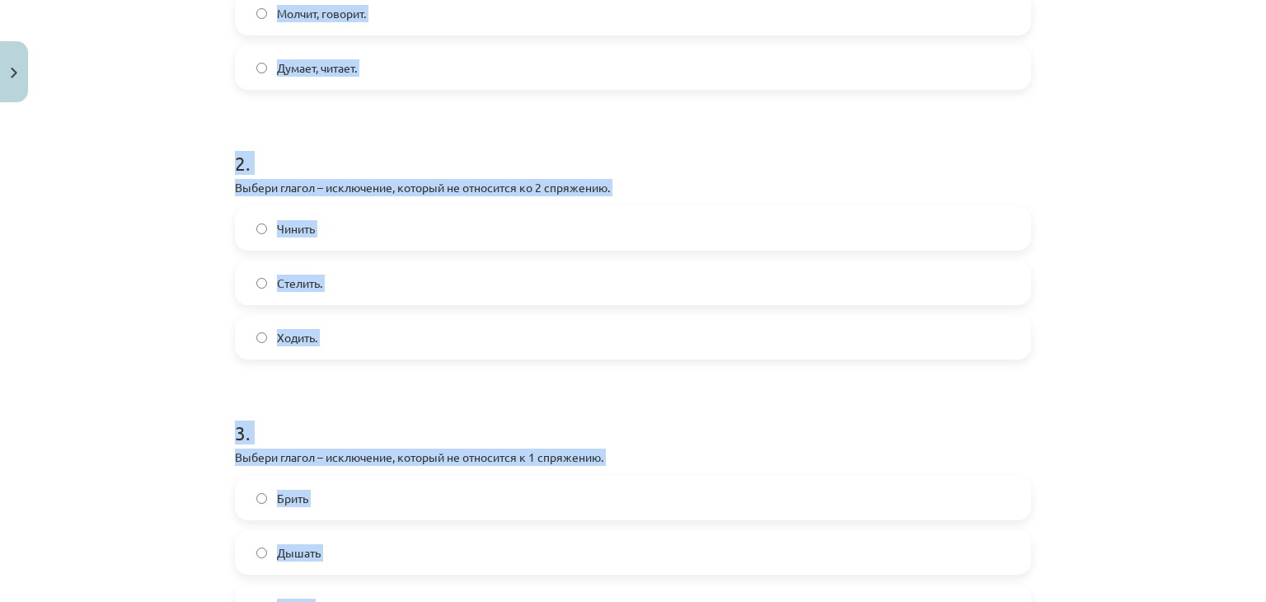
scroll to position [463, 0]
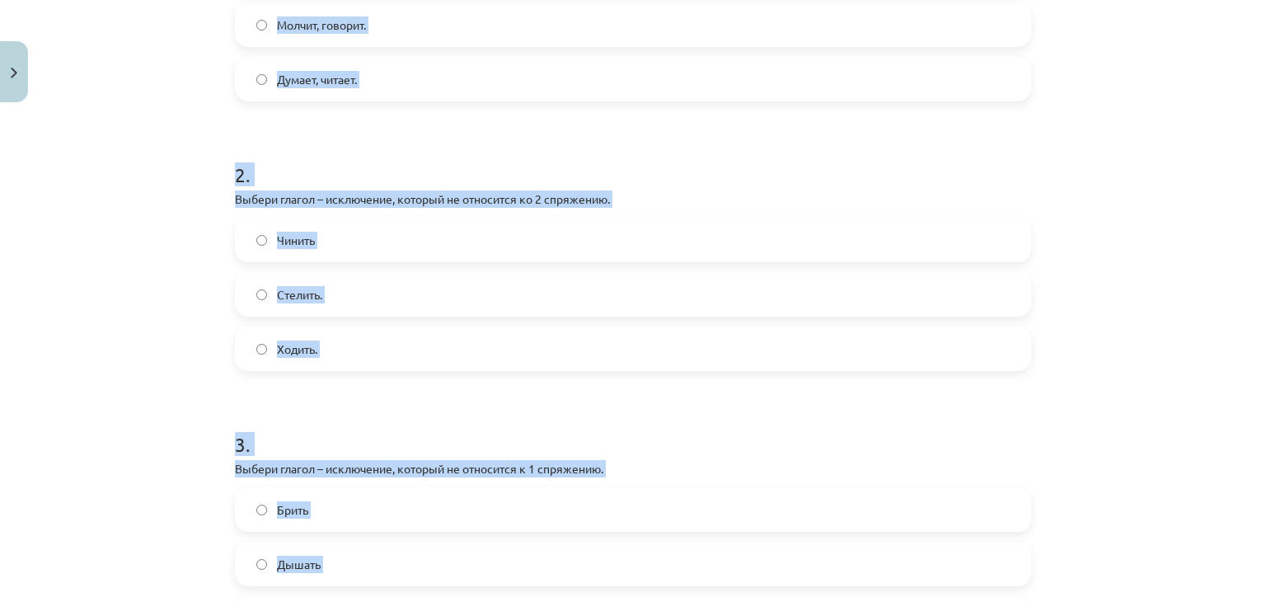
click at [1126, 137] on div "Mācību tēma: Krievu valodas b1 - 11. klases 1.ieskaites mācību materiāls #10 📖 …" at bounding box center [633, 301] width 1266 height 602
click at [769, 312] on label "Стелить." at bounding box center [632, 294] width 793 height 41
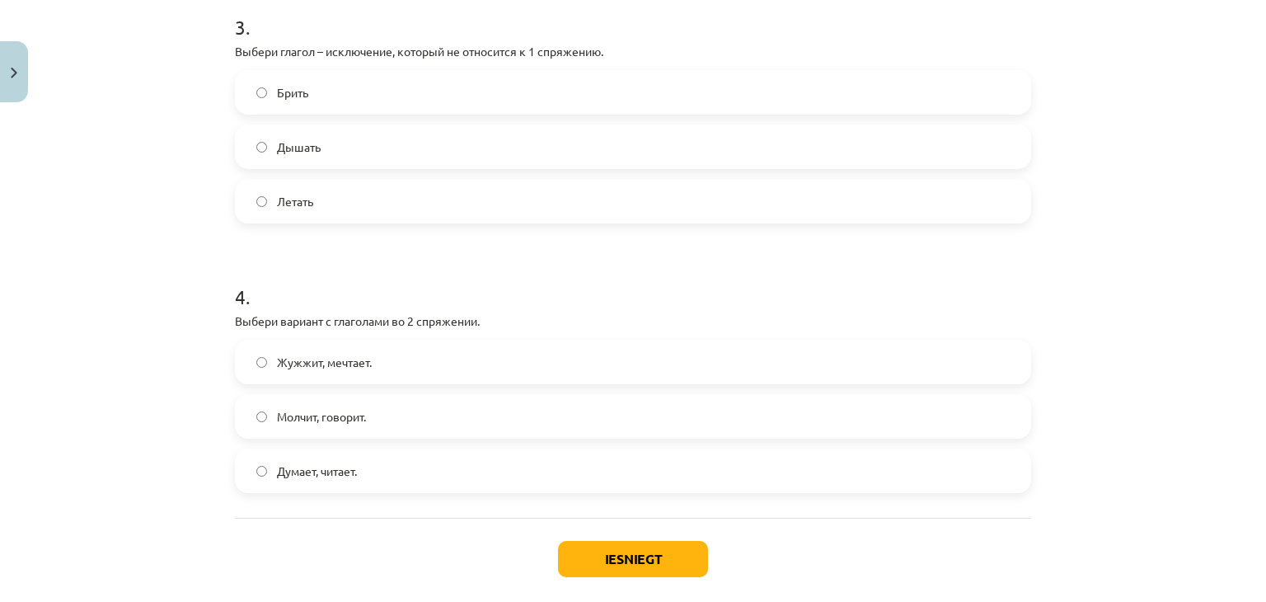
scroll to position [890, 0]
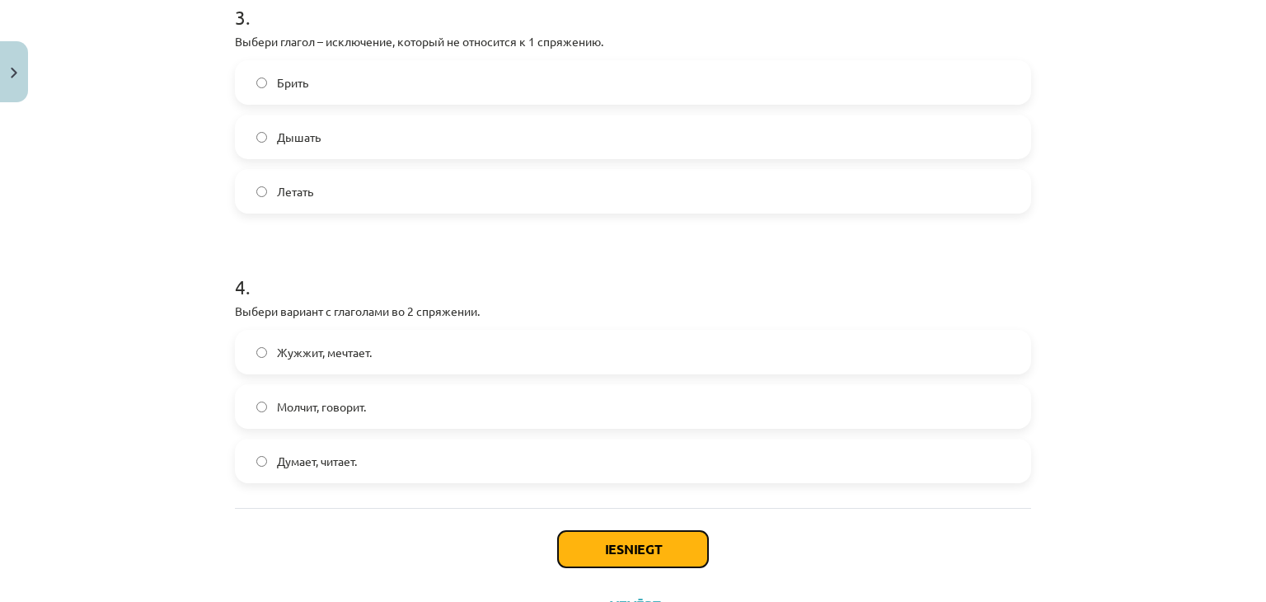
click at [639, 557] on button "Iesniegt" at bounding box center [633, 549] width 150 height 36
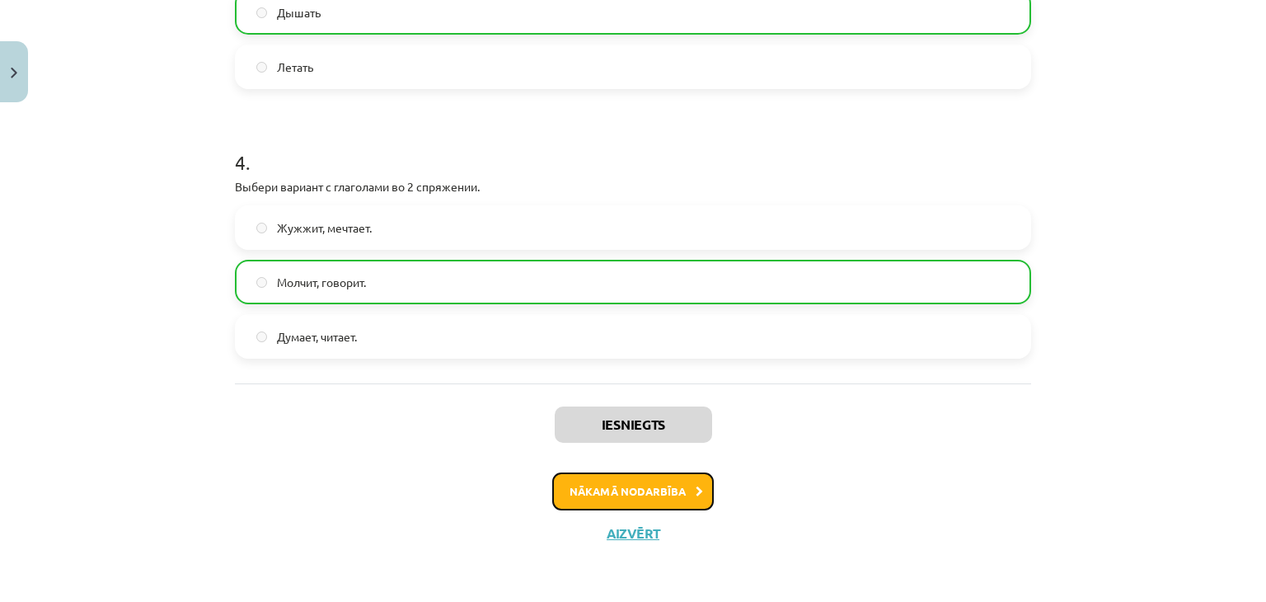
click at [652, 481] on button "Nākamā nodarbība" at bounding box center [633, 491] width 162 height 38
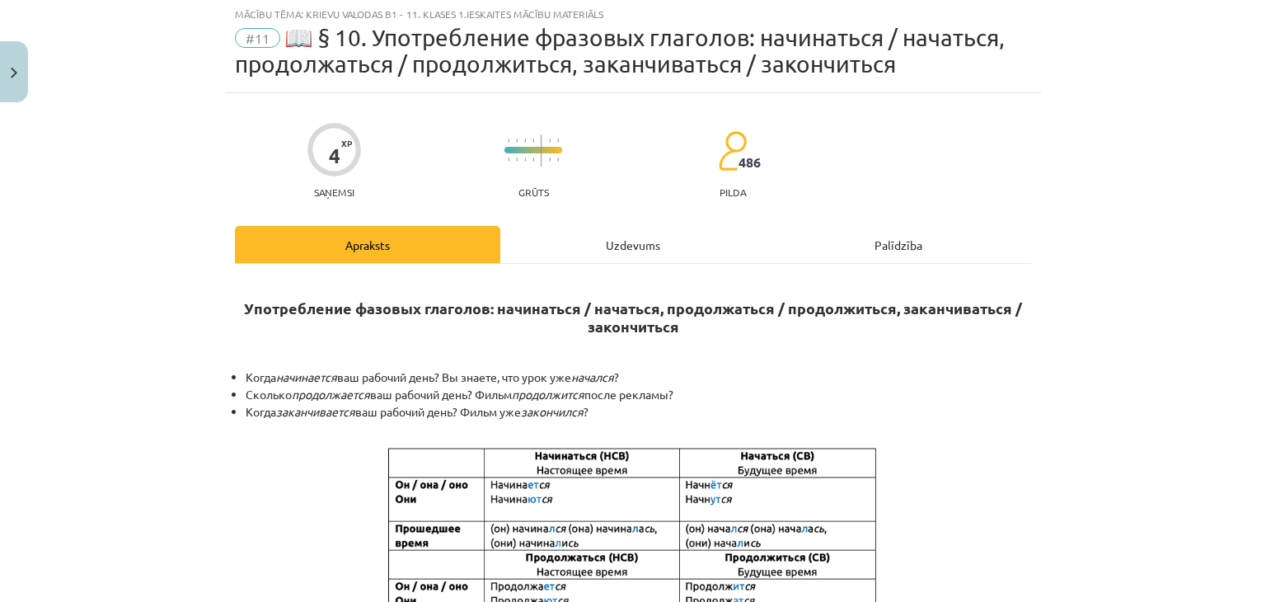
scroll to position [41, 0]
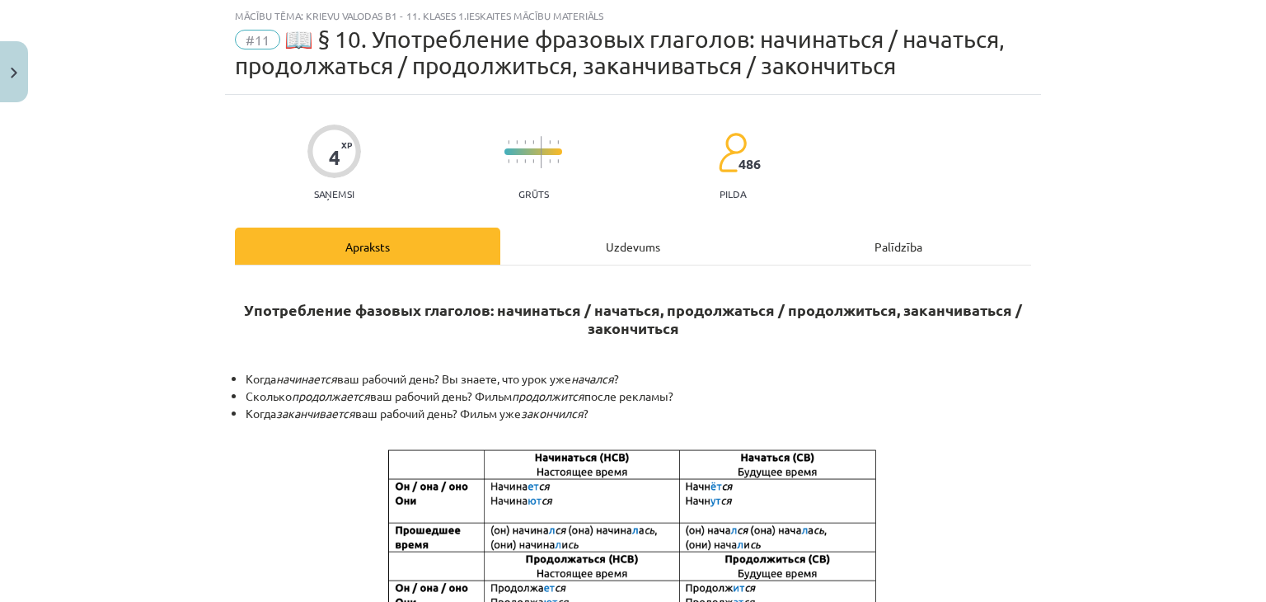
click at [639, 258] on div "Uzdevums" at bounding box center [632, 245] width 265 height 37
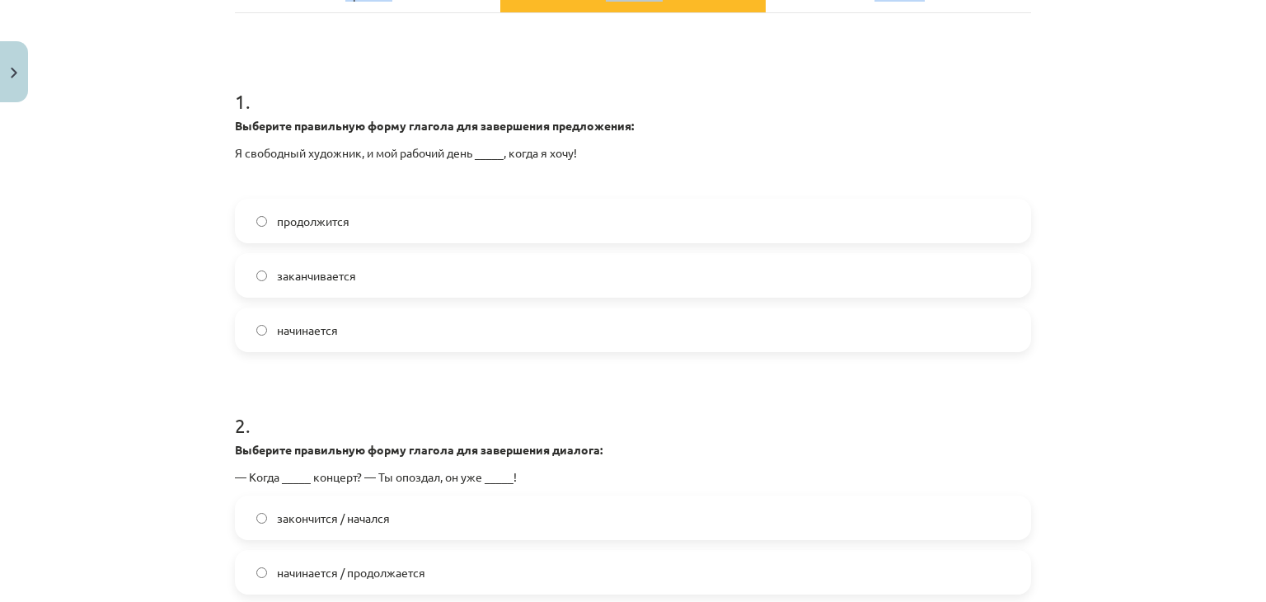
scroll to position [531, 0]
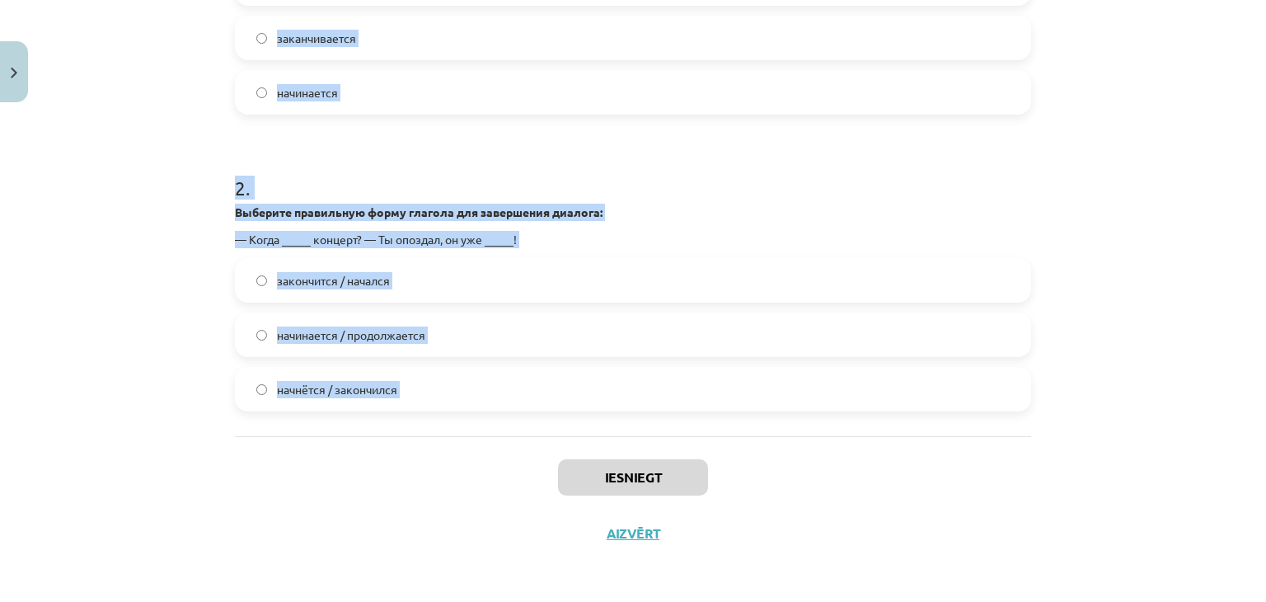
drag, startPoint x: 223, startPoint y: 352, endPoint x: 472, endPoint y: 453, distance: 268.7
click at [472, 453] on div "4 XP Saņemsi Grūts 486 pilda Apraksts Uzdevums Palīdzība 1 . Выберите правильну…" at bounding box center [633, 83] width 816 height 956
copy form "1 . Выберите правильную форму глагола для завершения предложения: Я свободный х…"
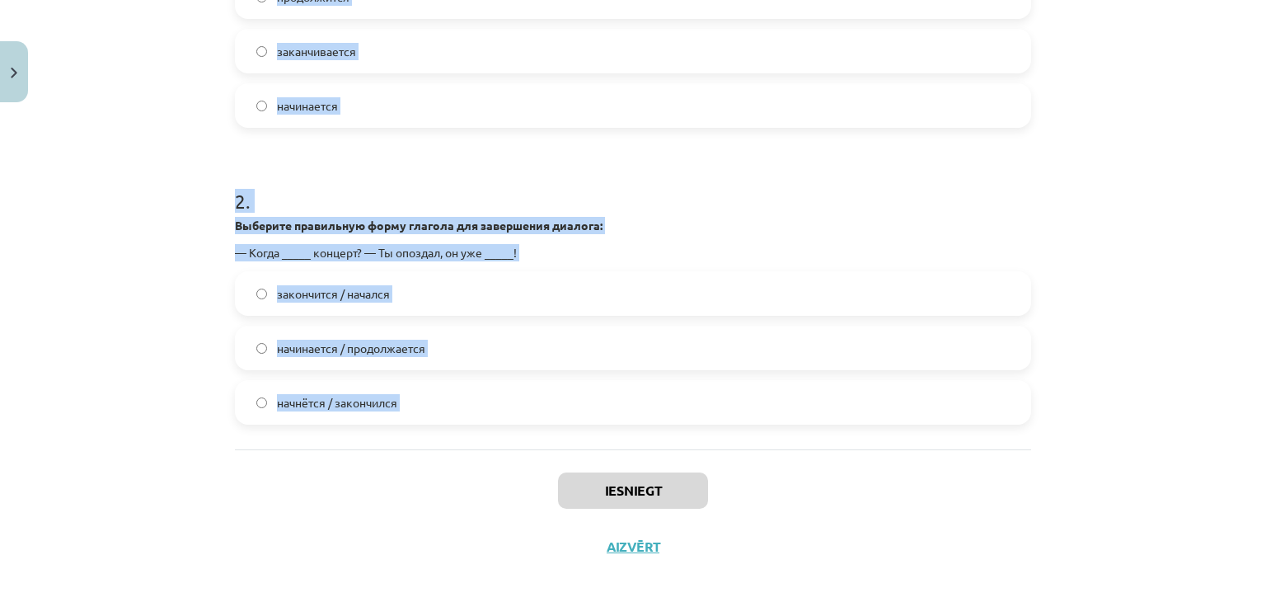
scroll to position [515, 0]
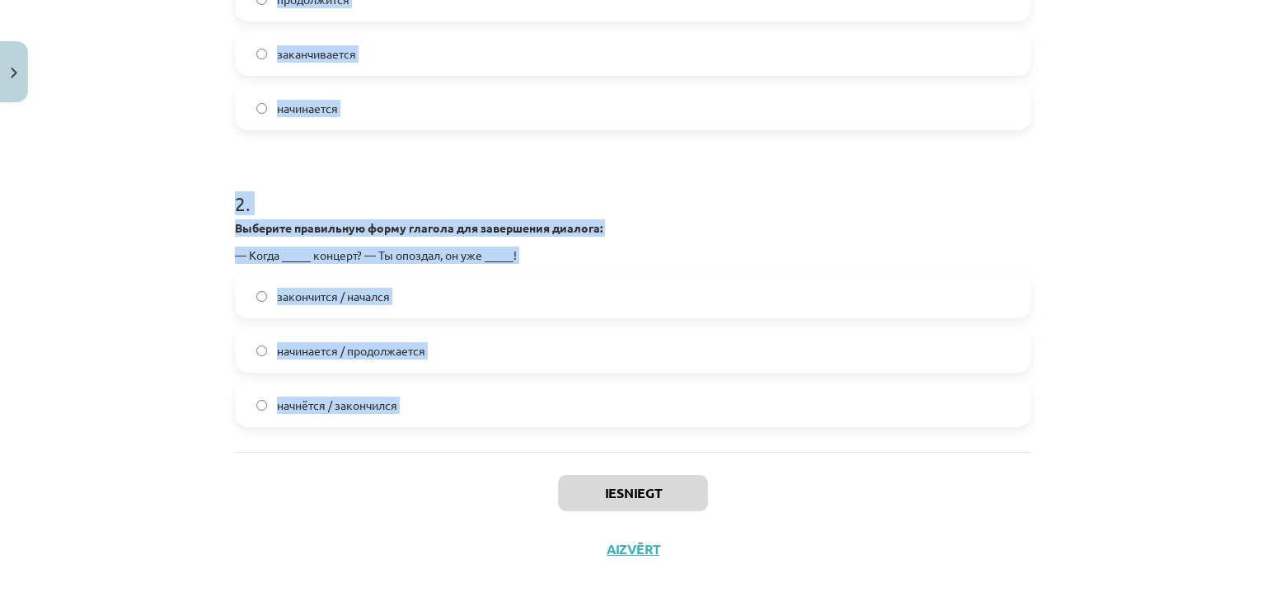
click at [722, 157] on form "1 . Выберите правильную форму глагола для завершения предложения: Я свободный х…" at bounding box center [633, 133] width 796 height 588
click at [719, 206] on h1 "2 ." at bounding box center [633, 188] width 796 height 51
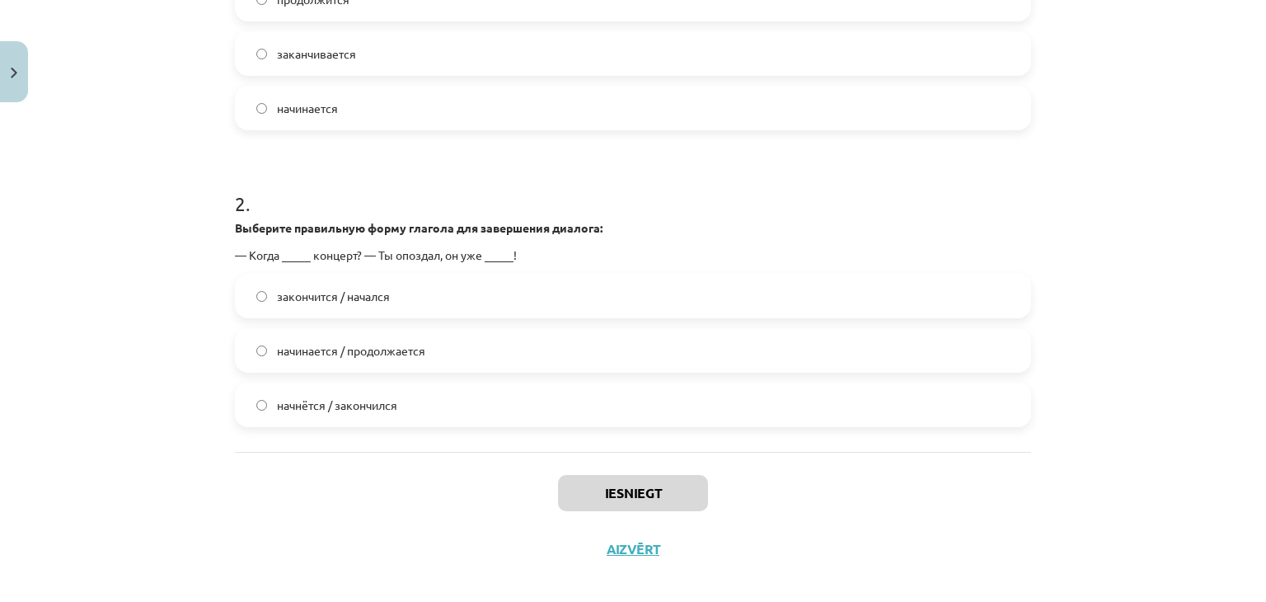
click at [596, 342] on label "начинается / продолжается" at bounding box center [632, 350] width 793 height 41
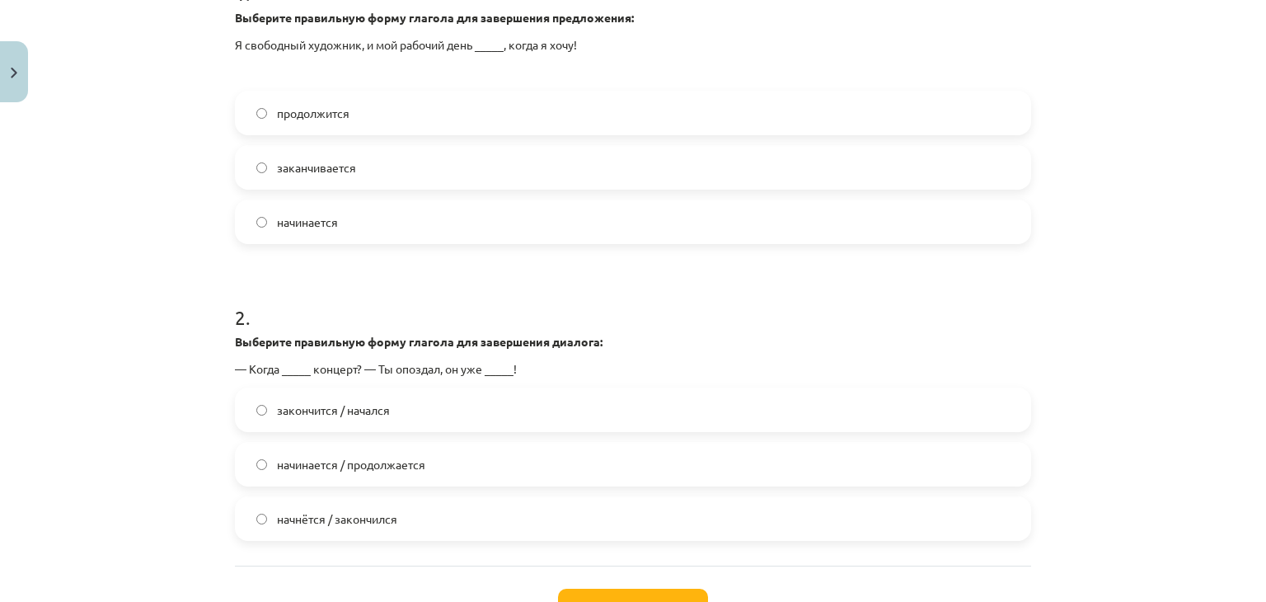
scroll to position [398, 0]
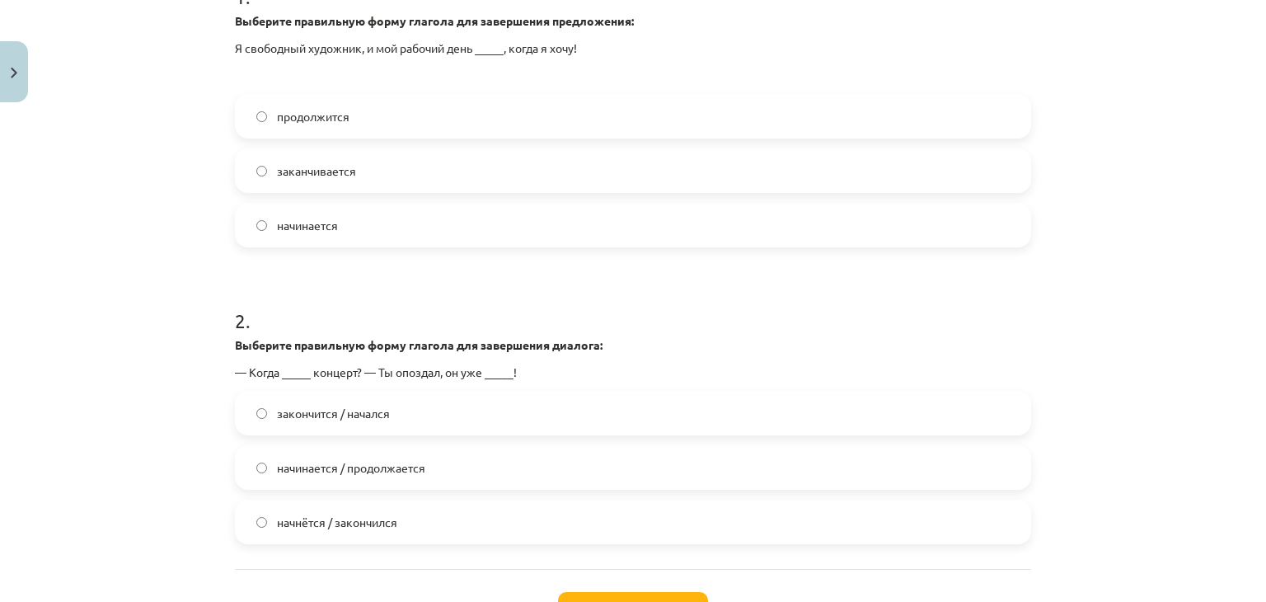
click at [531, 236] on label "начинается" at bounding box center [632, 224] width 793 height 41
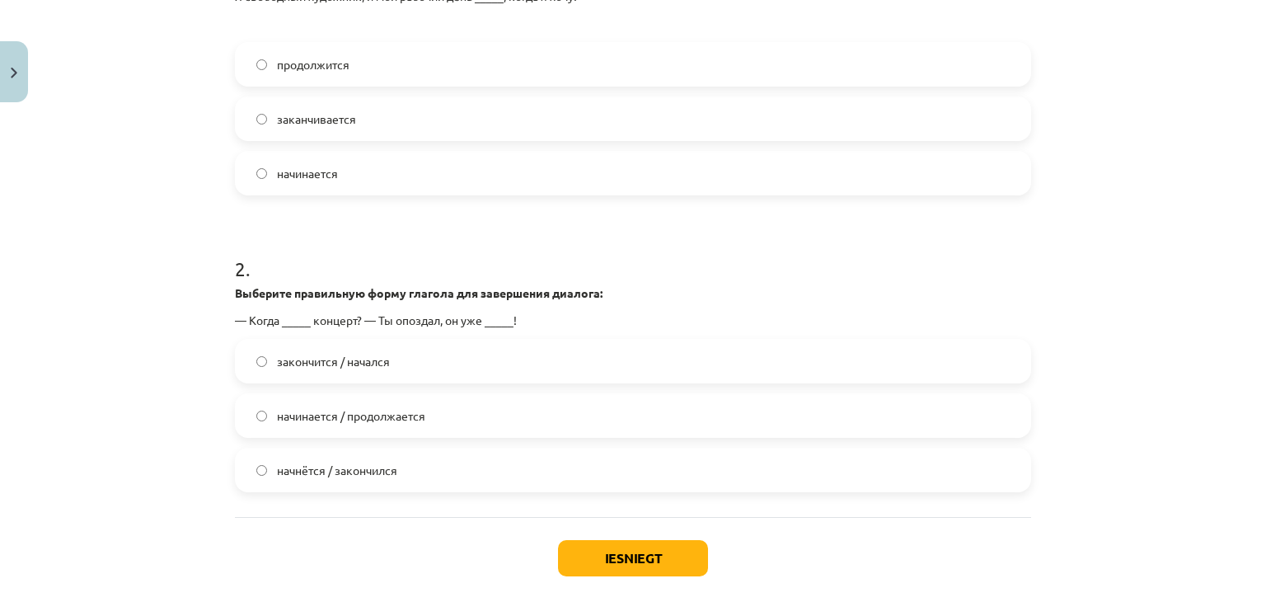
scroll to position [456, 0]
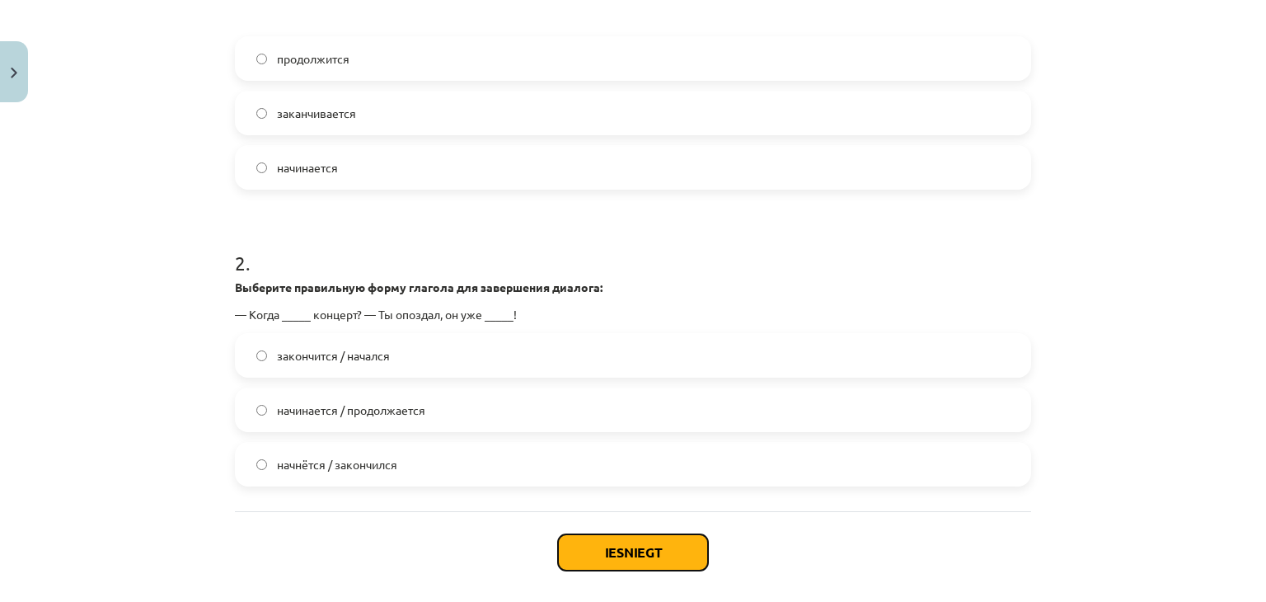
click at [653, 541] on button "Iesniegt" at bounding box center [633, 552] width 150 height 36
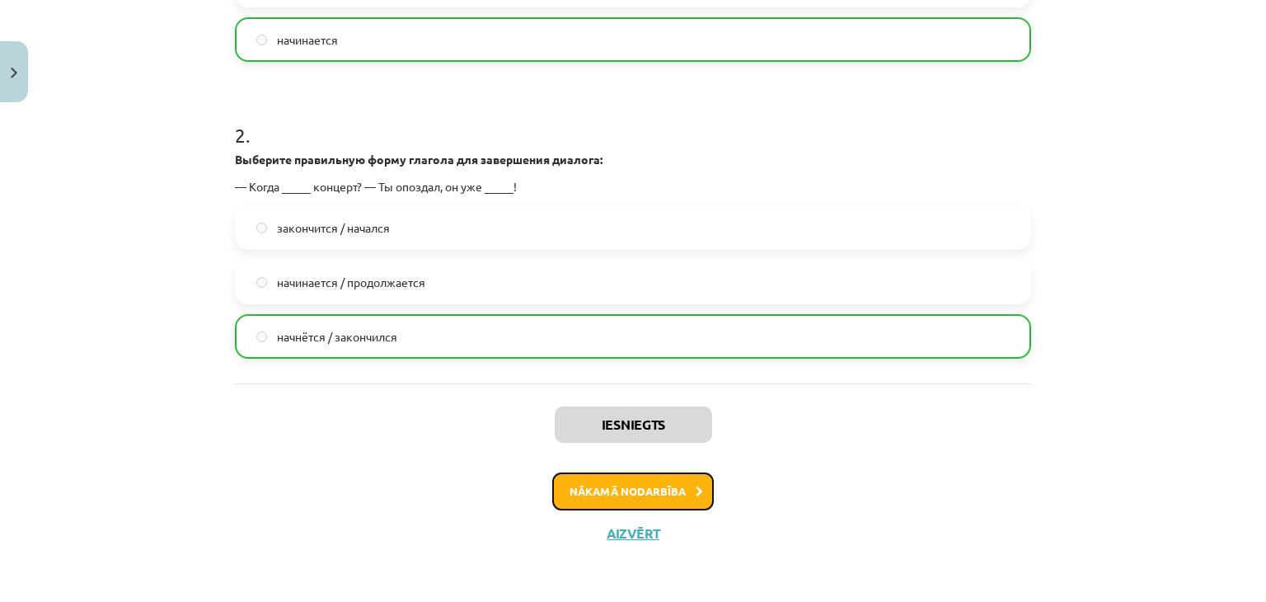
click at [676, 495] on button "Nākamā nodarbība" at bounding box center [633, 491] width 162 height 38
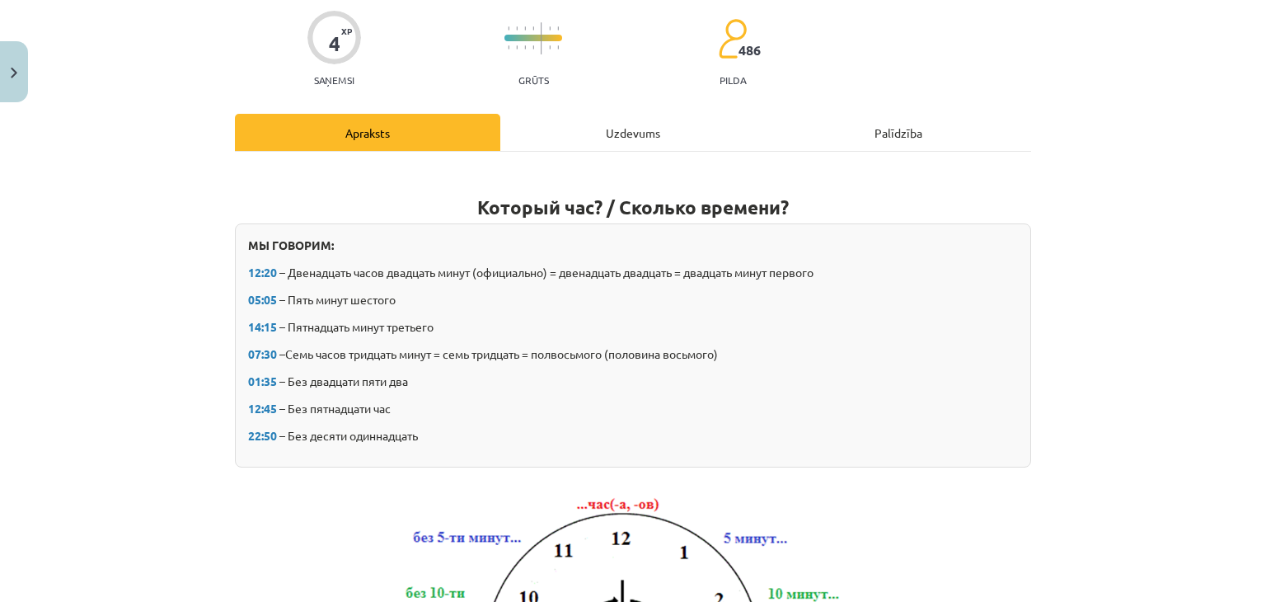
scroll to position [41, 0]
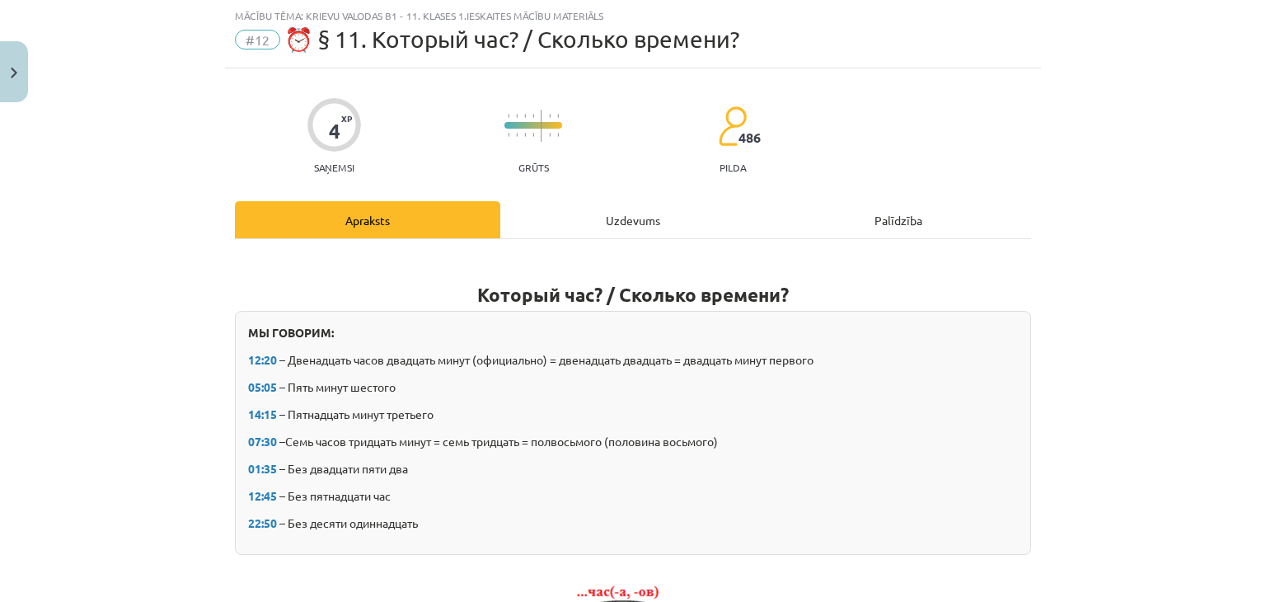
click at [639, 234] on div "Uzdevums" at bounding box center [632, 219] width 265 height 37
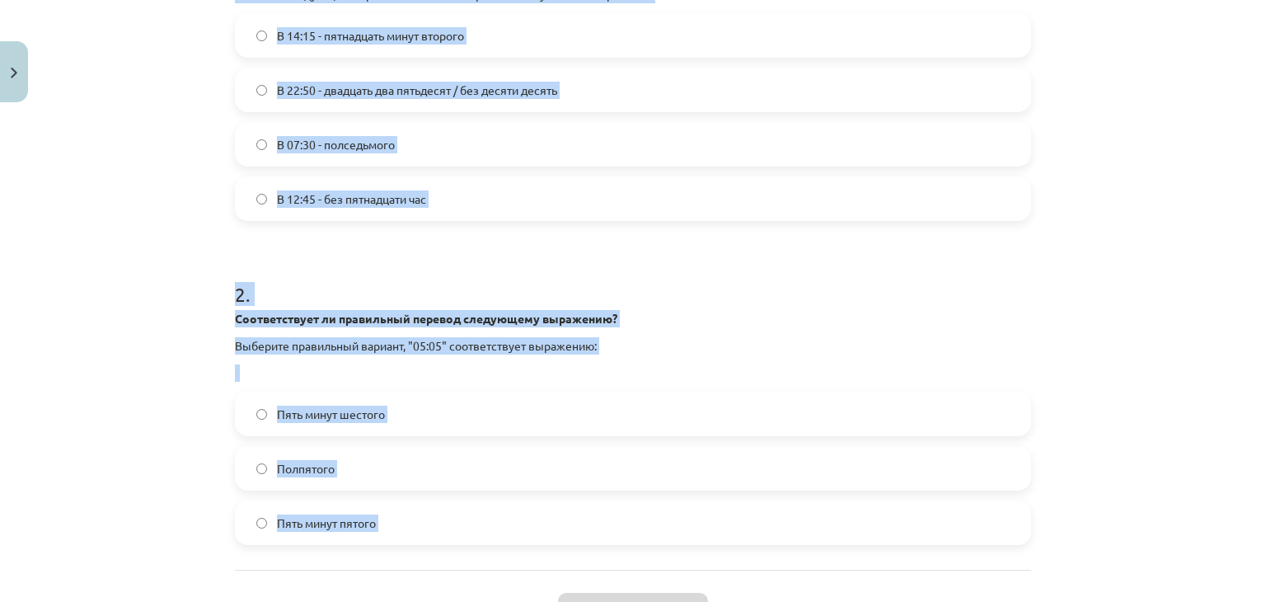
scroll to position [531, 0]
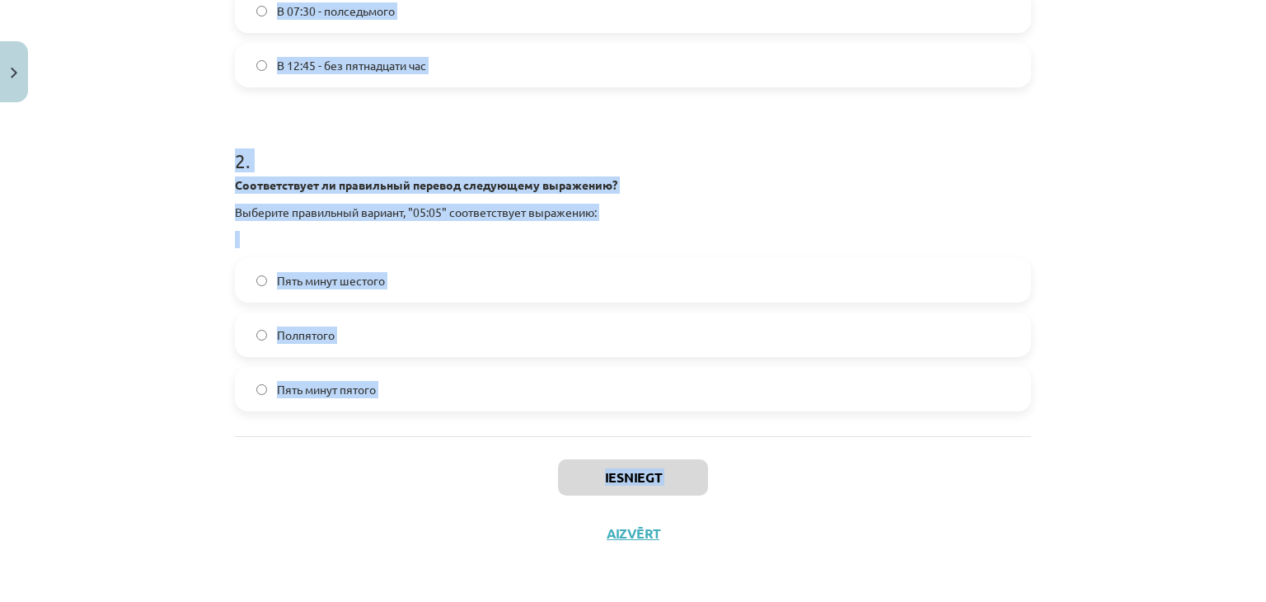
drag, startPoint x: 227, startPoint y: 345, endPoint x: 502, endPoint y: 598, distance: 373.2
click at [502, 598] on div "Mācību tēma: Krievu valodas b1 - 11. klases 1.ieskaites mācību materiāls #12 ⏰ …" at bounding box center [633, 301] width 1266 height 602
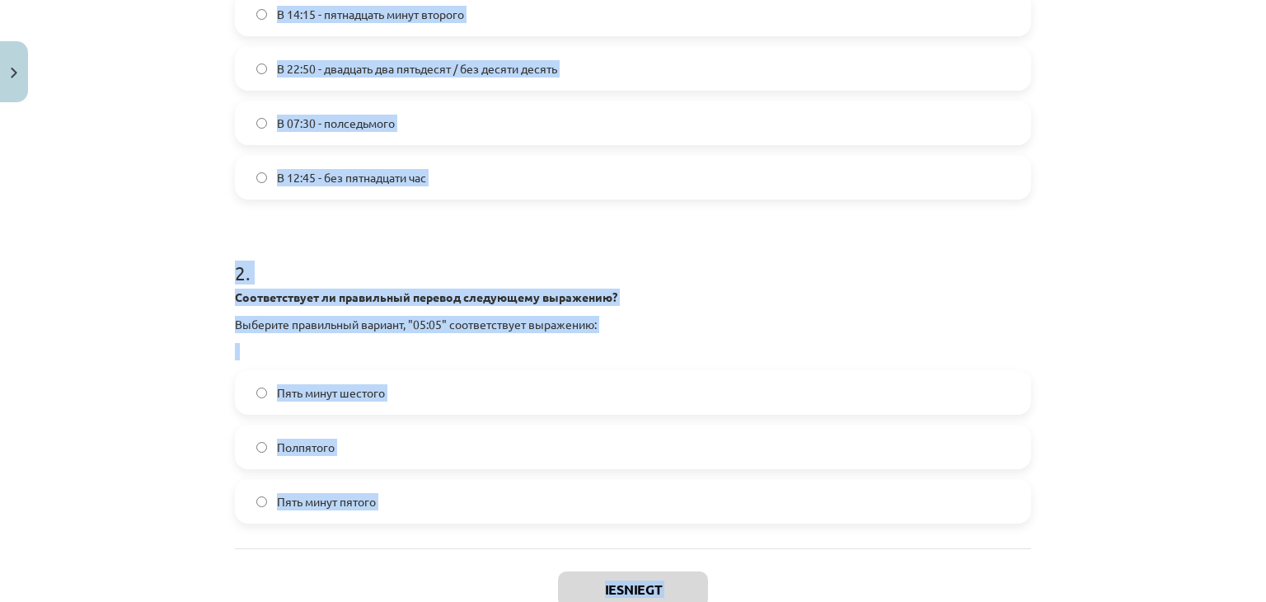
scroll to position [328, 0]
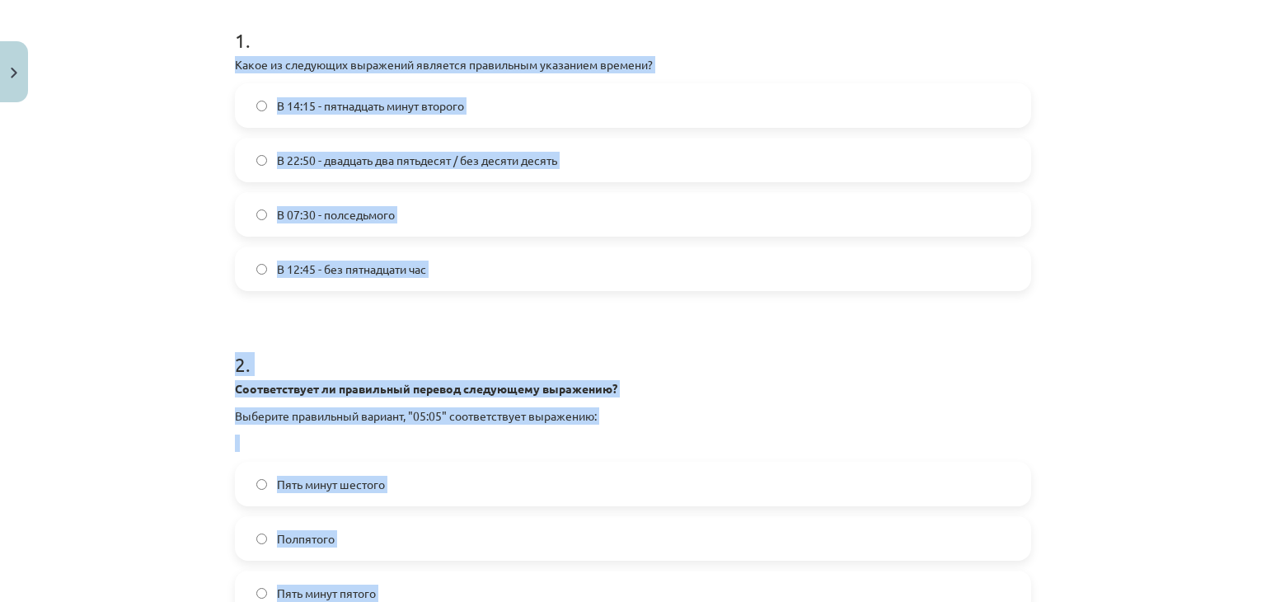
click at [1038, 367] on div "Mācību tēma: Krievu valodas b1 - 11. klases 1.ieskaites mācību materiāls #12 ⏰ …" at bounding box center [633, 301] width 1266 height 602
click at [178, 313] on div "Mācību tēma: Krievu valodas b1 - 11. klases 1.ieskaites mācību materiāls #12 ⏰ …" at bounding box center [633, 301] width 1266 height 602
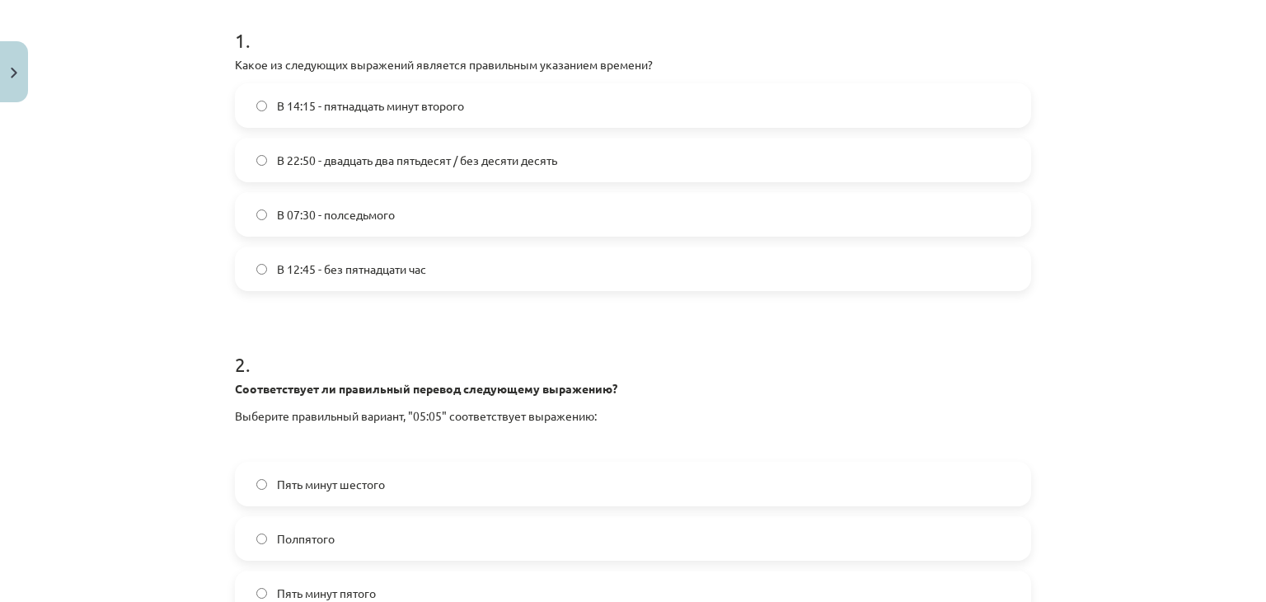
click at [587, 155] on label "В 22:50 - двадцать два пятьдесят / без десяти десять" at bounding box center [632, 159] width 793 height 41
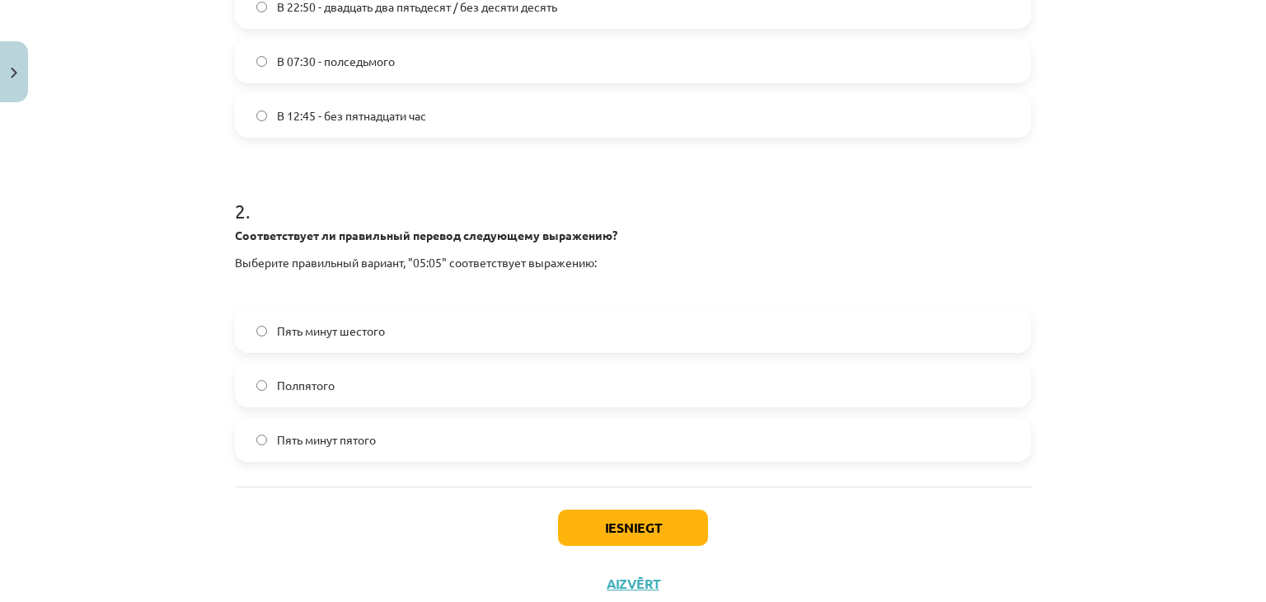
scroll to position [531, 0]
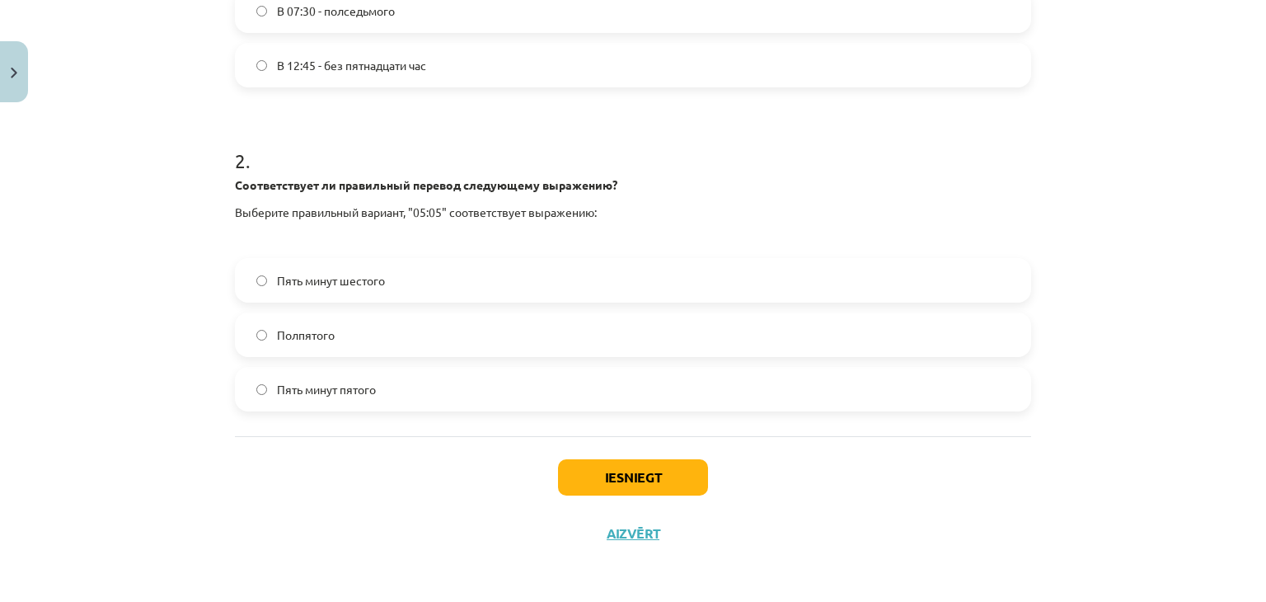
click at [555, 297] on label "Пять минут шестого" at bounding box center [632, 280] width 793 height 41
click at [616, 468] on button "Iesniegt" at bounding box center [633, 477] width 150 height 36
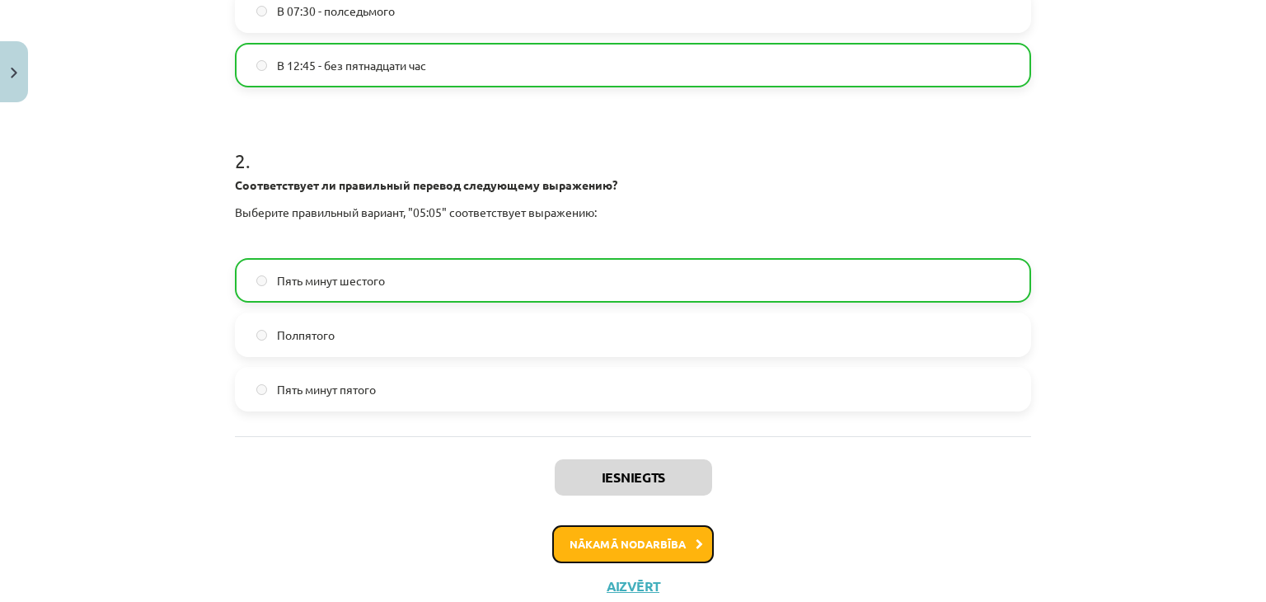
click at [647, 527] on button "Nākamā nodarbība" at bounding box center [633, 544] width 162 height 38
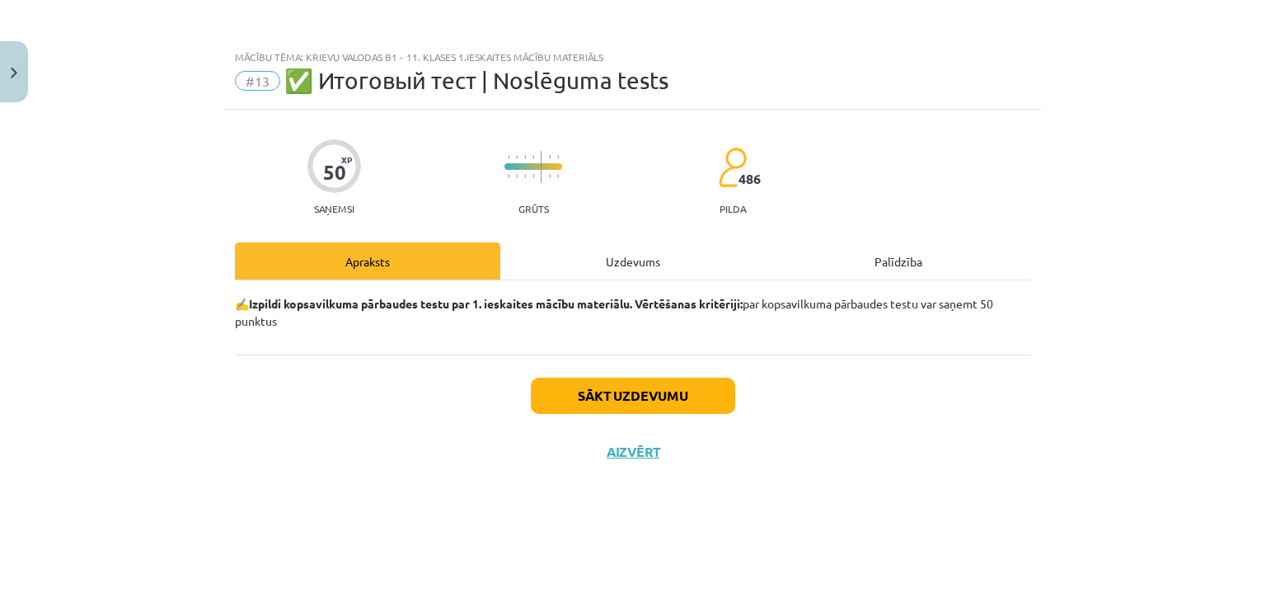
scroll to position [0, 0]
click at [677, 382] on button "Sākt uzdevumu" at bounding box center [633, 395] width 204 height 36
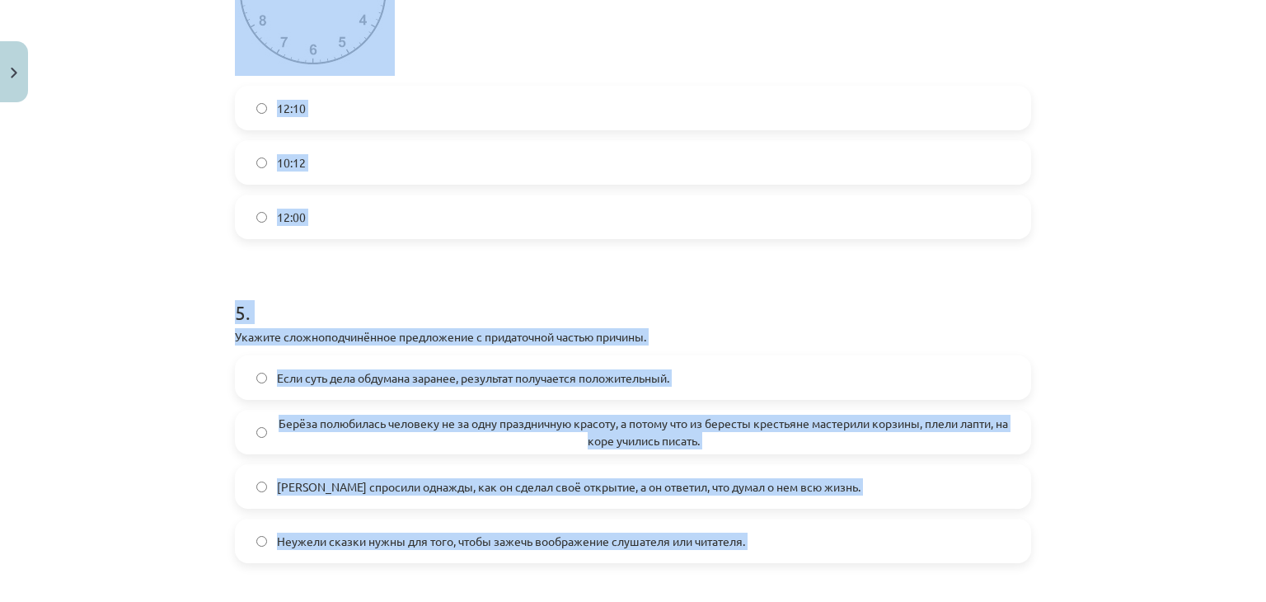
scroll to position [1341, 0]
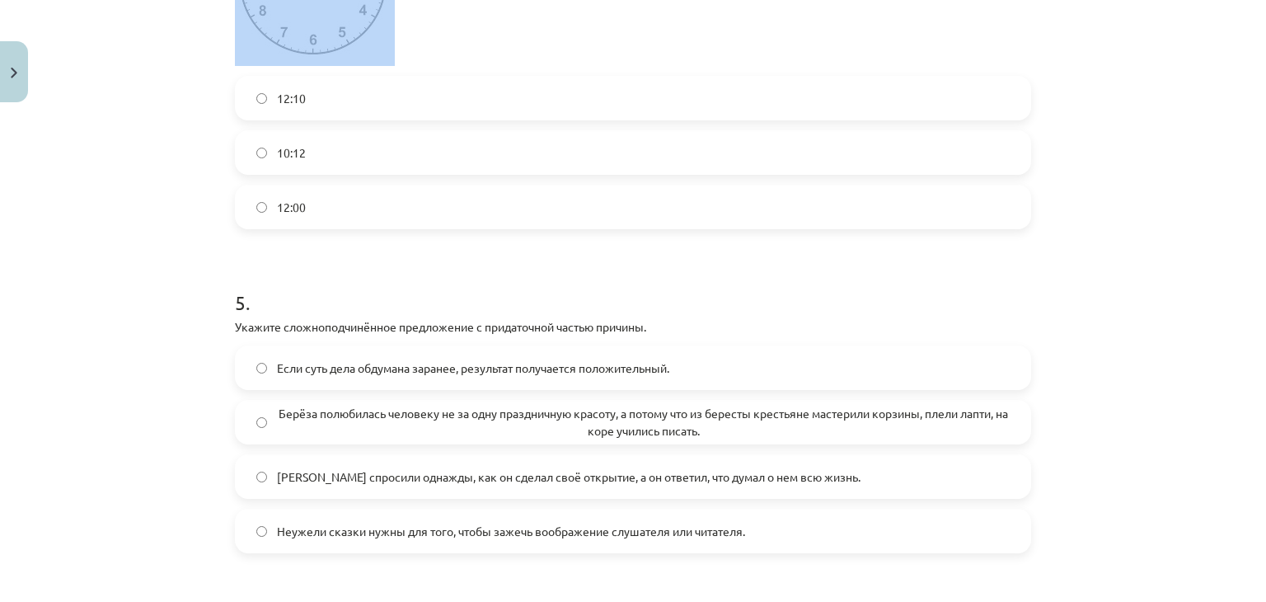
drag, startPoint x: 226, startPoint y: 360, endPoint x: 176, endPoint y: 65, distance: 299.1
click at [176, 65] on div "Mācību tēma: Krievu valodas b1 - 11. klases 1.ieskaites mācību materiāls #13 ✅ …" at bounding box center [633, 301] width 1266 height 602
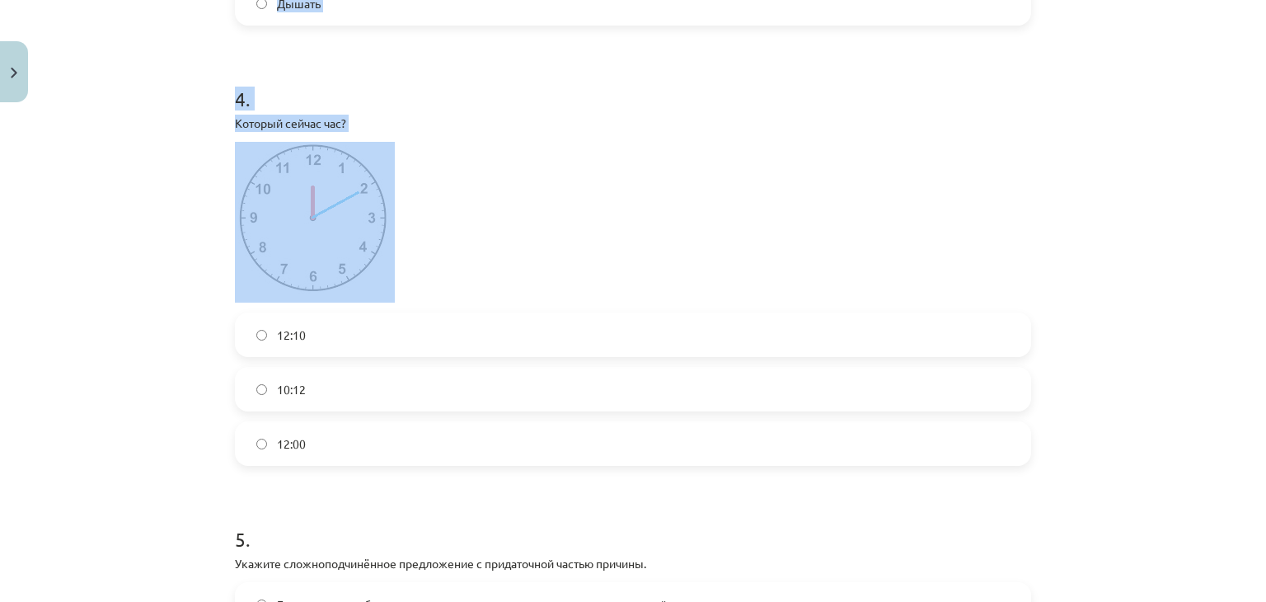
scroll to position [1104, 0]
click at [738, 192] on p at bounding box center [633, 223] width 796 height 161
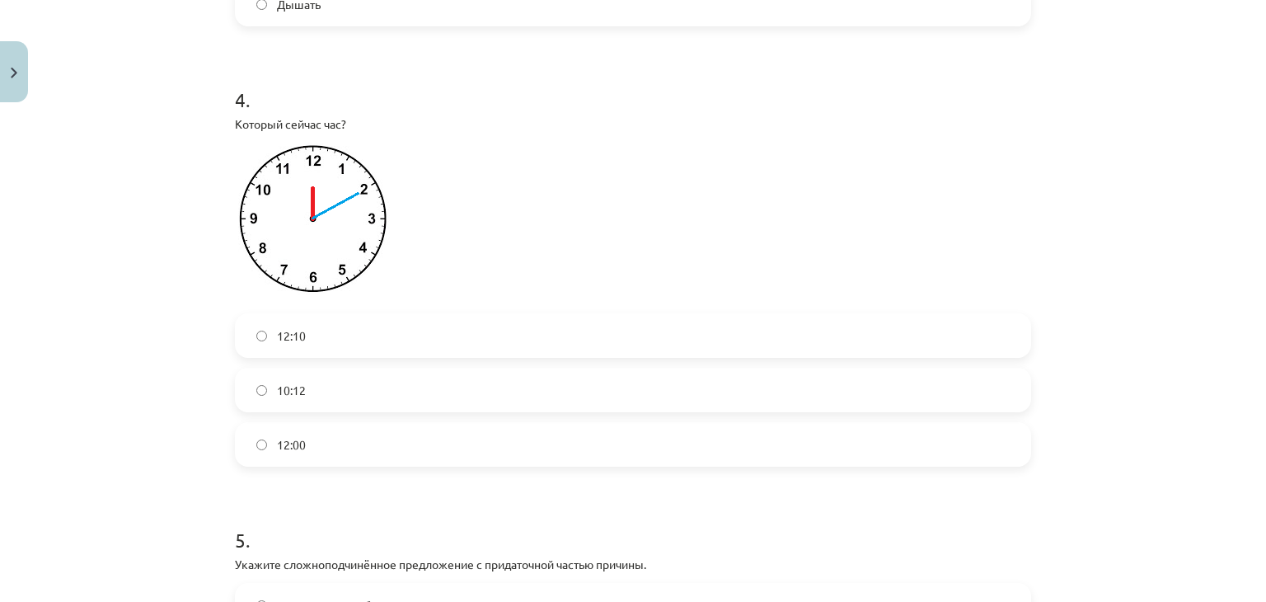
click at [438, 461] on label "12:00" at bounding box center [632, 444] width 793 height 41
click at [471, 356] on label "12:10" at bounding box center [632, 335] width 793 height 41
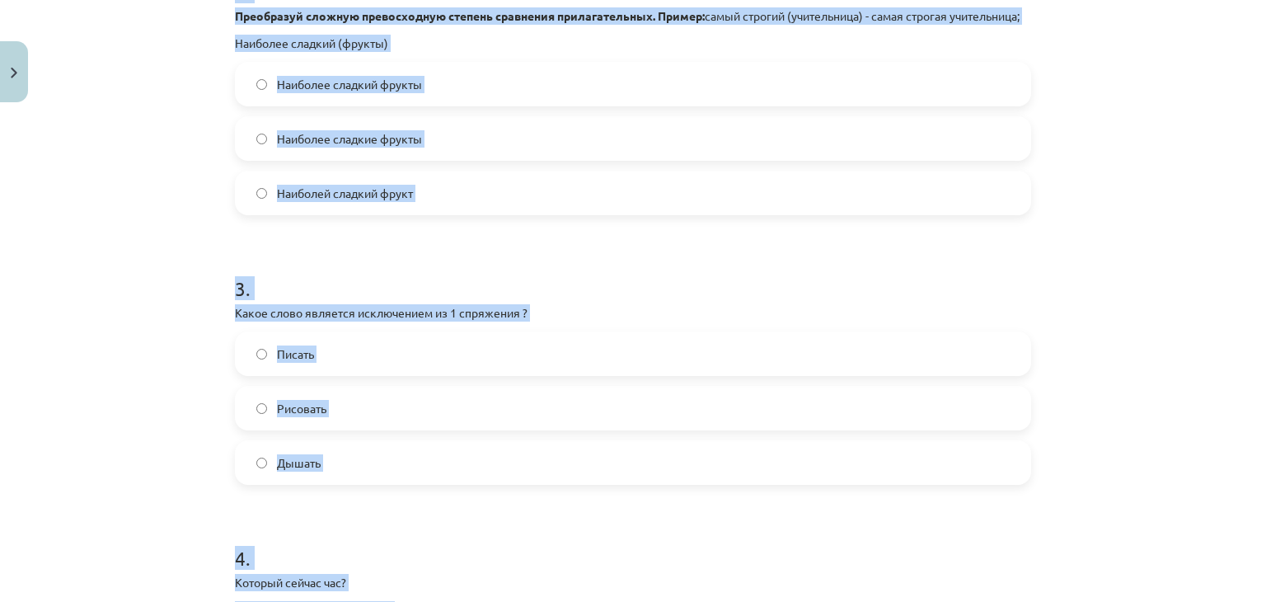
scroll to position [733, 0]
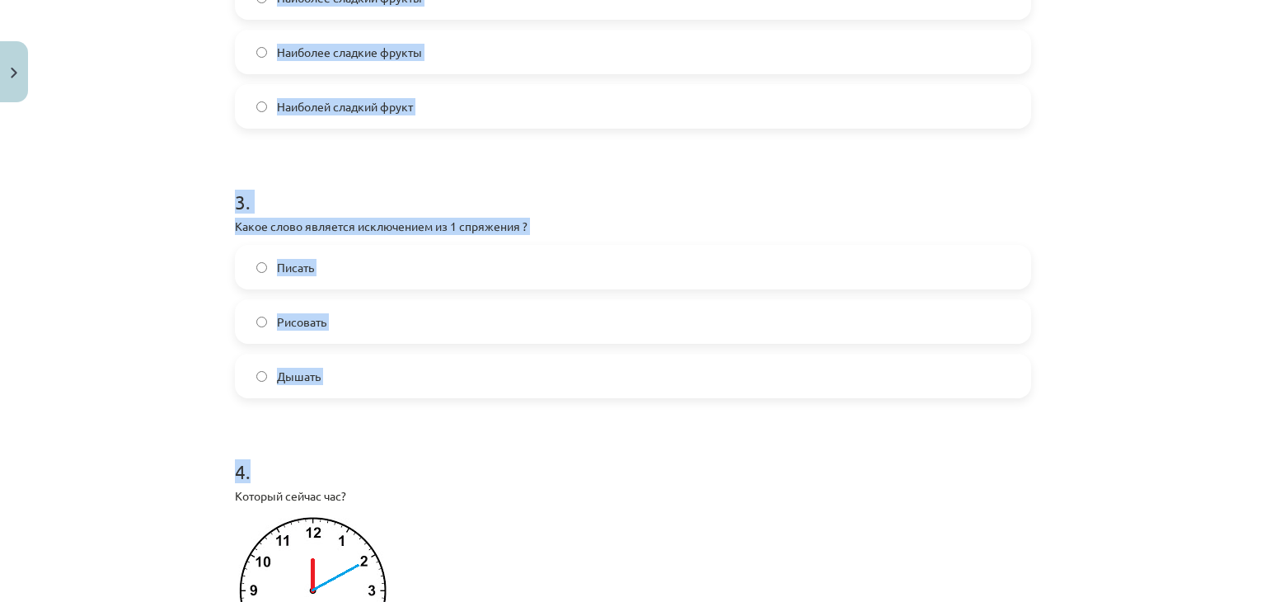
drag, startPoint x: 224, startPoint y: 210, endPoint x: 432, endPoint y: 438, distance: 308.6
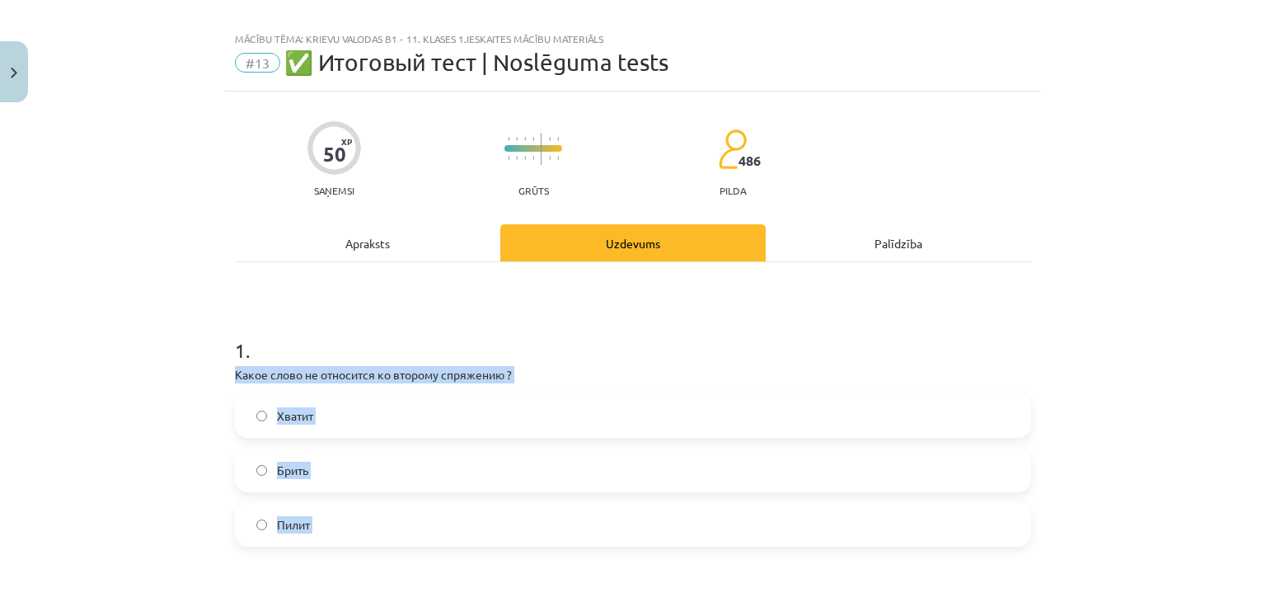
scroll to position [0, 0]
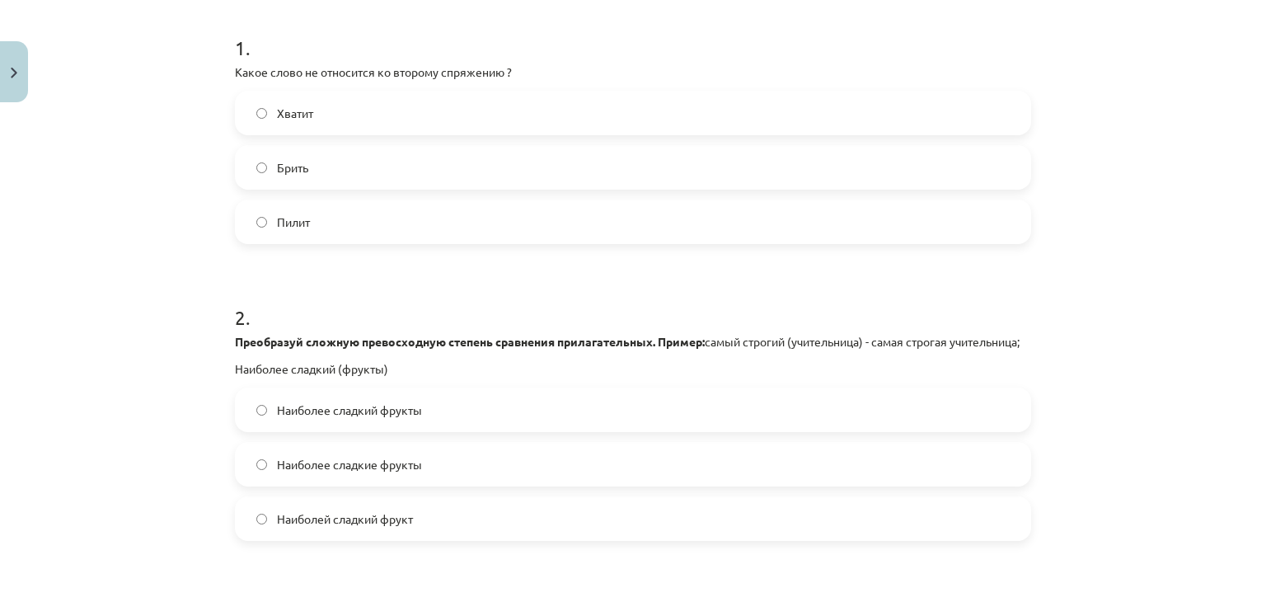
scroll to position [333, 0]
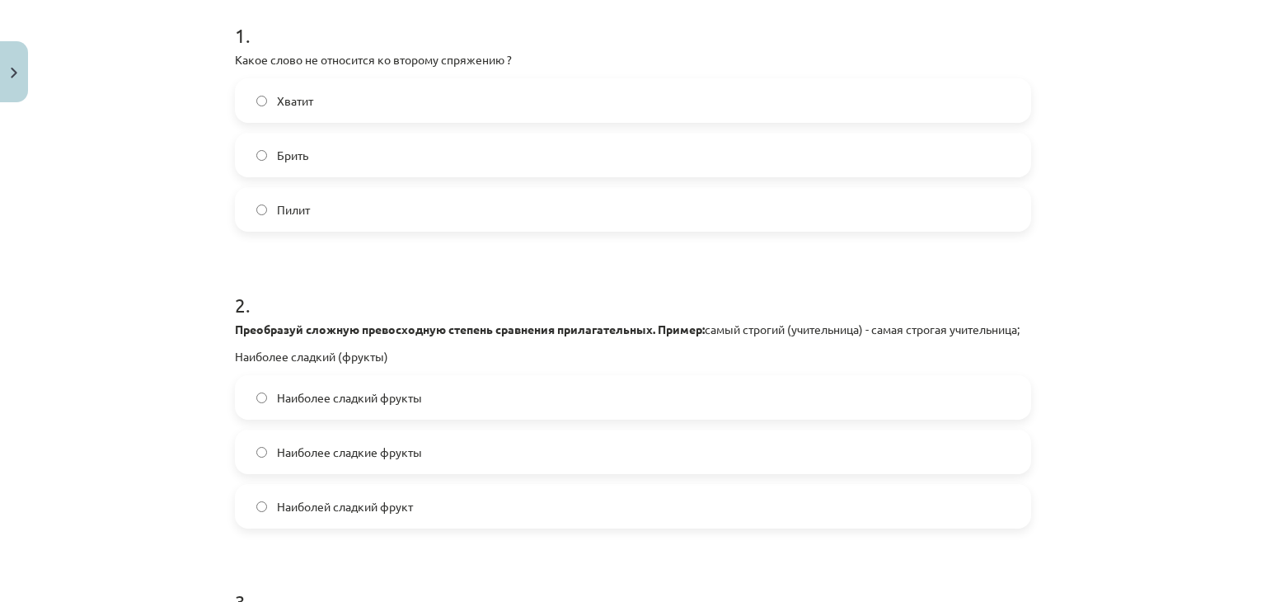
click at [649, 83] on label "Хватит" at bounding box center [632, 100] width 793 height 41
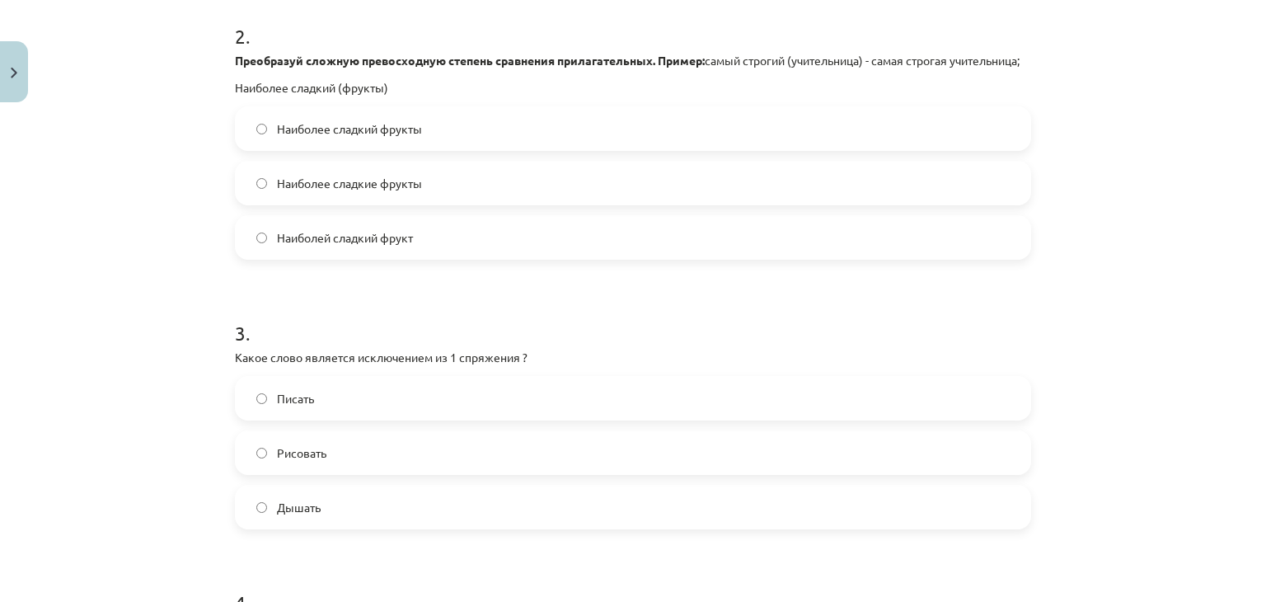
scroll to position [605, 0]
click at [513, 200] on label "Наиболее сладкие фрукты" at bounding box center [632, 179] width 793 height 41
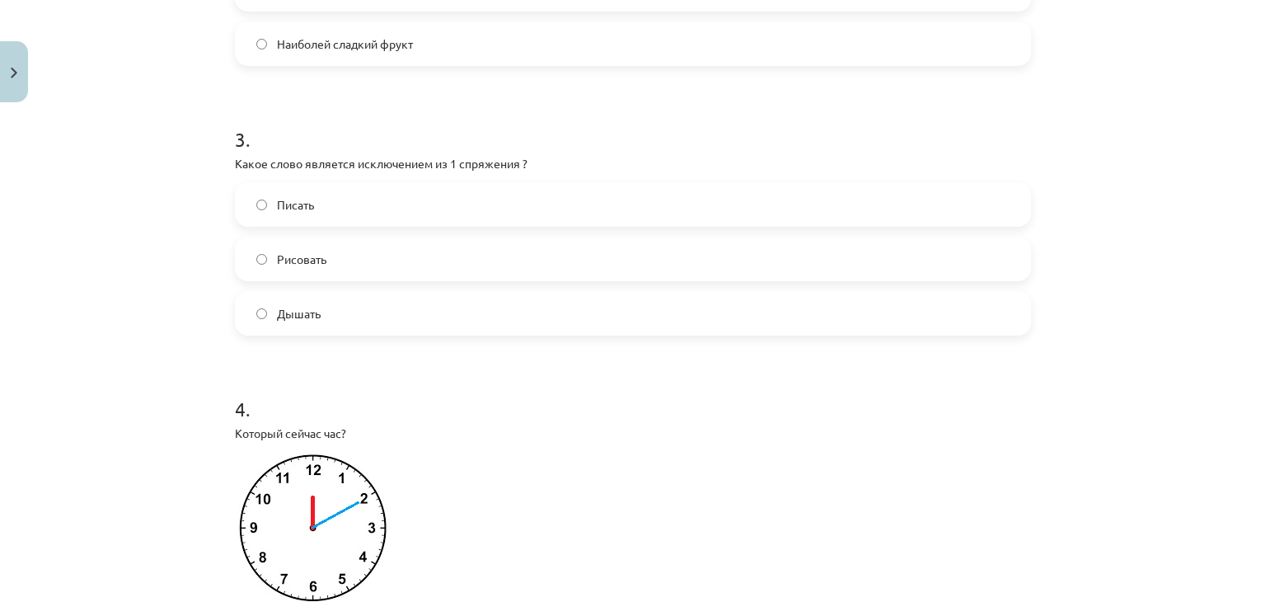
scroll to position [840, 0]
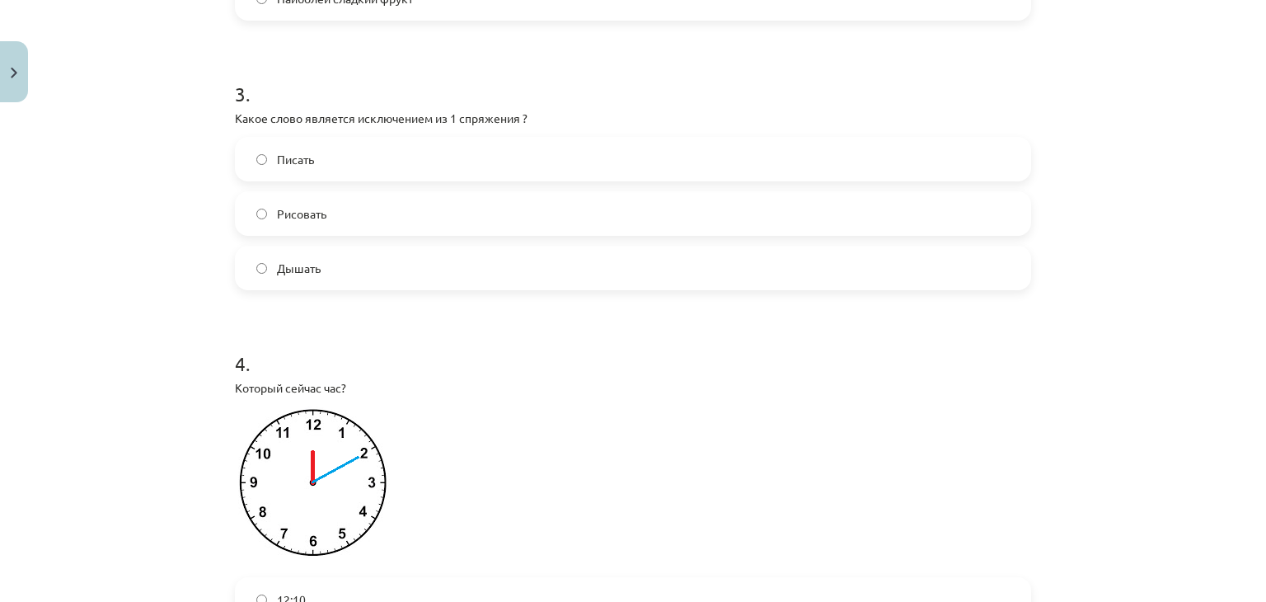
click at [559, 288] on label "Дышать" at bounding box center [632, 267] width 793 height 41
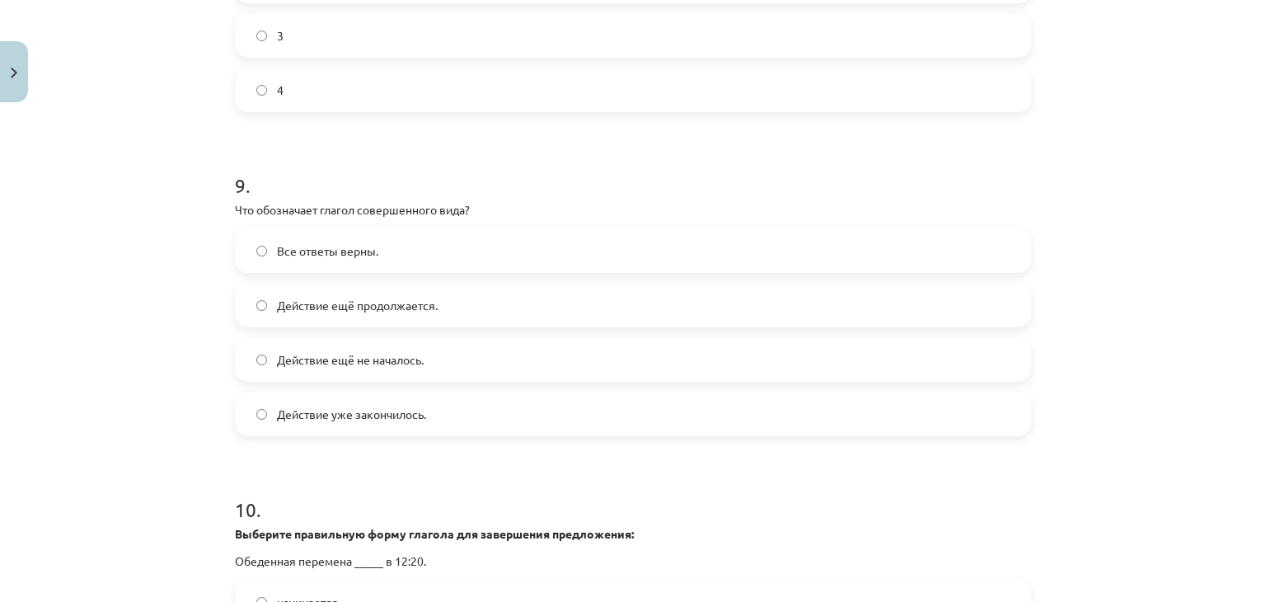
scroll to position [3120, 0]
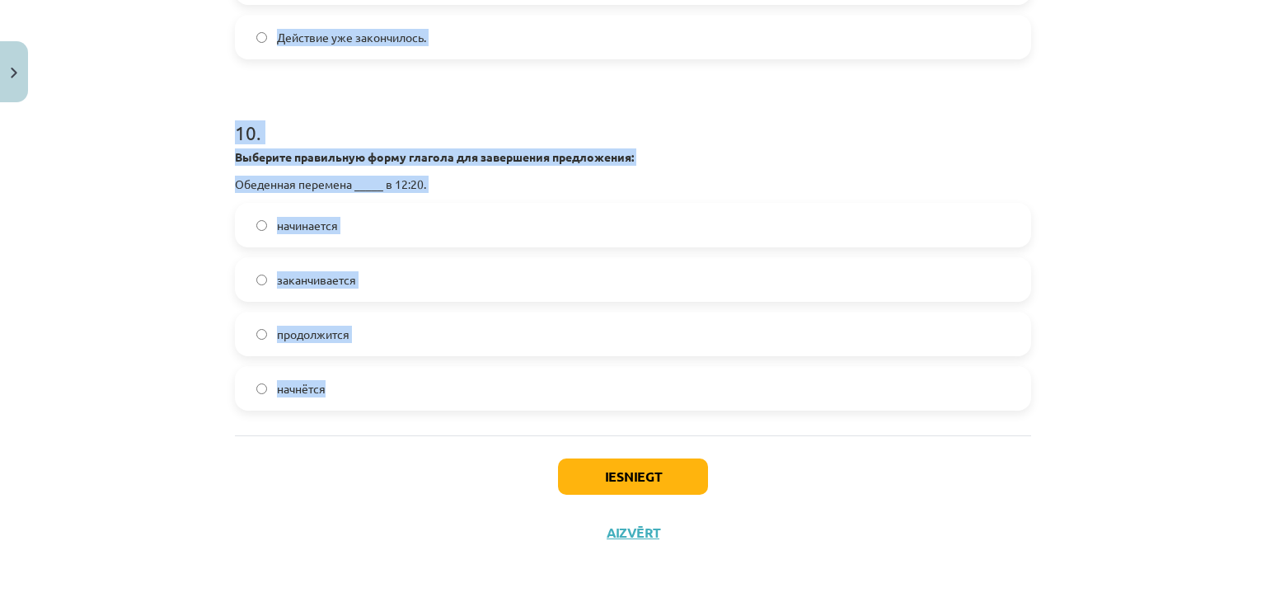
drag, startPoint x: 223, startPoint y: 116, endPoint x: 521, endPoint y: 409, distance: 417.2
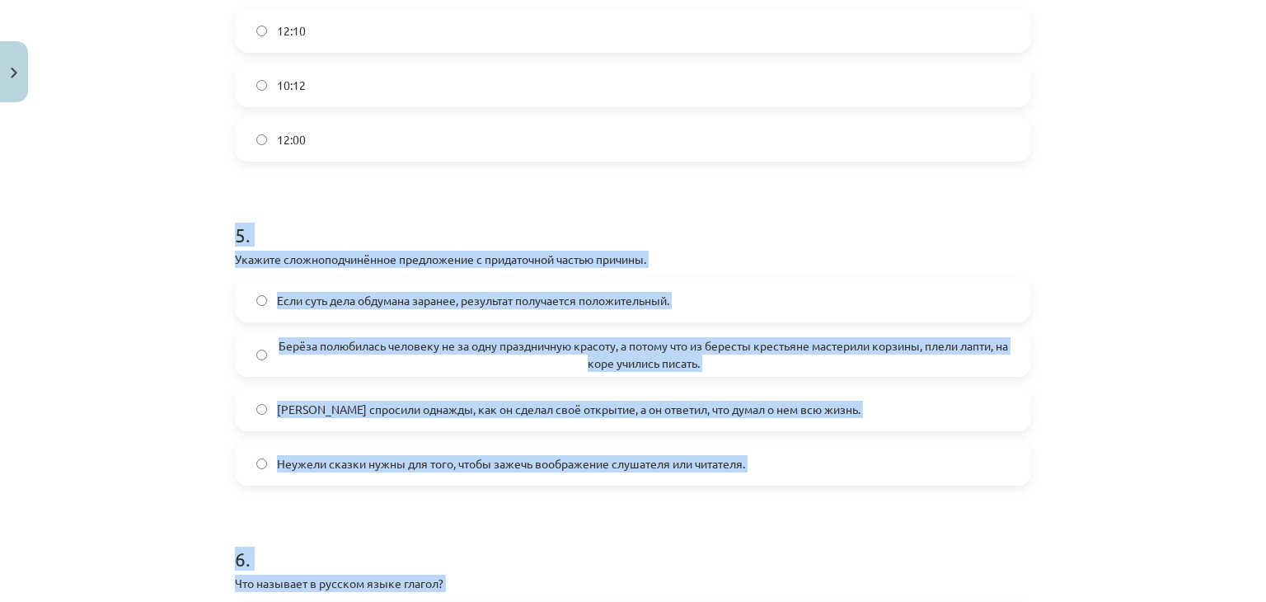
scroll to position [1391, 0]
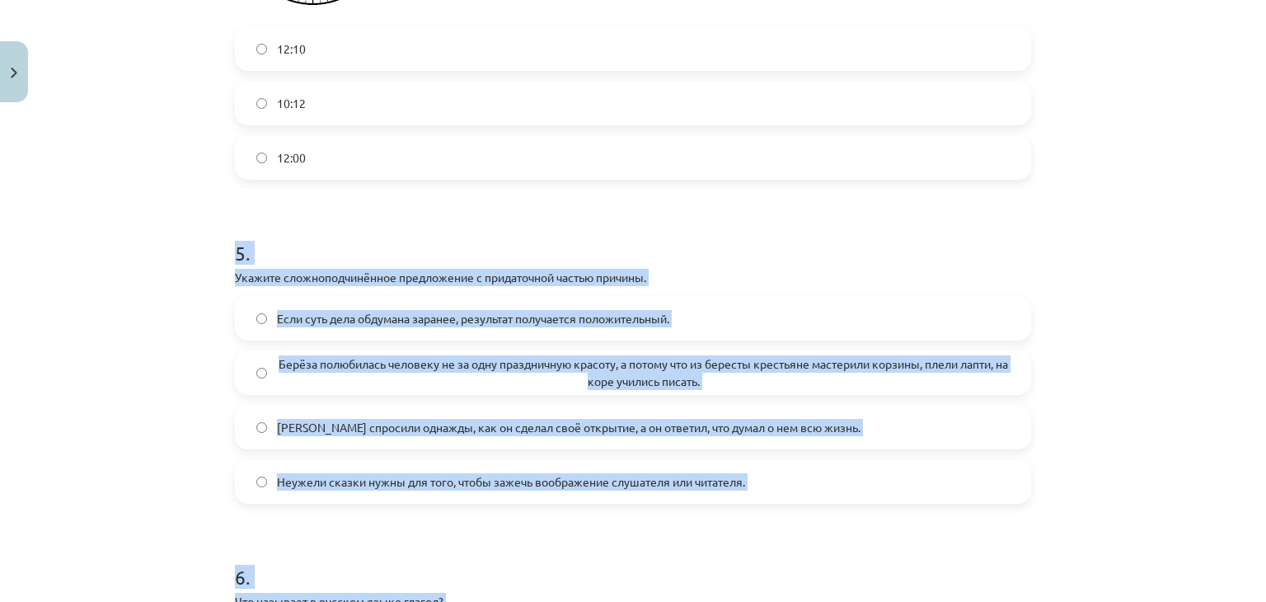
click at [988, 248] on h1 "5 ." at bounding box center [633, 238] width 796 height 51
click at [111, 530] on div "Mācību tēma: Krievu valodas b1 - 11. klases 1.ieskaites mācību materiāls #13 ✅ …" at bounding box center [633, 301] width 1266 height 602
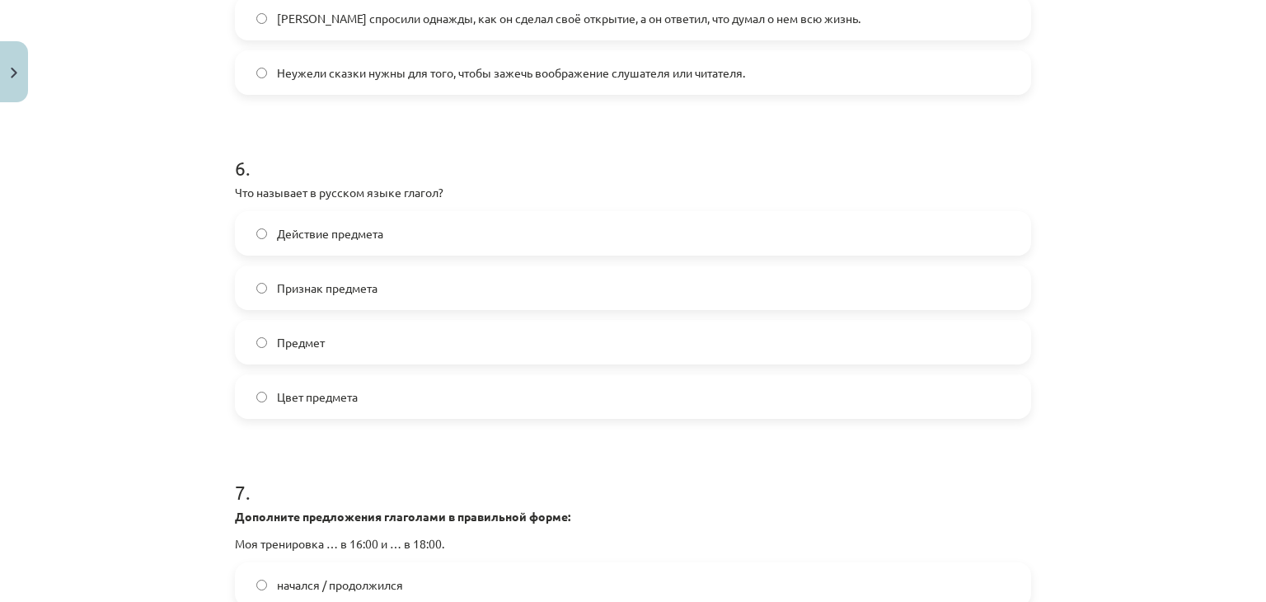
scroll to position [1801, 0]
click at [633, 303] on label "Признак предмета" at bounding box center [632, 285] width 793 height 41
click at [661, 232] on label "Действие предмета" at bounding box center [632, 231] width 793 height 41
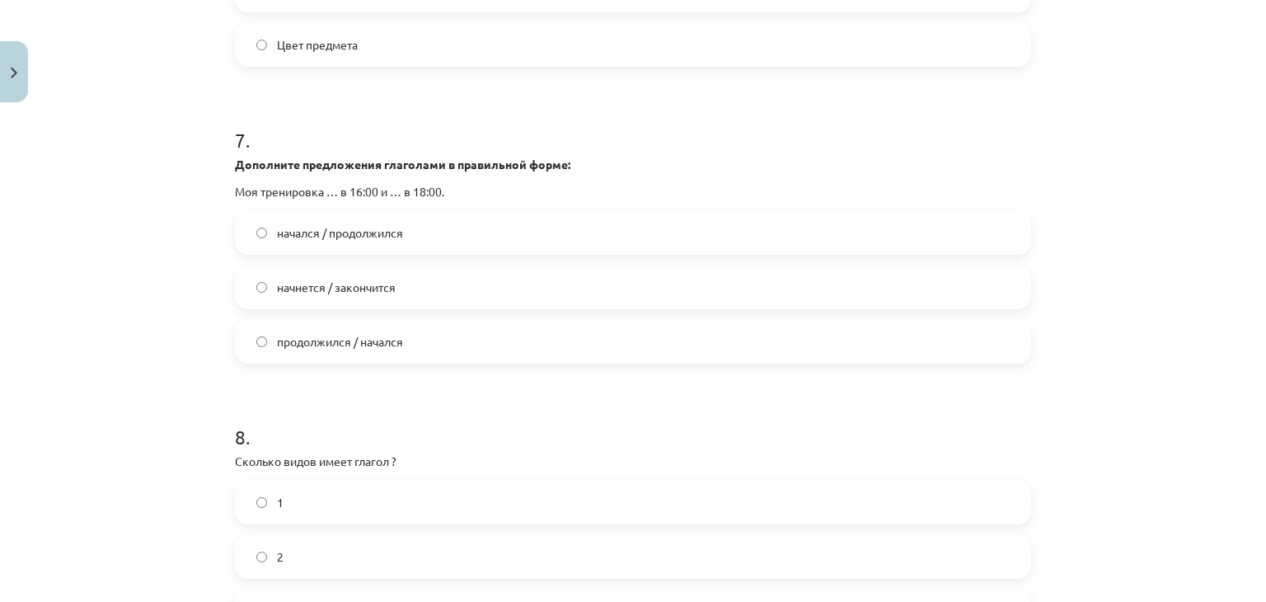
scroll to position [2152, 0]
click at [537, 574] on label "2" at bounding box center [632, 555] width 793 height 41
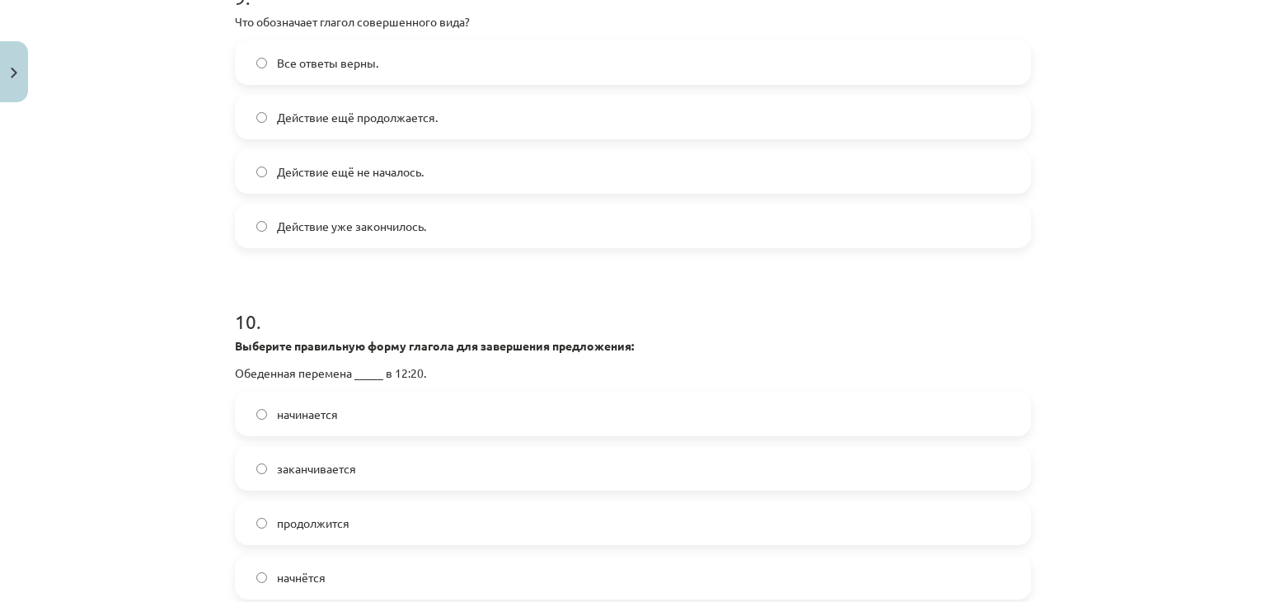
scroll to position [2924, 0]
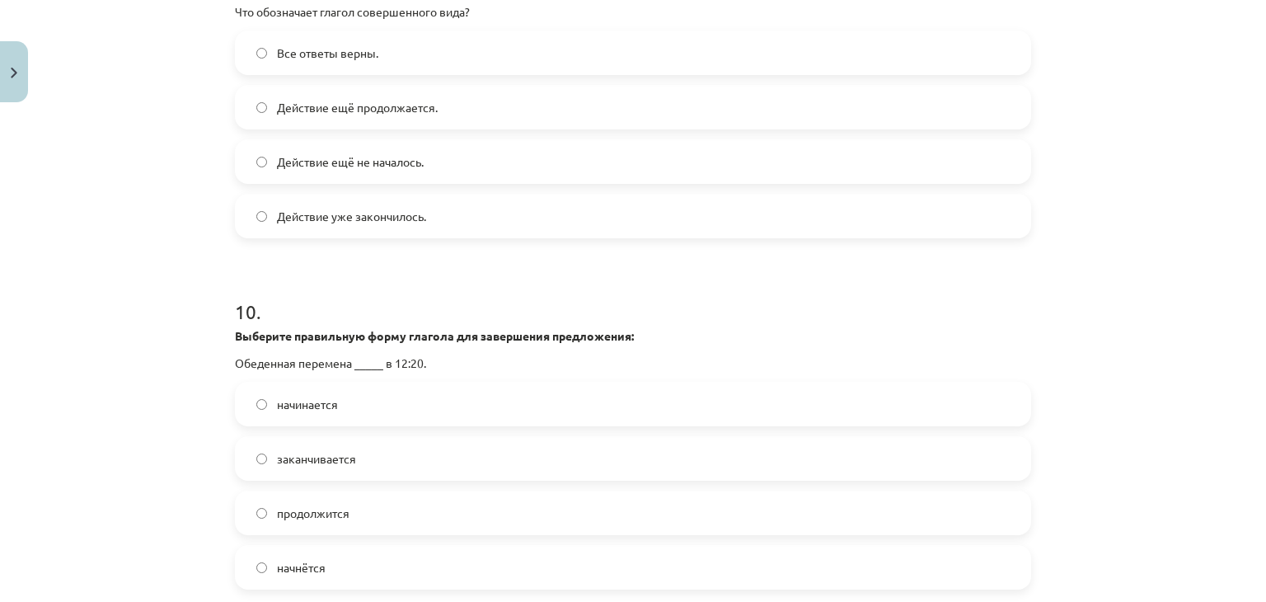
click at [695, 419] on label "начинается" at bounding box center [632, 403] width 793 height 41
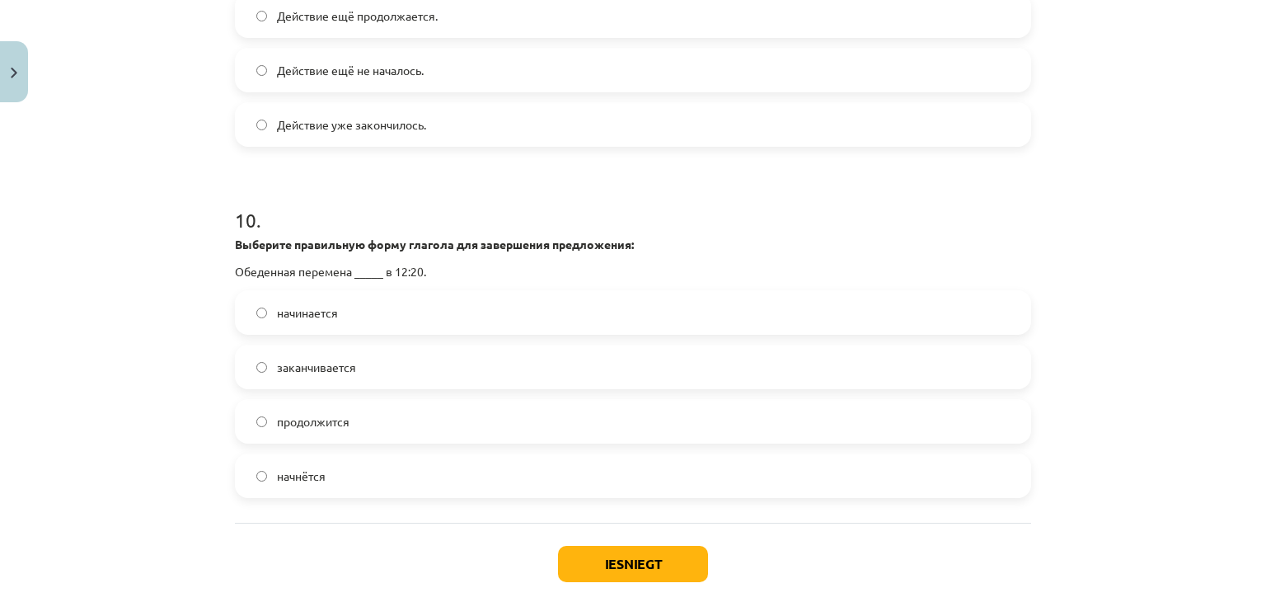
scroll to position [3043, 0]
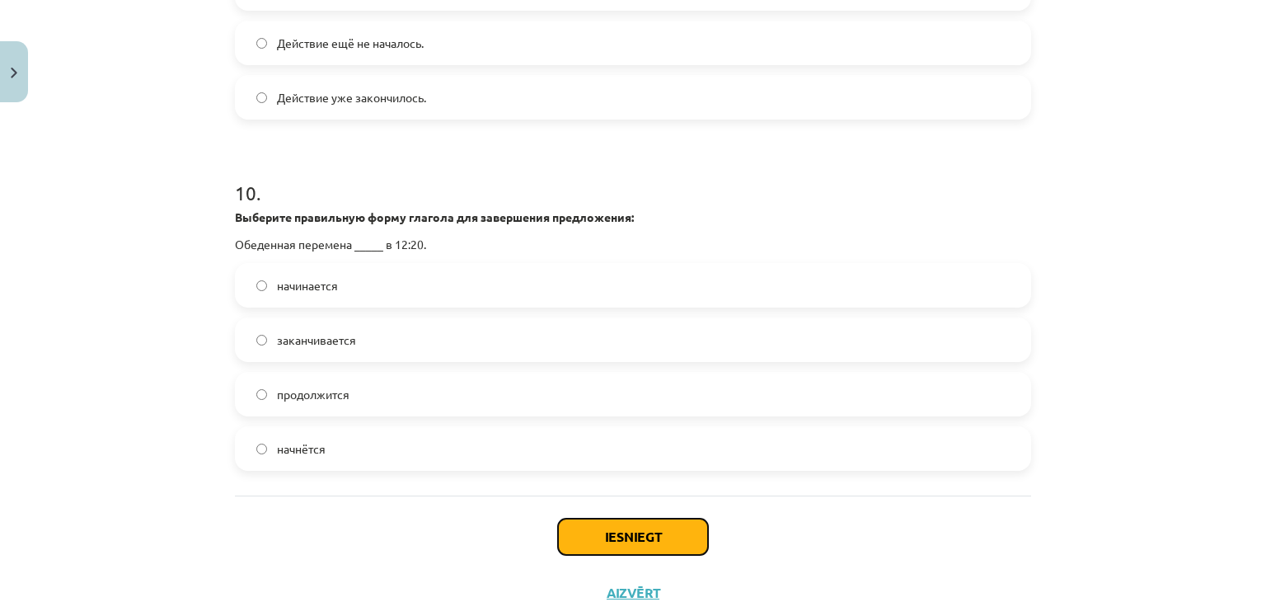
click at [639, 555] on button "Iesniegt" at bounding box center [633, 536] width 150 height 36
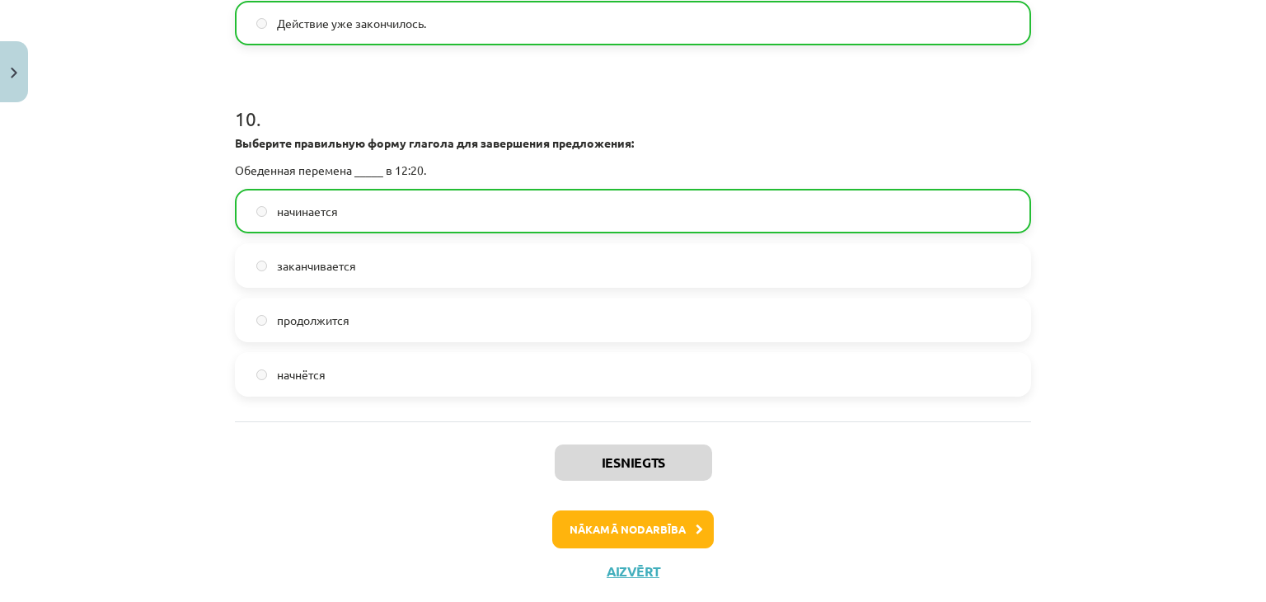
scroll to position [3172, 0]
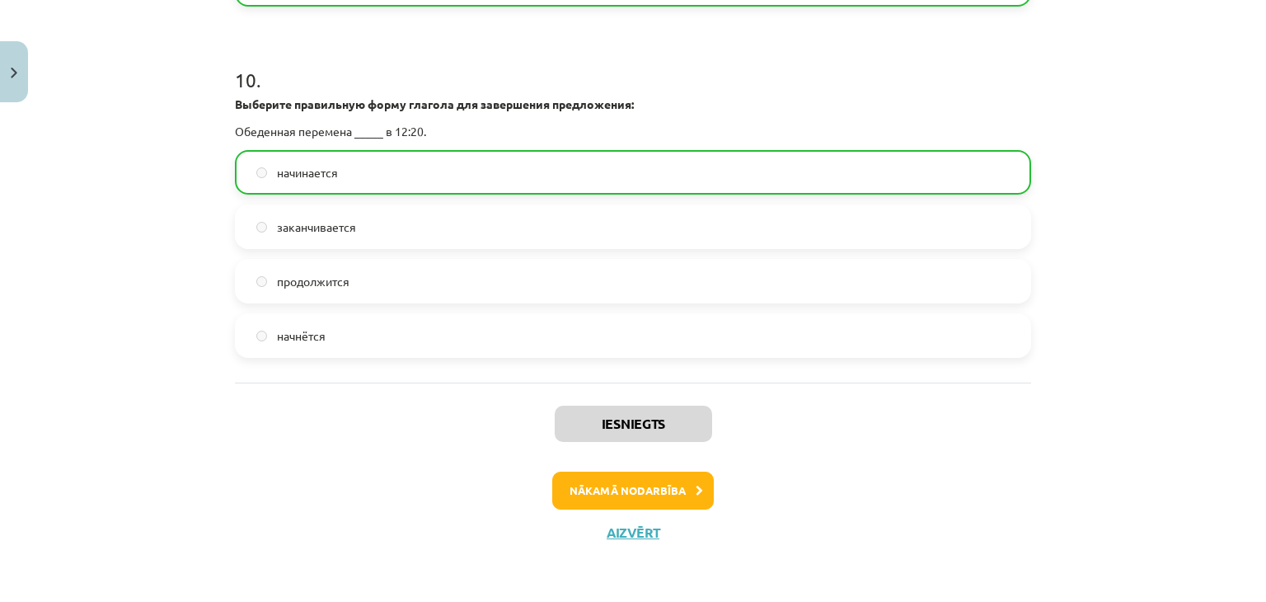
click at [653, 498] on button "Nākamā nodarbība" at bounding box center [633, 490] width 162 height 38
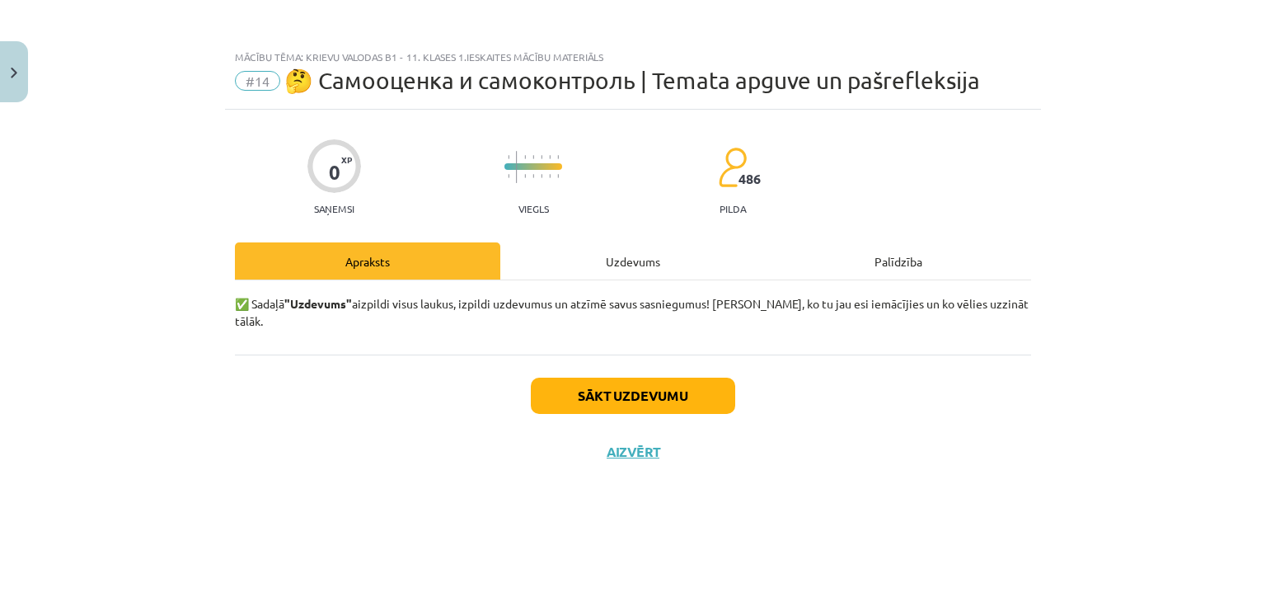
scroll to position [0, 0]
click at [686, 389] on button "Sākt uzdevumu" at bounding box center [633, 395] width 204 height 36
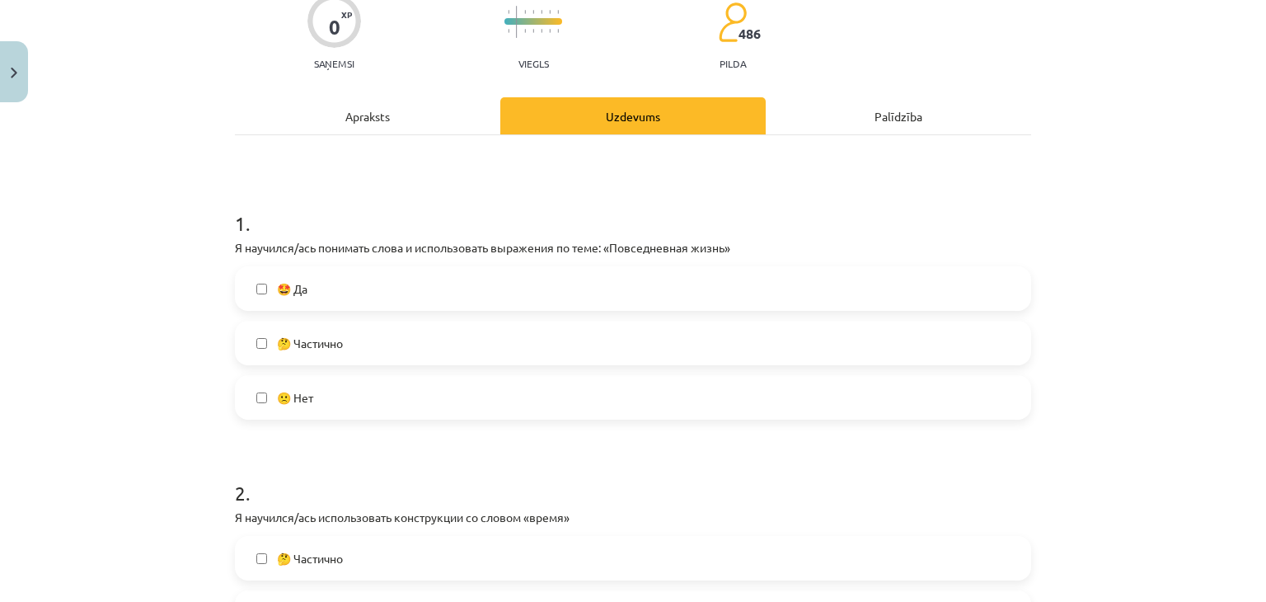
scroll to position [218, 0]
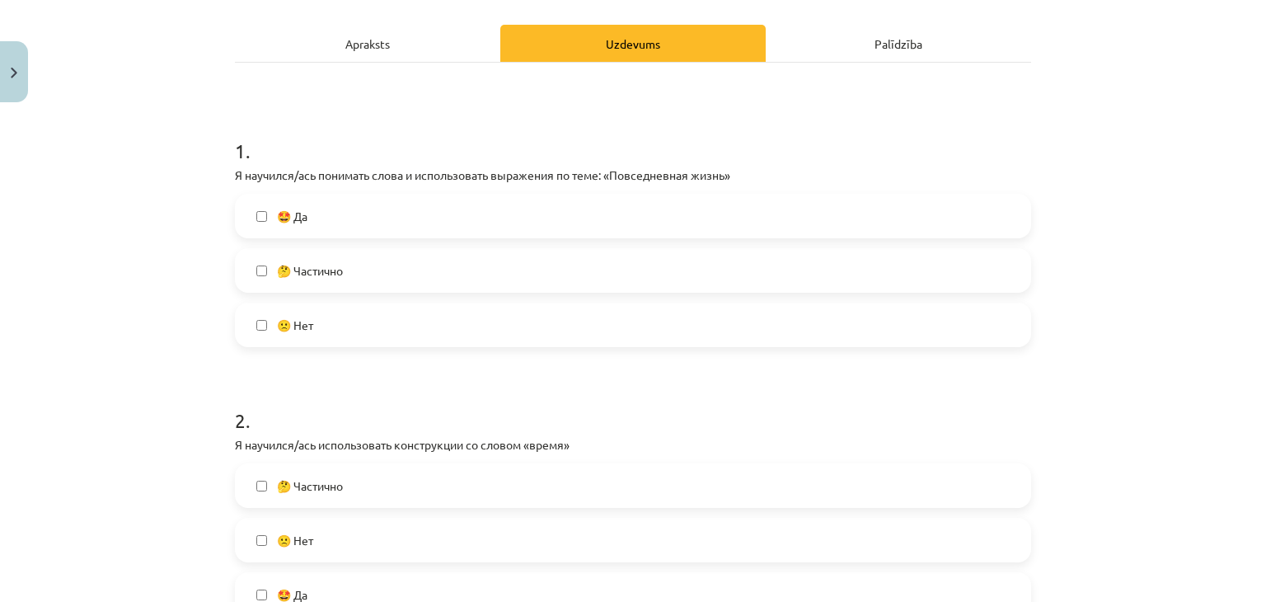
click at [407, 205] on label "🤩 Да" at bounding box center [632, 215] width 793 height 41
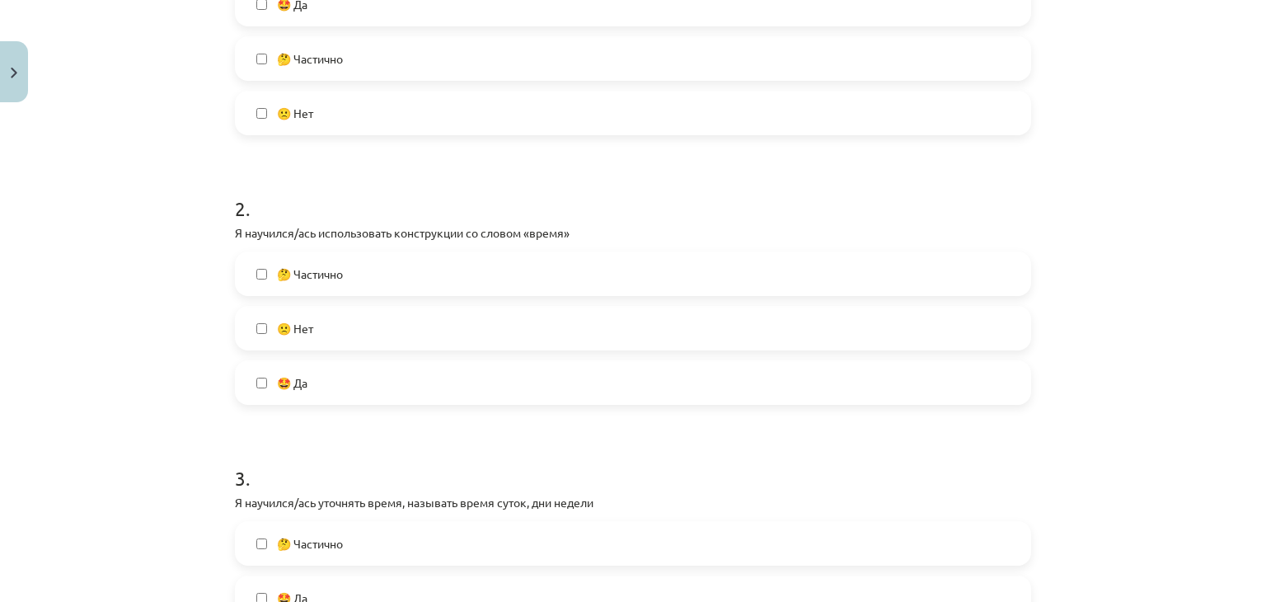
scroll to position [472, 0]
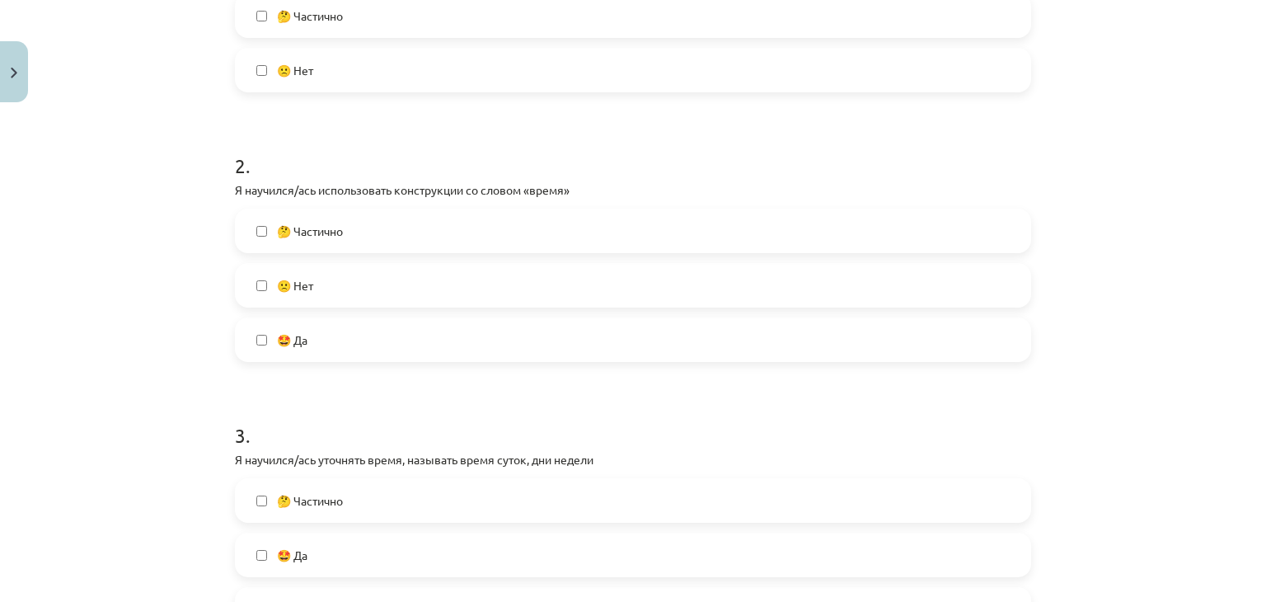
click at [277, 347] on span "🤩 Да" at bounding box center [292, 339] width 30 height 17
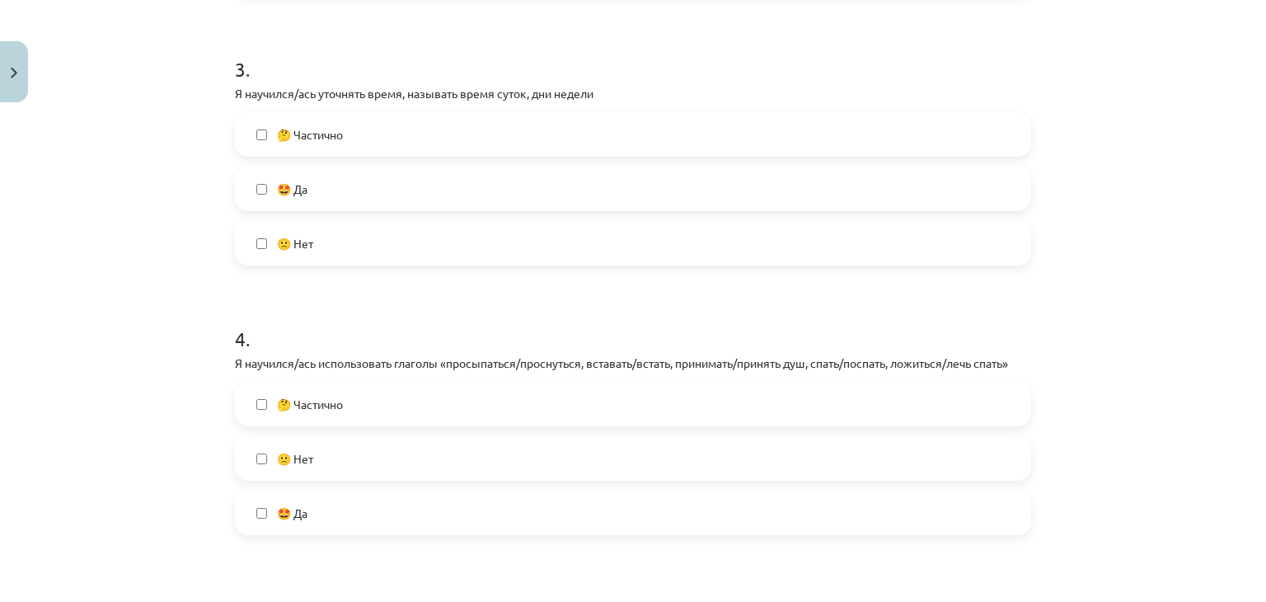
scroll to position [839, 0]
click at [267, 507] on label "🤩 Да" at bounding box center [632, 511] width 793 height 41
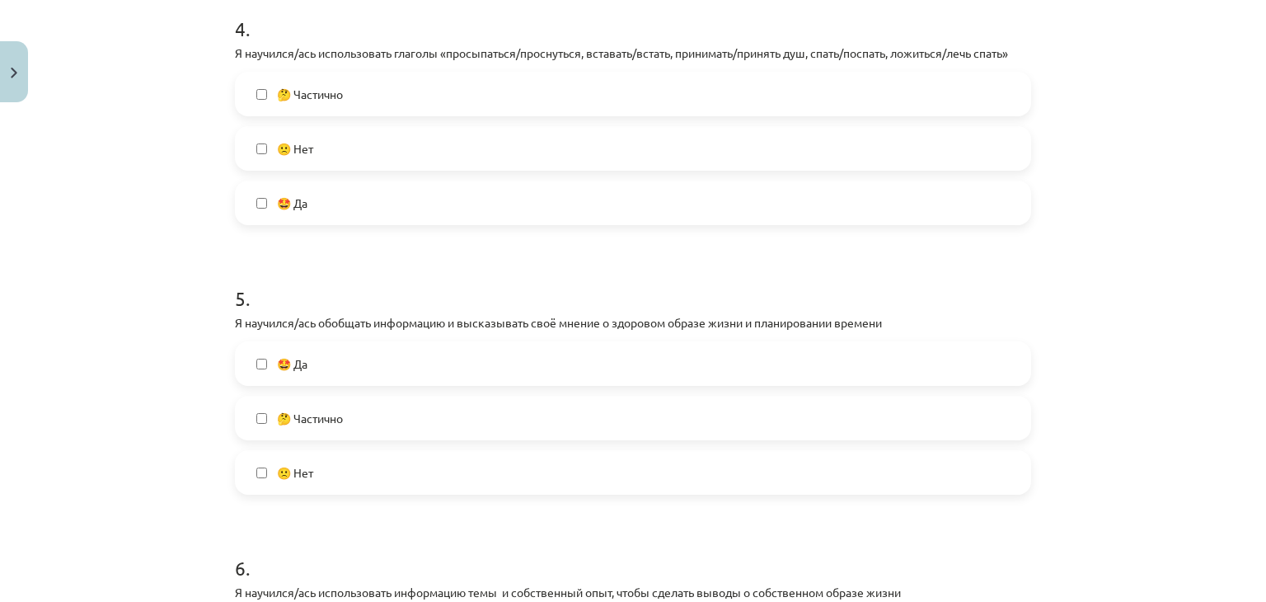
scroll to position [1149, 0]
click at [259, 370] on label "🤩 Да" at bounding box center [632, 362] width 793 height 41
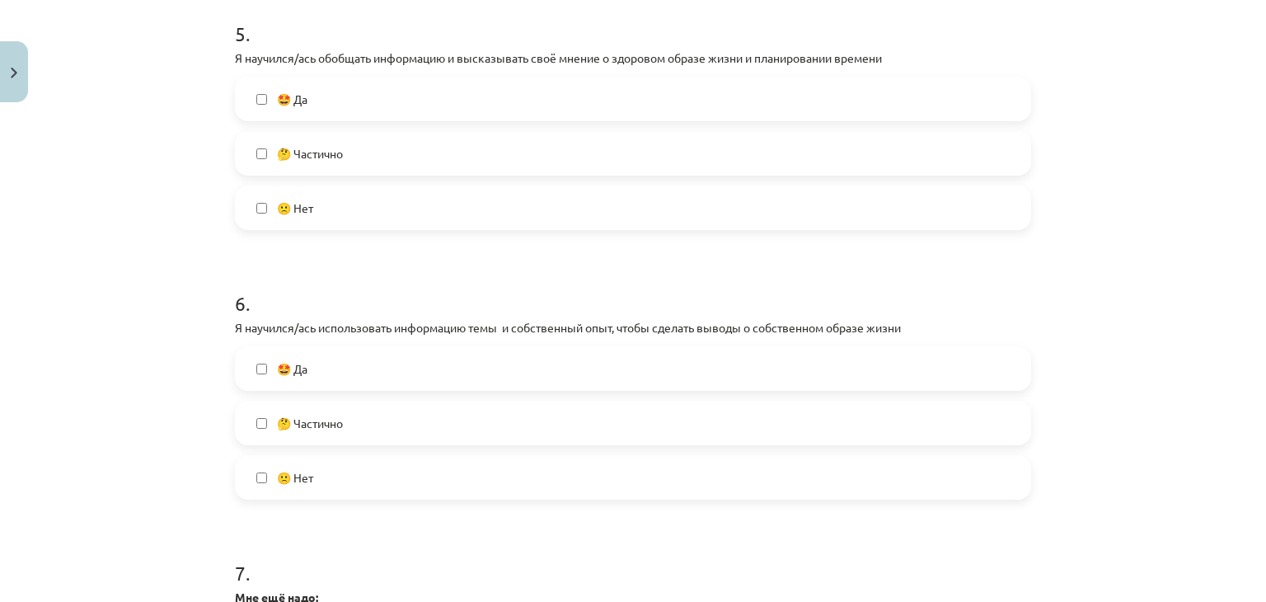
scroll to position [1430, 0]
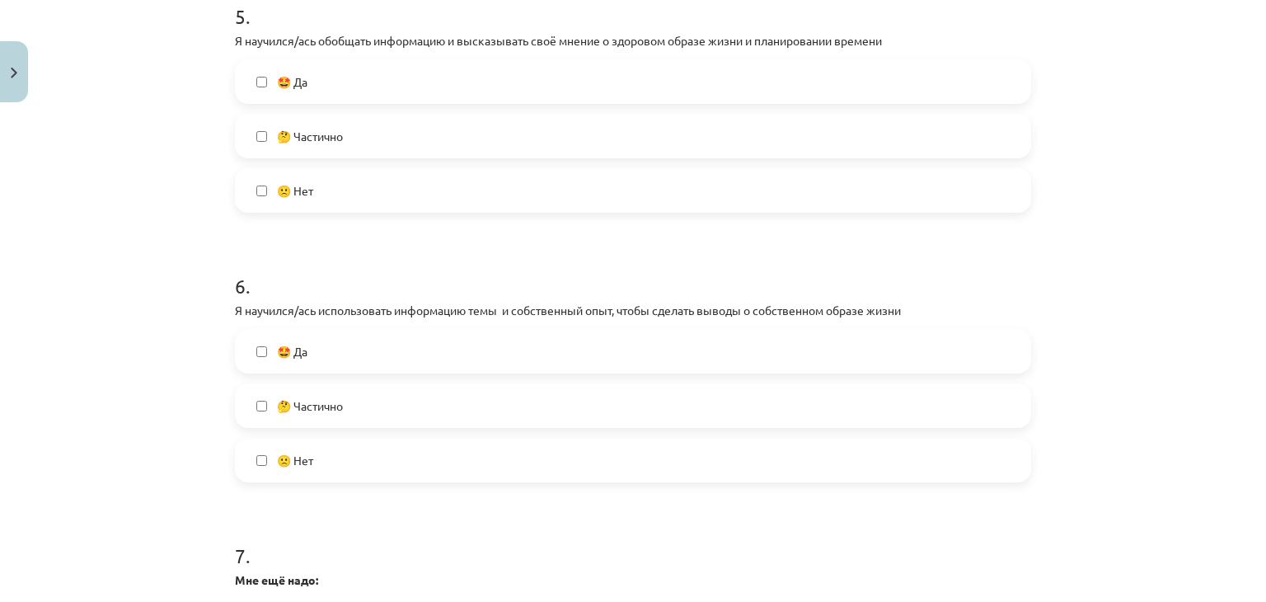
click at [254, 340] on label "🤩 Да" at bounding box center [632, 350] width 793 height 41
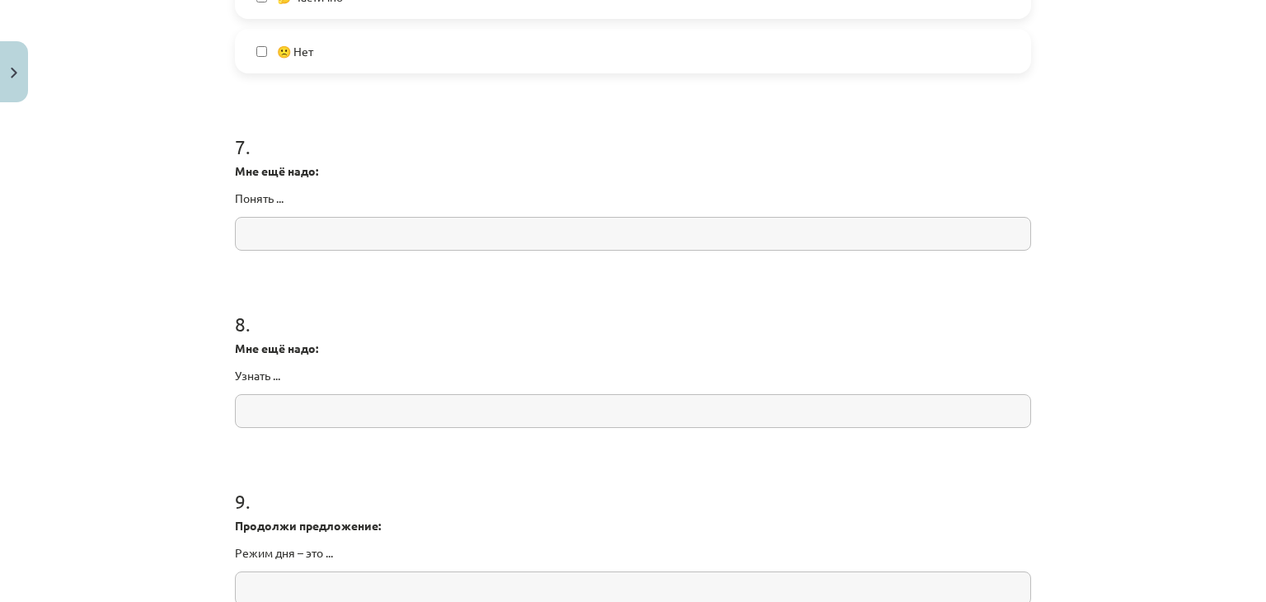
scroll to position [1851, 0]
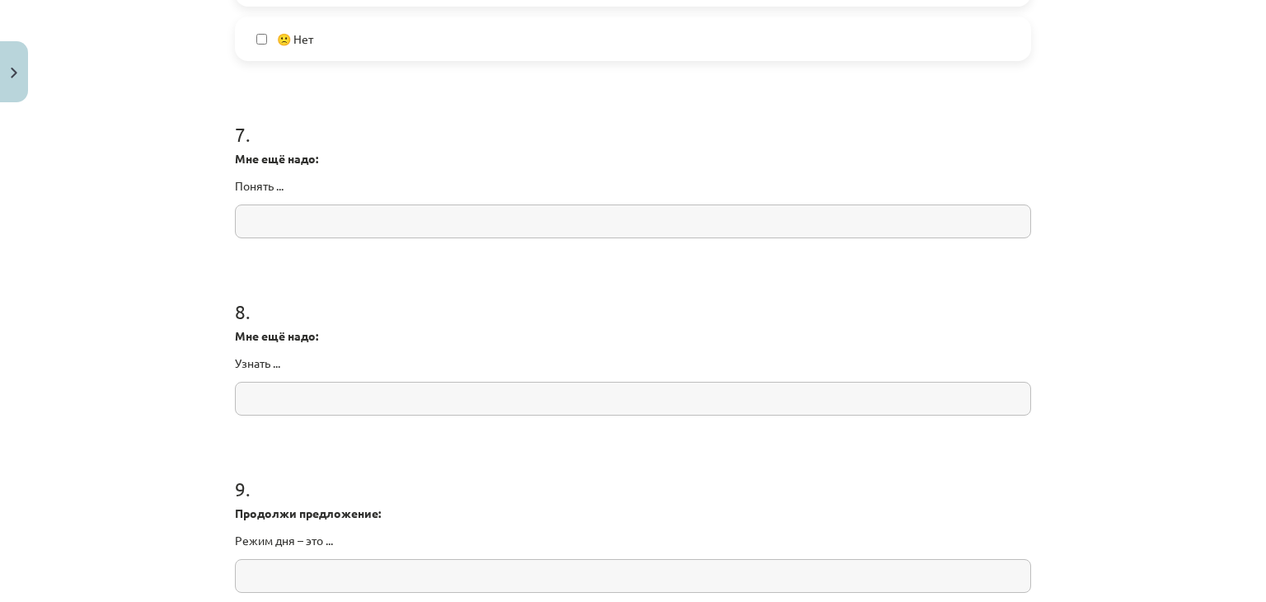
click at [635, 234] on input "text" at bounding box center [633, 221] width 796 height 34
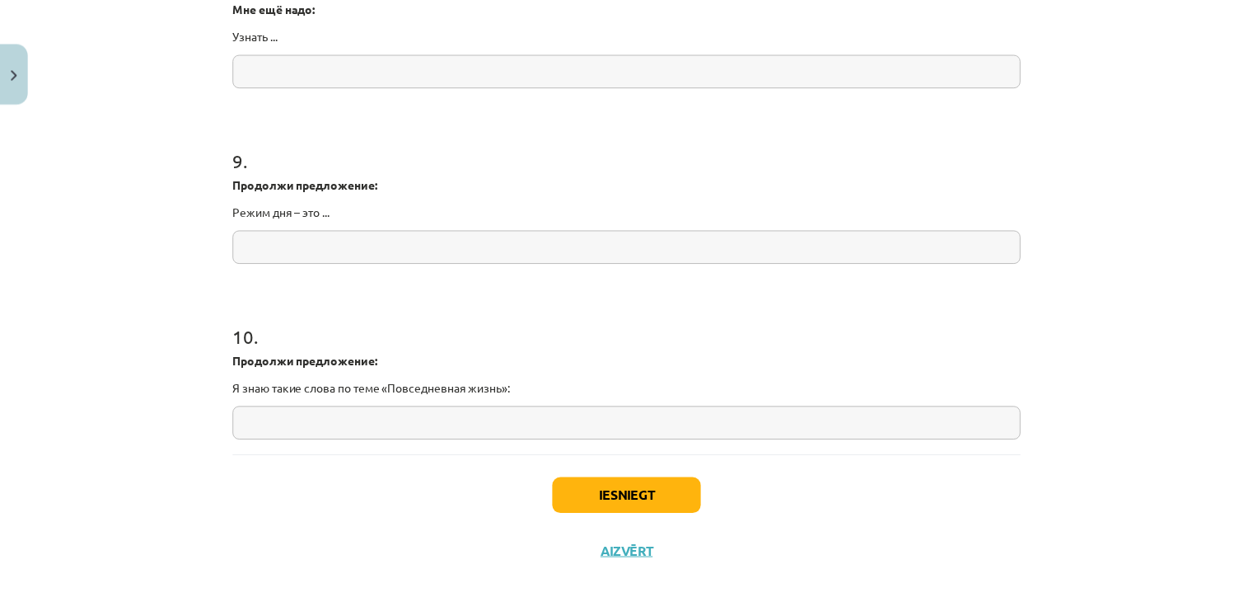
scroll to position [2199, 0]
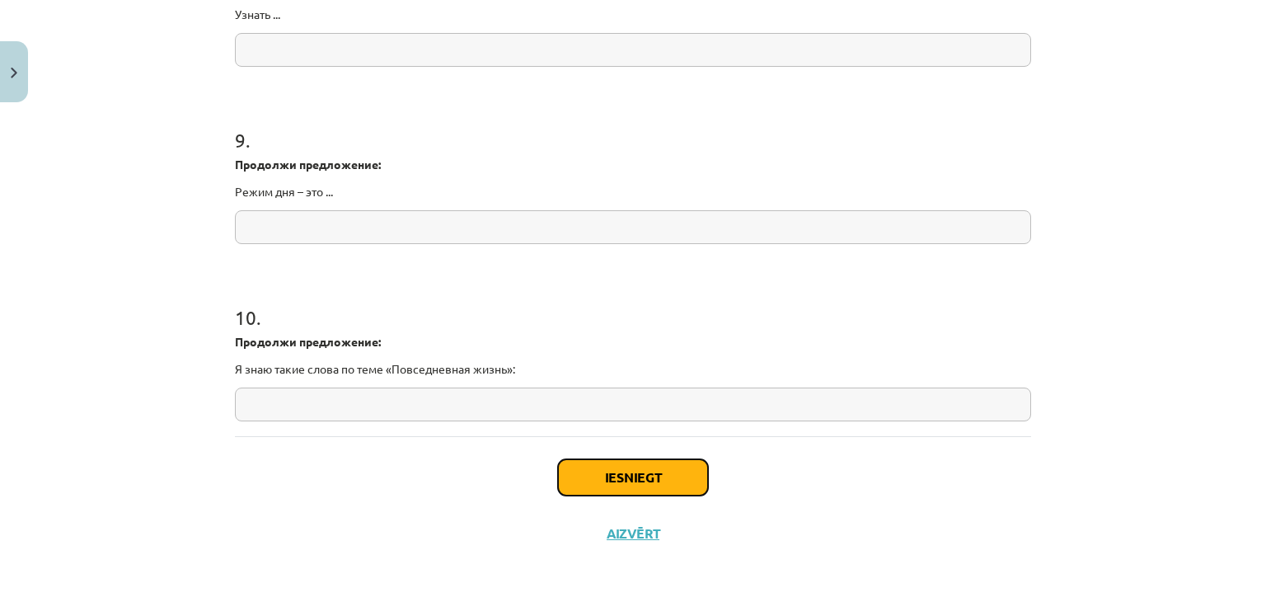
click at [672, 487] on button "Iesniegt" at bounding box center [633, 477] width 150 height 36
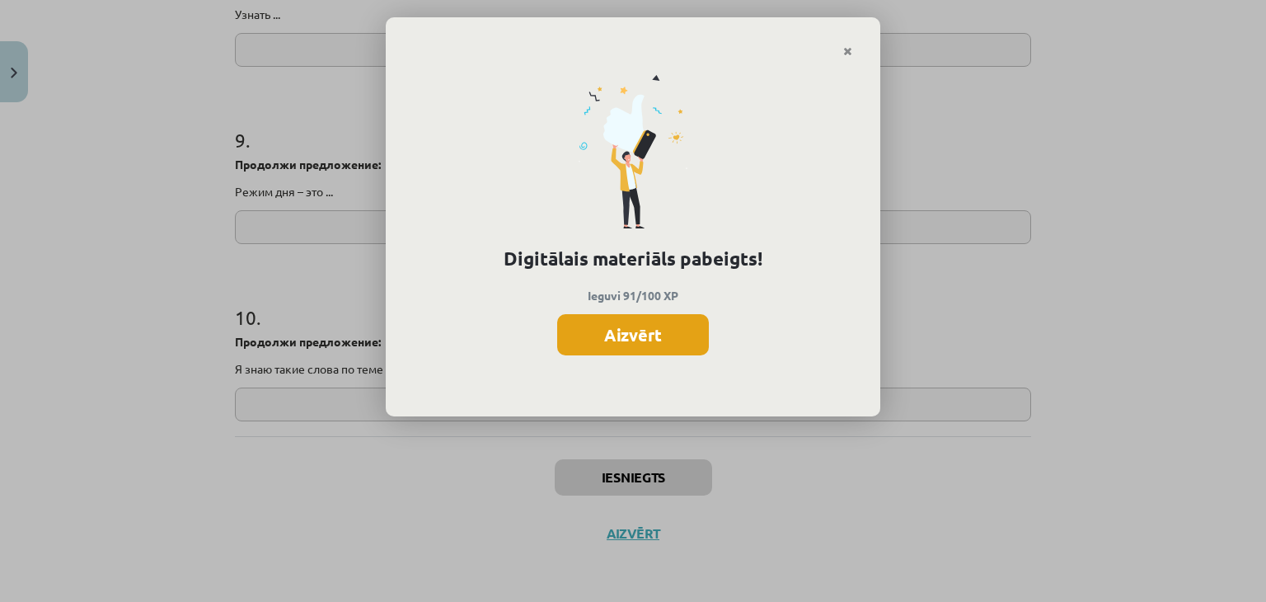
click at [672, 328] on button "Aizvērt" at bounding box center [633, 334] width 152 height 41
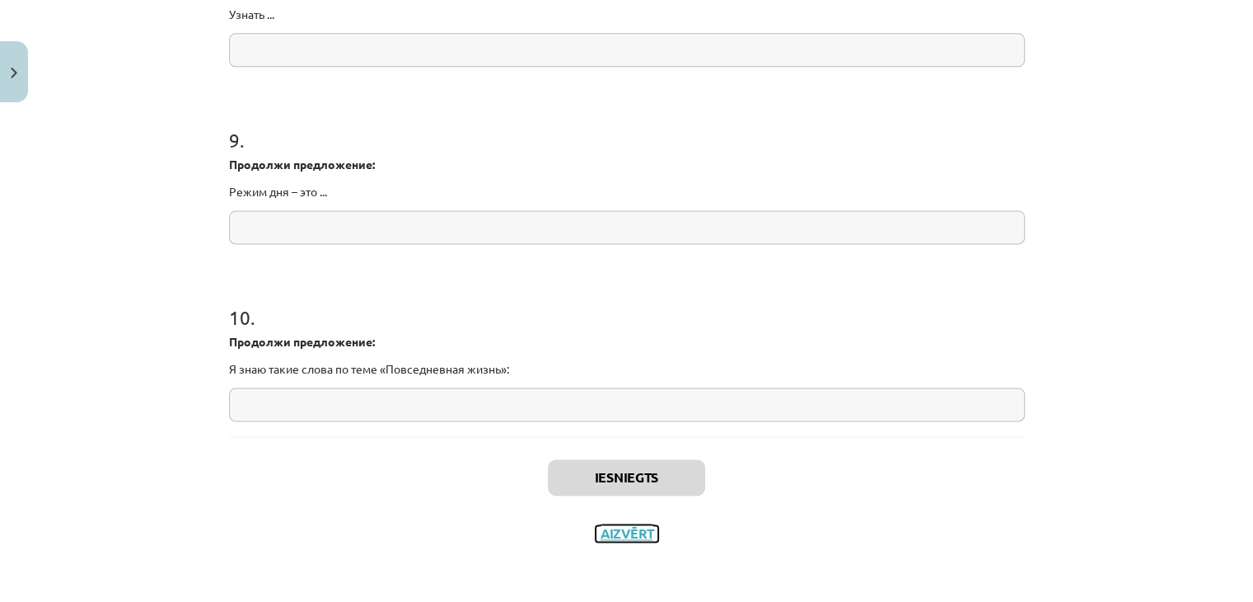
click at [626, 531] on button "Aizvērt" at bounding box center [627, 533] width 63 height 16
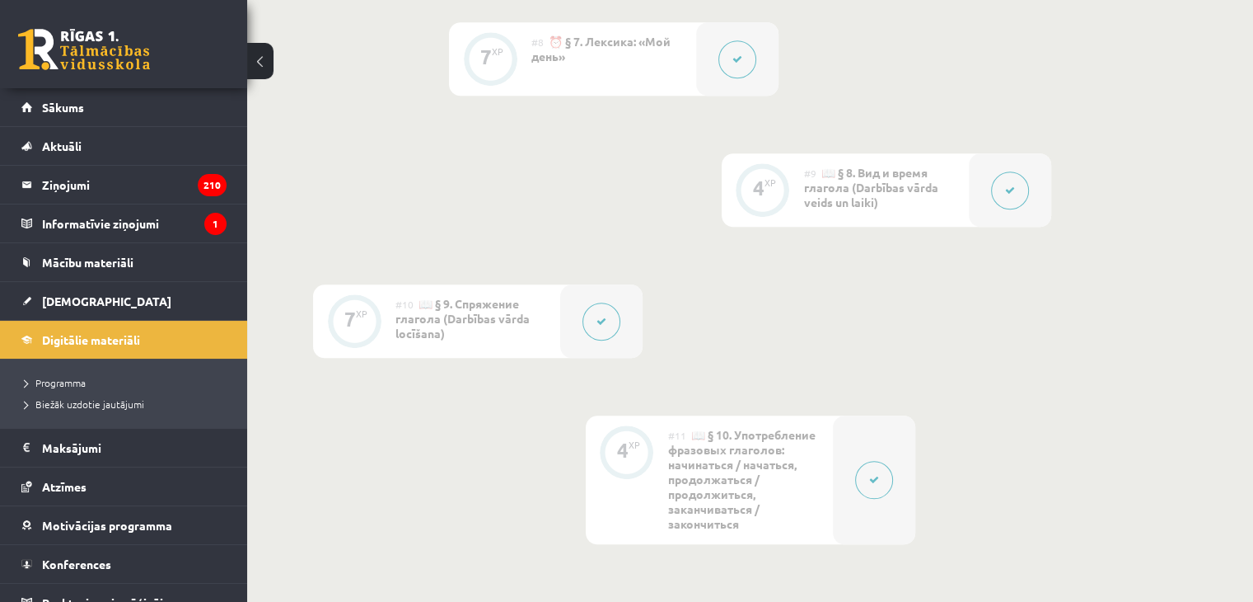
scroll to position [2151, 0]
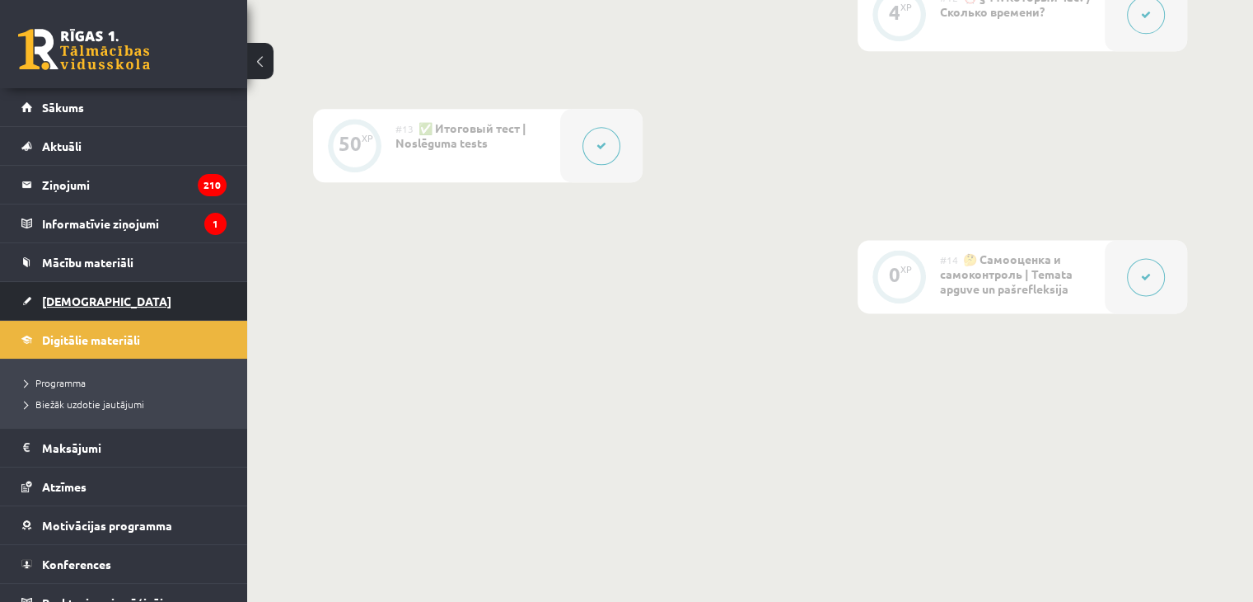
click at [86, 300] on span "[DEMOGRAPHIC_DATA]" at bounding box center [106, 300] width 129 height 15
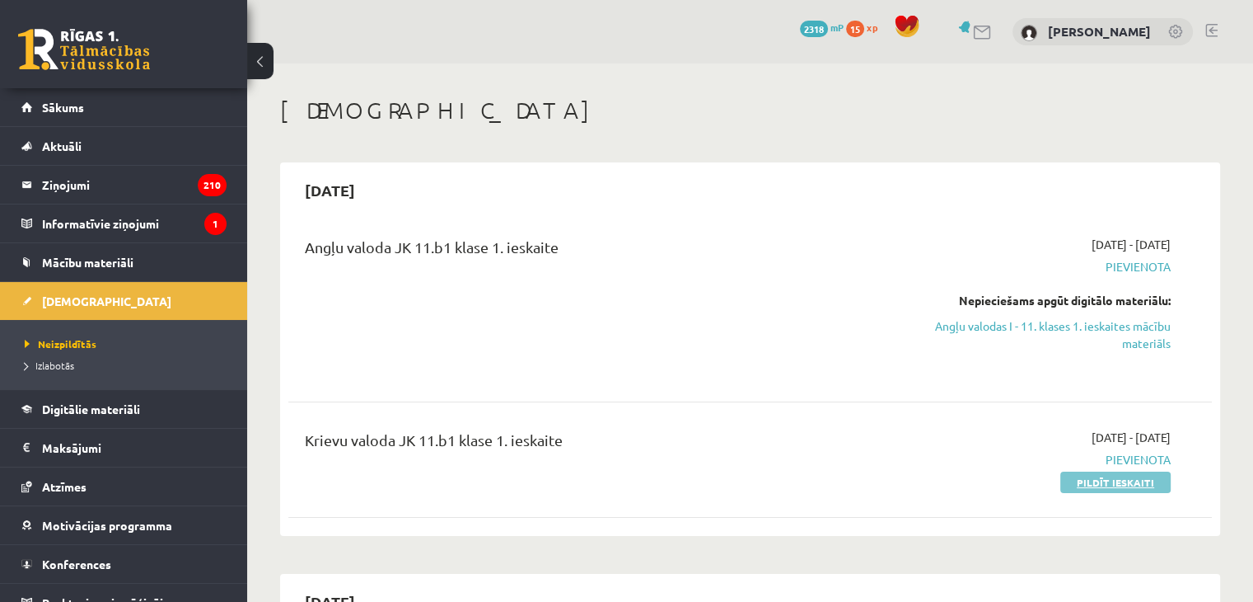
click at [1083, 489] on link "Pildīt ieskaiti" at bounding box center [1115, 481] width 110 height 21
